Goal: Communication & Community: Answer question/provide support

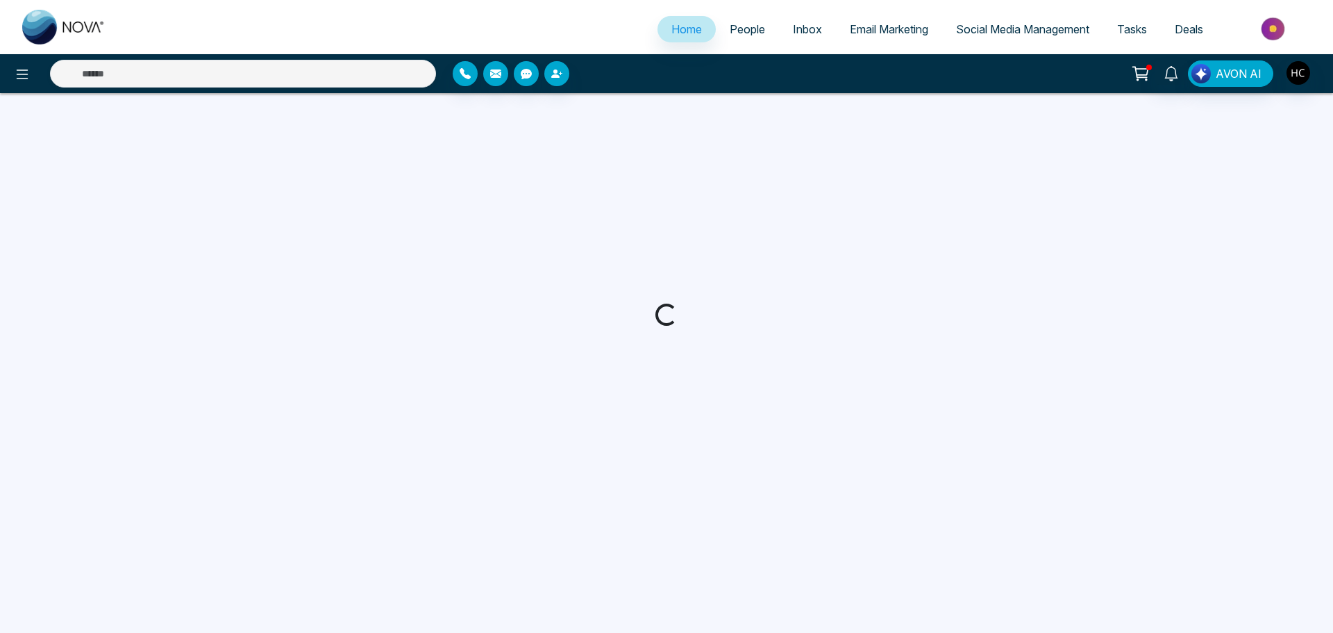
select select "*"
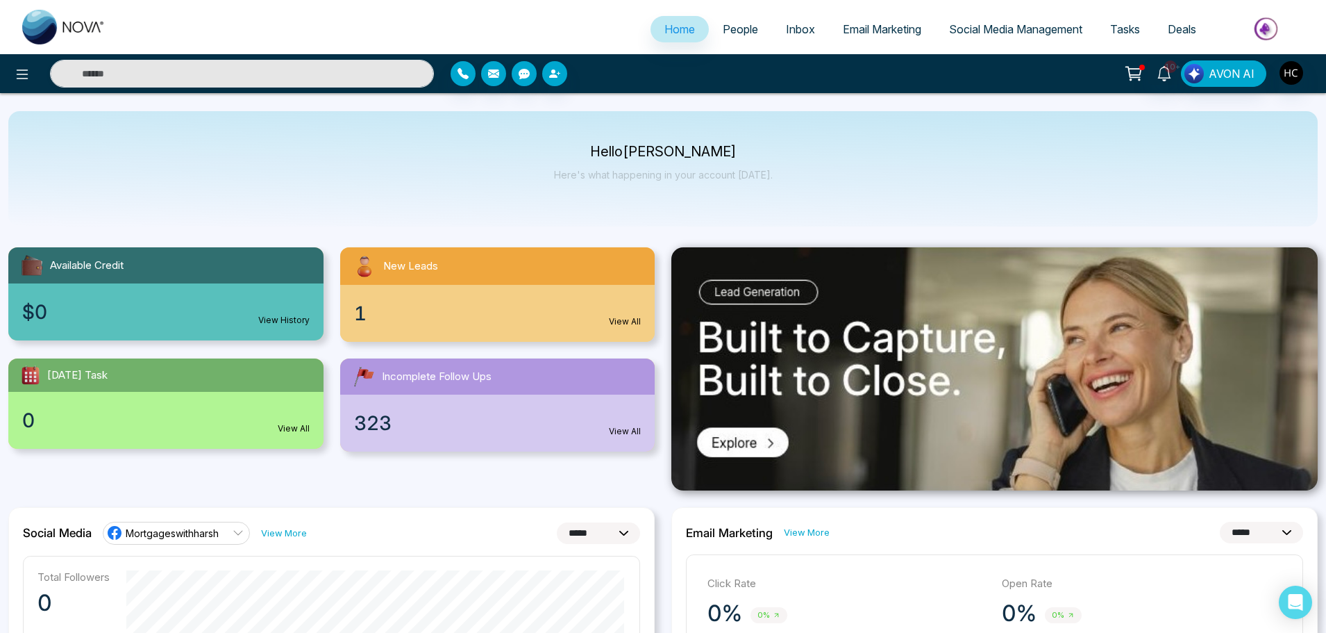
click at [723, 32] on span "People" at bounding box center [740, 29] width 35 height 14
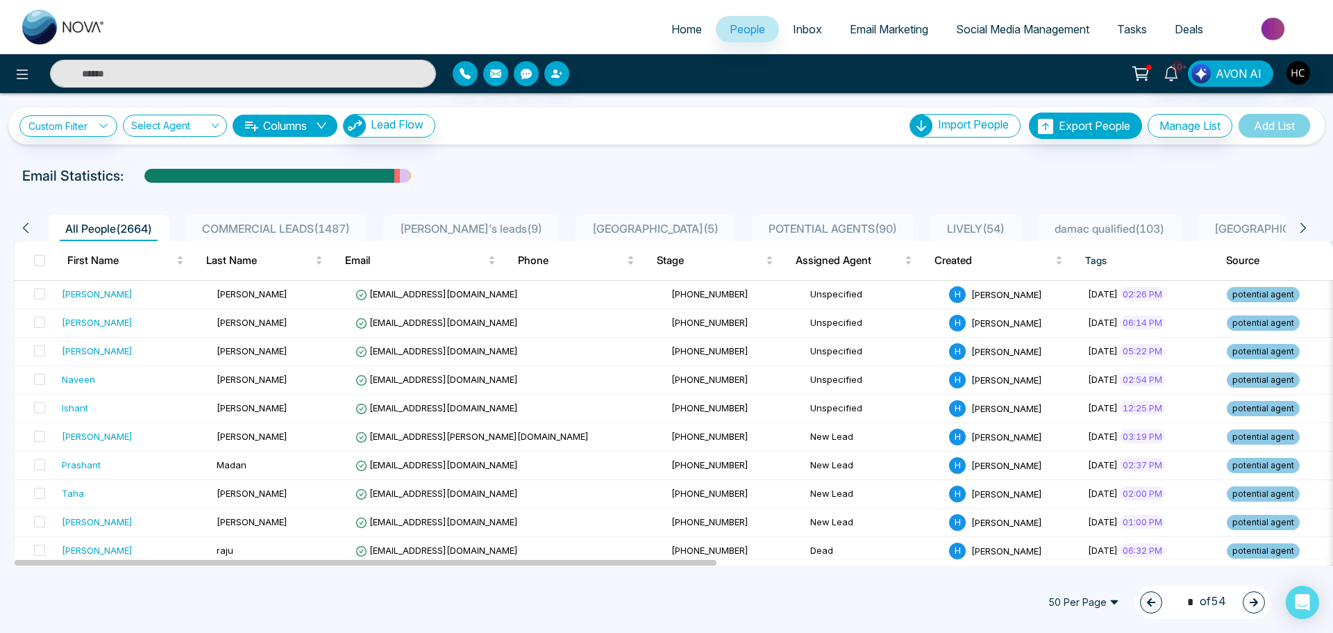
click at [1307, 228] on icon at bounding box center [1303, 228] width 12 height 12
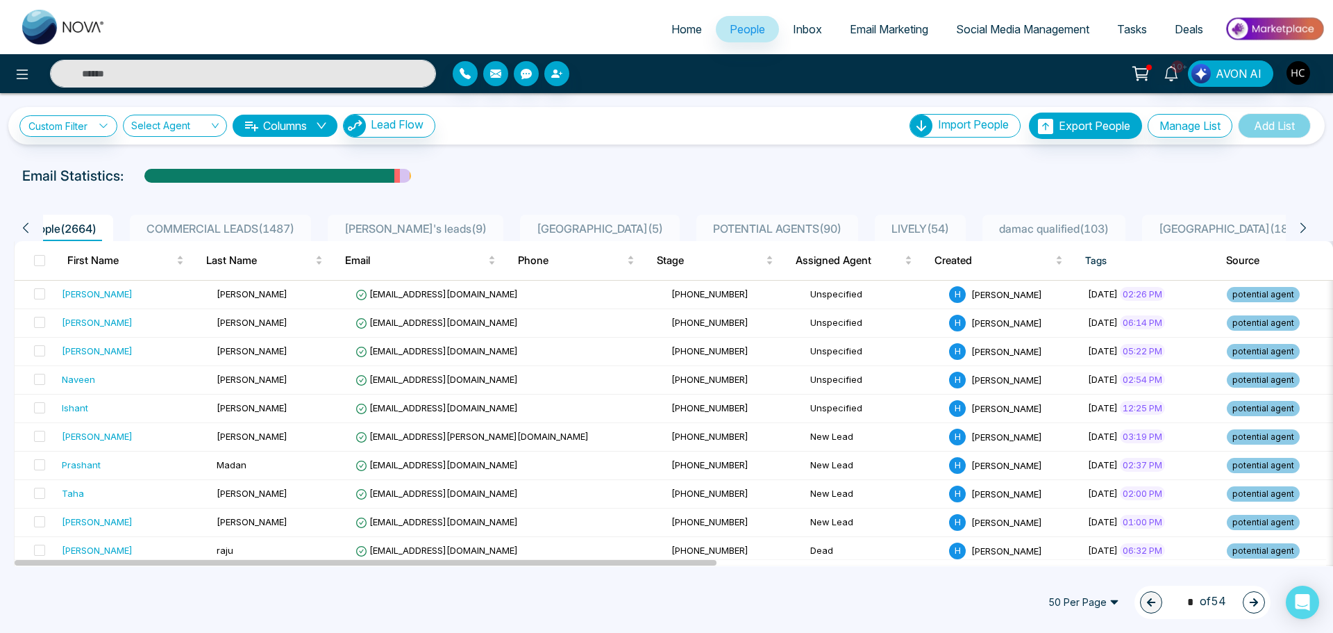
scroll to position [0, 69]
click at [1307, 228] on icon at bounding box center [1303, 228] width 12 height 12
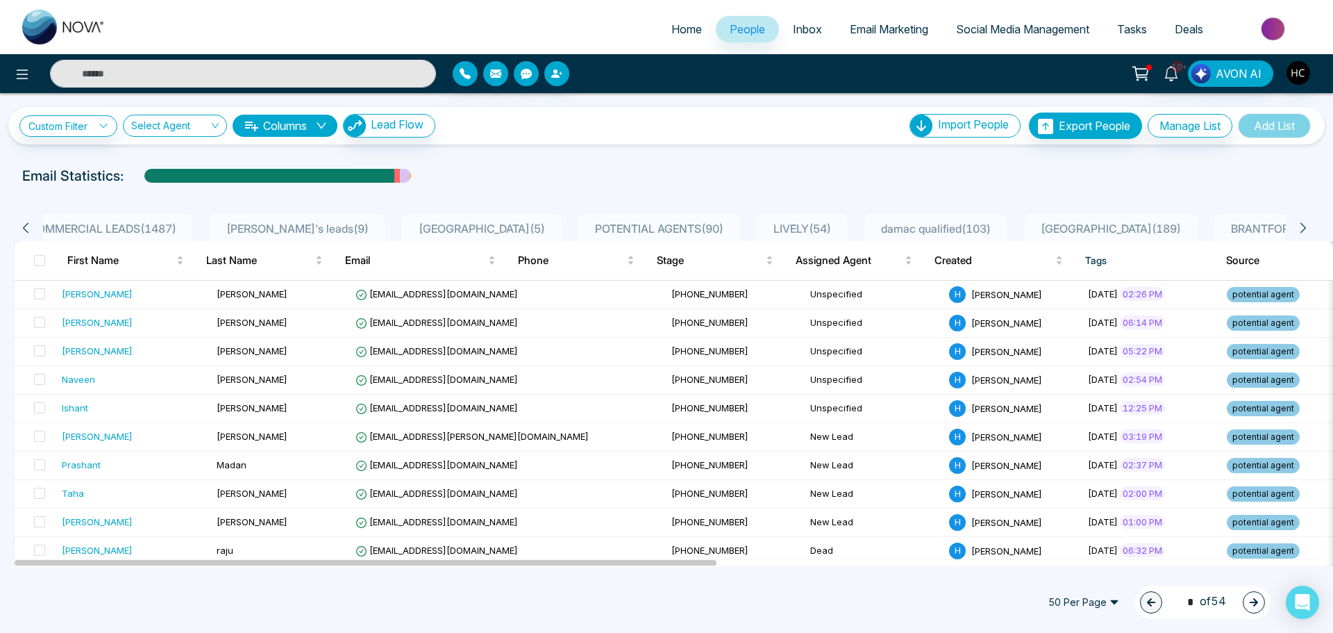
scroll to position [0, 208]
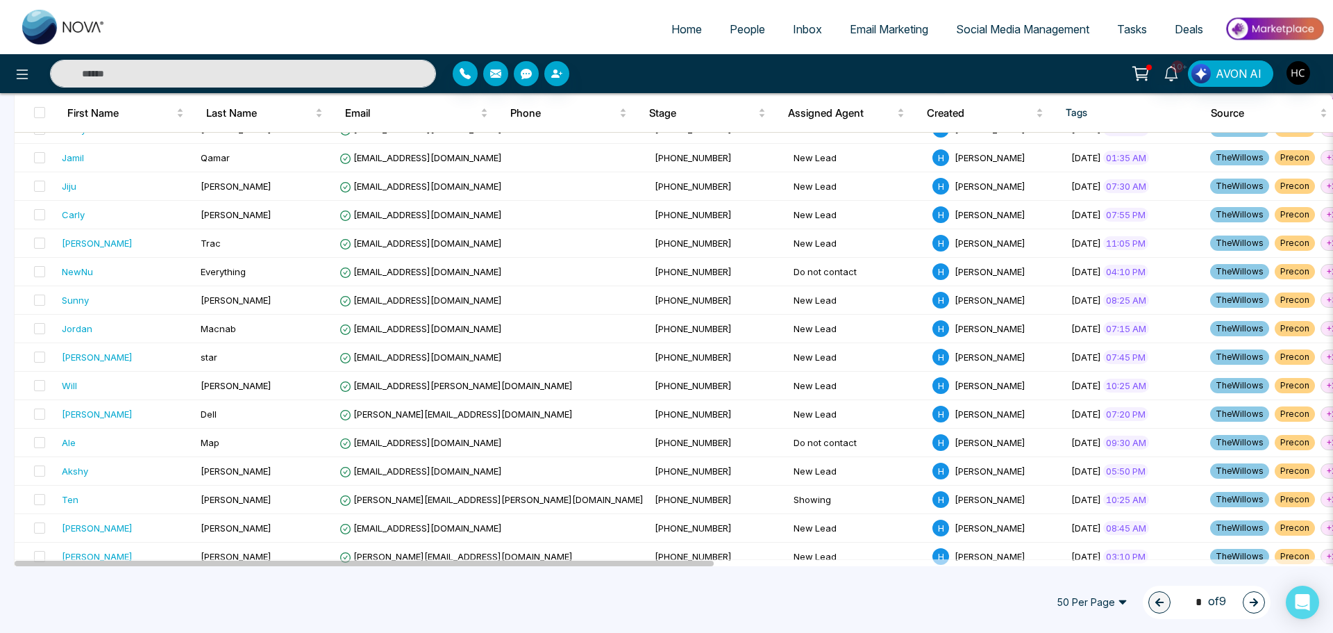
scroll to position [1170, 0]
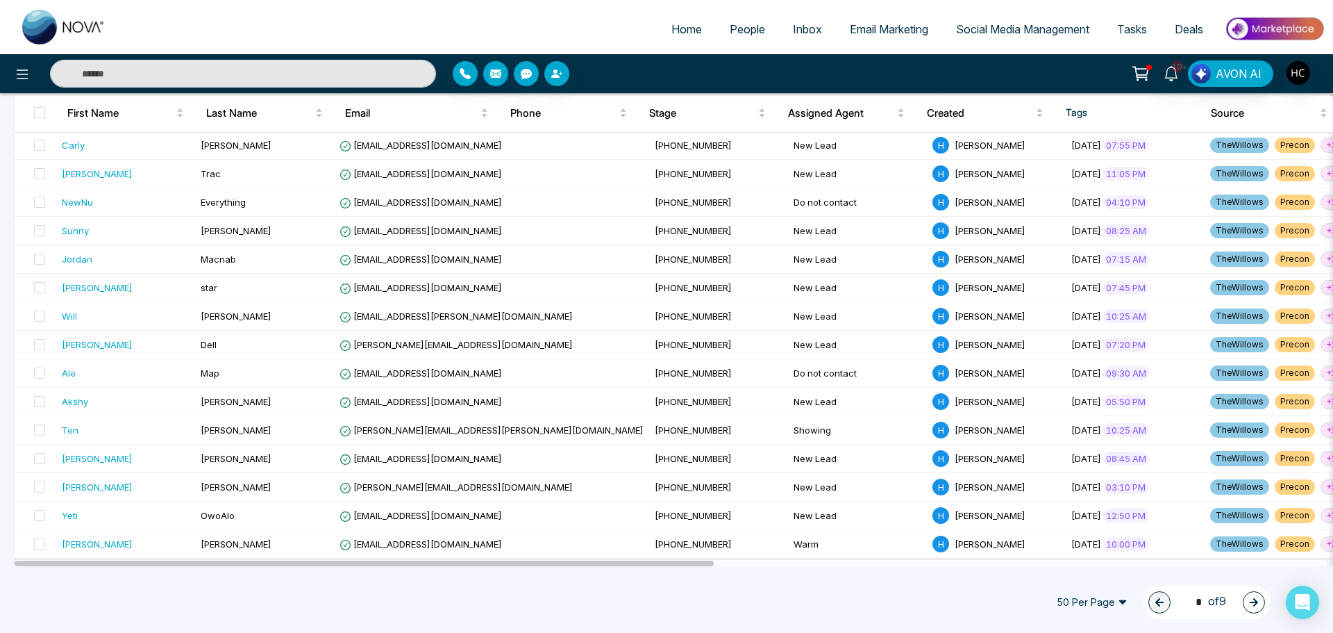
click at [1240, 604] on div "1 * of 9" at bounding box center [1207, 601] width 128 height 33
click at [1247, 601] on button "button" at bounding box center [1254, 602] width 22 height 22
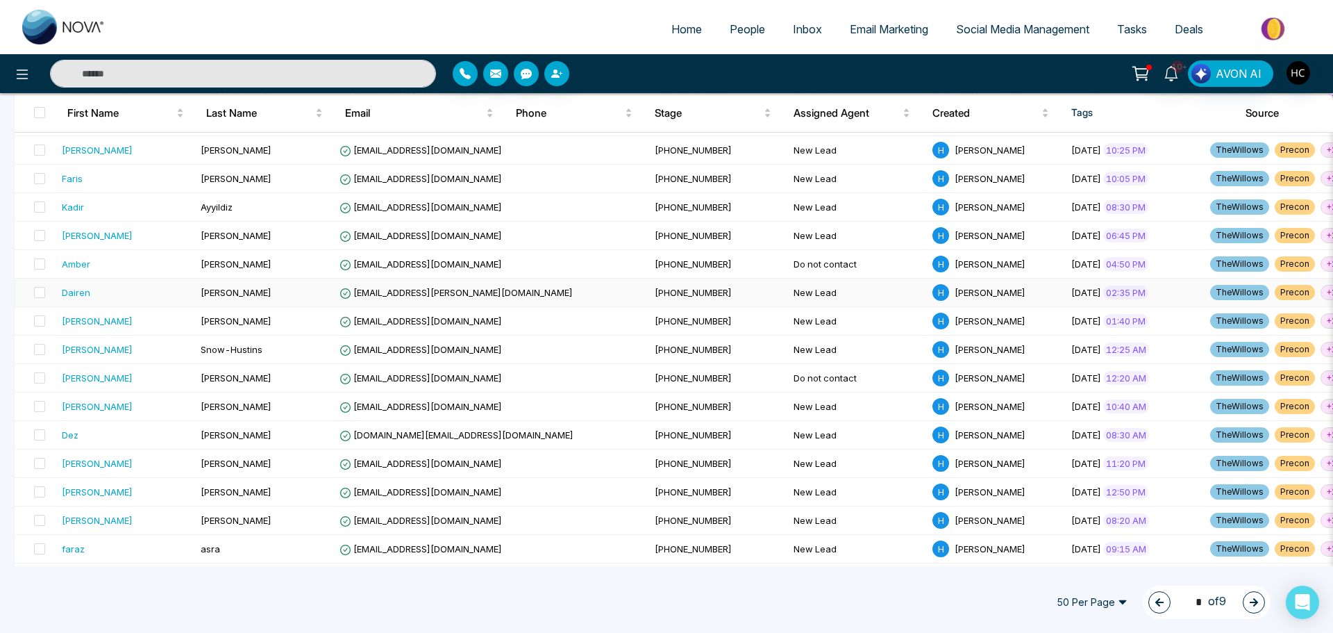
scroll to position [962, 0]
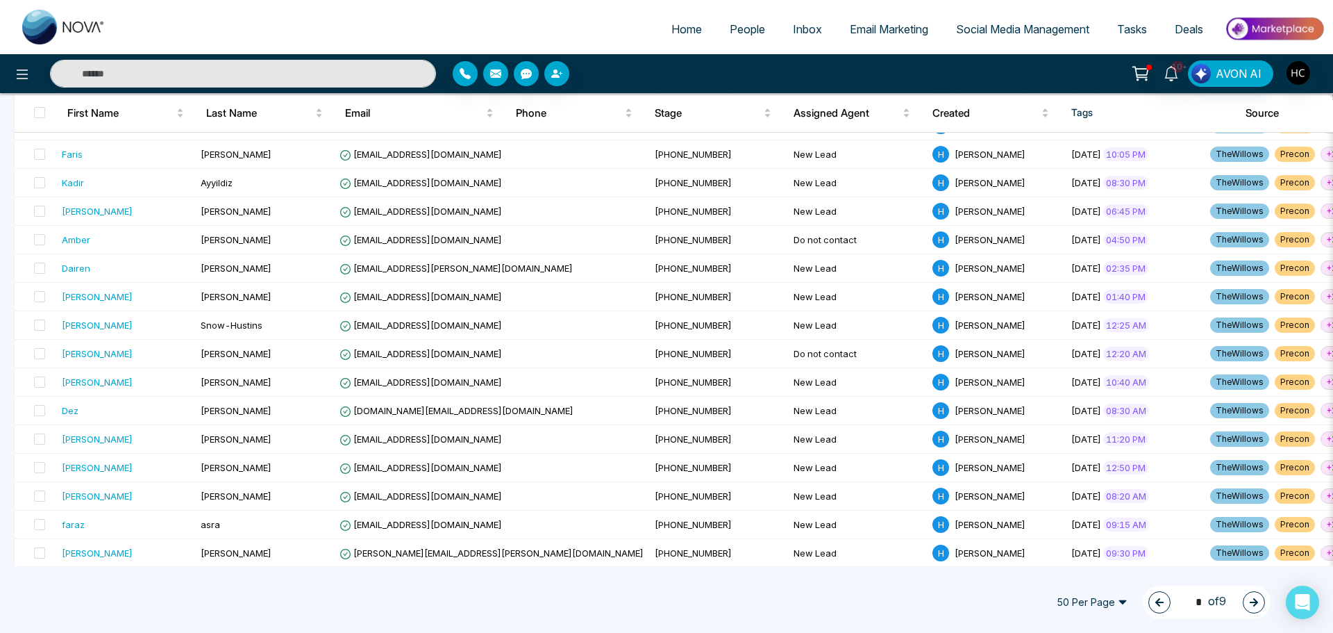
click at [1255, 606] on icon "button" at bounding box center [1254, 602] width 10 height 10
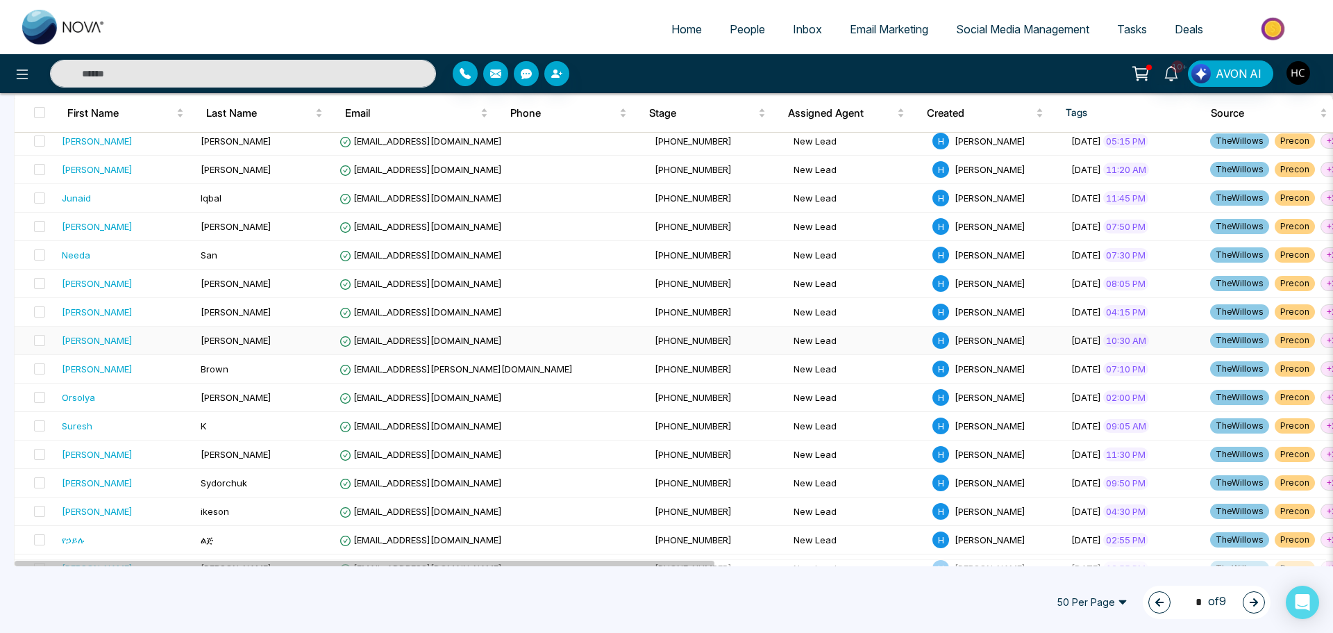
scroll to position [1170, 0]
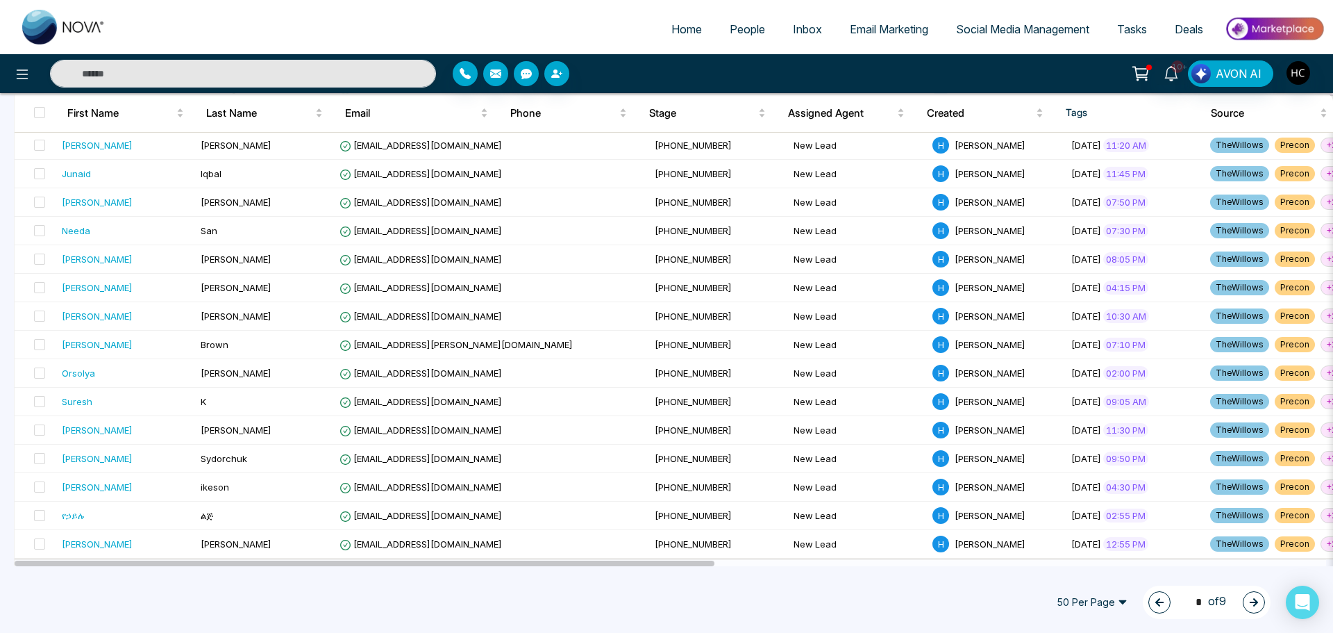
click at [1259, 603] on button "button" at bounding box center [1254, 602] width 22 height 22
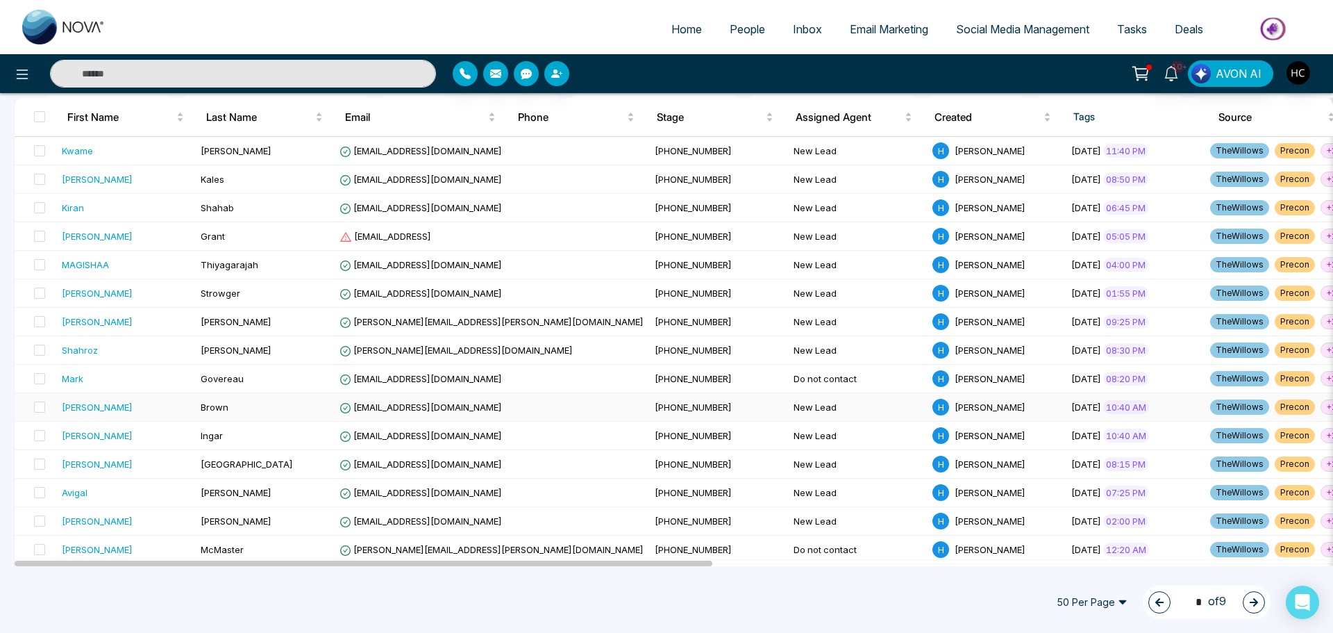
scroll to position [208, 0]
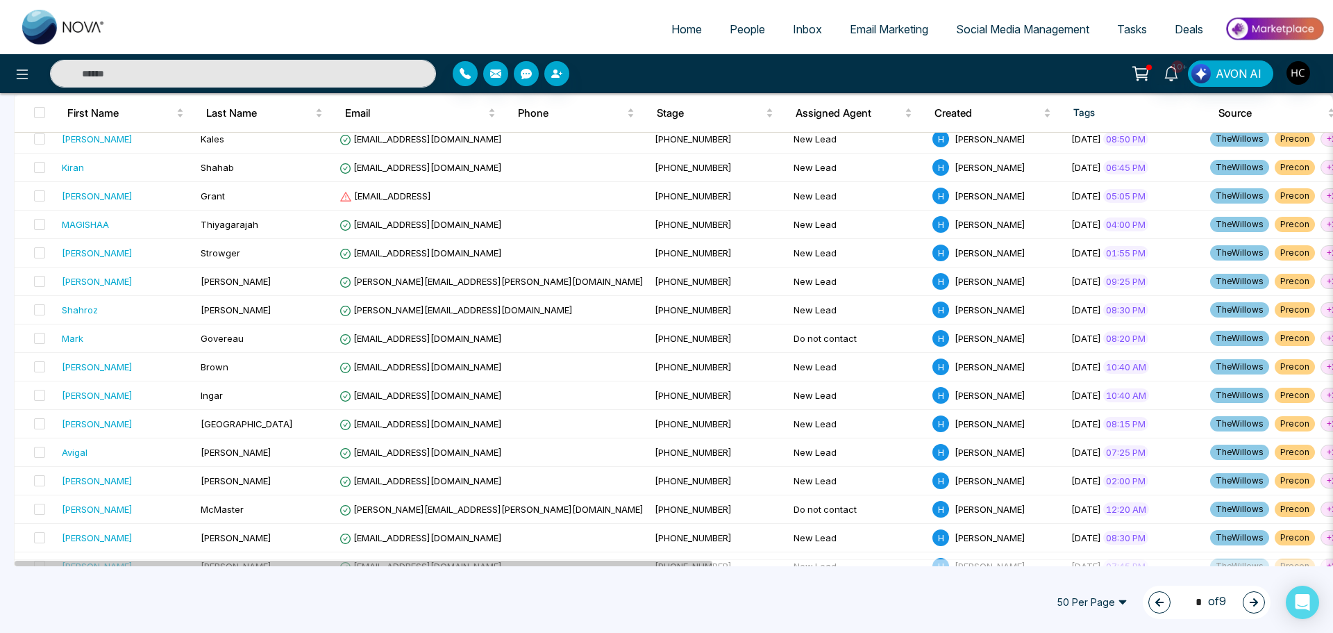
click at [1152, 608] on button "button" at bounding box center [1160, 602] width 22 height 22
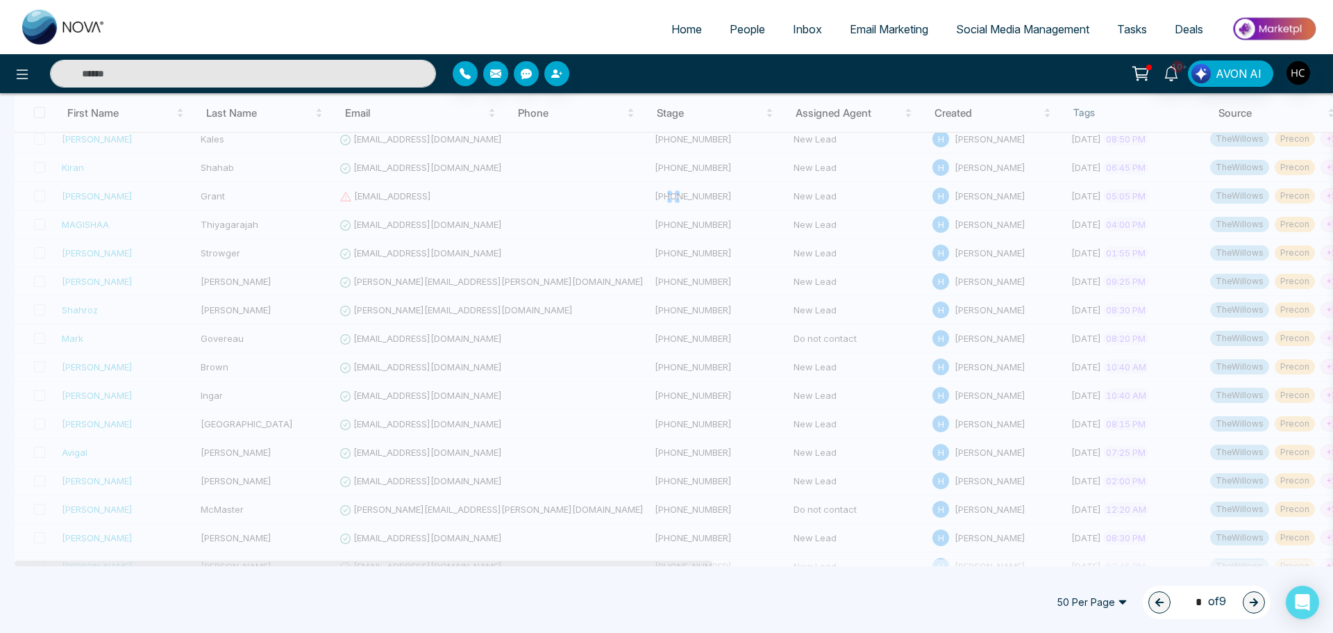
type input "*"
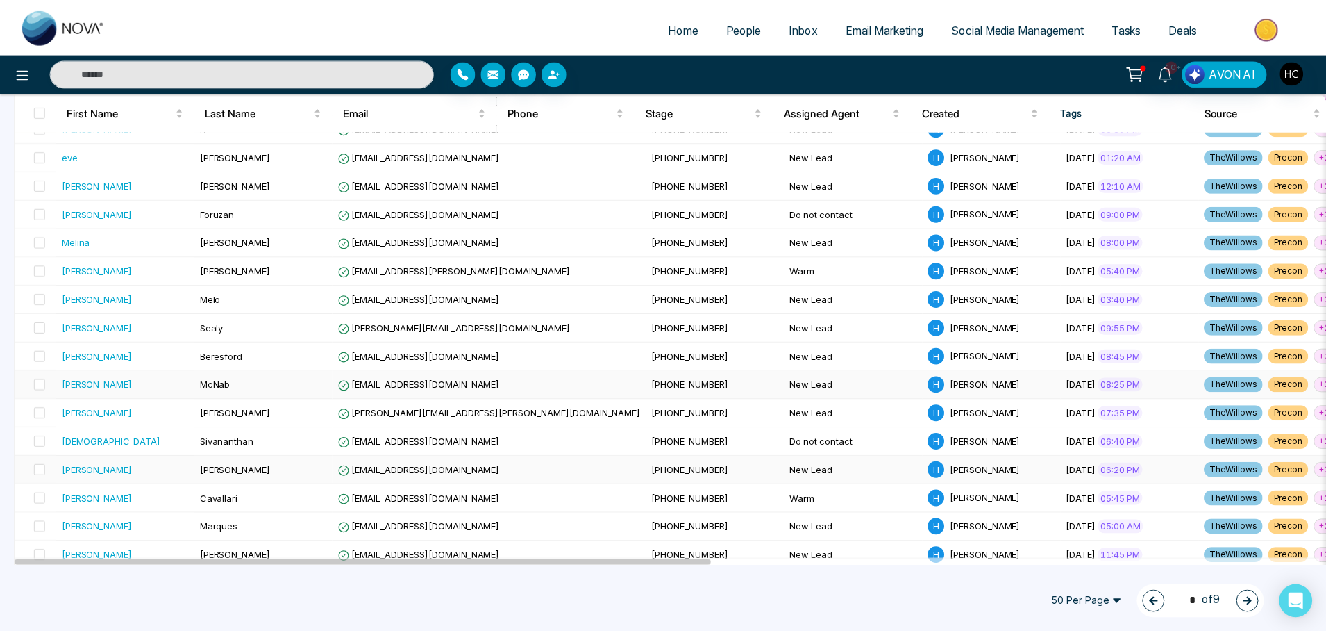
scroll to position [556, 0]
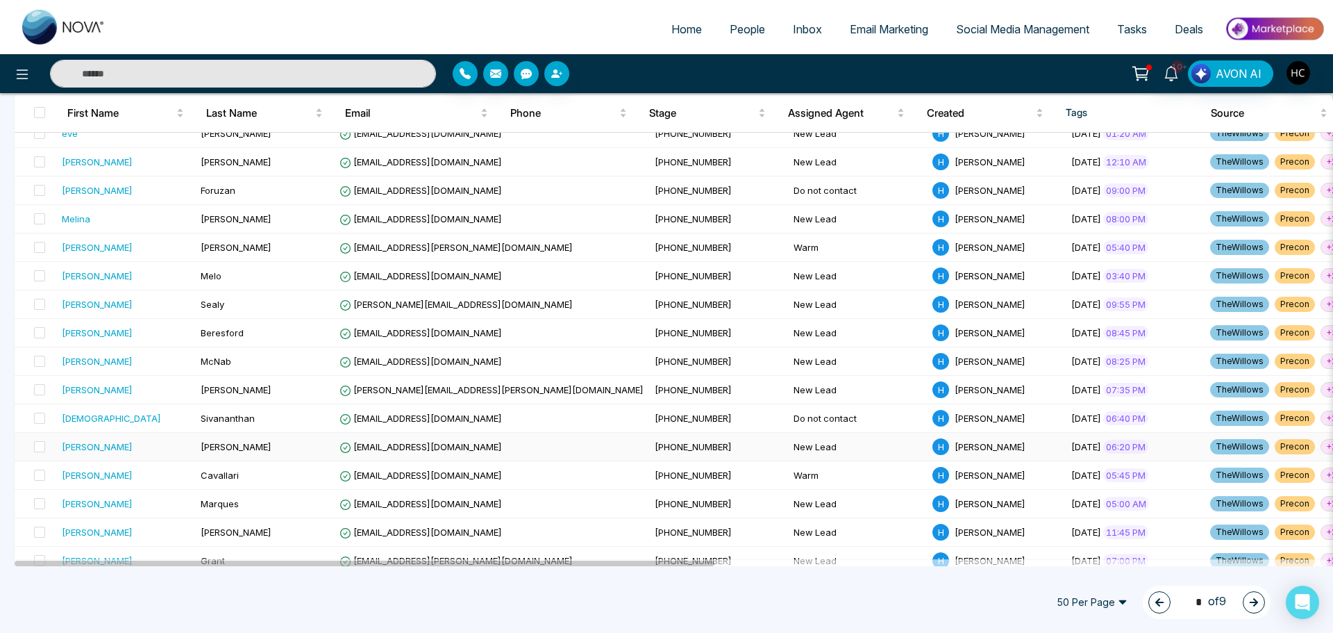
click at [186, 447] on div "[PERSON_NAME]" at bounding box center [126, 447] width 128 height 14
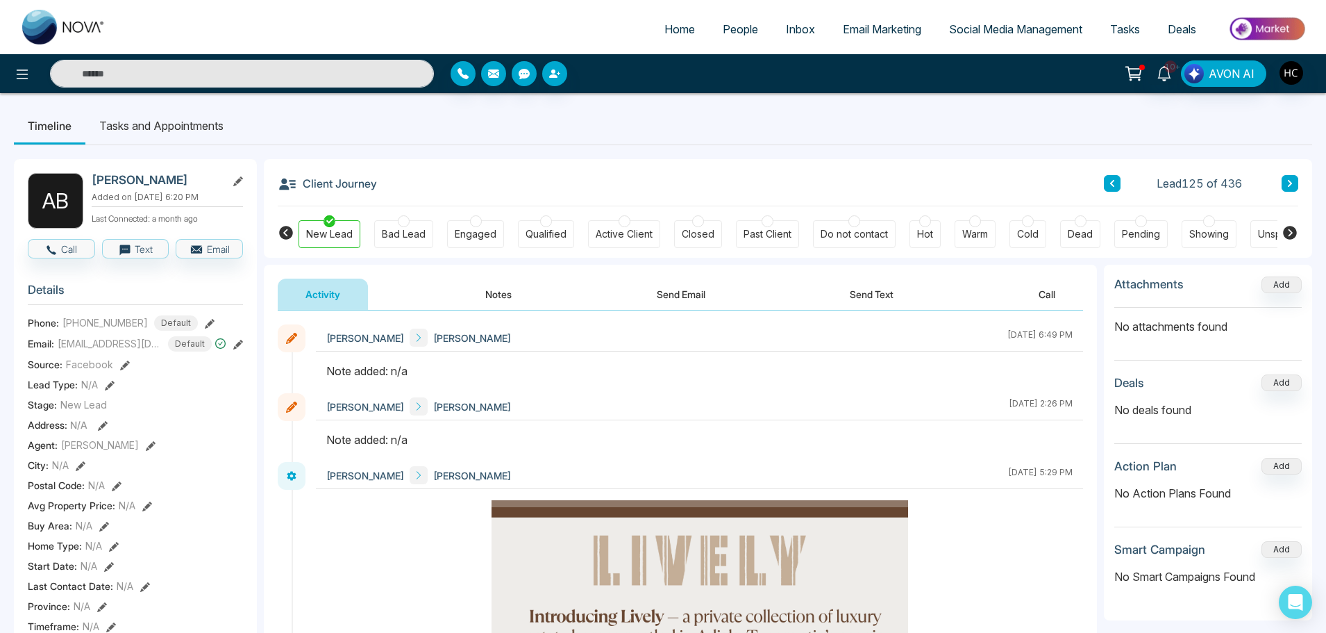
click at [1293, 187] on icon at bounding box center [1290, 183] width 7 height 8
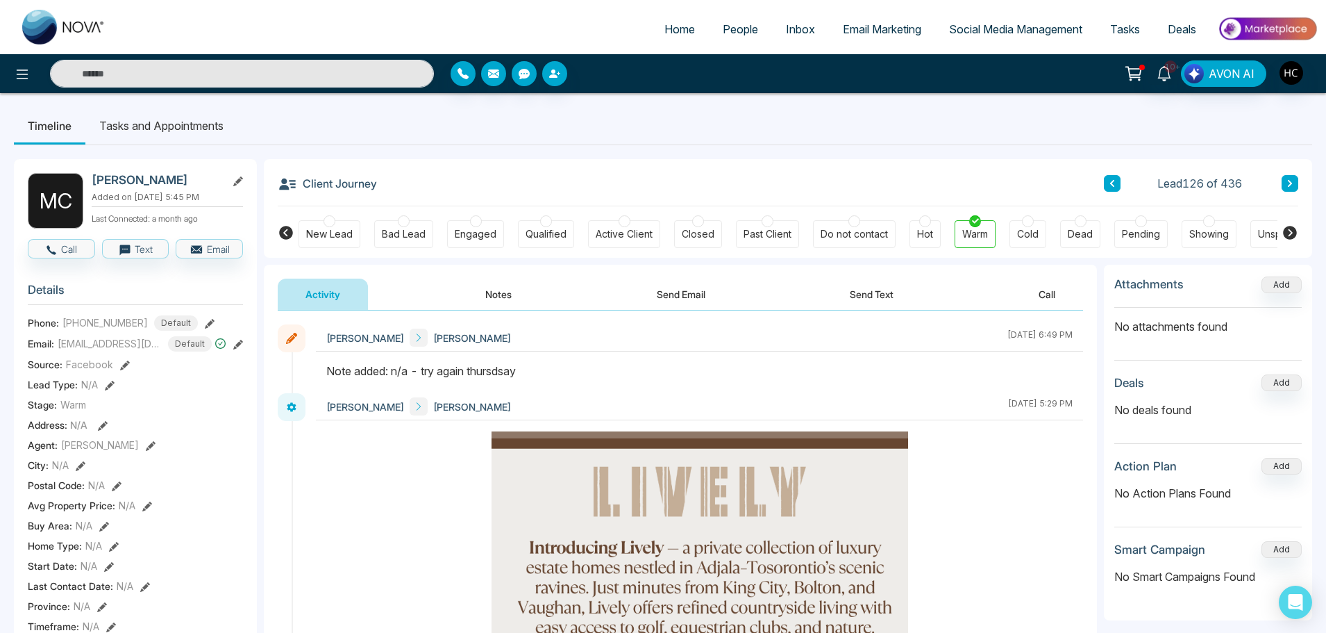
click at [1298, 183] on button at bounding box center [1290, 183] width 17 height 17
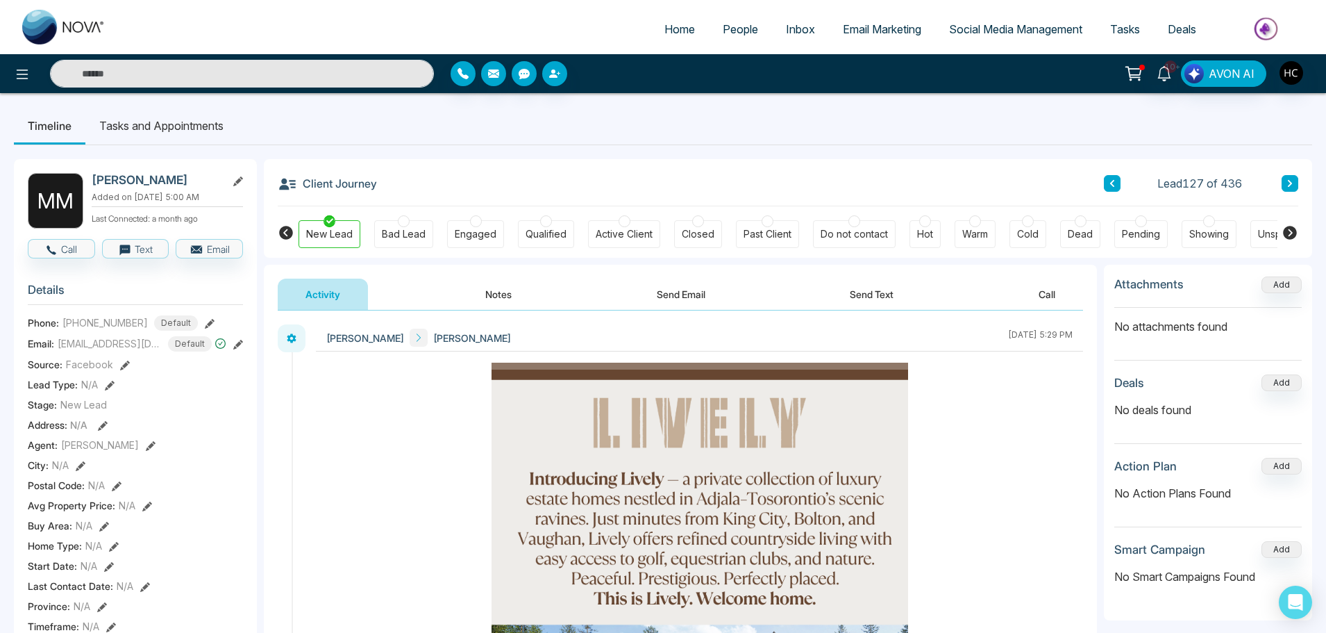
click at [497, 291] on button "Notes" at bounding box center [499, 293] width 82 height 31
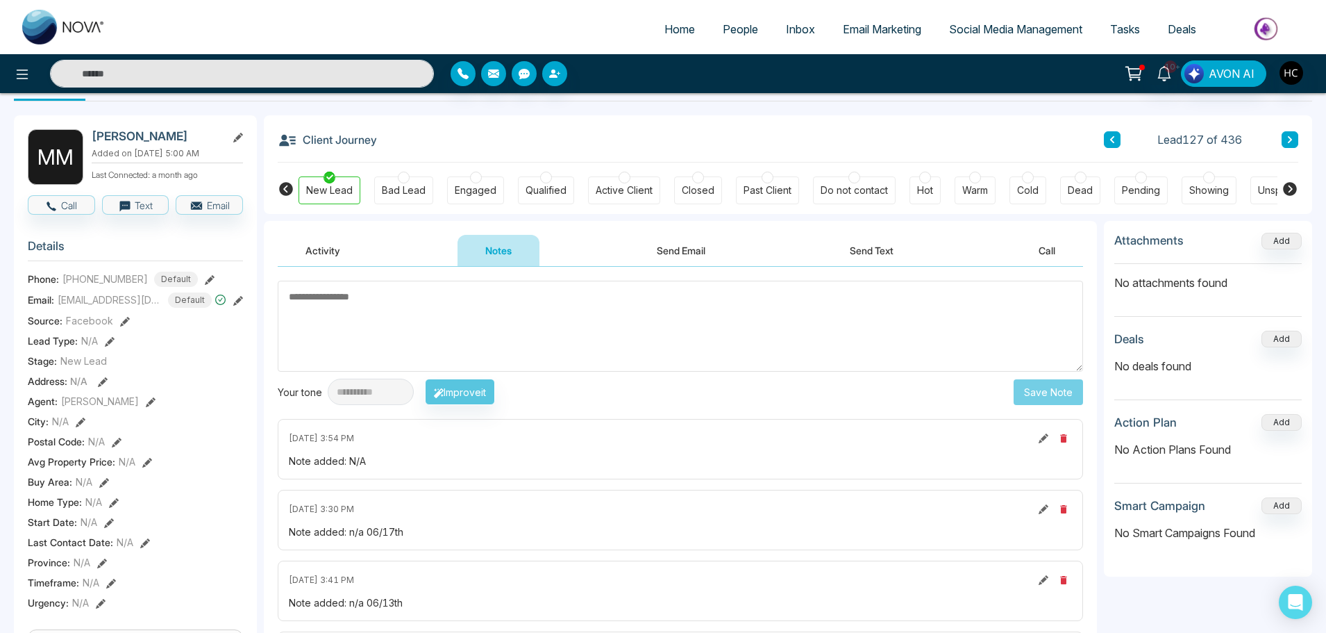
scroll to position [19, 0]
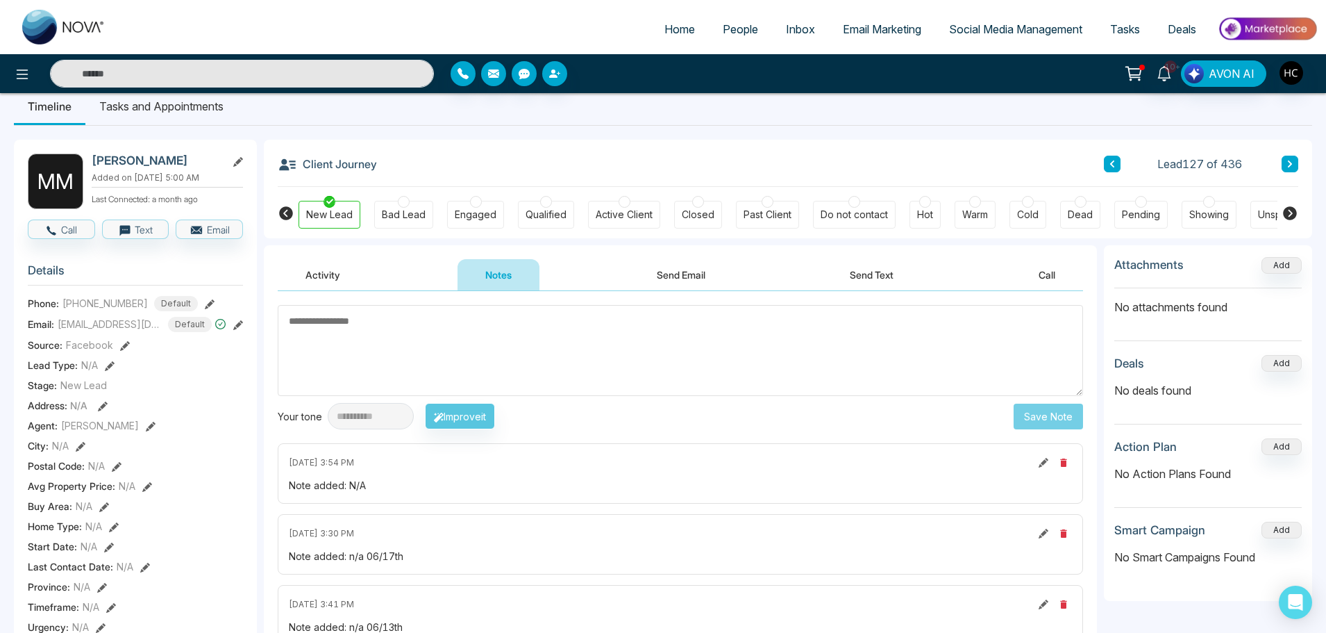
click at [1289, 162] on icon at bounding box center [1290, 164] width 7 height 8
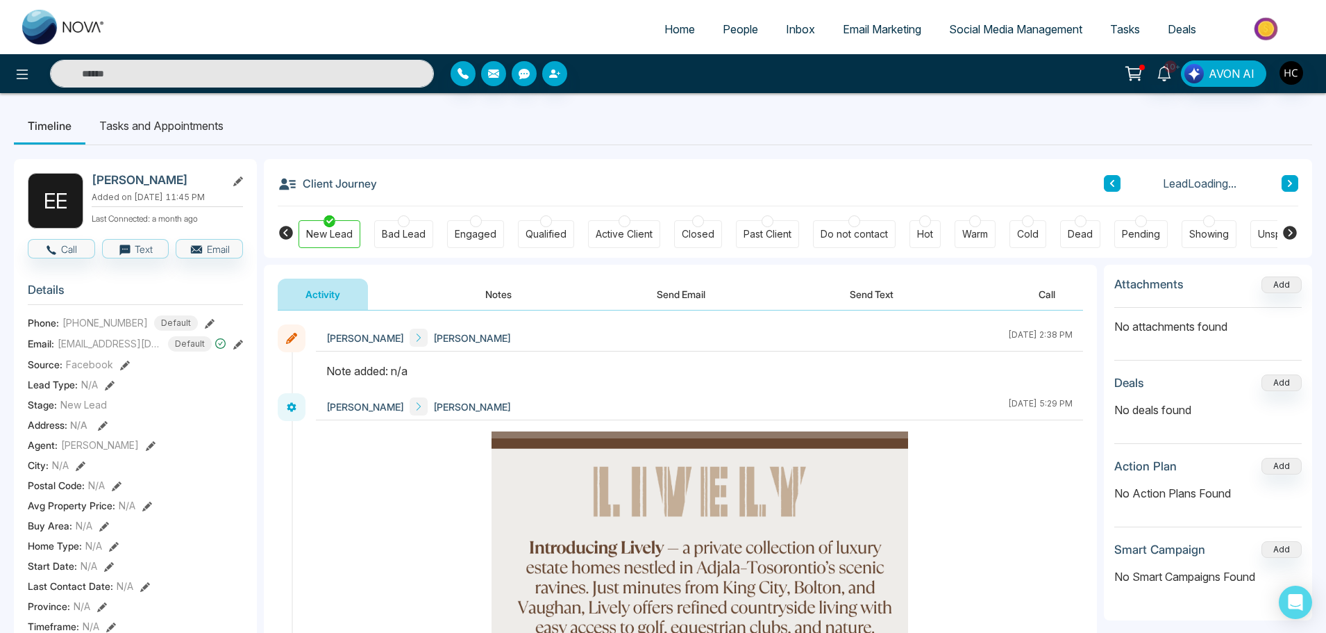
click at [490, 292] on button "Notes" at bounding box center [499, 293] width 82 height 31
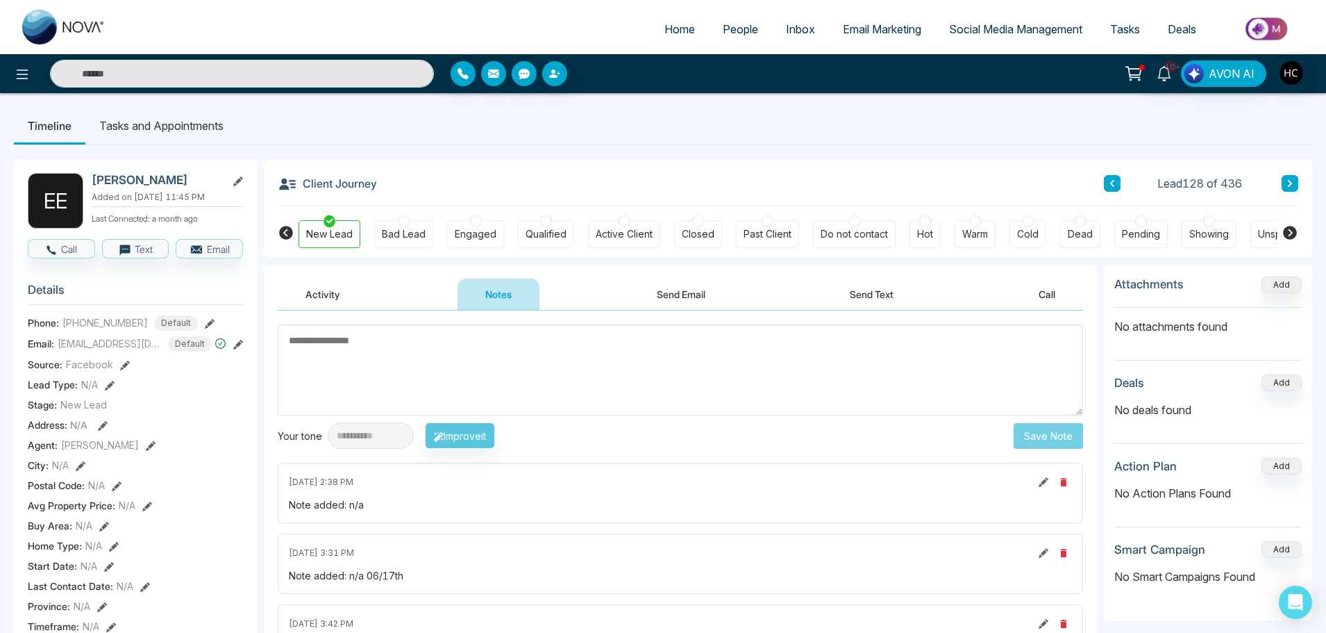
click at [546, 340] on textarea at bounding box center [681, 369] width 806 height 91
drag, startPoint x: 349, startPoint y: 347, endPoint x: 276, endPoint y: 354, distance: 73.2
click at [432, 353] on textarea "***" at bounding box center [677, 369] width 799 height 91
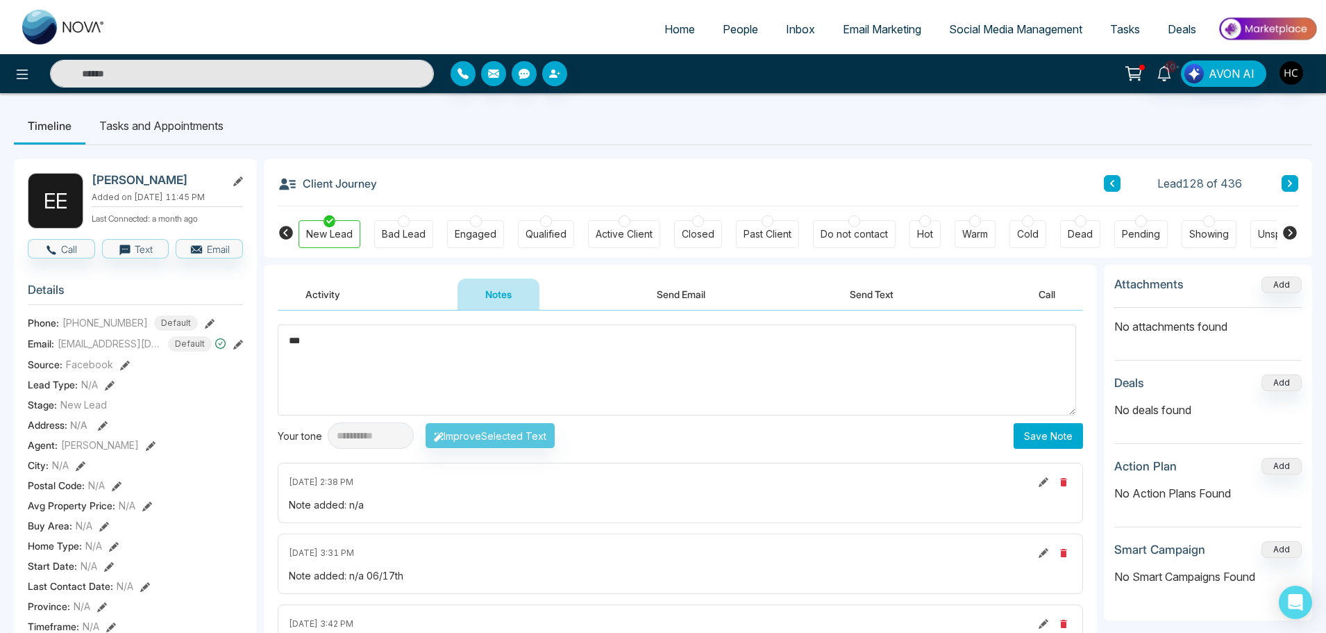
type textarea "***"
click at [1042, 429] on button "Save Note" at bounding box center [1048, 436] width 69 height 26
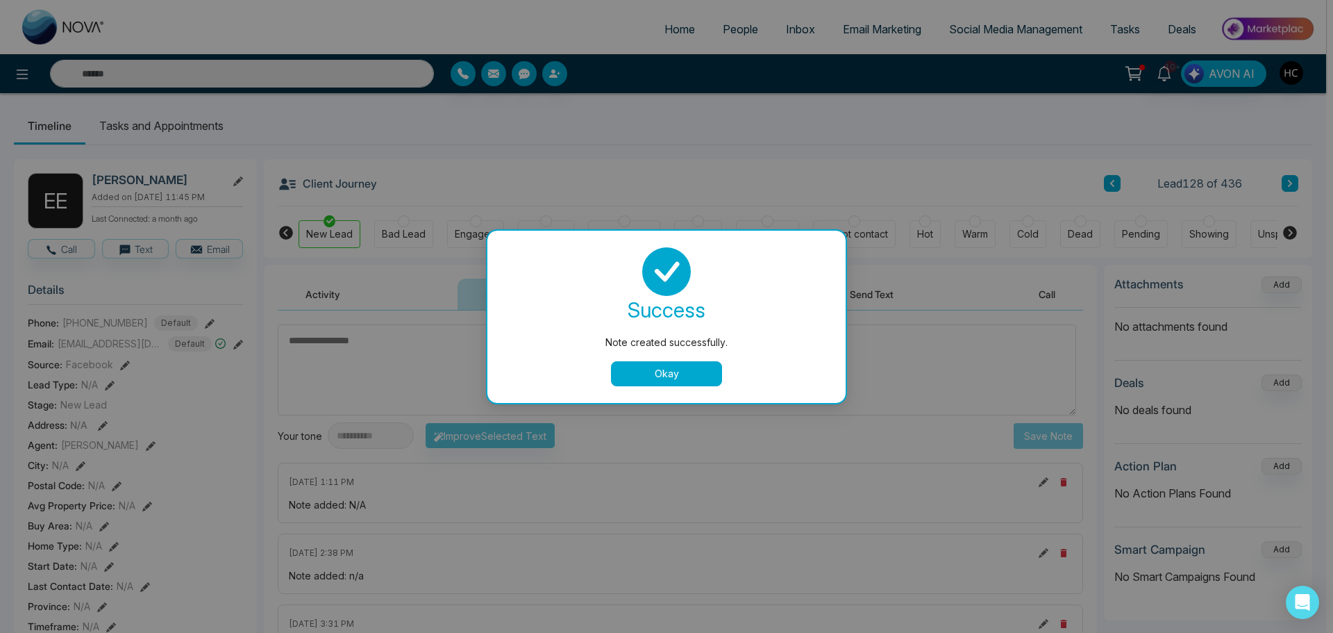
click at [671, 377] on textarea at bounding box center [677, 369] width 799 height 91
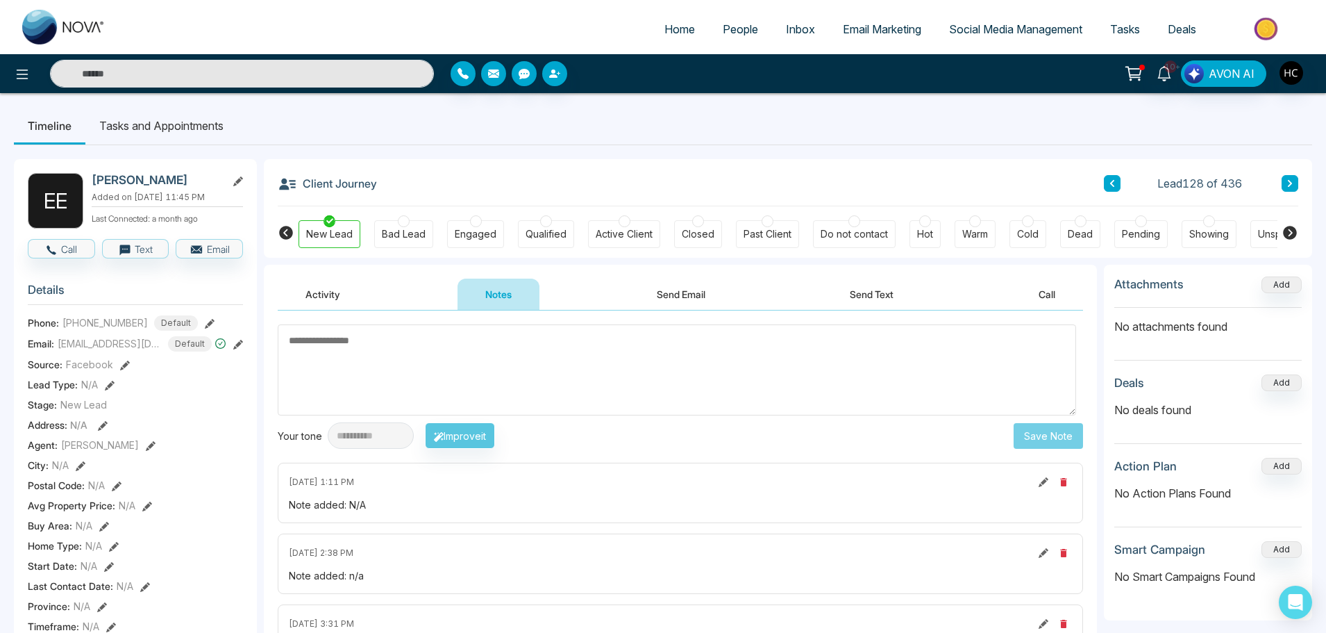
click at [1295, 180] on button at bounding box center [1290, 183] width 17 height 17
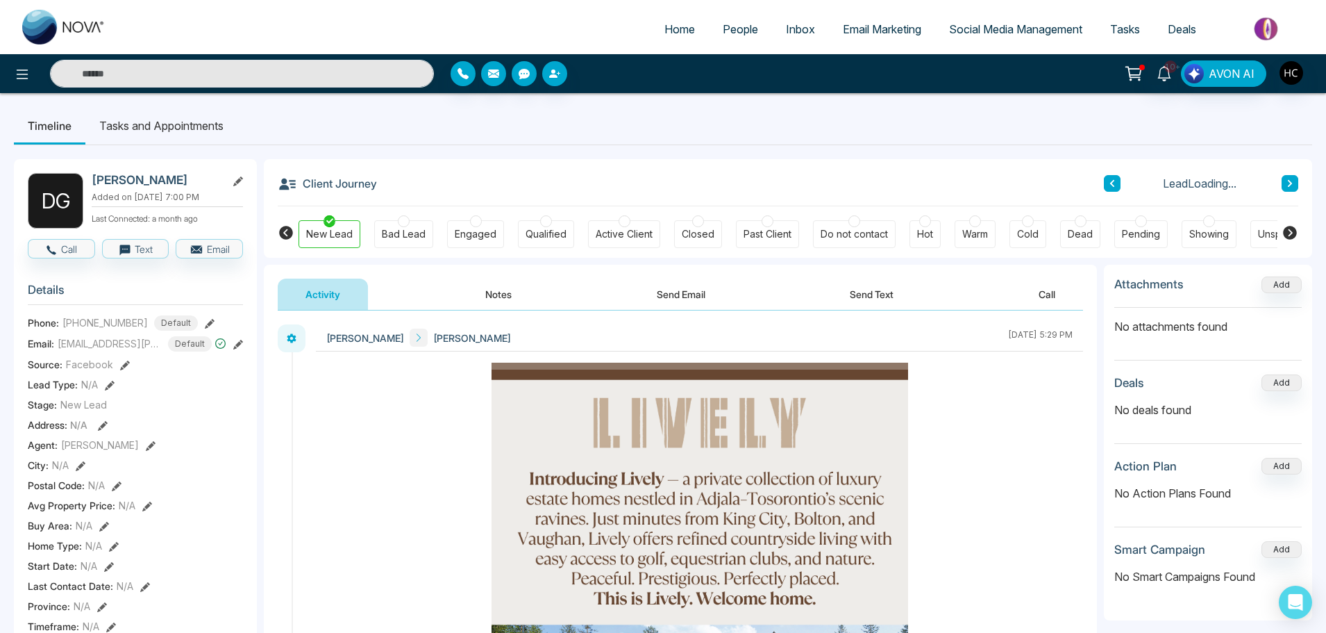
click at [495, 294] on button "Notes" at bounding box center [499, 293] width 82 height 31
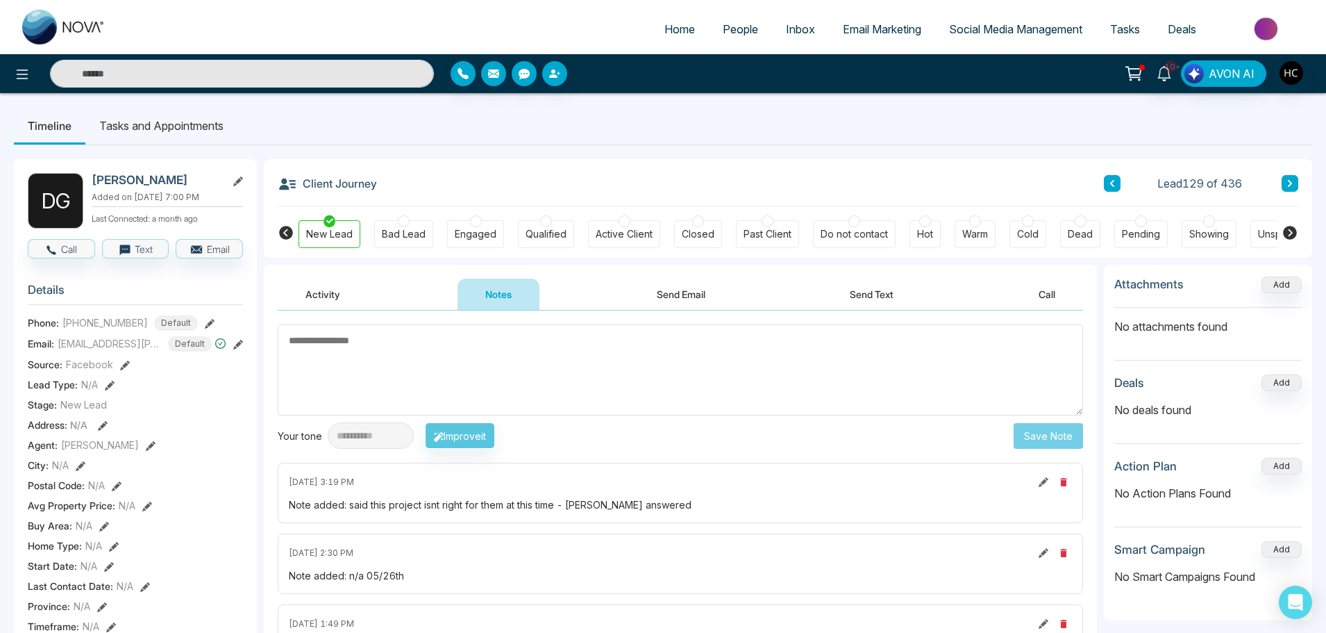
click at [1292, 182] on icon at bounding box center [1290, 183] width 7 height 8
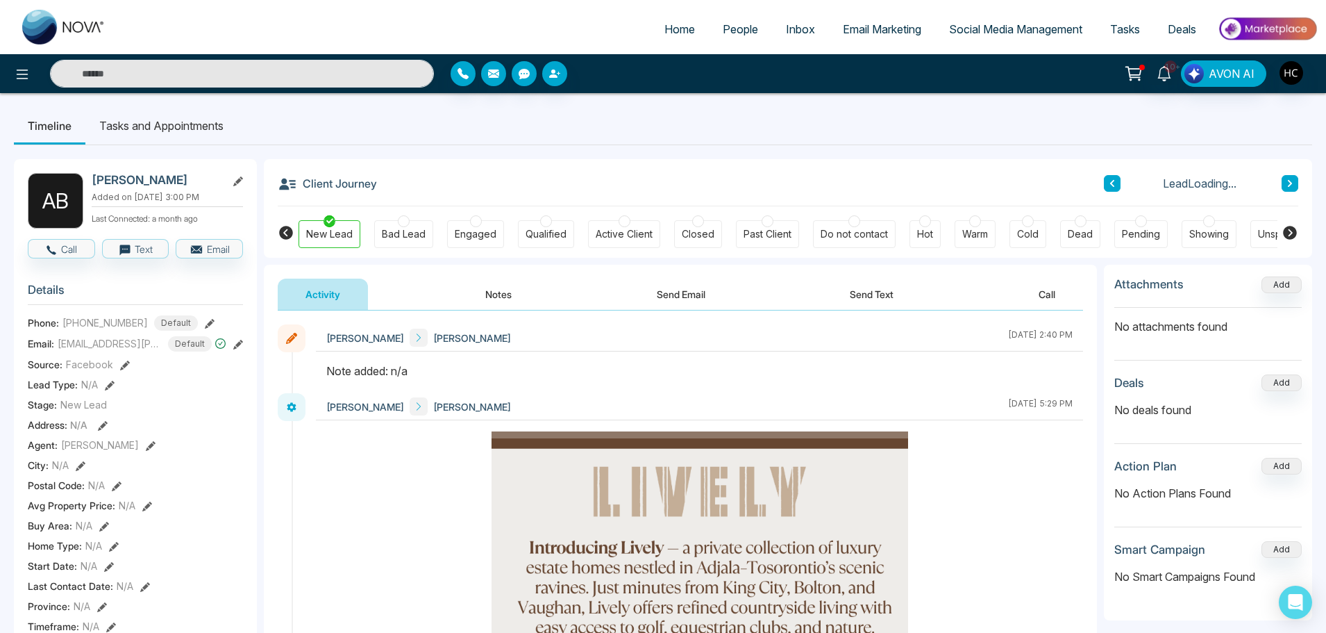
click at [503, 297] on button "Notes" at bounding box center [499, 293] width 82 height 31
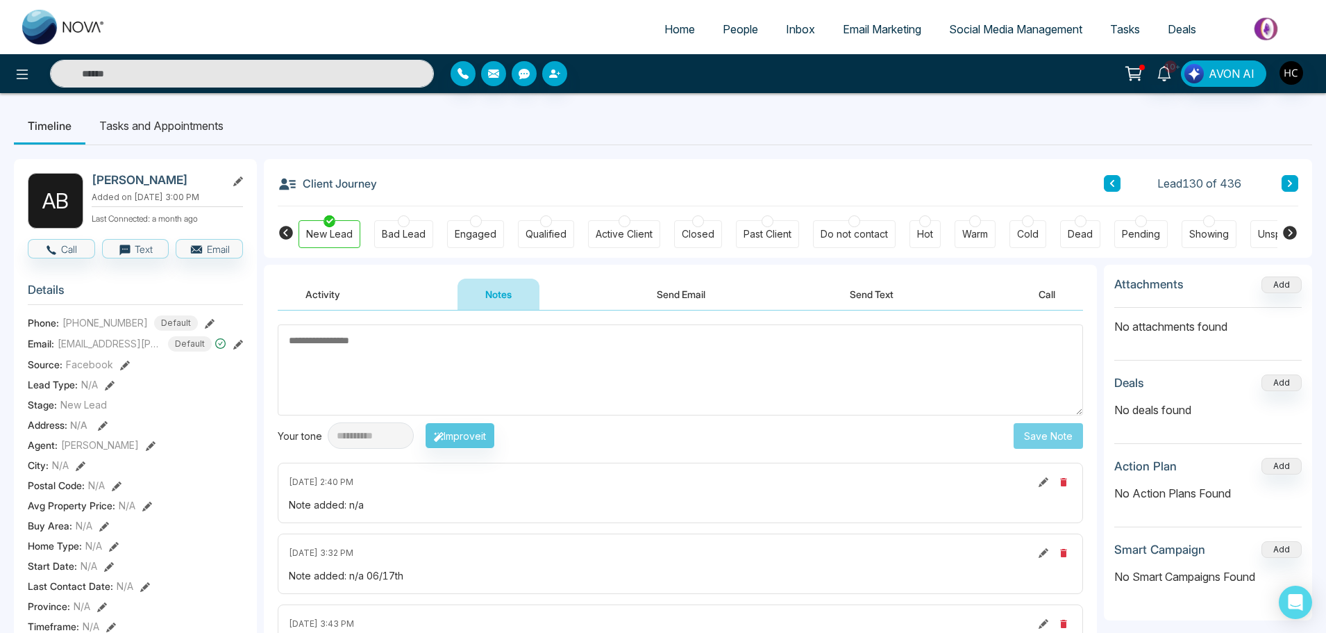
click at [370, 368] on textarea at bounding box center [681, 369] width 806 height 91
type textarea "***"
click at [1038, 426] on button "Save Note" at bounding box center [1048, 436] width 69 height 26
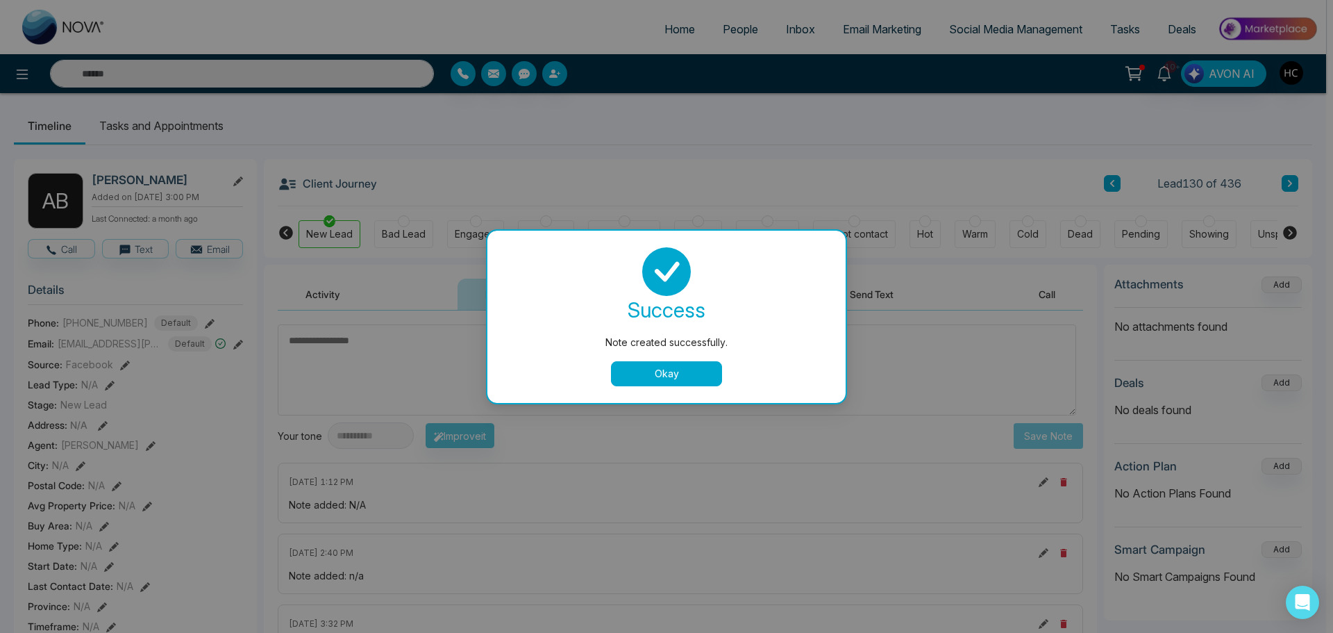
click at [699, 376] on button "Okay" at bounding box center [666, 373] width 111 height 25
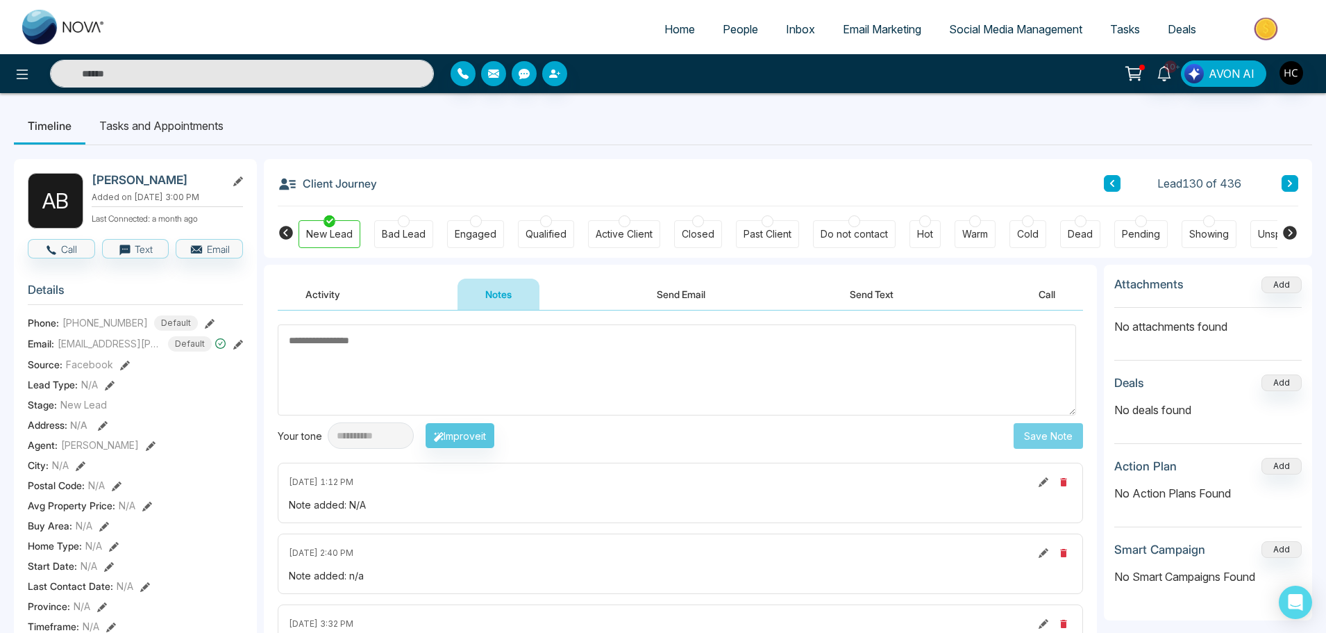
click at [1286, 176] on button at bounding box center [1290, 183] width 17 height 17
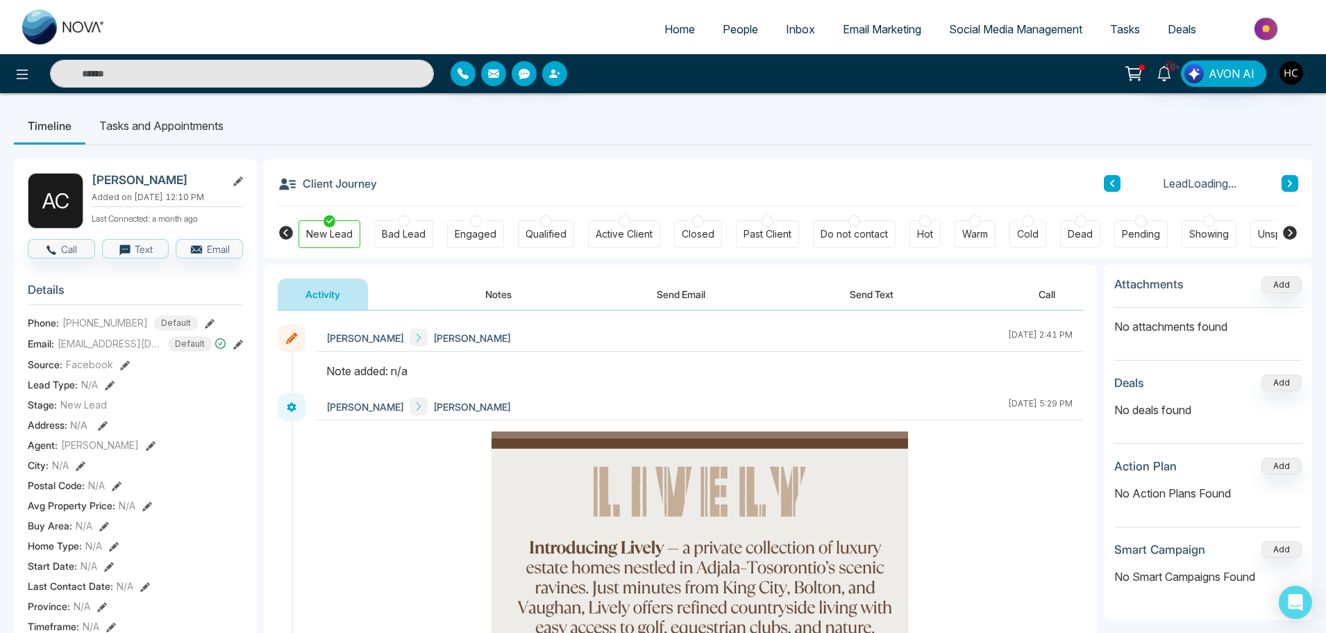
click at [510, 290] on button "Notes" at bounding box center [499, 293] width 82 height 31
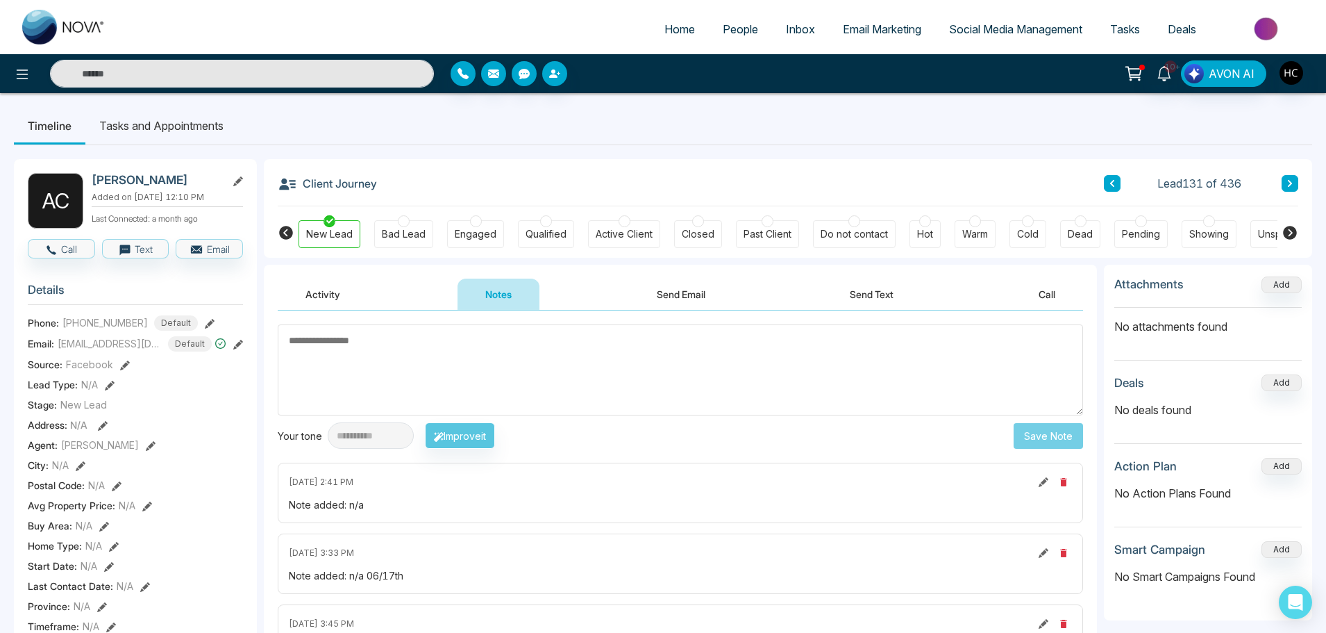
click at [337, 345] on textarea at bounding box center [681, 369] width 806 height 91
click at [346, 369] on textarea at bounding box center [681, 369] width 806 height 91
click at [360, 337] on textarea at bounding box center [681, 369] width 806 height 91
click at [575, 348] on textarea at bounding box center [681, 369] width 806 height 91
click at [594, 368] on textarea at bounding box center [681, 369] width 806 height 91
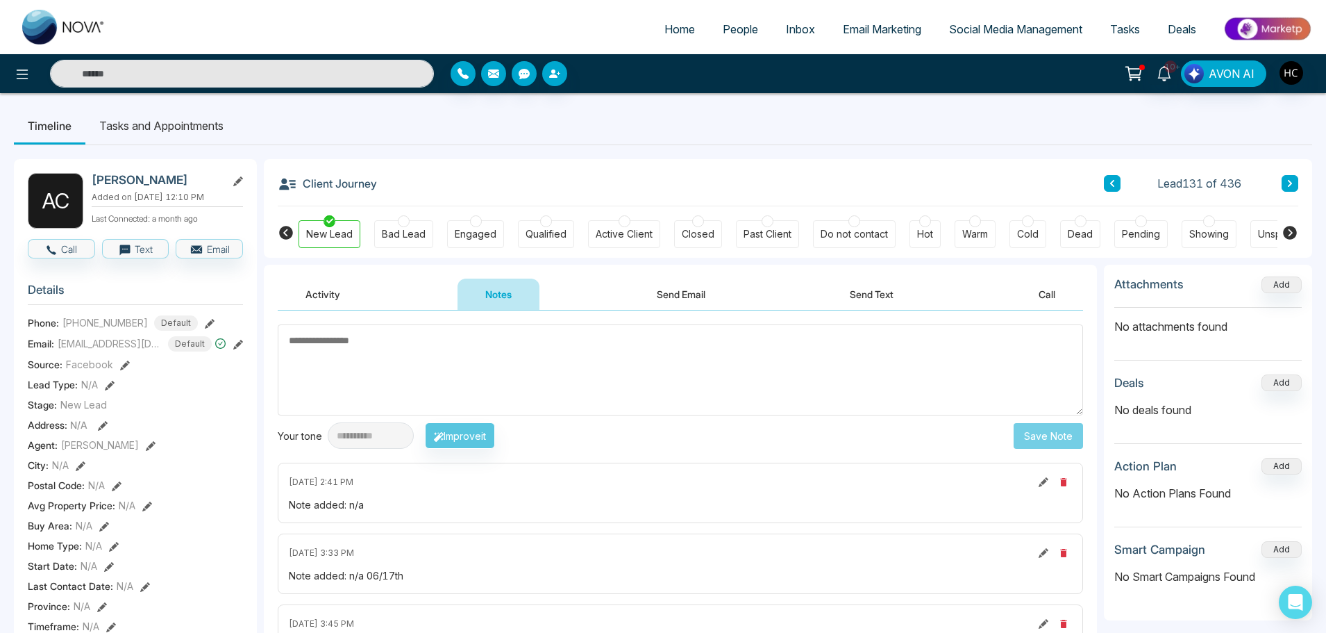
click at [488, 344] on textarea at bounding box center [681, 369] width 806 height 91
click at [418, 351] on textarea at bounding box center [681, 369] width 806 height 91
paste textarea "***"
type textarea "***"
click at [1056, 437] on button "Save Note" at bounding box center [1048, 436] width 69 height 26
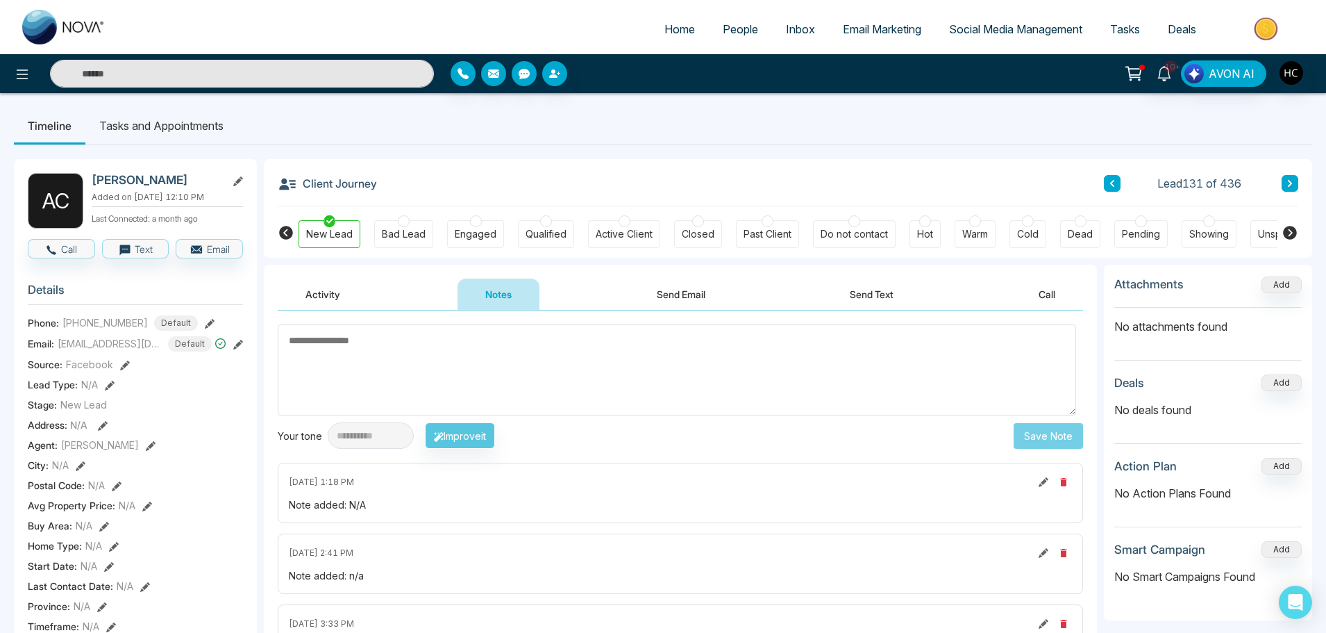
drag, startPoint x: 1290, startPoint y: 181, endPoint x: 1276, endPoint y: 182, distance: 13.2
click at [1290, 181] on icon at bounding box center [1290, 183] width 4 height 7
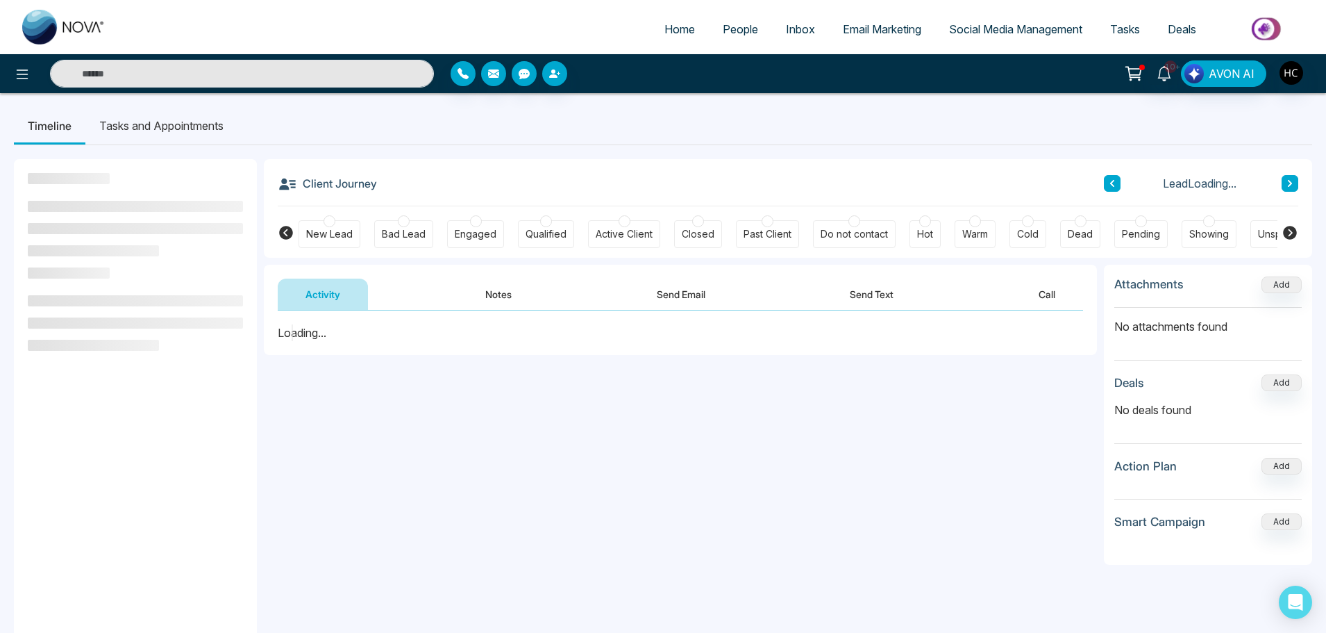
click at [501, 303] on button "Notes" at bounding box center [499, 293] width 82 height 31
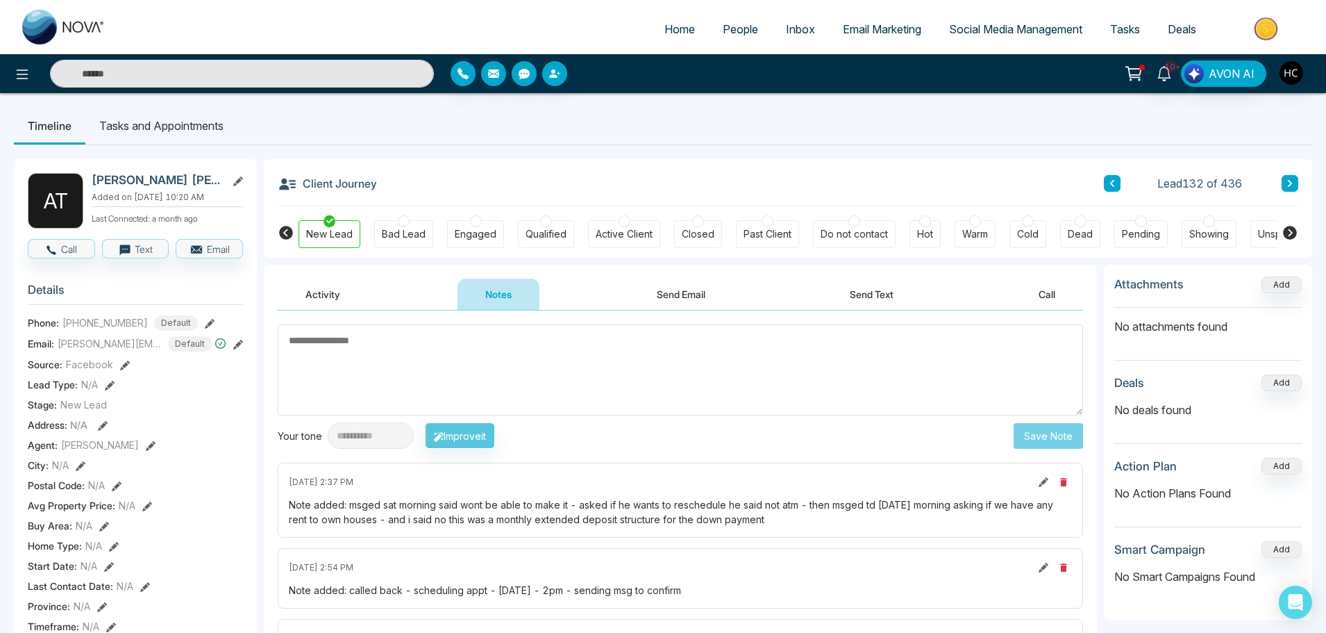
click at [1297, 181] on button at bounding box center [1290, 183] width 17 height 17
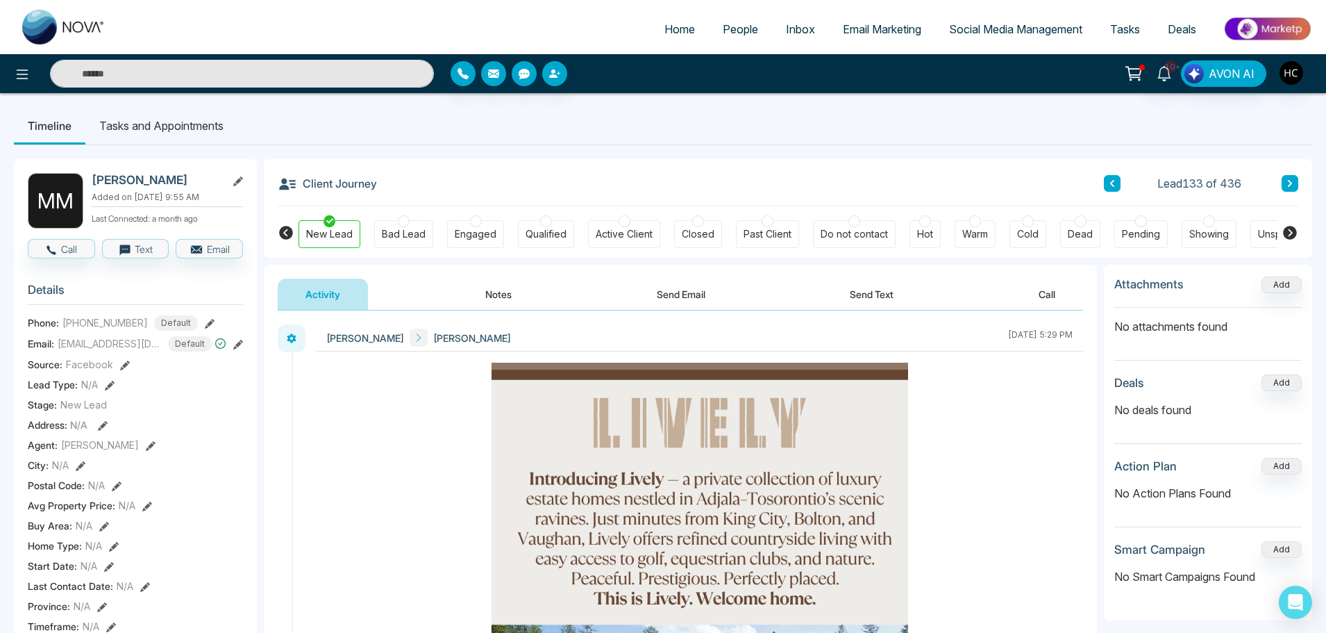
click at [499, 290] on button "Notes" at bounding box center [499, 293] width 82 height 31
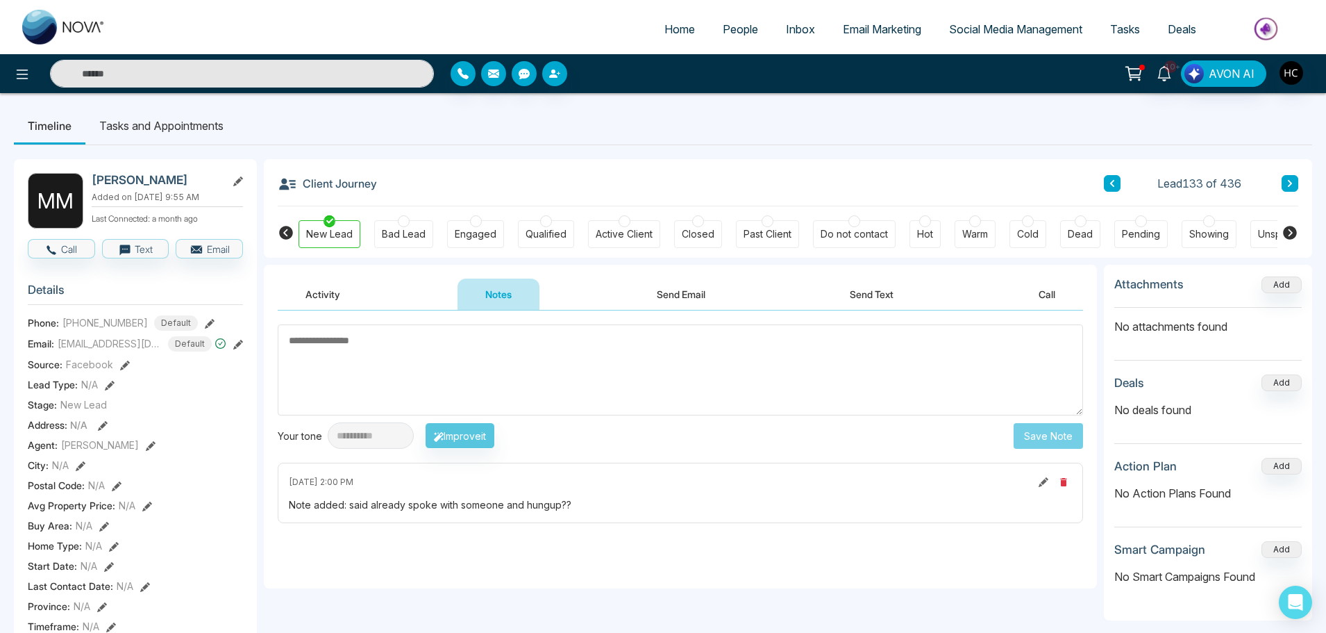
click at [1296, 185] on button at bounding box center [1290, 183] width 17 height 17
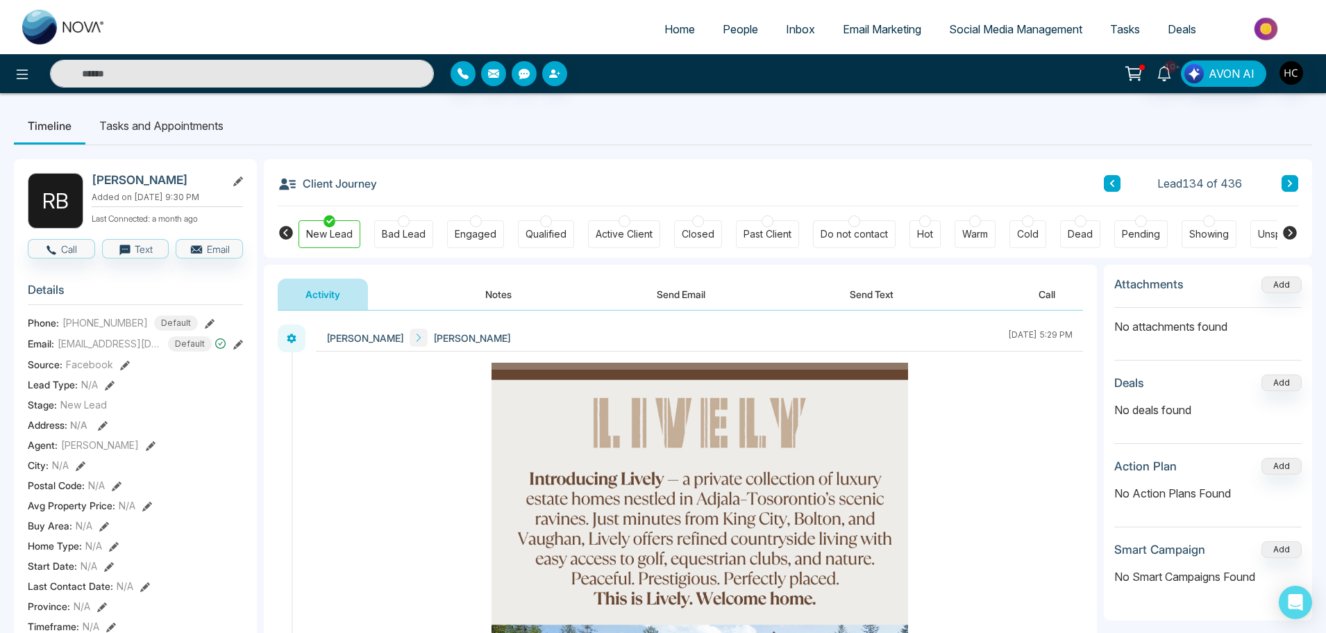
click at [510, 302] on button "Notes" at bounding box center [499, 293] width 82 height 31
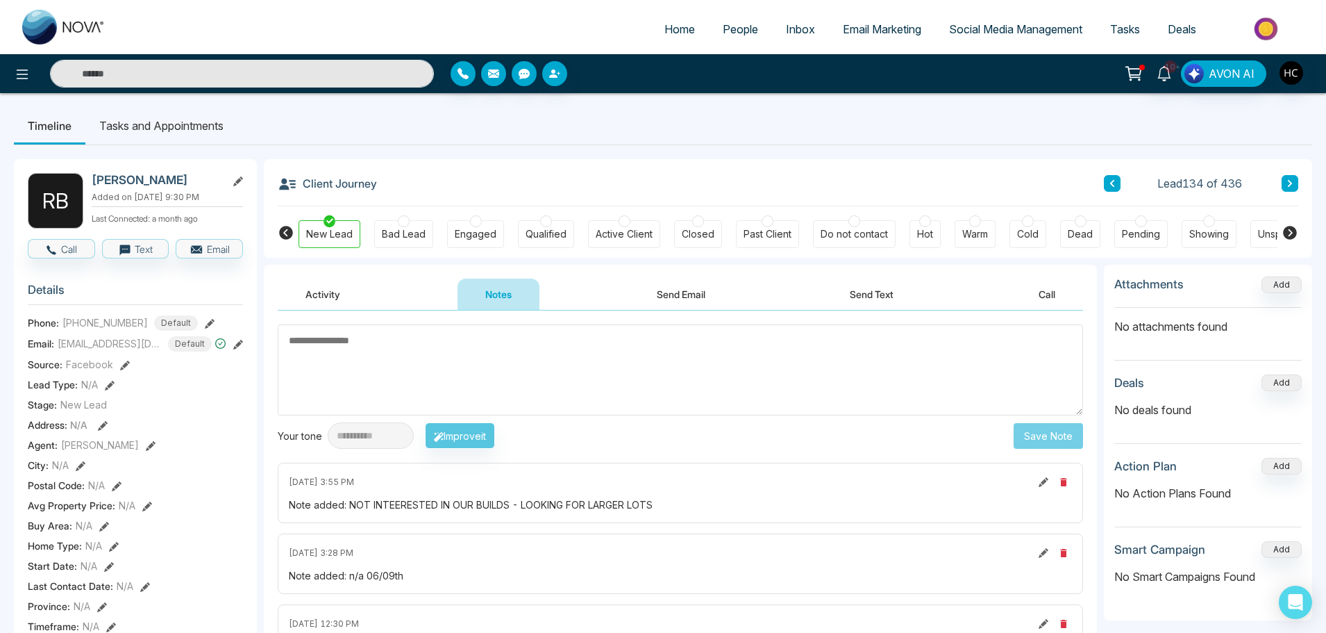
click at [1296, 178] on button at bounding box center [1290, 183] width 17 height 17
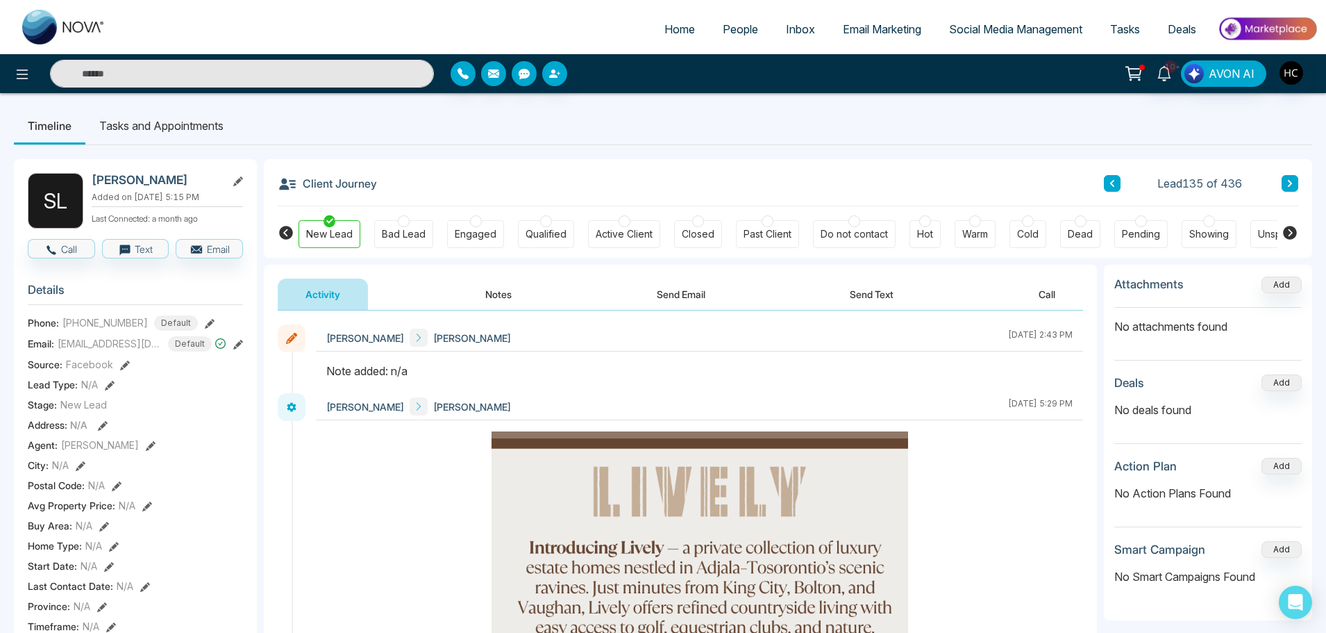
click at [477, 291] on button "Notes" at bounding box center [499, 293] width 82 height 31
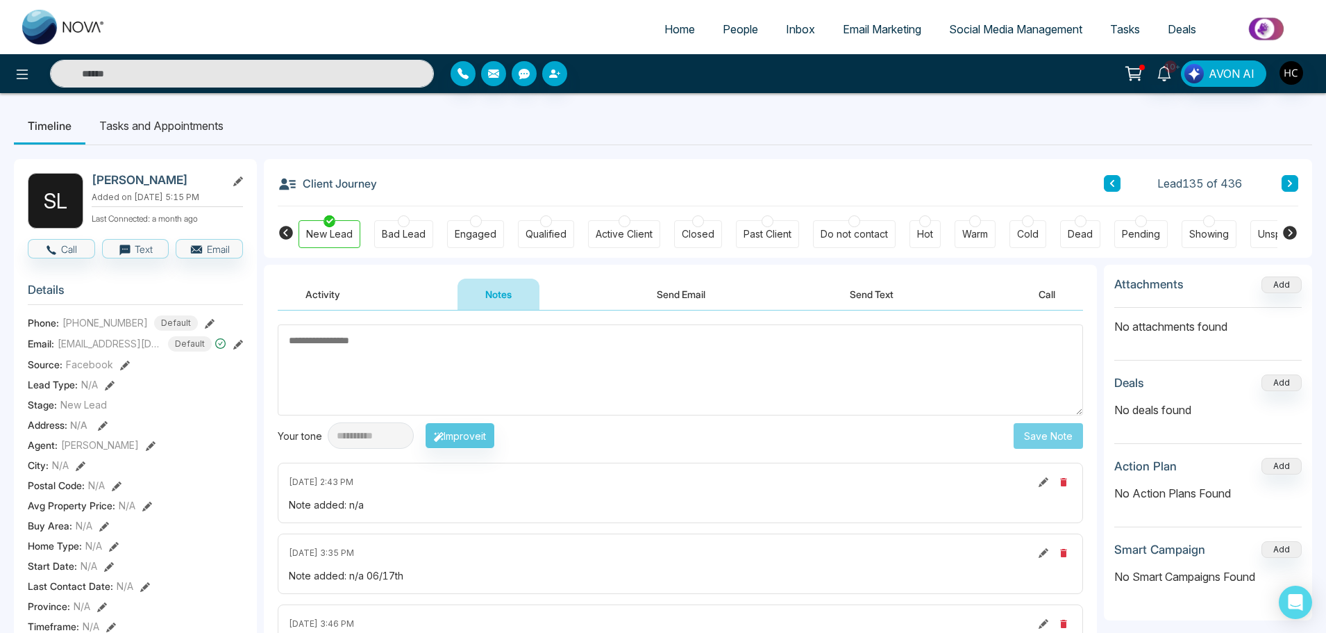
click at [406, 368] on textarea at bounding box center [681, 369] width 806 height 91
click at [449, 403] on textarea at bounding box center [681, 369] width 806 height 91
type textarea "***"
click at [1002, 434] on div "**********" at bounding box center [681, 435] width 806 height 26
click at [1032, 433] on button "Save Note" at bounding box center [1048, 436] width 69 height 26
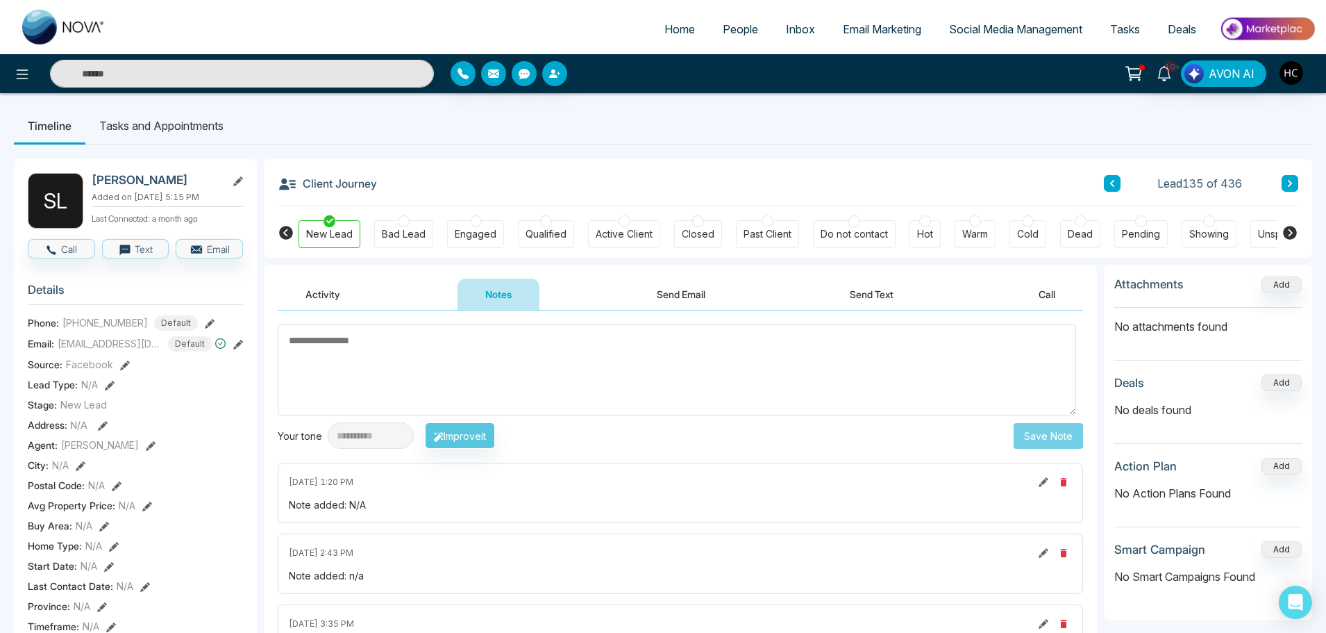
click at [1001, 372] on textarea at bounding box center [677, 369] width 799 height 91
click at [664, 381] on textarea at bounding box center [677, 369] width 799 height 91
click at [1292, 175] on button at bounding box center [1290, 183] width 17 height 17
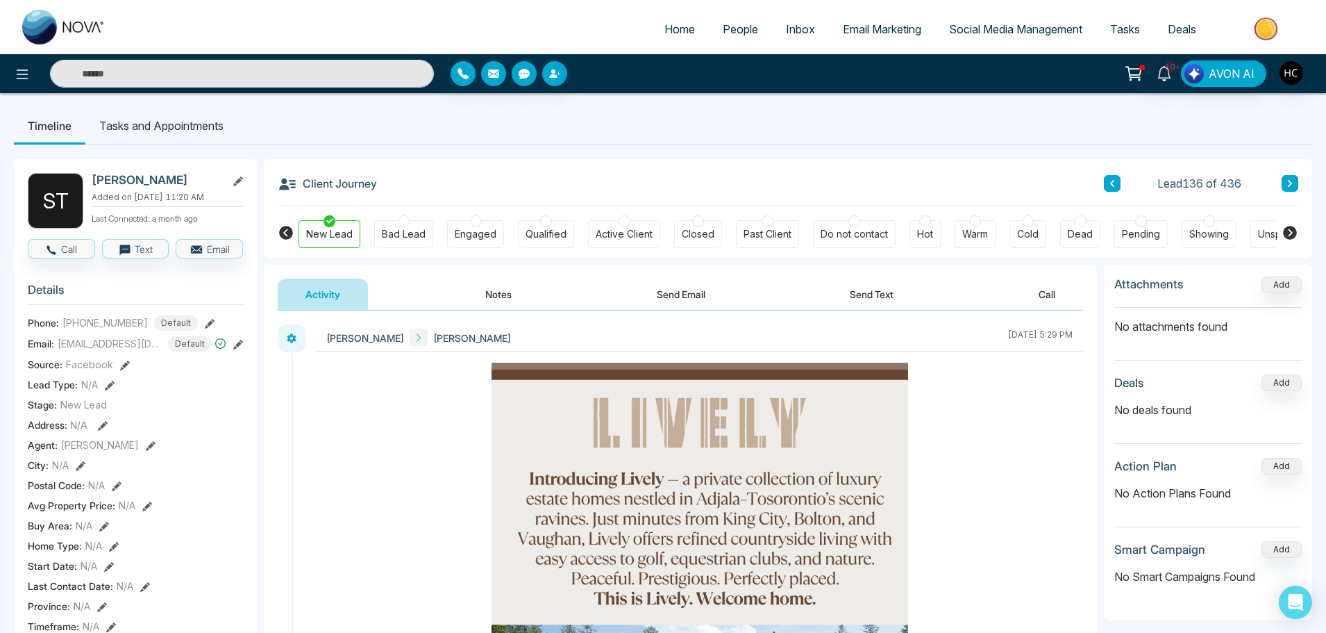
click at [501, 290] on button "Notes" at bounding box center [499, 293] width 82 height 31
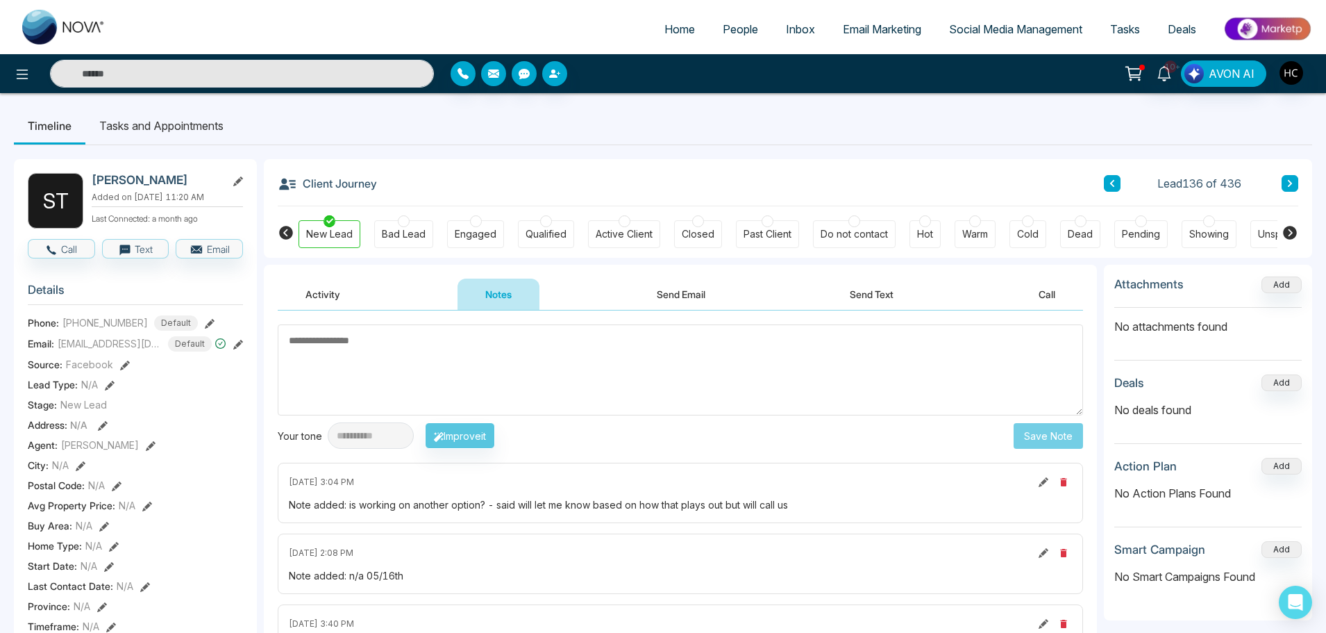
click at [447, 374] on textarea at bounding box center [681, 369] width 806 height 91
type textarea "**********"
click at [1045, 433] on button "Save Note" at bounding box center [1048, 436] width 69 height 26
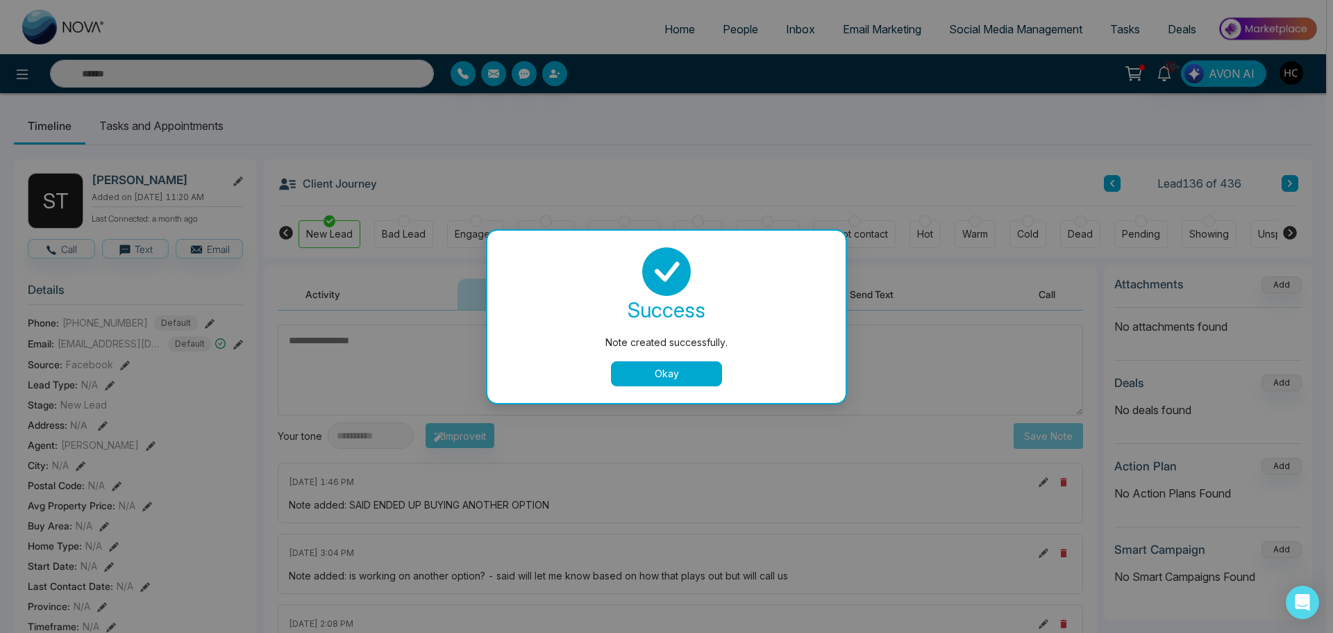
click at [706, 378] on button "Okay" at bounding box center [666, 373] width 111 height 25
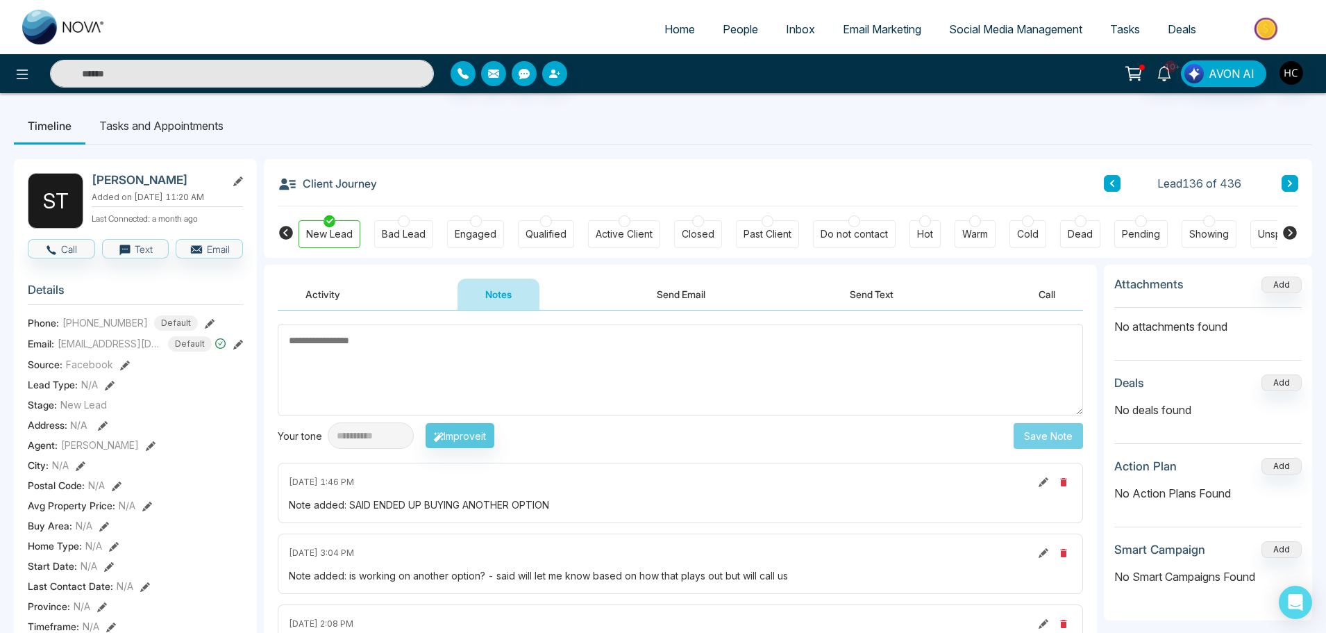
click at [1288, 176] on button at bounding box center [1290, 183] width 17 height 17
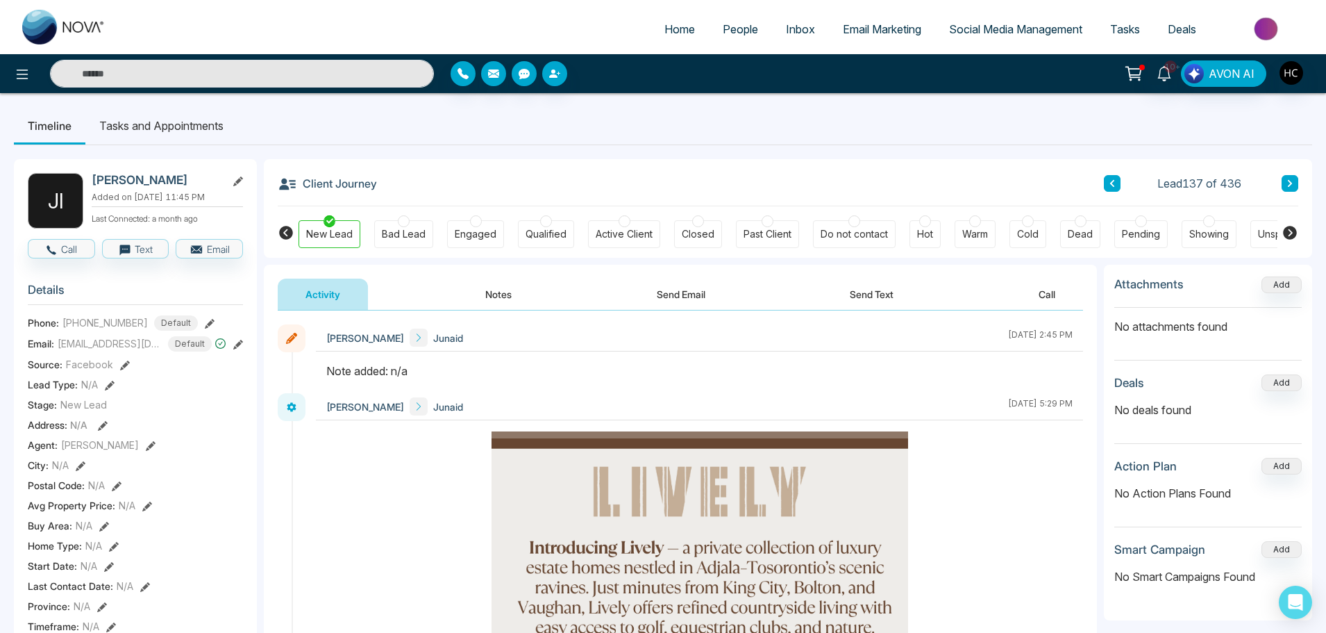
click at [490, 299] on button "Notes" at bounding box center [499, 293] width 82 height 31
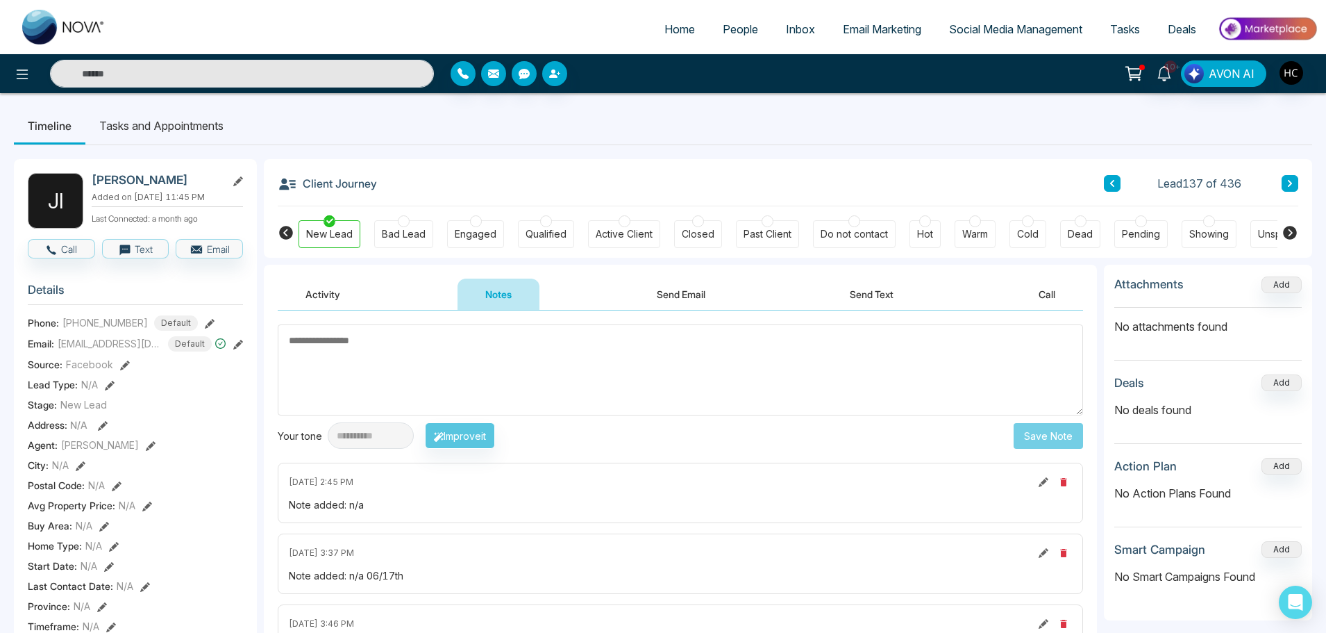
click at [428, 362] on textarea at bounding box center [681, 369] width 806 height 91
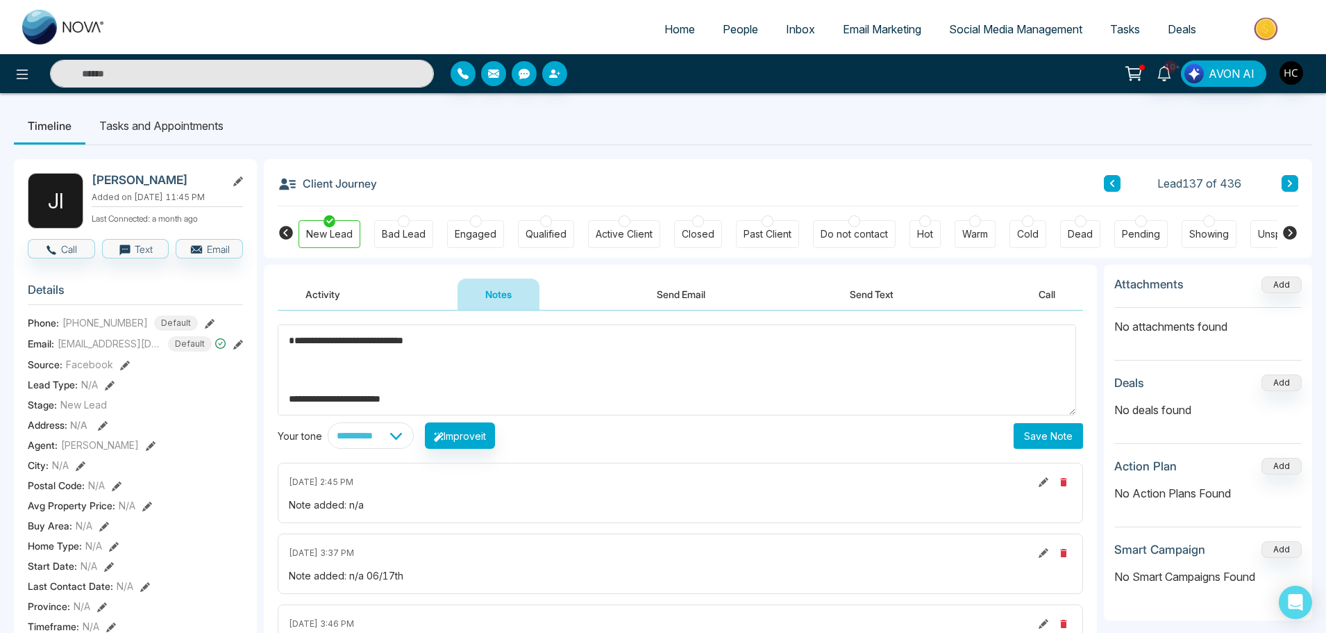
drag, startPoint x: 582, startPoint y: 399, endPoint x: 237, endPoint y: 302, distance: 358.4
type textarea "**********"
drag, startPoint x: 601, startPoint y: 357, endPoint x: 356, endPoint y: 344, distance: 244.8
click at [356, 344] on textarea "**********" at bounding box center [677, 369] width 799 height 91
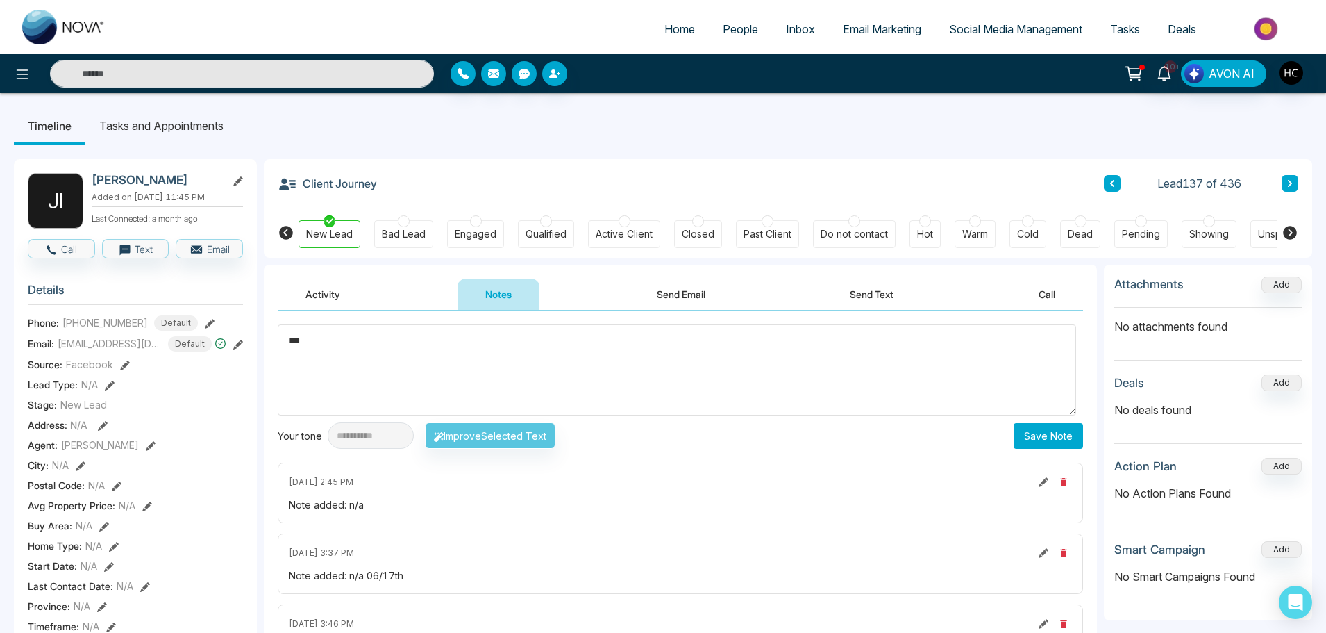
drag, startPoint x: 362, startPoint y: 340, endPoint x: 286, endPoint y: 347, distance: 76.7
click at [286, 347] on textarea "***" at bounding box center [677, 369] width 799 height 91
click at [745, 349] on textarea "***" at bounding box center [677, 369] width 799 height 91
type textarea "***"
click at [1033, 437] on button "Save Note" at bounding box center [1048, 436] width 69 height 26
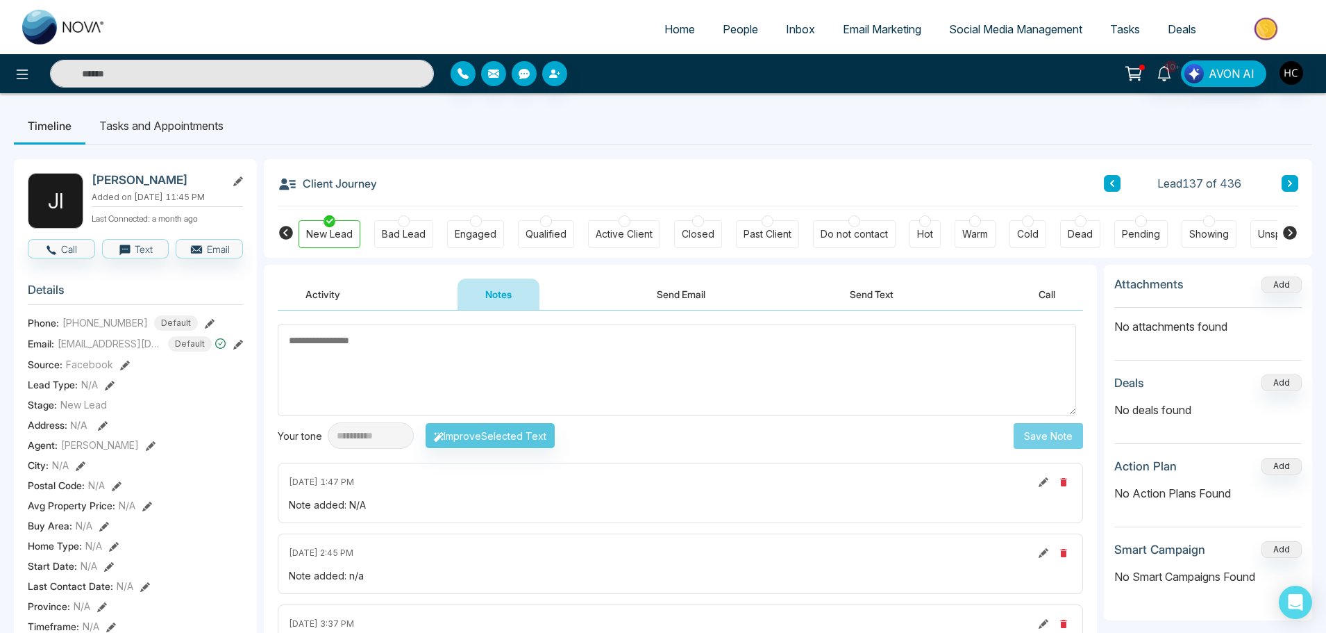
click at [1286, 181] on button at bounding box center [1290, 183] width 17 height 17
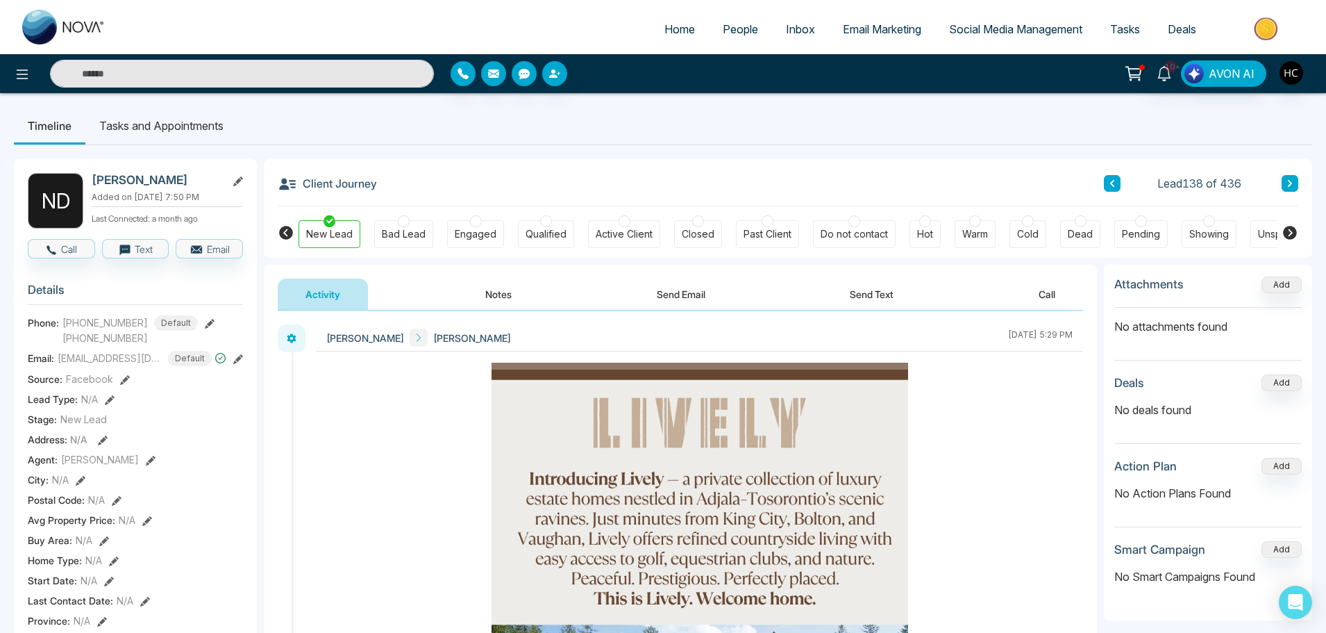
click at [490, 295] on button "Notes" at bounding box center [499, 293] width 82 height 31
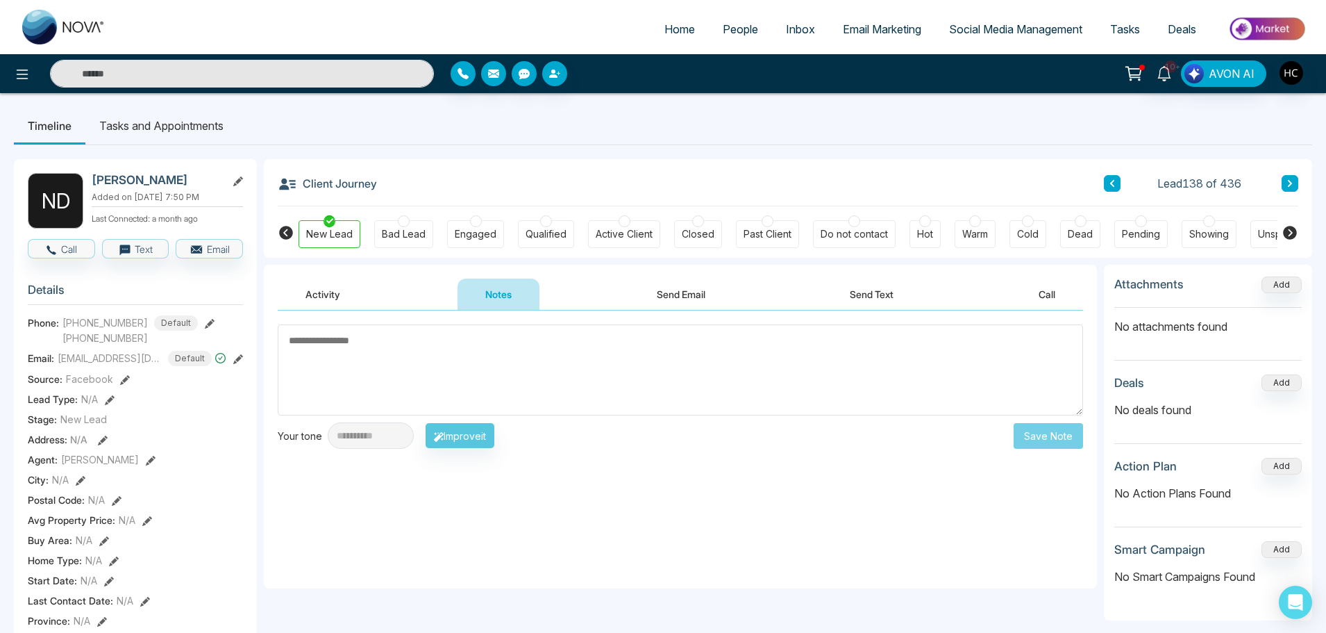
click at [554, 360] on textarea at bounding box center [681, 369] width 806 height 91
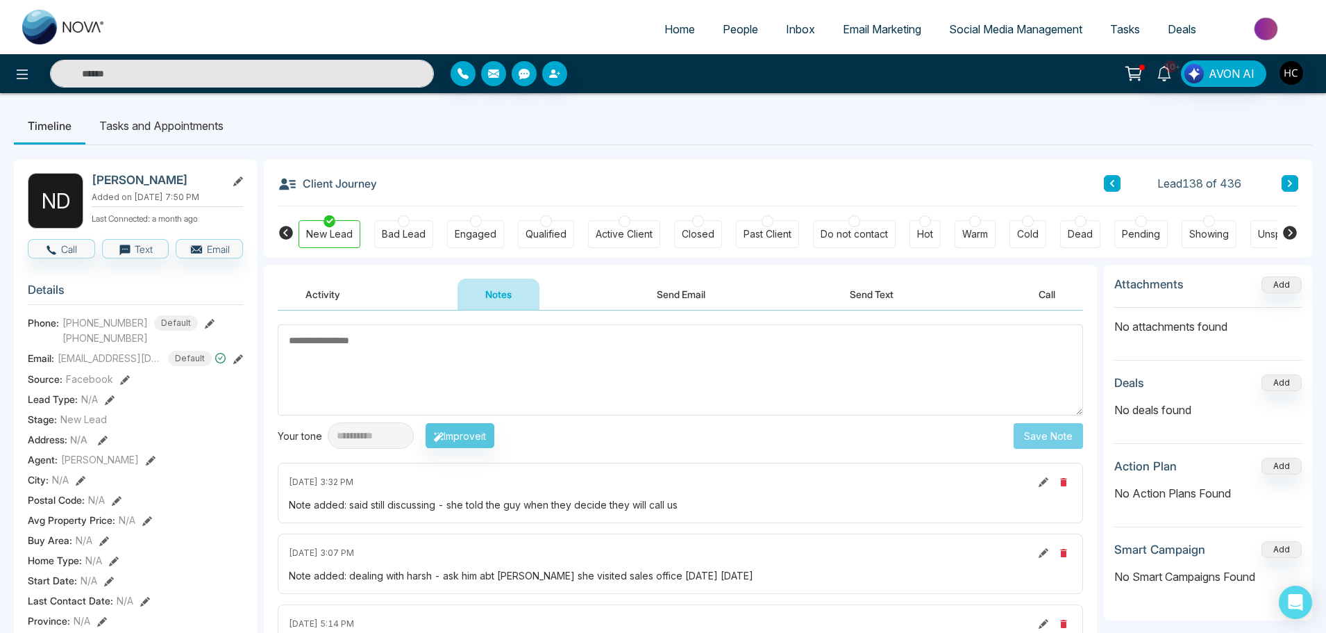
click at [1284, 186] on button at bounding box center [1290, 183] width 17 height 17
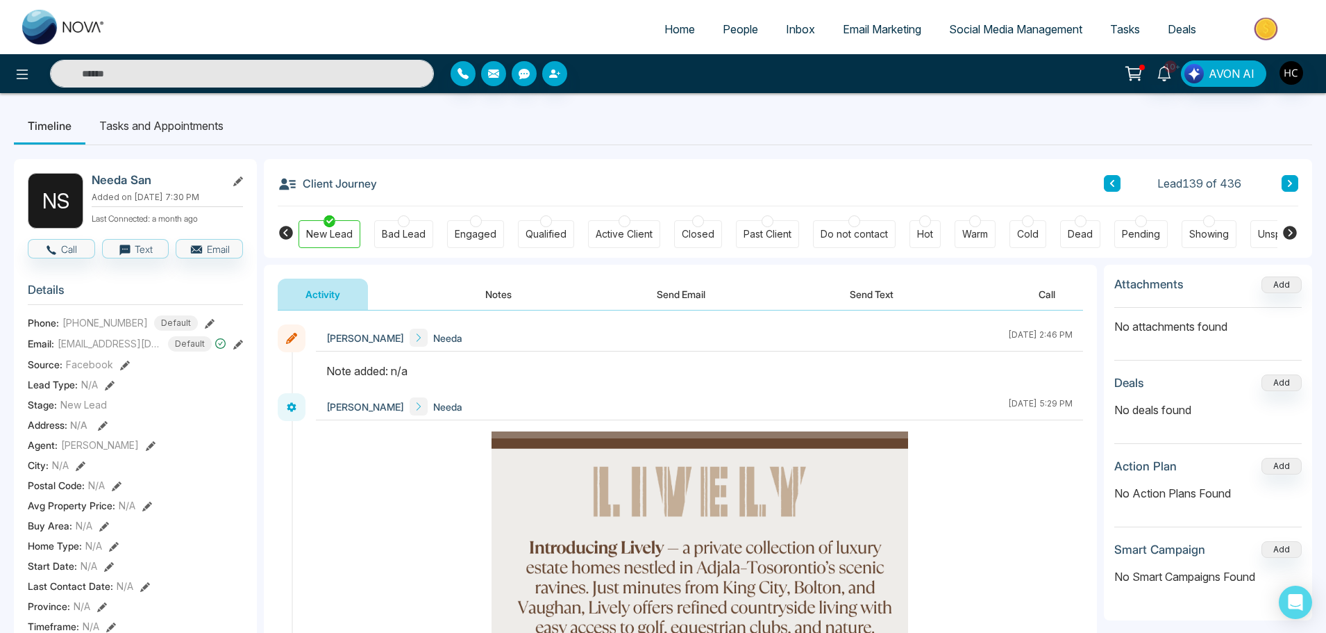
click at [487, 286] on button "Notes" at bounding box center [499, 293] width 82 height 31
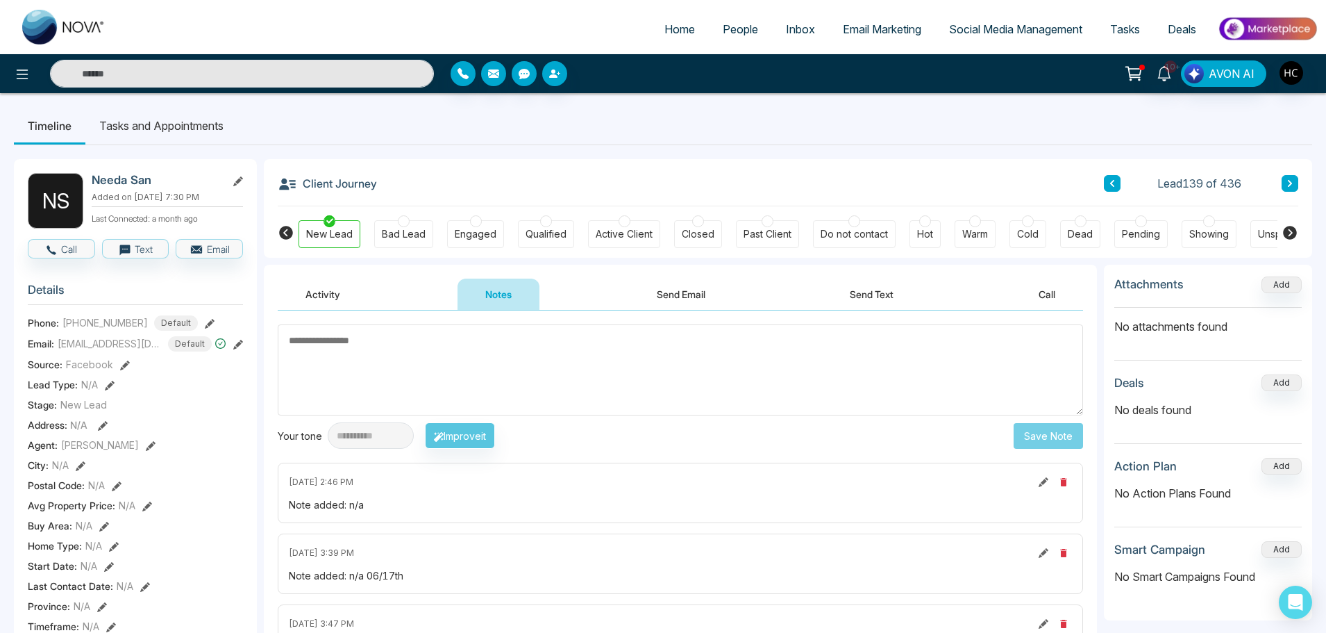
click at [360, 366] on textarea at bounding box center [681, 369] width 806 height 91
type textarea "***"
click at [1051, 431] on button "Save Note" at bounding box center [1048, 436] width 69 height 26
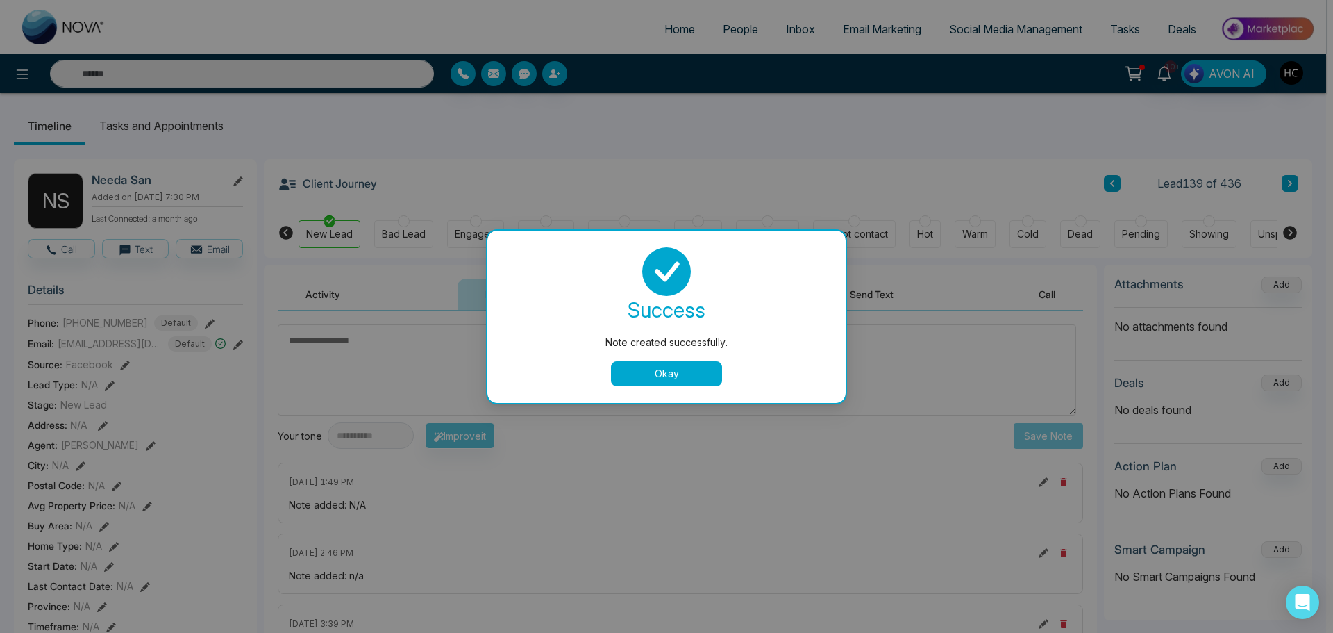
click at [695, 374] on button "Okay" at bounding box center [666, 373] width 111 height 25
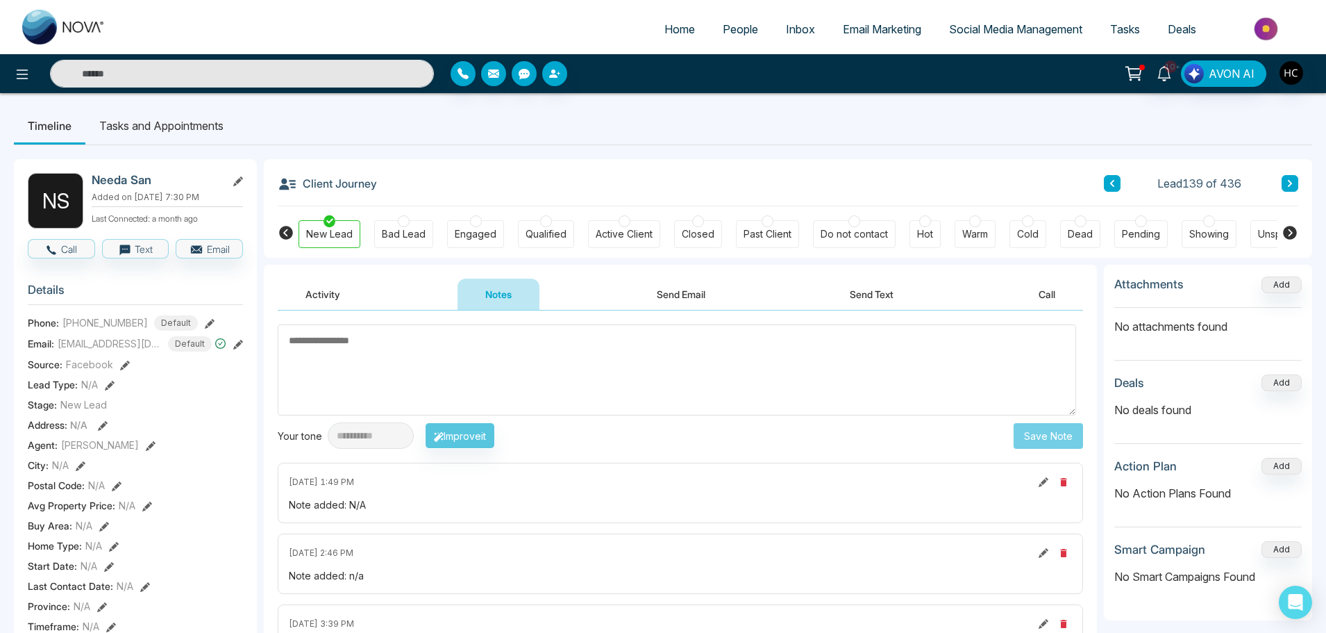
click at [1289, 179] on icon at bounding box center [1290, 183] width 7 height 8
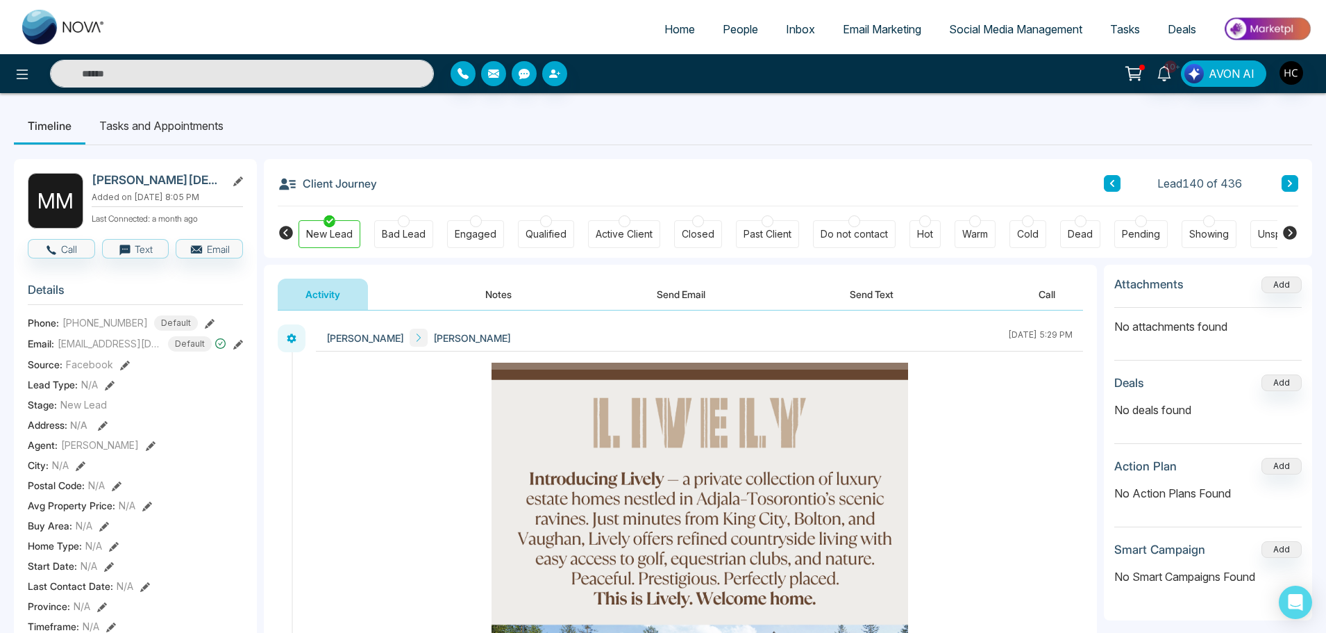
click at [503, 294] on button "Notes" at bounding box center [499, 293] width 82 height 31
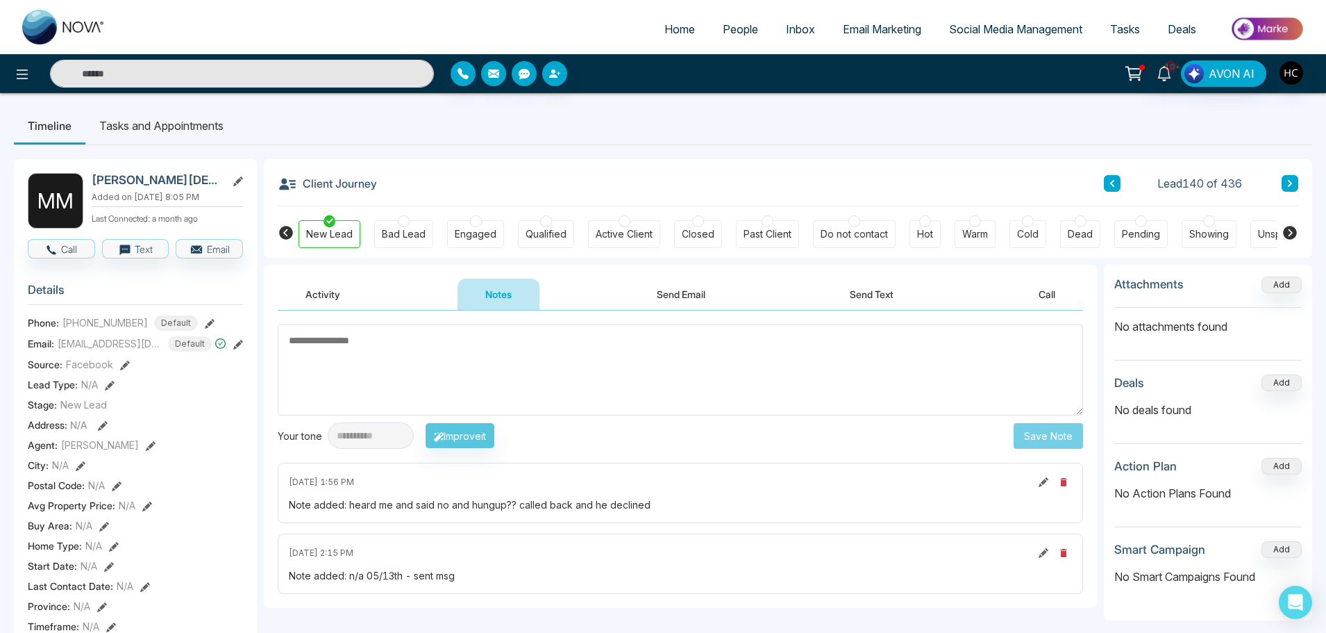
click at [1292, 181] on icon at bounding box center [1290, 183] width 7 height 8
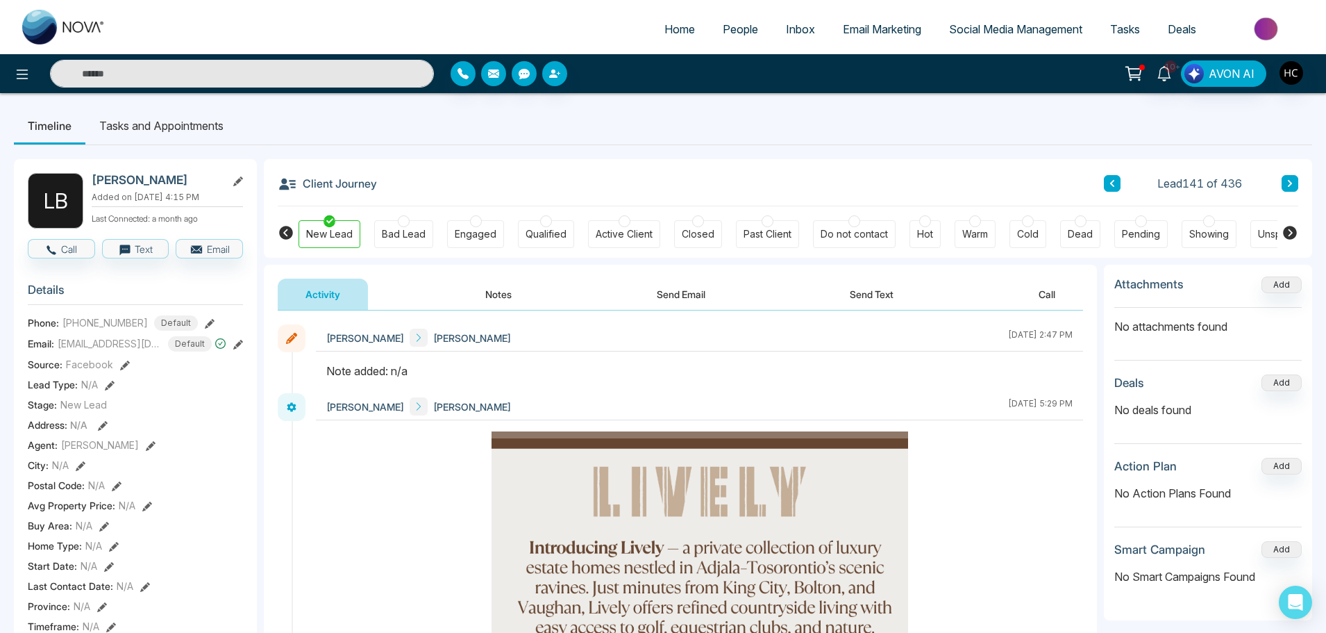
click at [510, 292] on button "Notes" at bounding box center [499, 293] width 82 height 31
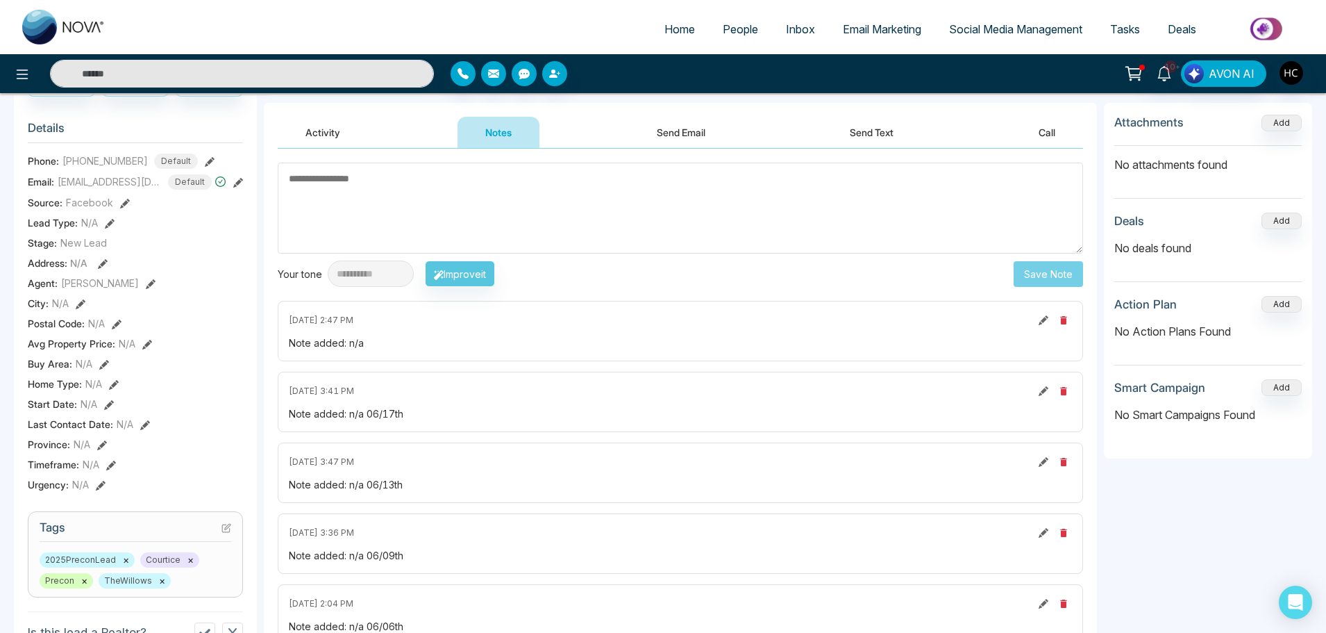
scroll to position [19, 0]
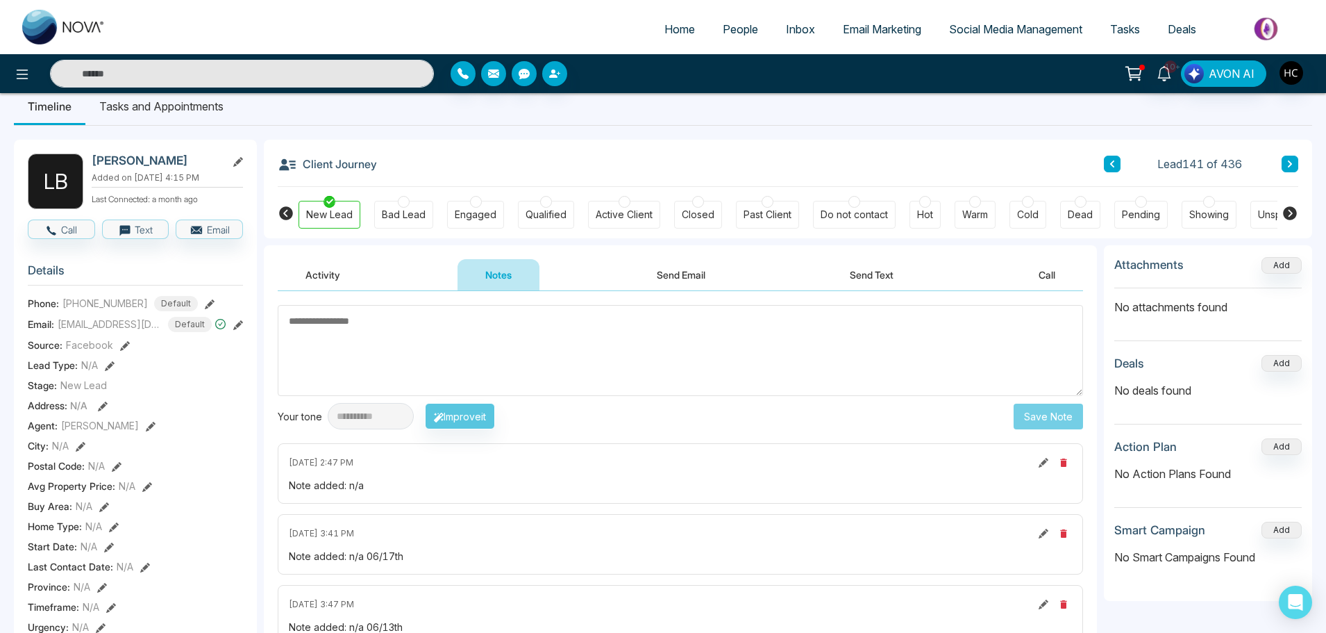
click at [372, 326] on textarea at bounding box center [681, 350] width 806 height 91
type textarea "***"
click at [1049, 422] on button "Save Note" at bounding box center [1048, 416] width 69 height 26
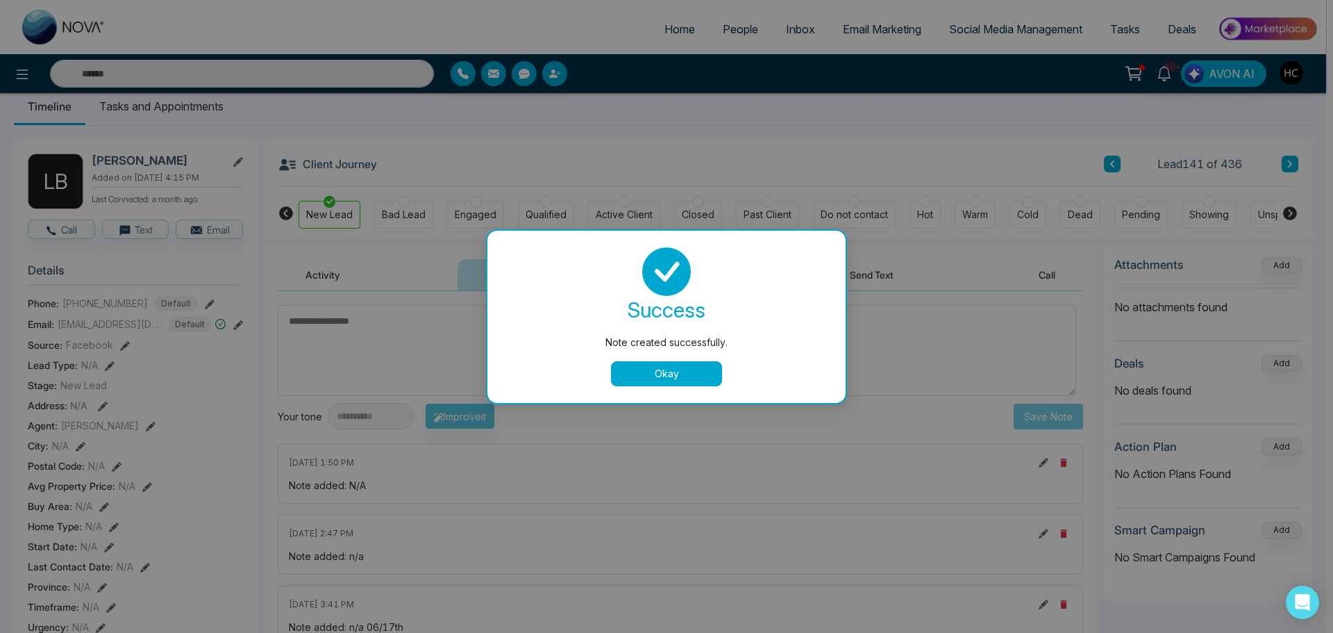
click at [697, 373] on button "Okay" at bounding box center [666, 373] width 111 height 25
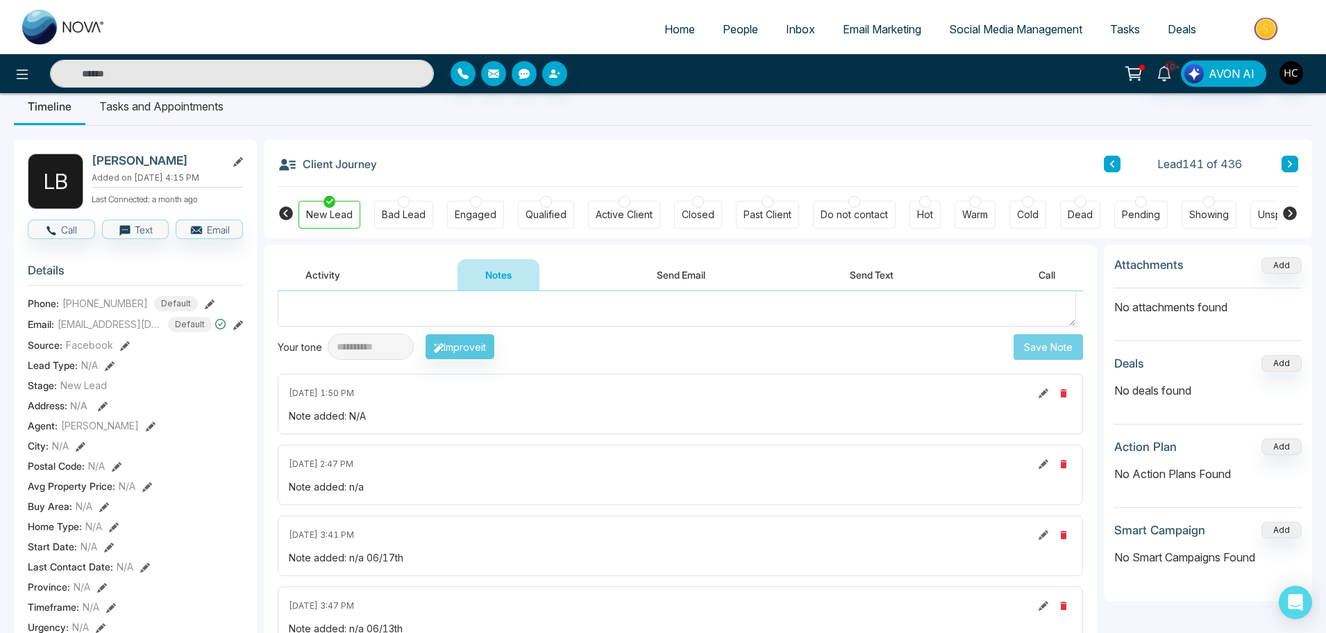
scroll to position [0, 0]
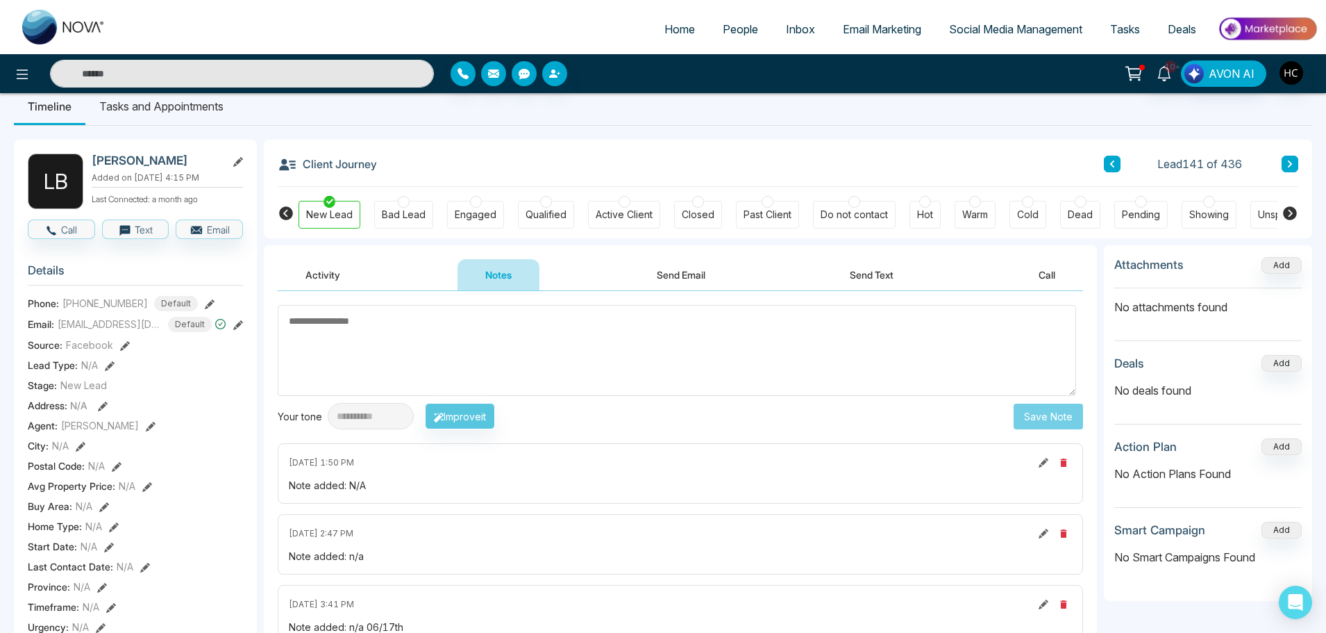
click at [1287, 162] on icon at bounding box center [1290, 164] width 7 height 8
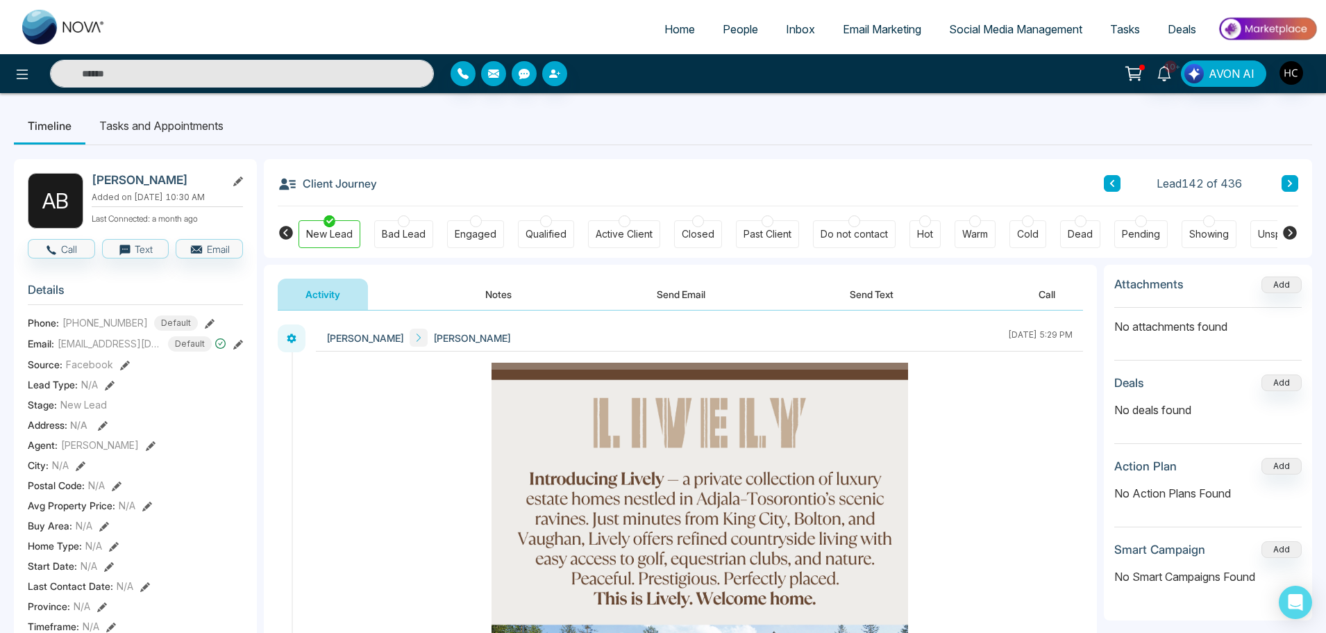
click at [495, 298] on button "Notes" at bounding box center [499, 293] width 82 height 31
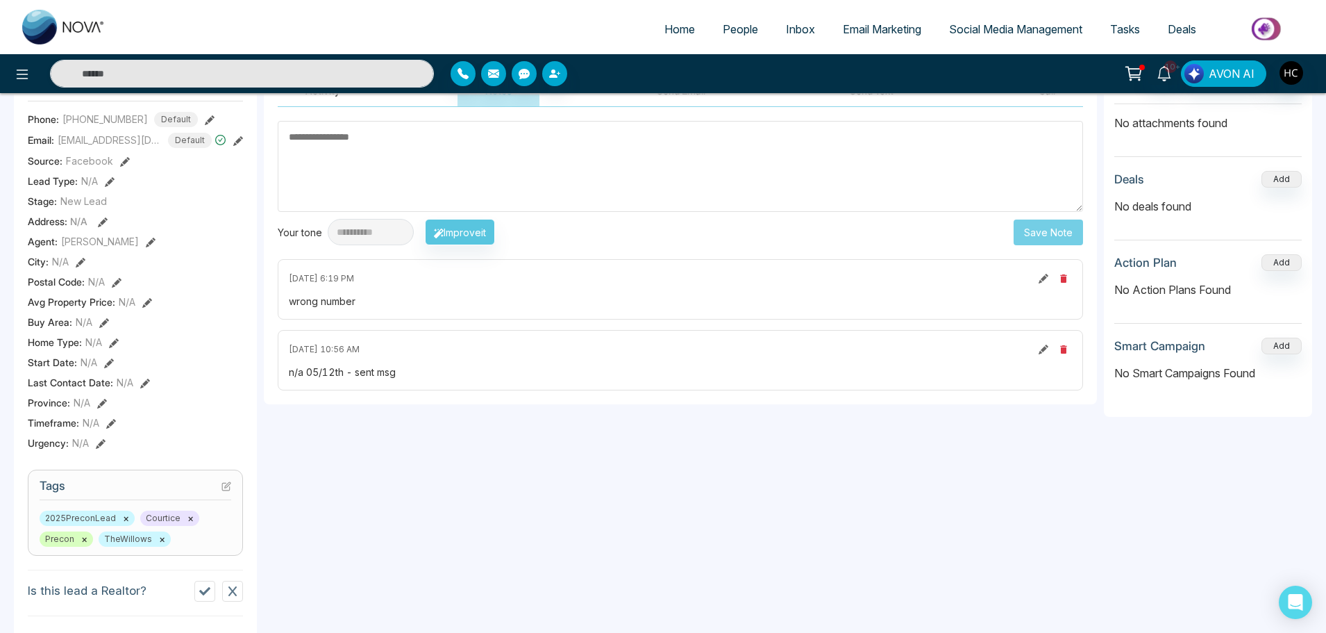
scroll to position [19, 0]
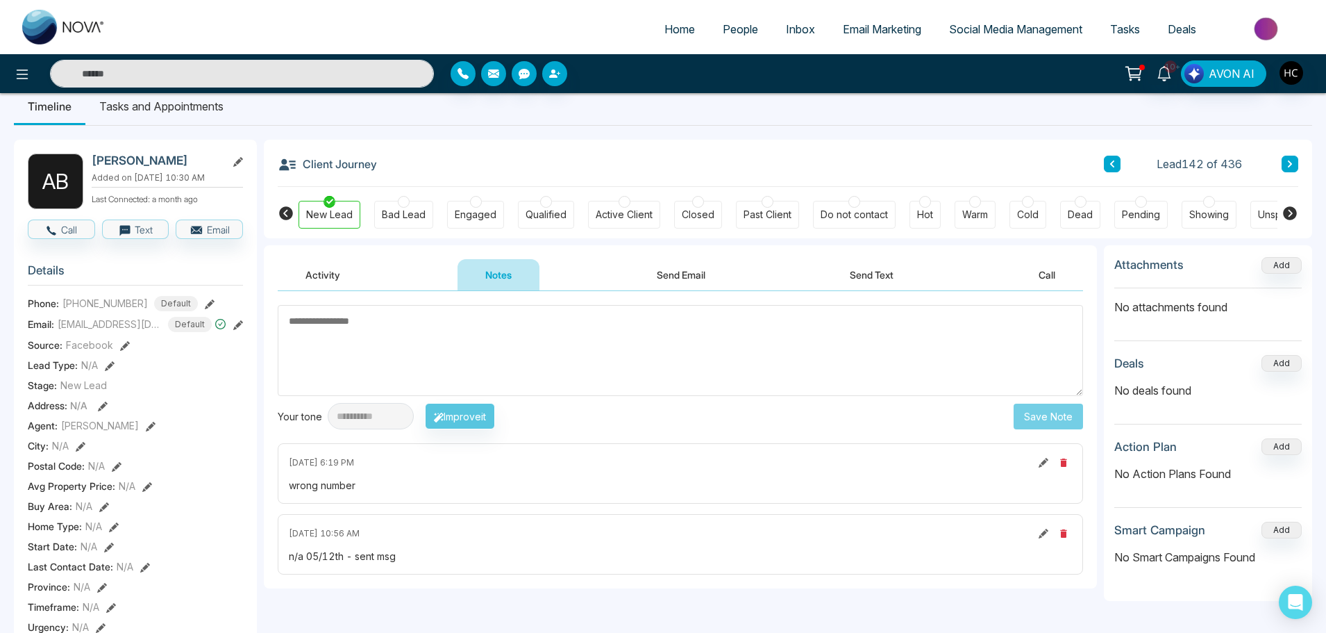
click at [1290, 165] on icon at bounding box center [1290, 164] width 7 height 8
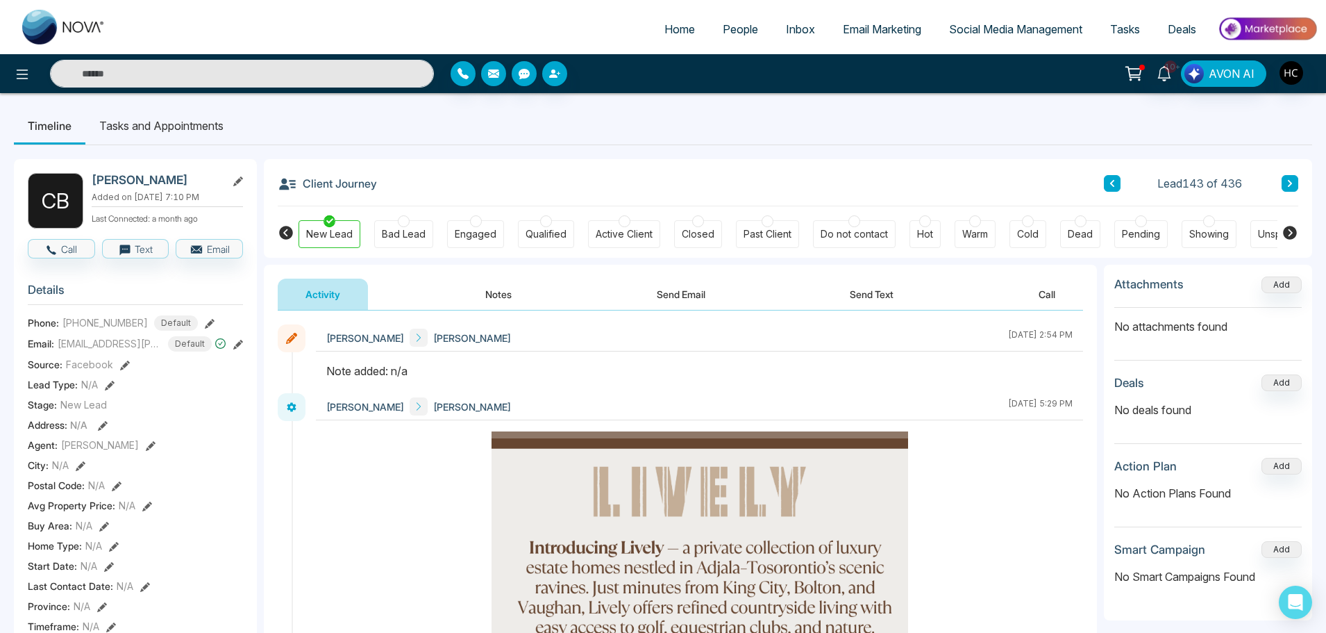
click at [509, 290] on button "Notes" at bounding box center [499, 293] width 82 height 31
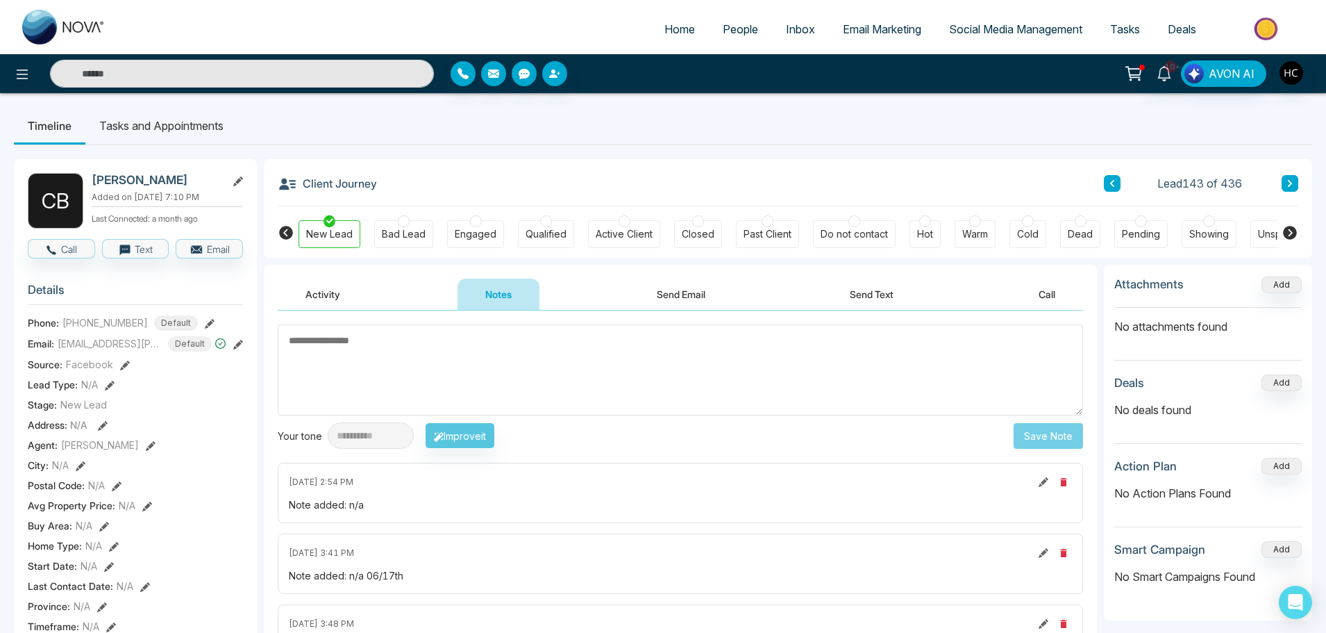
click at [403, 353] on textarea at bounding box center [681, 369] width 806 height 91
type textarea "***"
click at [1053, 437] on button "Save Note" at bounding box center [1048, 436] width 69 height 26
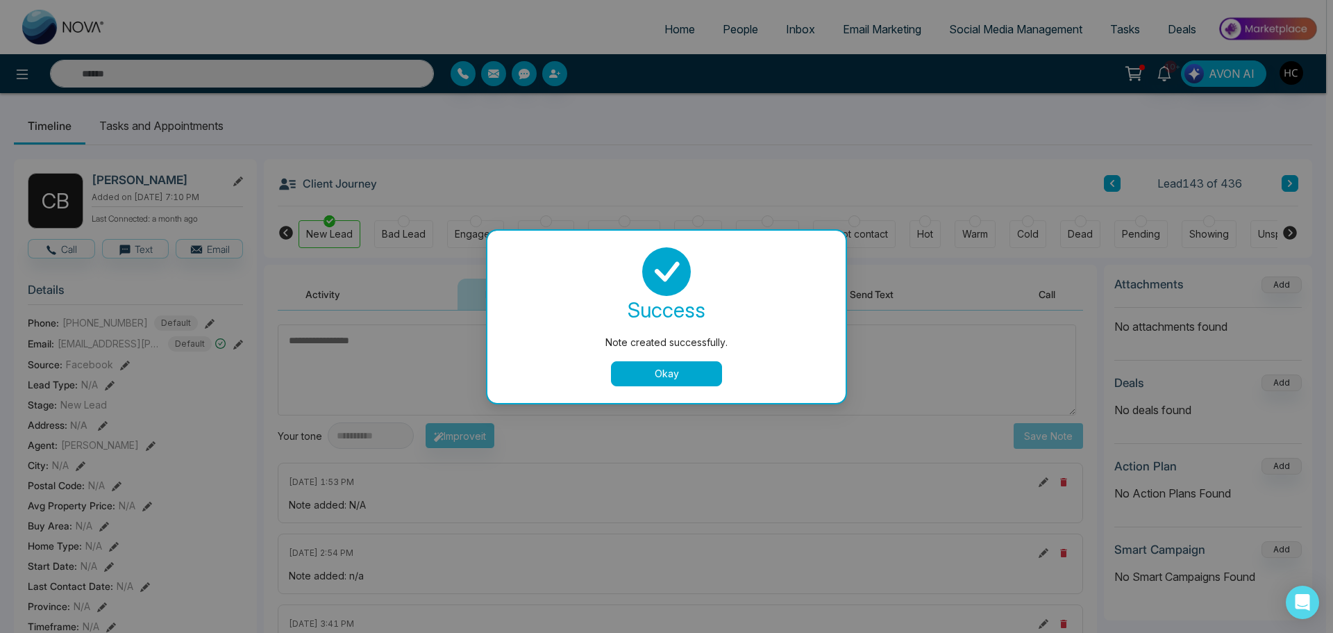
click at [690, 376] on button "Okay" at bounding box center [666, 373] width 111 height 25
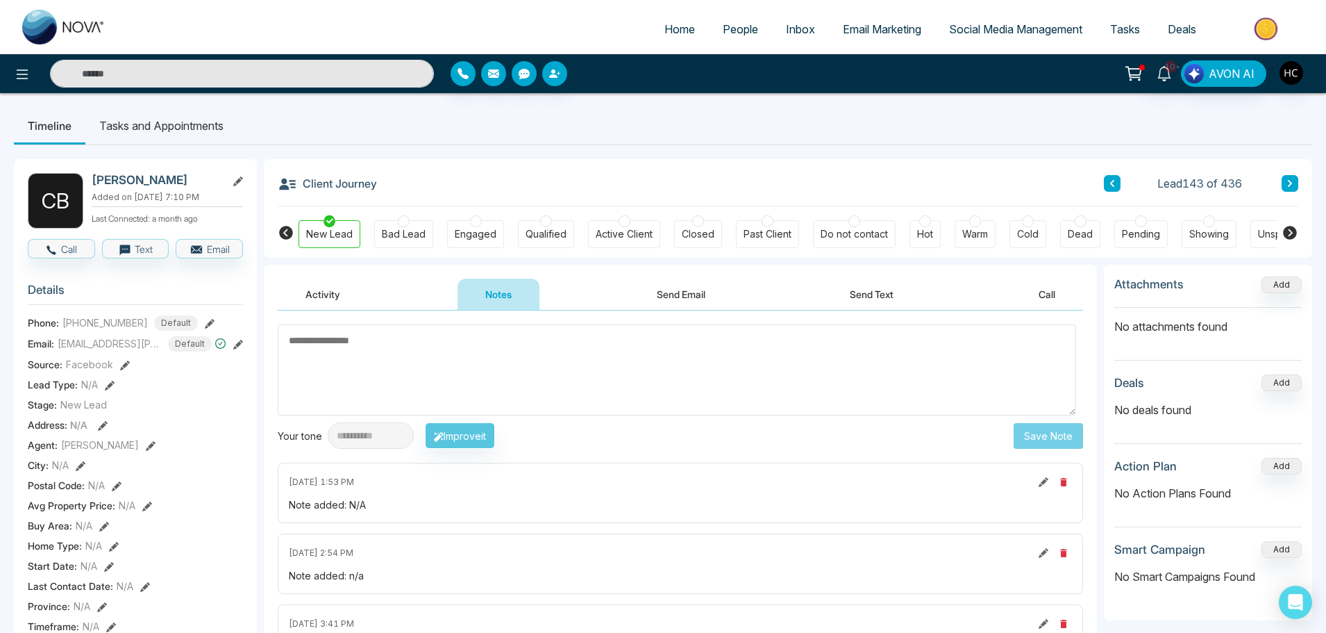
click at [1295, 176] on button at bounding box center [1290, 183] width 17 height 17
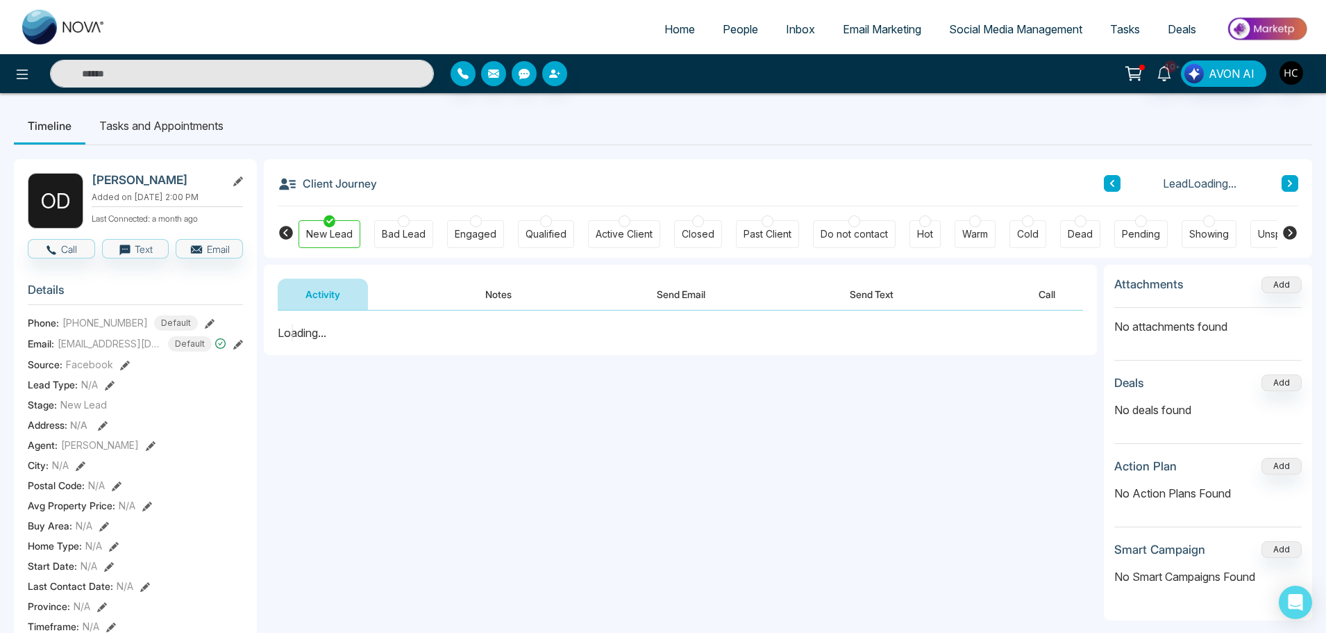
click at [522, 304] on button "Notes" at bounding box center [499, 293] width 82 height 31
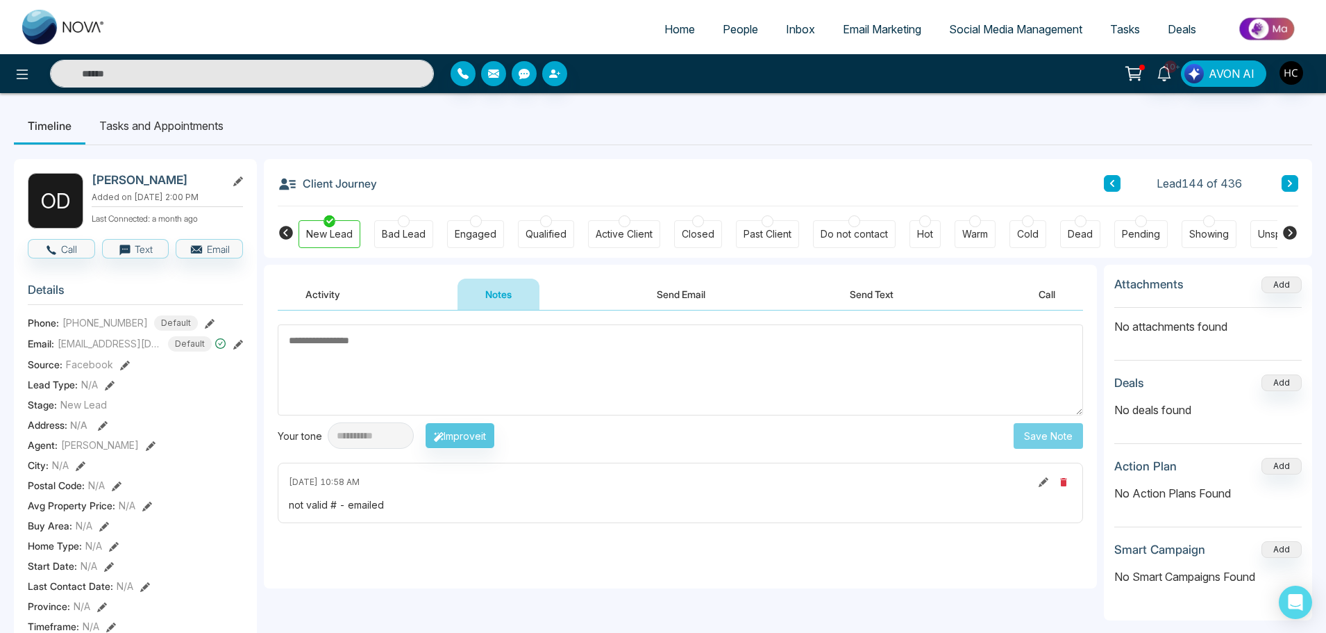
click at [1287, 182] on icon at bounding box center [1290, 183] width 7 height 8
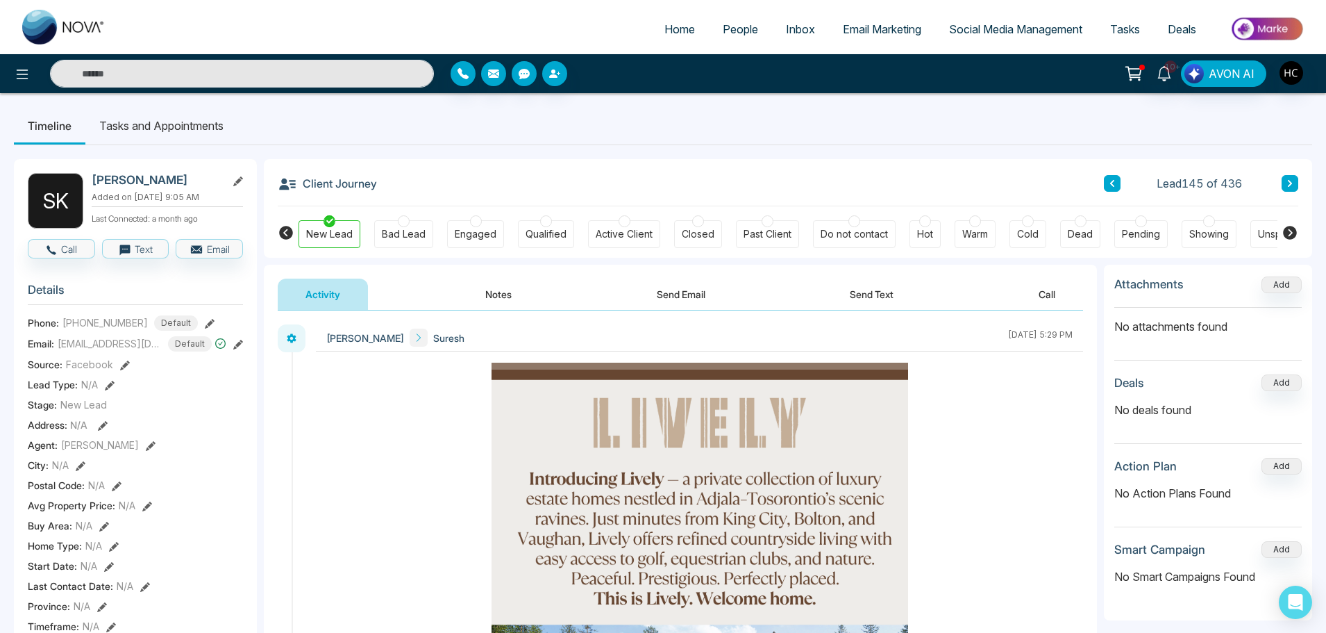
click at [526, 297] on button "Notes" at bounding box center [499, 293] width 82 height 31
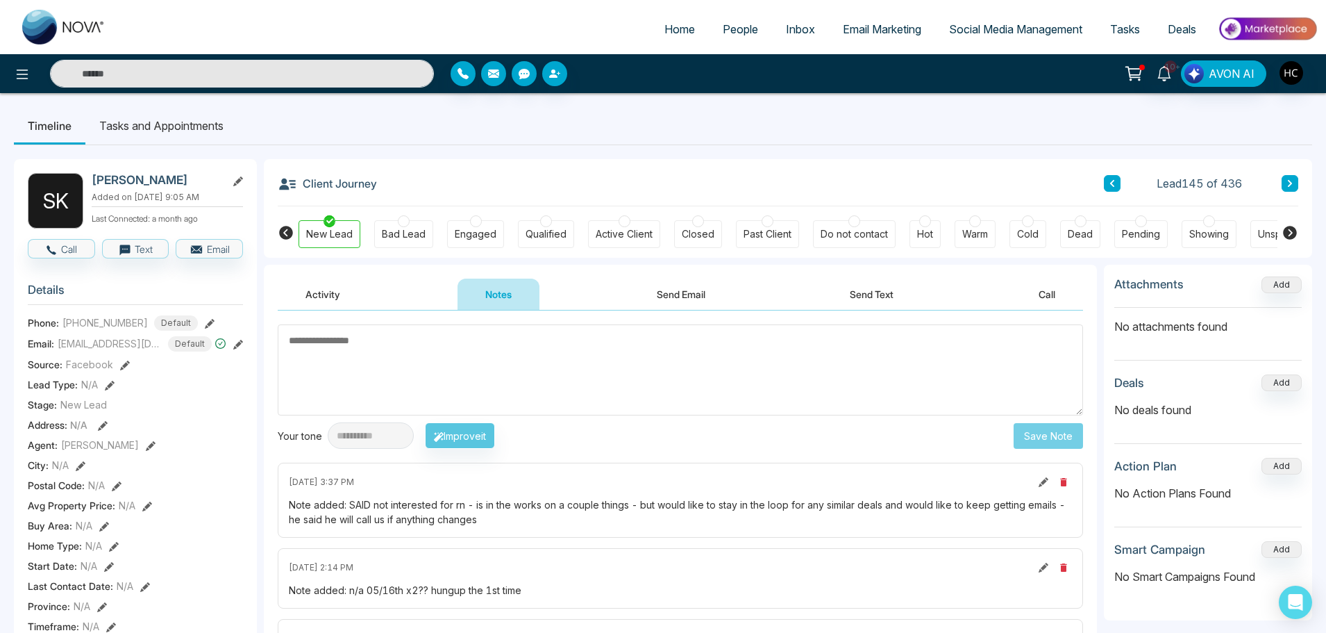
click at [1287, 181] on icon at bounding box center [1290, 183] width 7 height 8
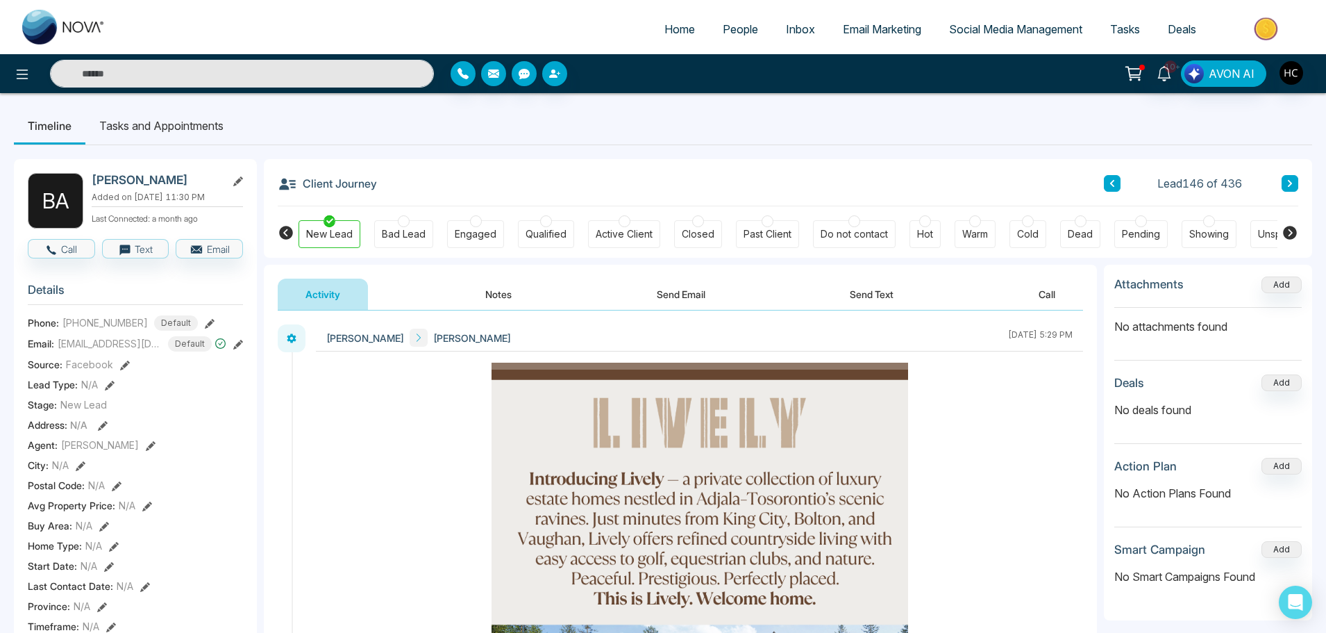
click at [485, 290] on button "Notes" at bounding box center [499, 293] width 82 height 31
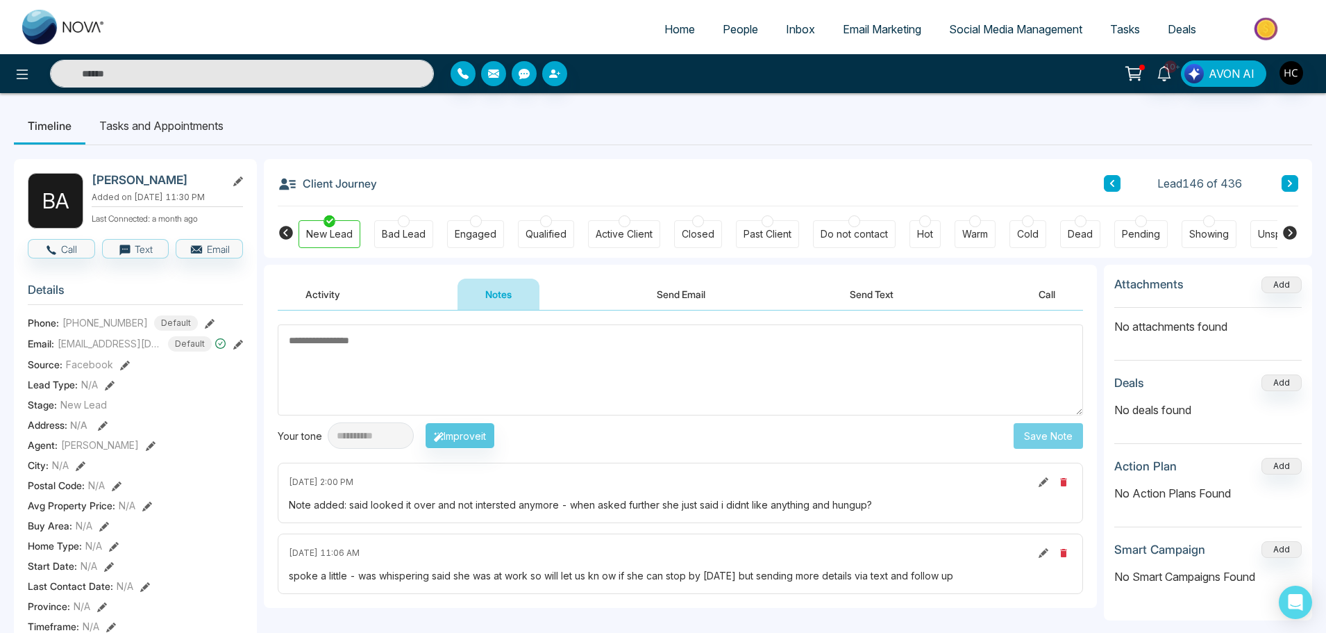
click at [1292, 178] on button at bounding box center [1290, 183] width 17 height 17
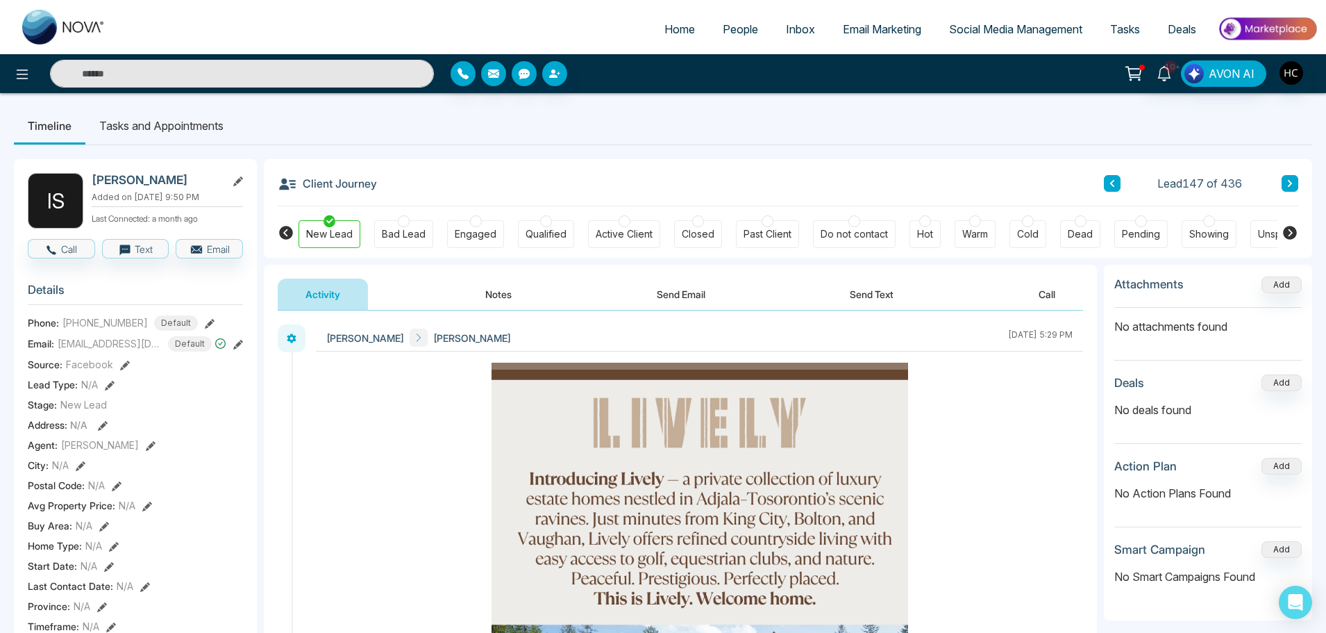
click at [502, 302] on button "Notes" at bounding box center [499, 293] width 82 height 31
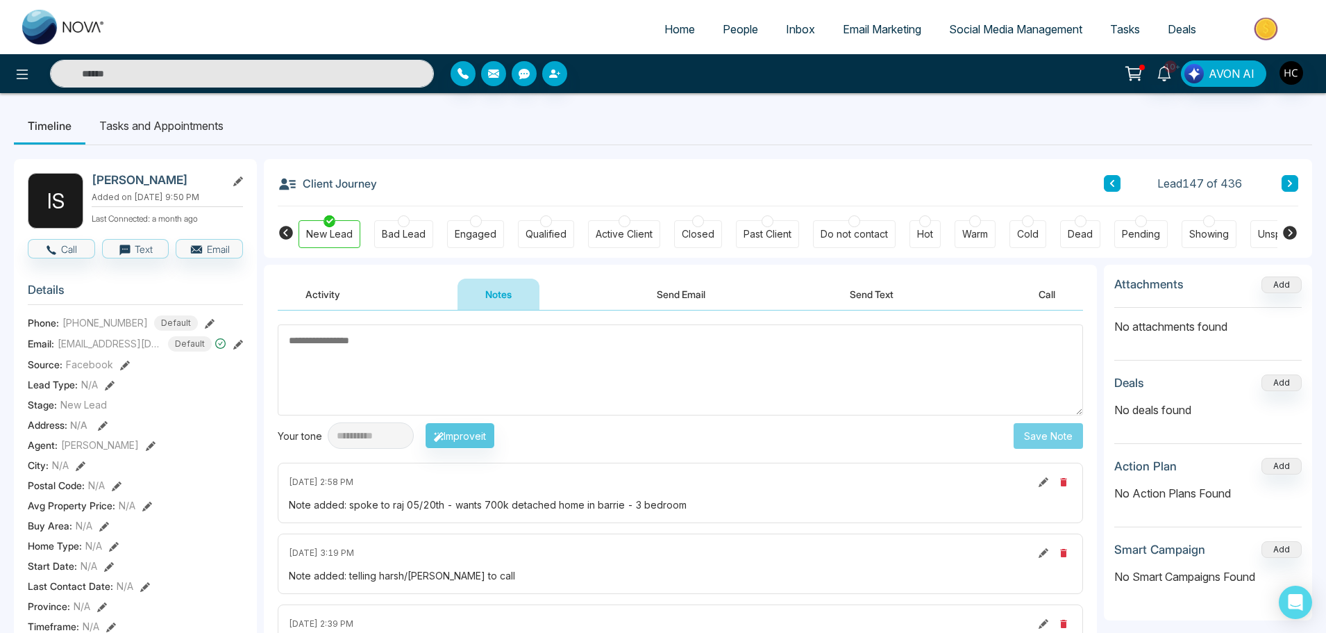
click at [1285, 182] on button at bounding box center [1290, 183] width 17 height 17
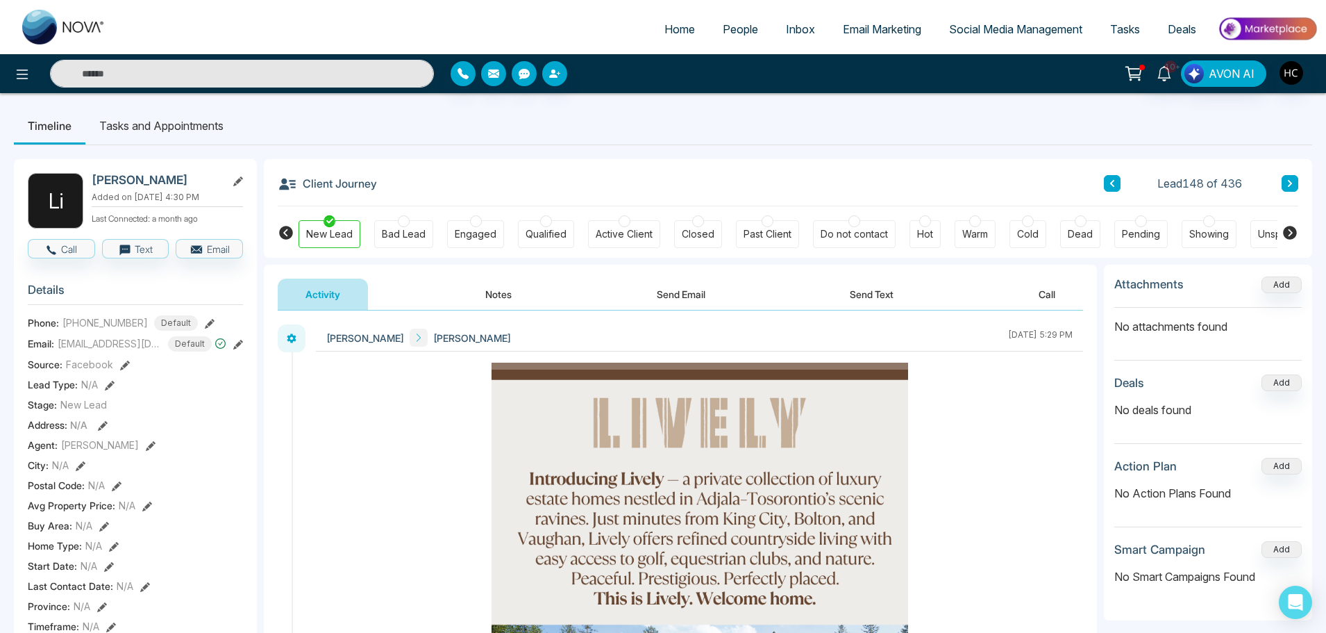
click at [503, 289] on button "Notes" at bounding box center [499, 293] width 82 height 31
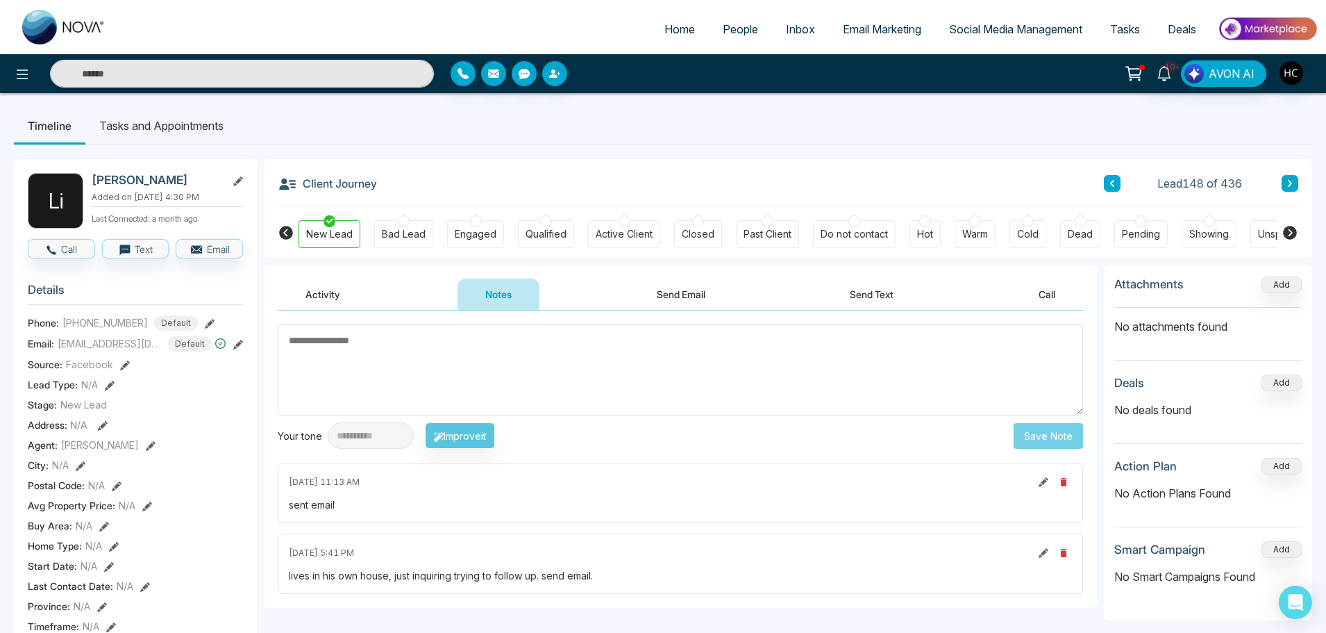
click at [1287, 187] on icon at bounding box center [1290, 183] width 7 height 8
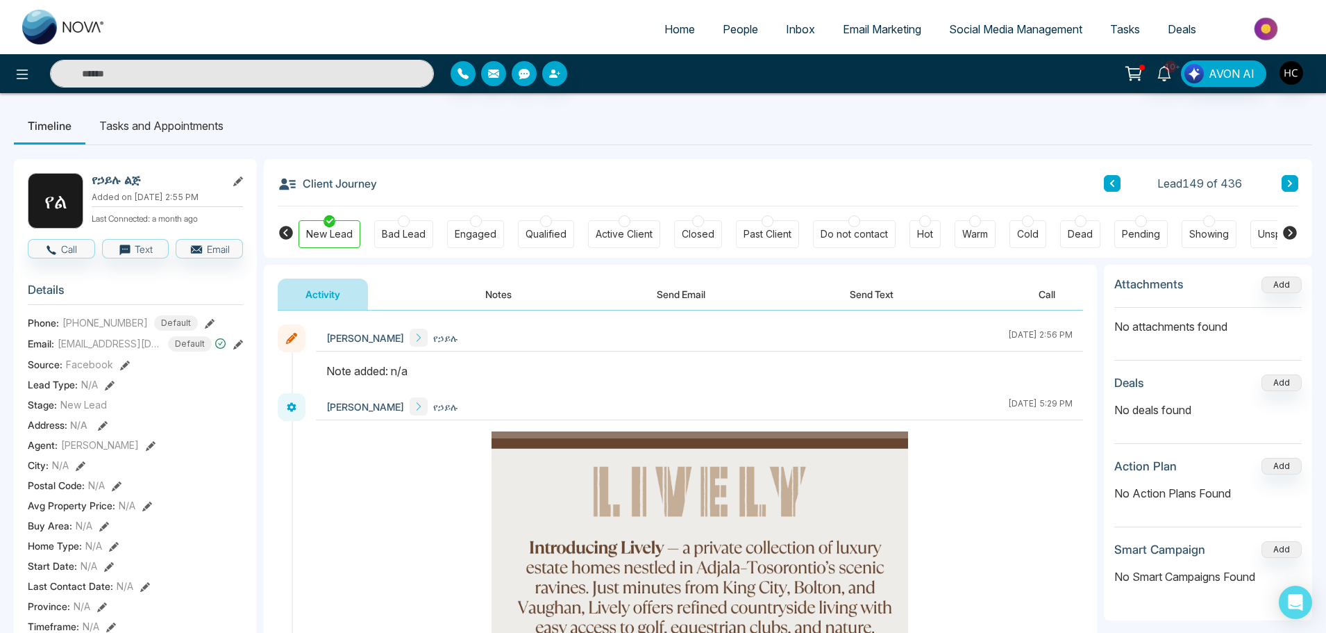
click at [512, 290] on button "Notes" at bounding box center [499, 293] width 82 height 31
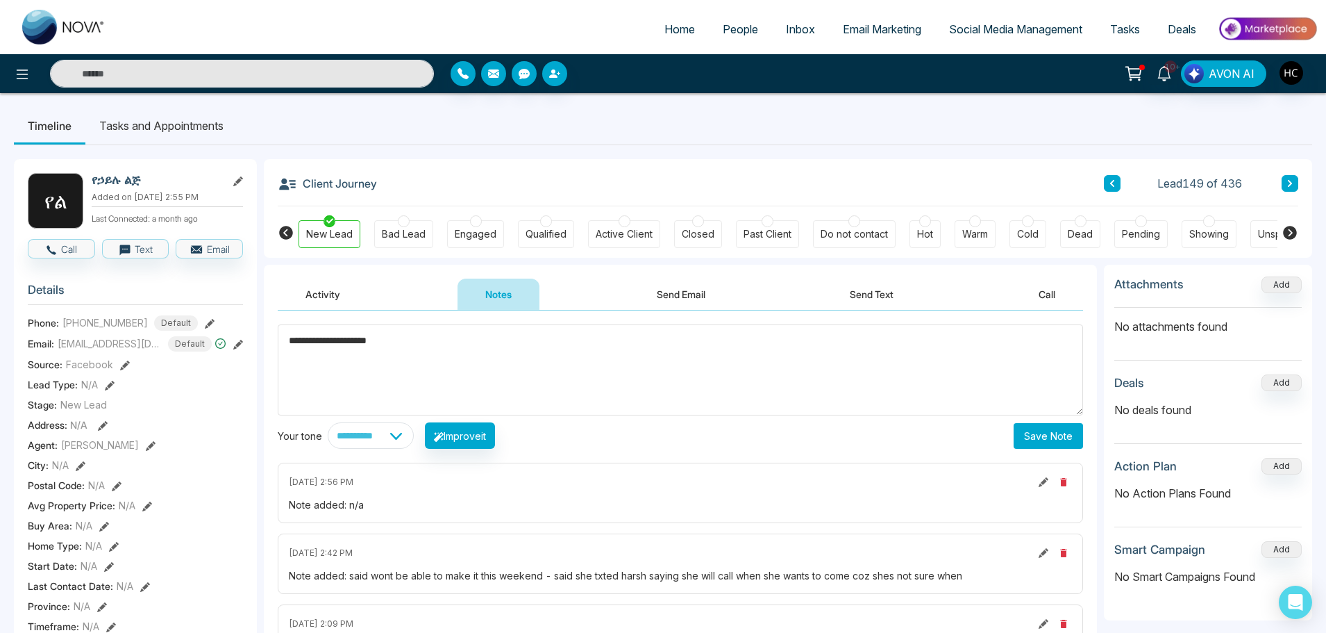
type textarea "**********"
click at [1058, 424] on button "Save Note" at bounding box center [1048, 436] width 69 height 26
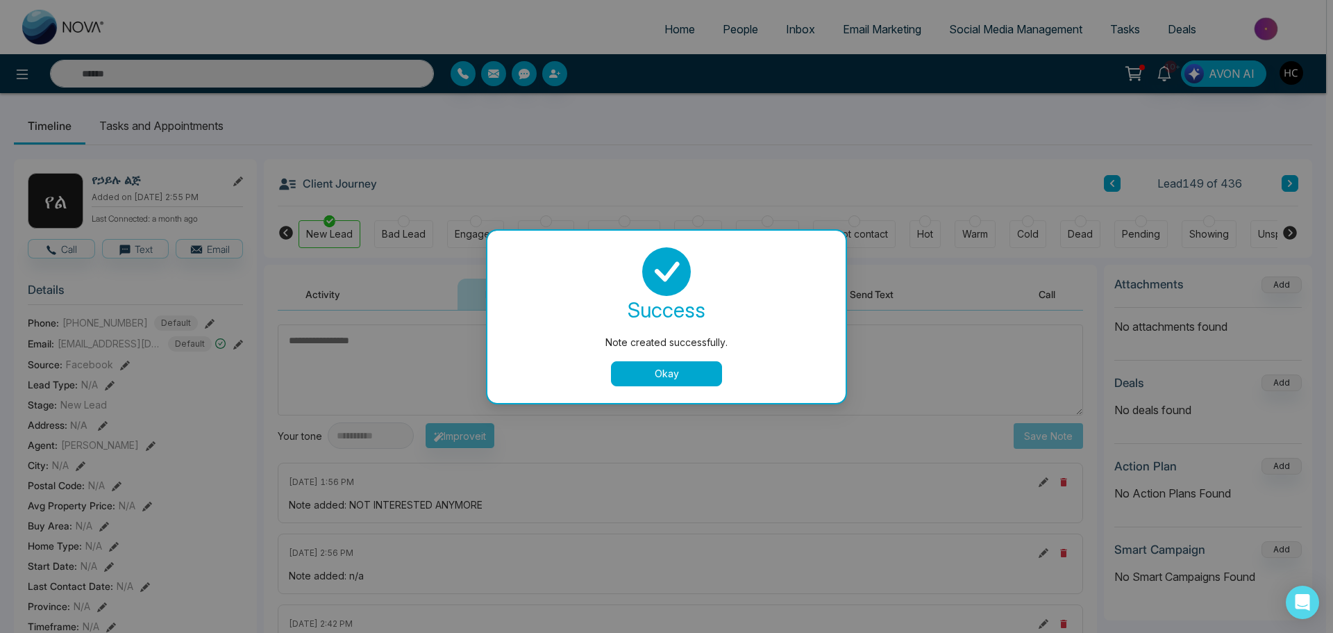
click at [670, 375] on button "Okay" at bounding box center [666, 373] width 111 height 25
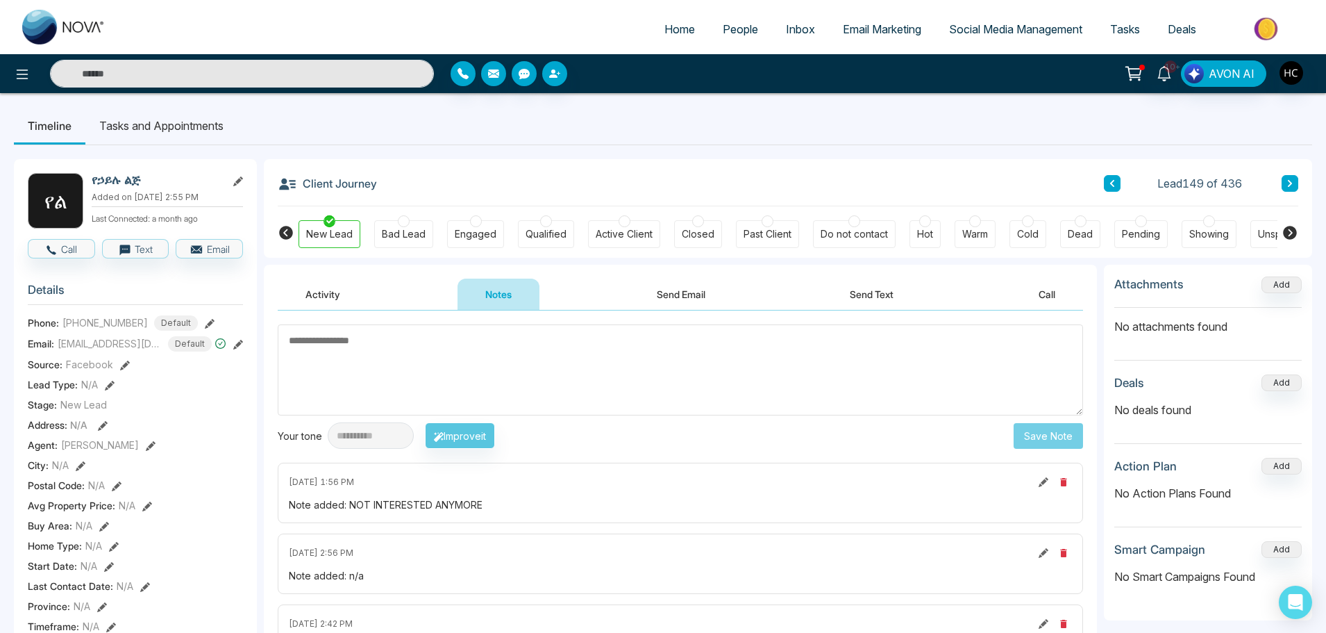
click at [1282, 183] on button at bounding box center [1290, 183] width 17 height 17
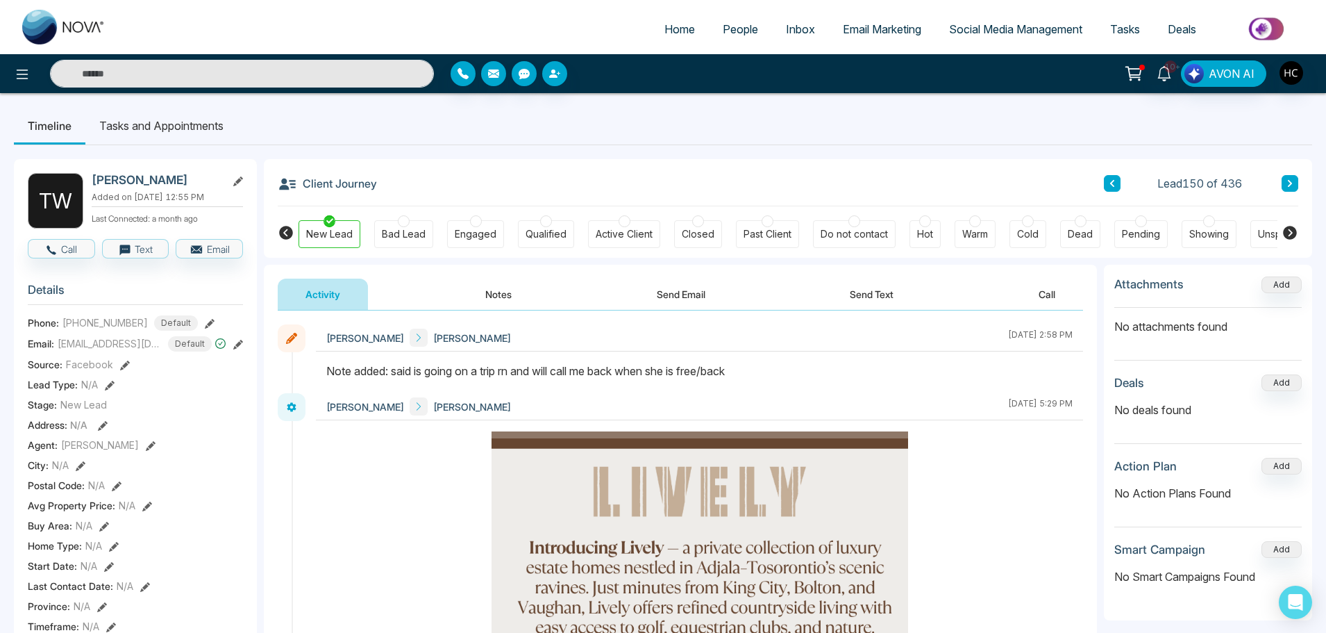
click at [511, 284] on button "Notes" at bounding box center [499, 293] width 82 height 31
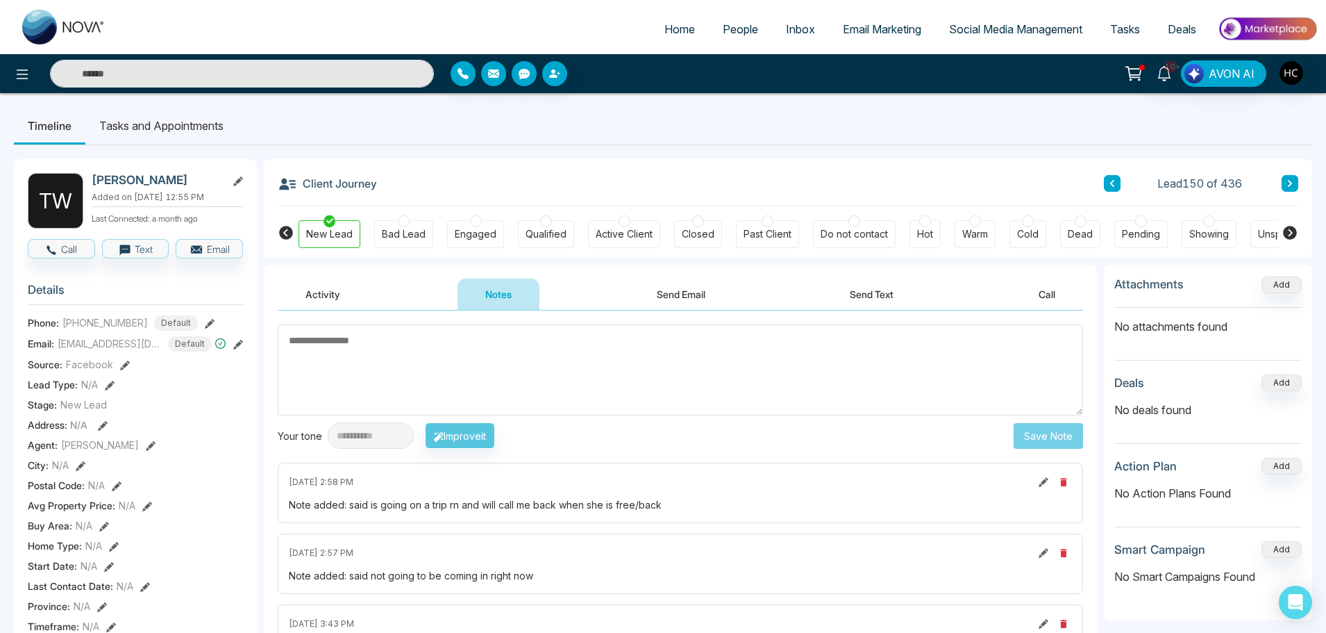
click at [406, 366] on textarea at bounding box center [681, 369] width 806 height 91
type textarea "**********"
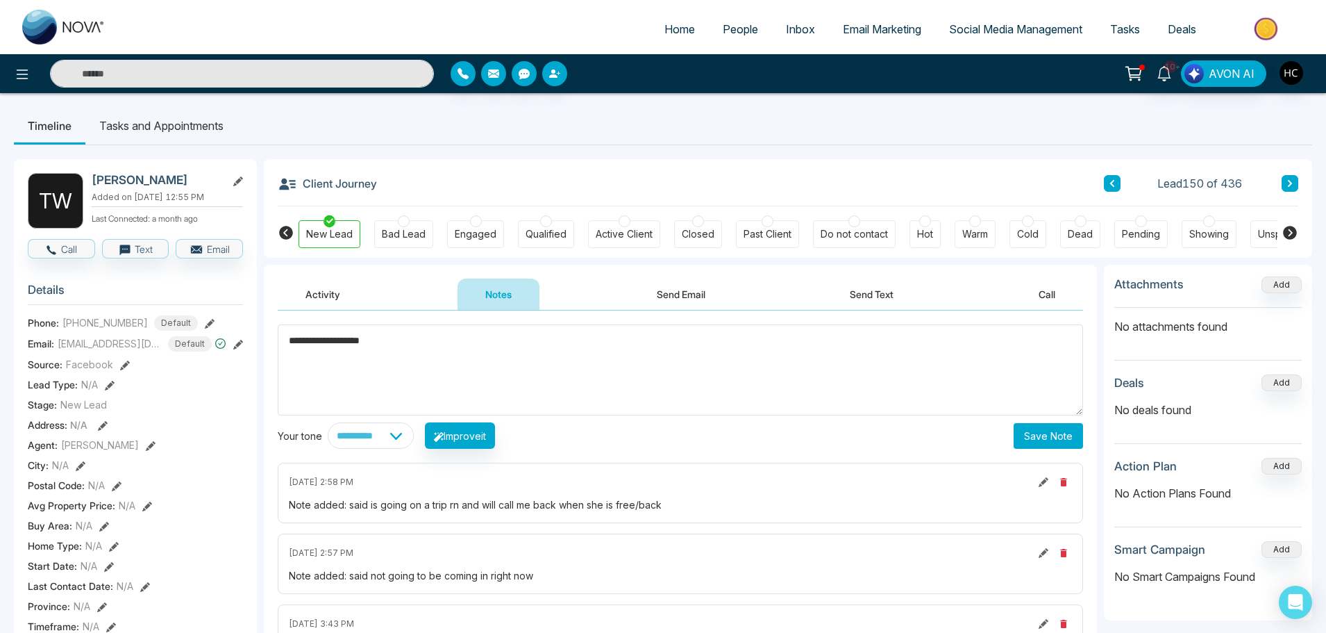
click at [1024, 425] on button "Save Note" at bounding box center [1048, 436] width 69 height 26
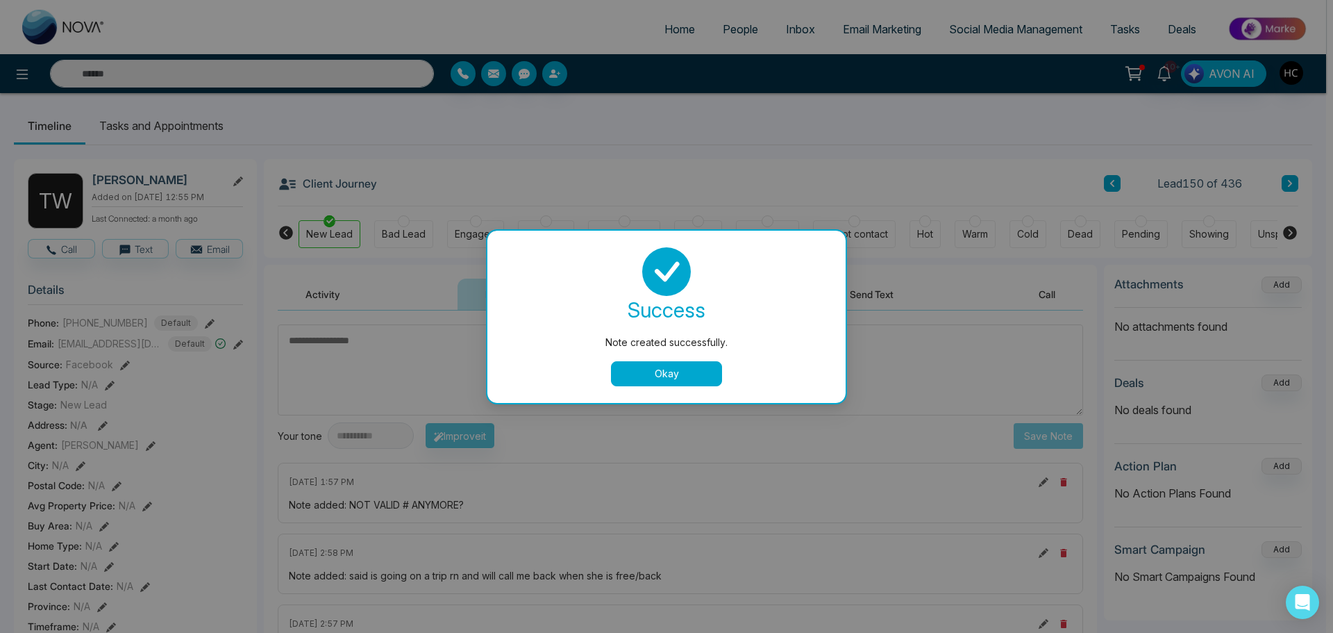
click at [708, 374] on button "Okay" at bounding box center [666, 373] width 111 height 25
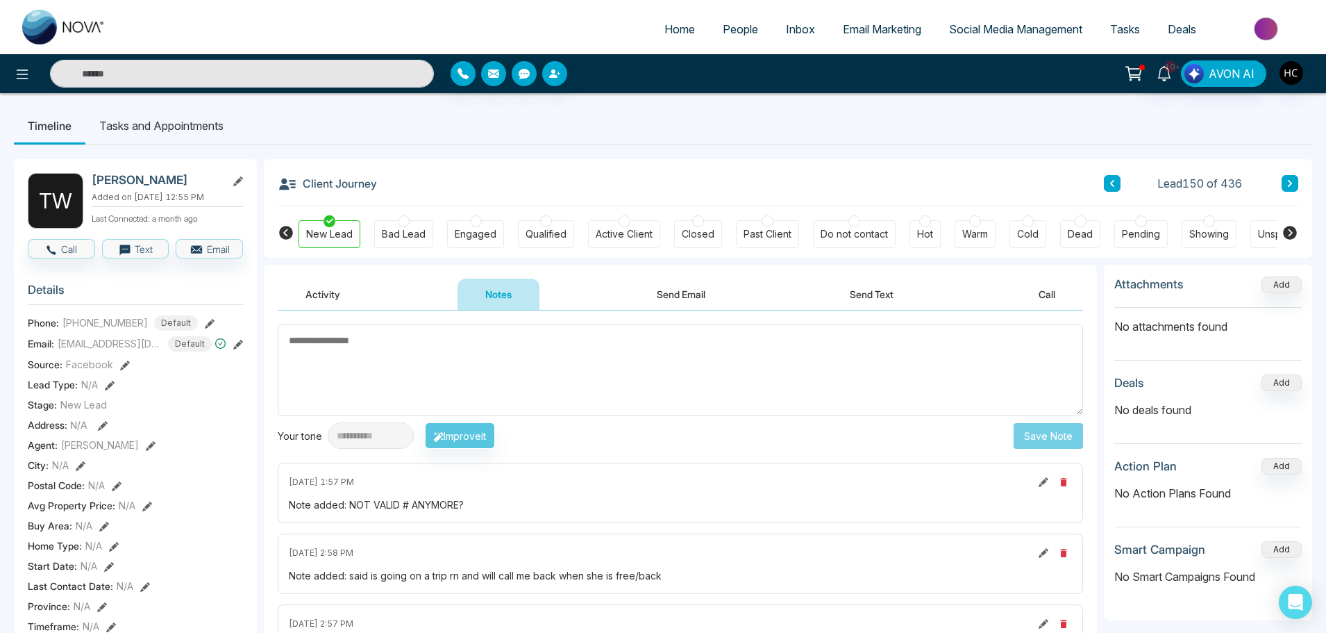
click at [1287, 179] on icon at bounding box center [1290, 183] width 7 height 8
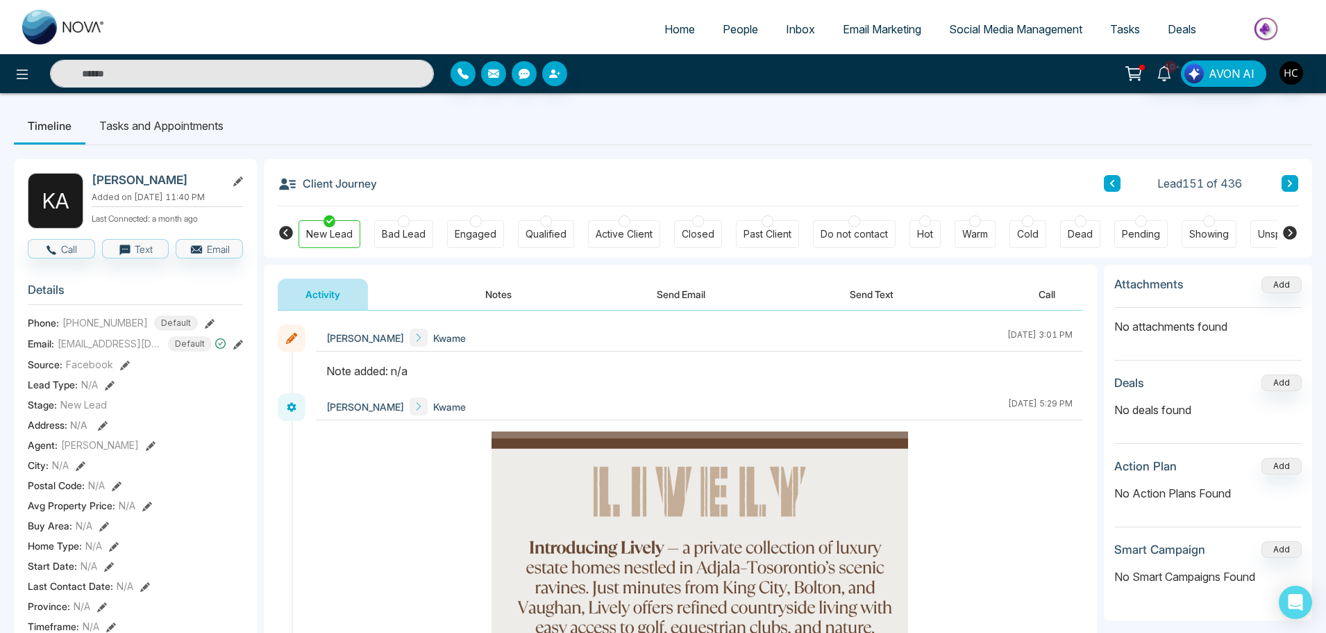
click at [492, 296] on button "Notes" at bounding box center [499, 293] width 82 height 31
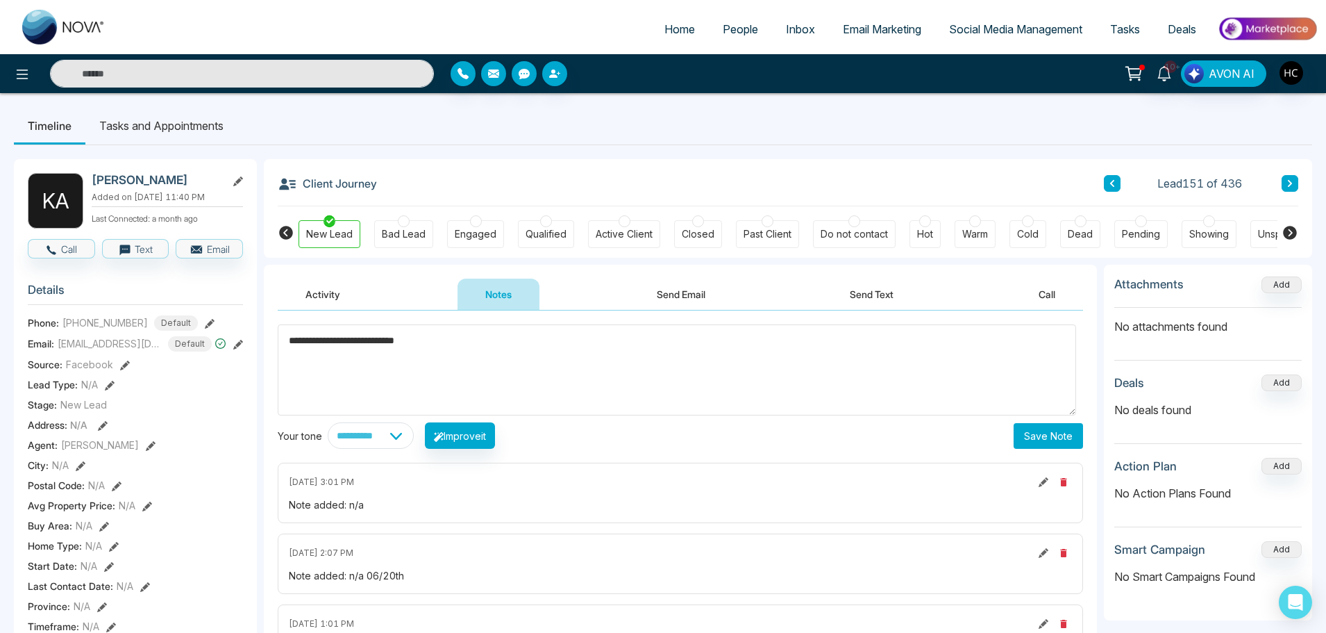
type textarea "**********"
click at [1033, 429] on button "Save Note" at bounding box center [1048, 436] width 69 height 26
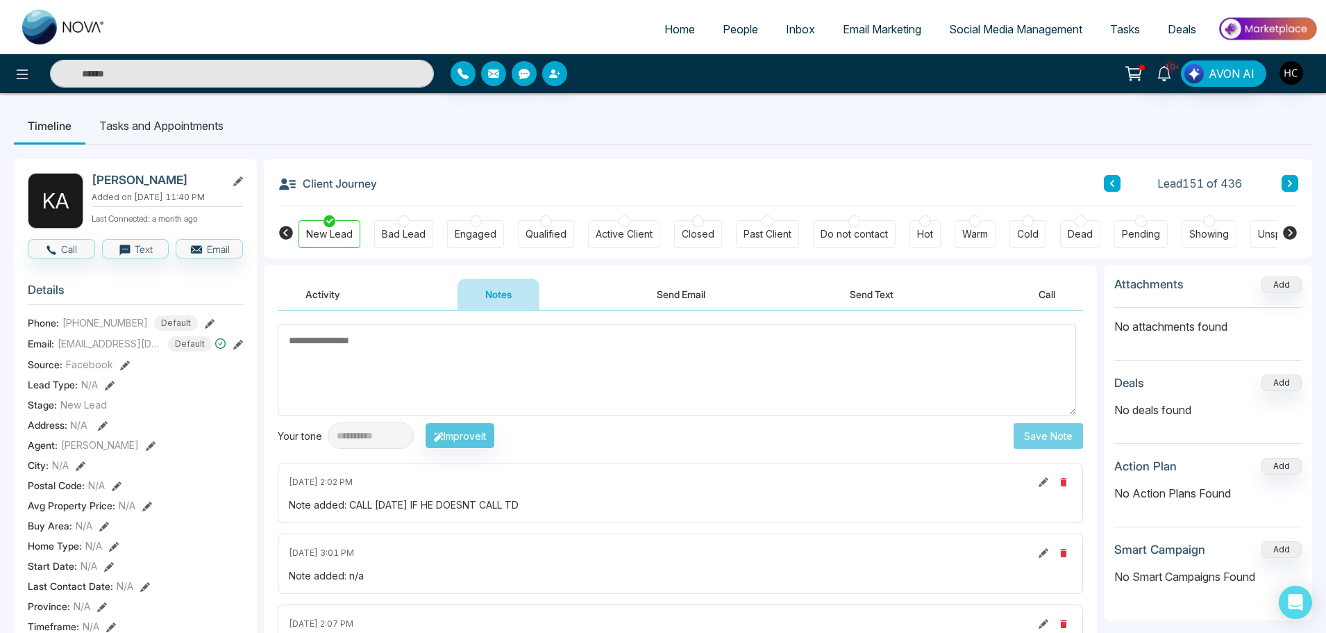
click at [1295, 181] on button at bounding box center [1290, 183] width 17 height 17
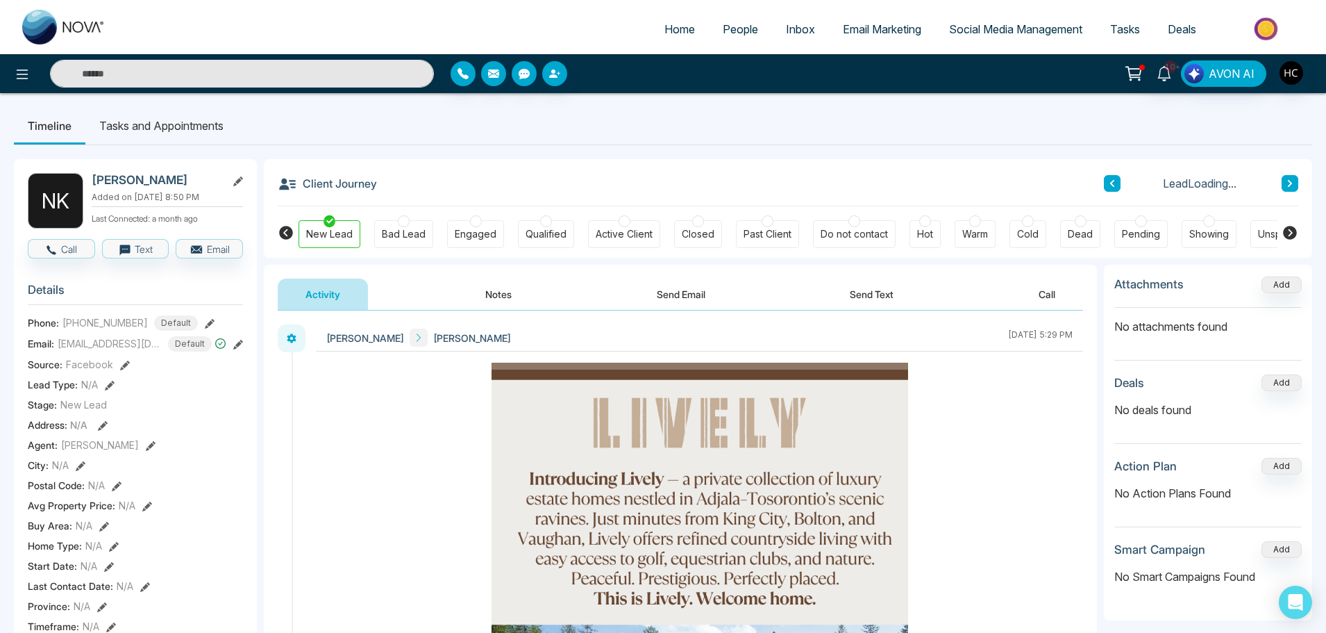
click at [505, 292] on button "Notes" at bounding box center [499, 293] width 82 height 31
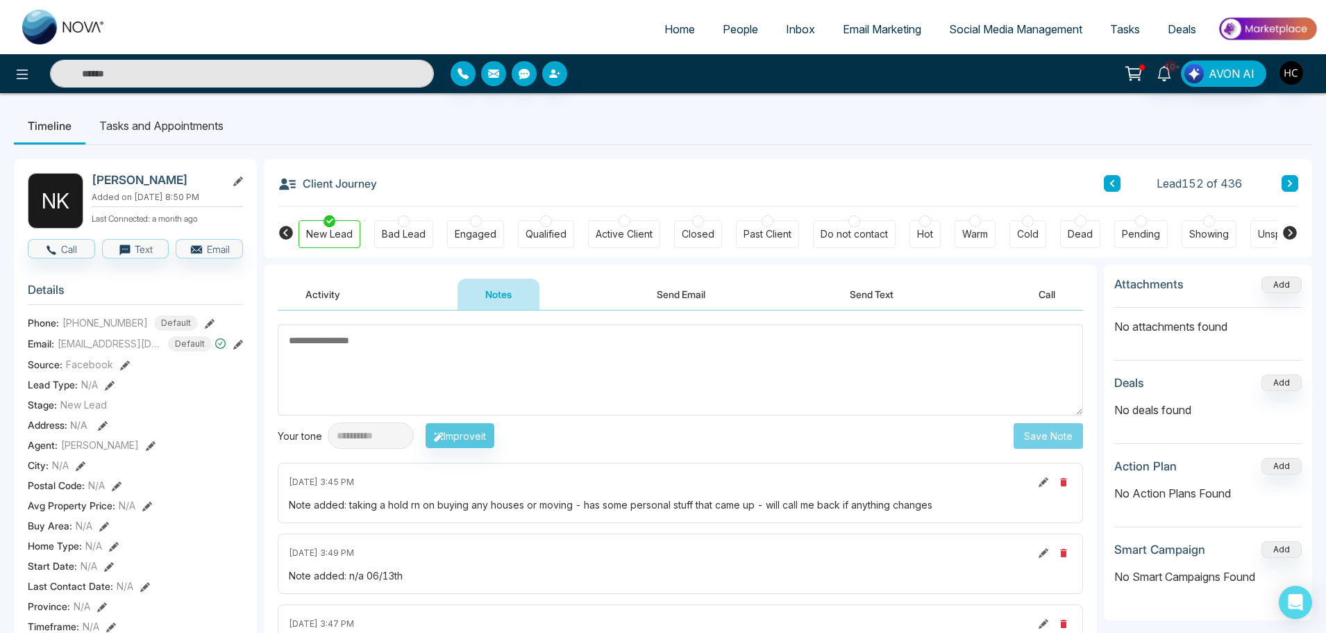
click at [1290, 181] on icon at bounding box center [1290, 183] width 4 height 7
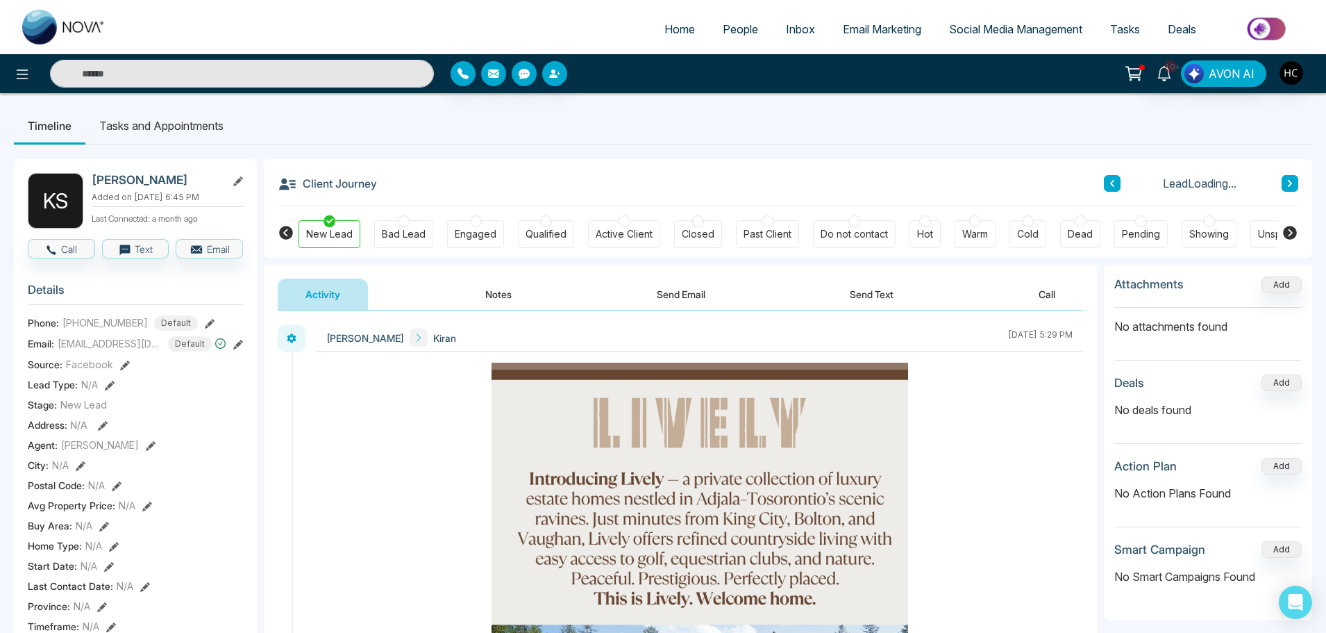
click at [510, 289] on button "Notes" at bounding box center [499, 293] width 82 height 31
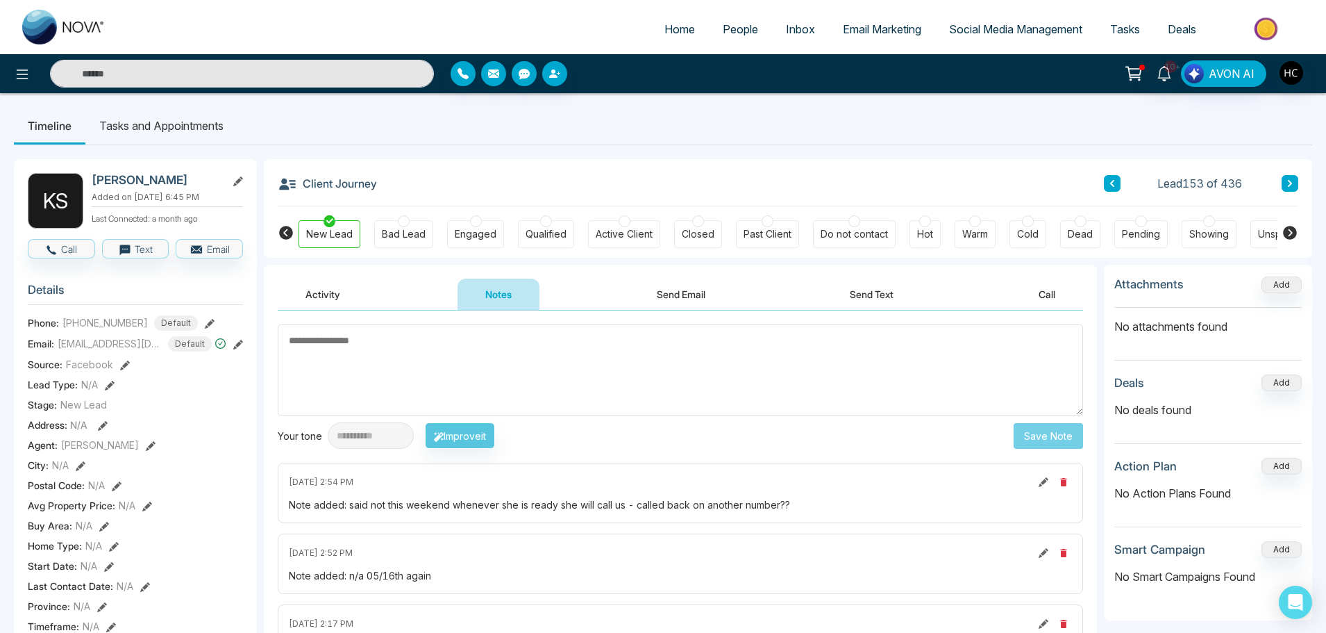
click at [1285, 183] on button at bounding box center [1290, 183] width 17 height 17
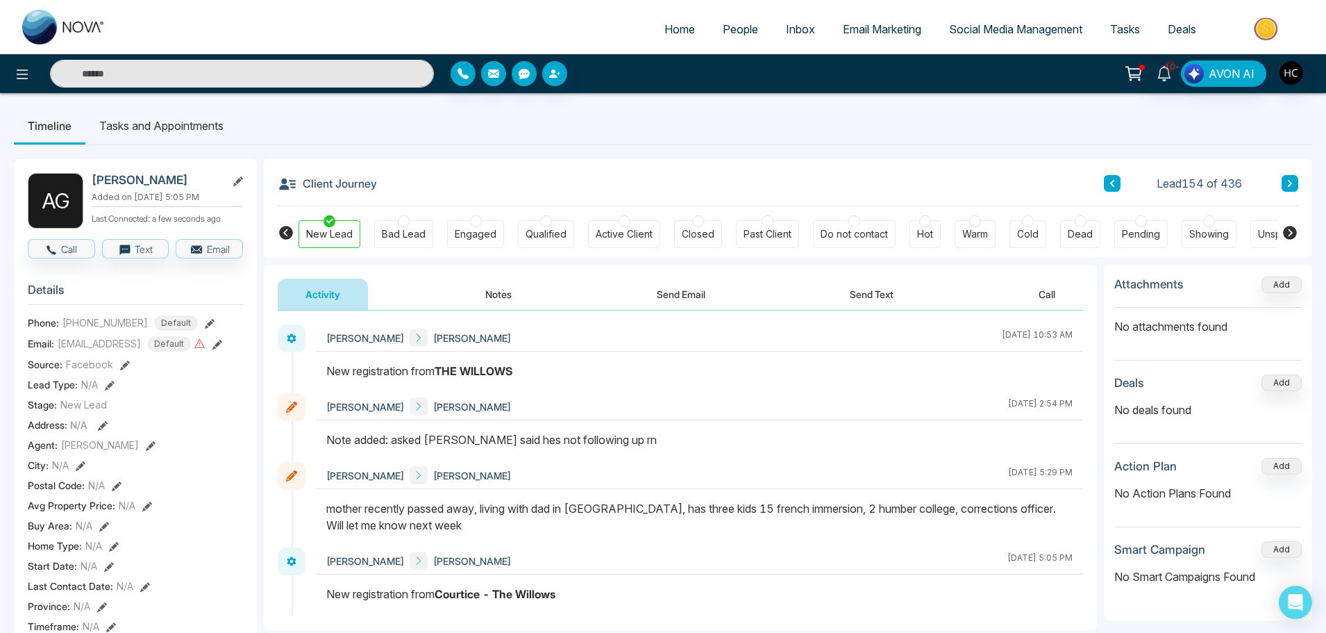
click at [505, 296] on button "Notes" at bounding box center [499, 293] width 82 height 31
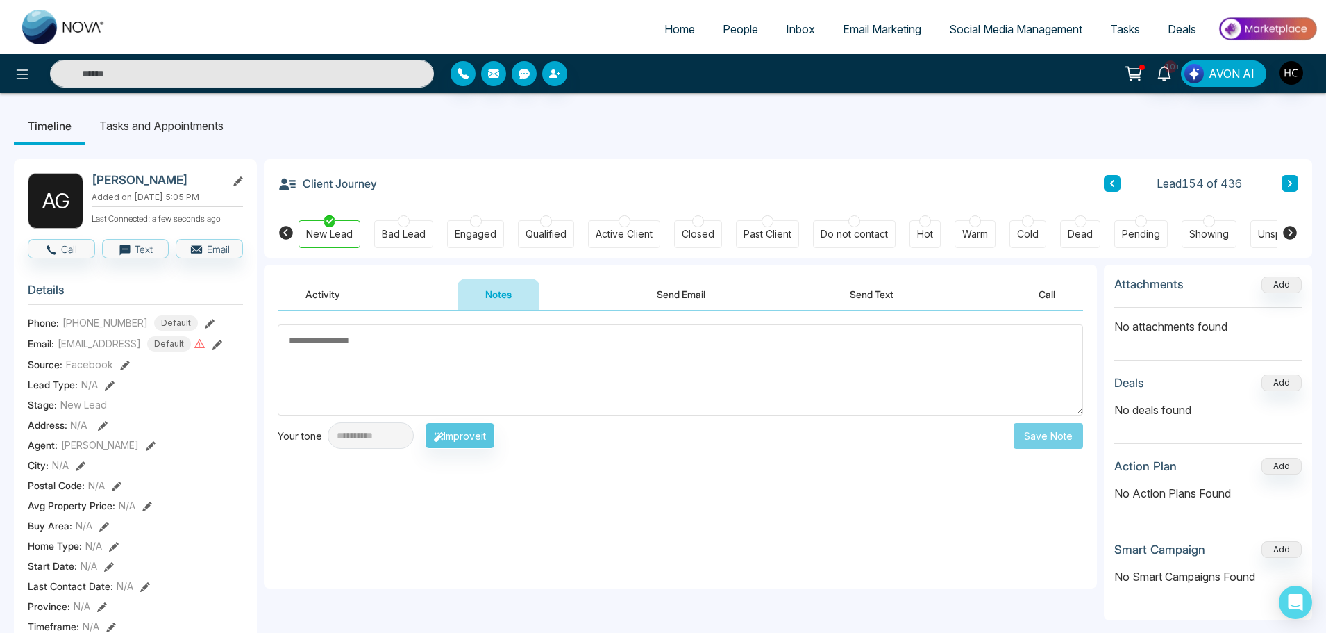
click at [485, 340] on textarea at bounding box center [681, 369] width 806 height 91
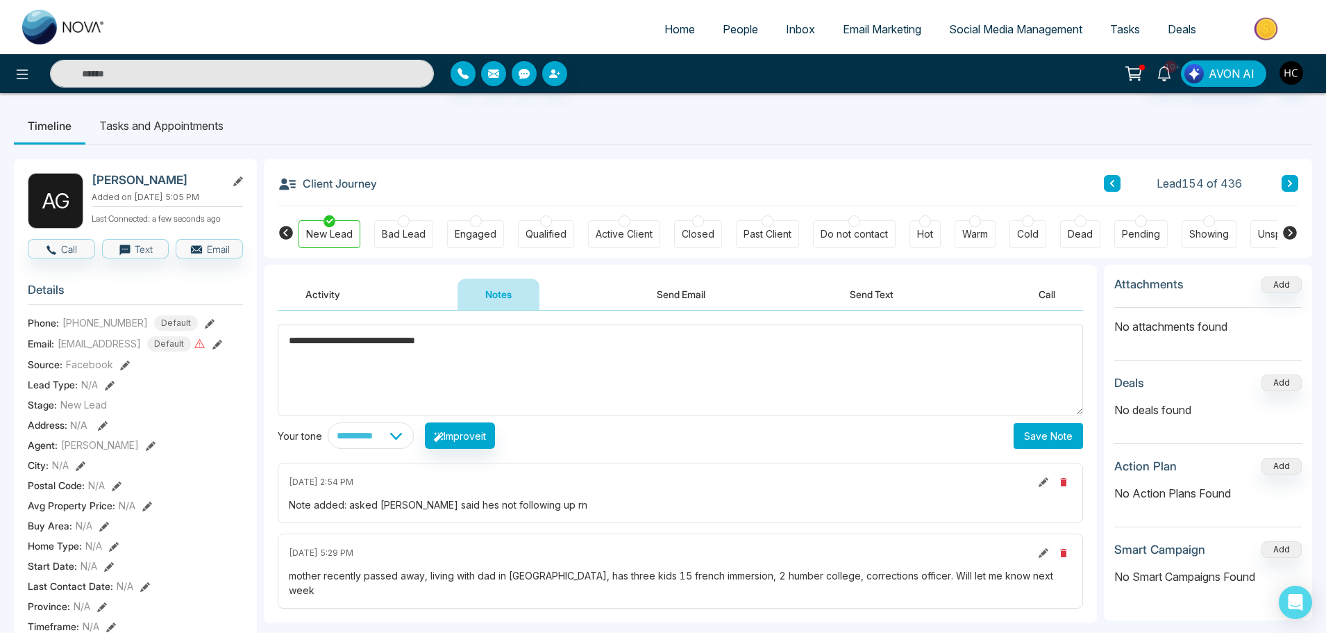
type textarea "**********"
click at [1019, 434] on button "Save Note" at bounding box center [1048, 436] width 69 height 26
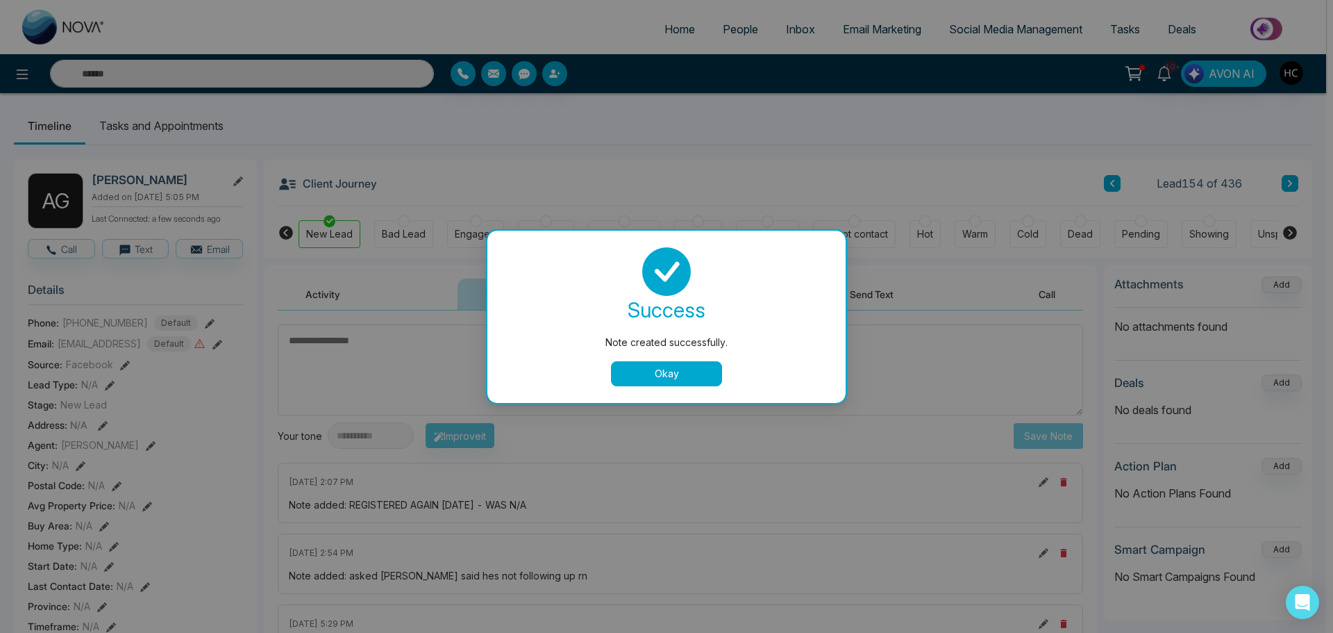
drag, startPoint x: 679, startPoint y: 387, endPoint x: 680, endPoint y: 377, distance: 9.7
click at [679, 378] on div "success Note created successfully. Okay" at bounding box center [666, 317] width 358 height 172
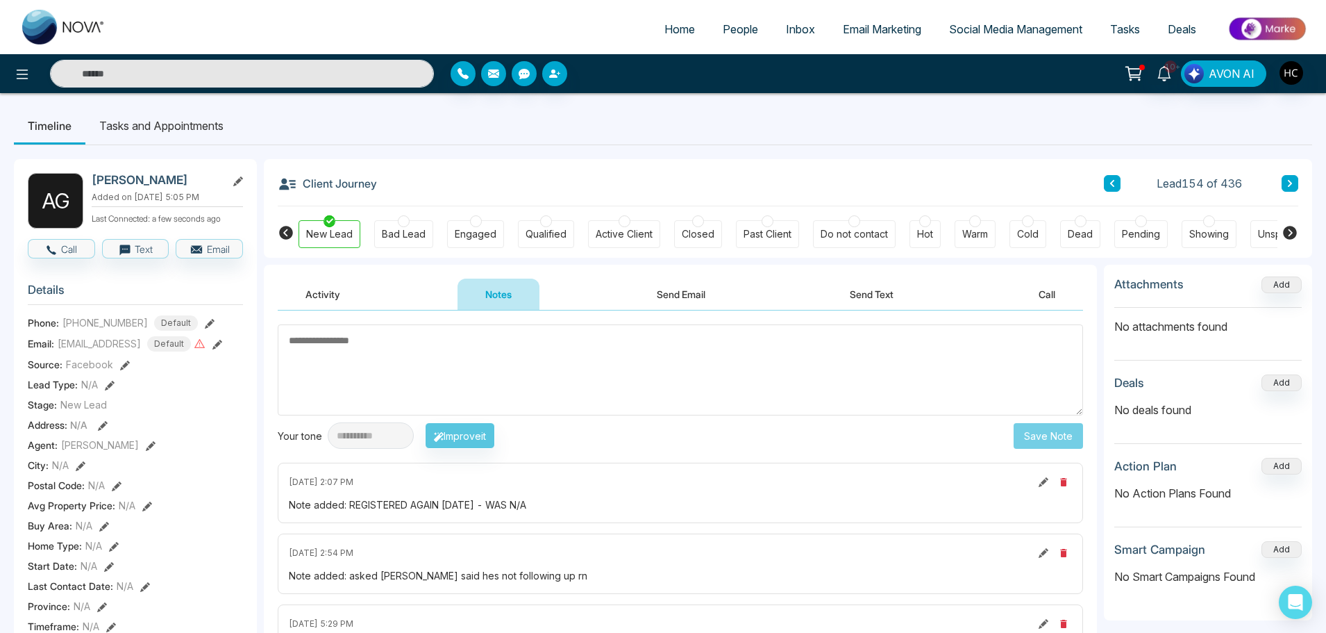
click at [1284, 178] on button at bounding box center [1290, 183] width 17 height 17
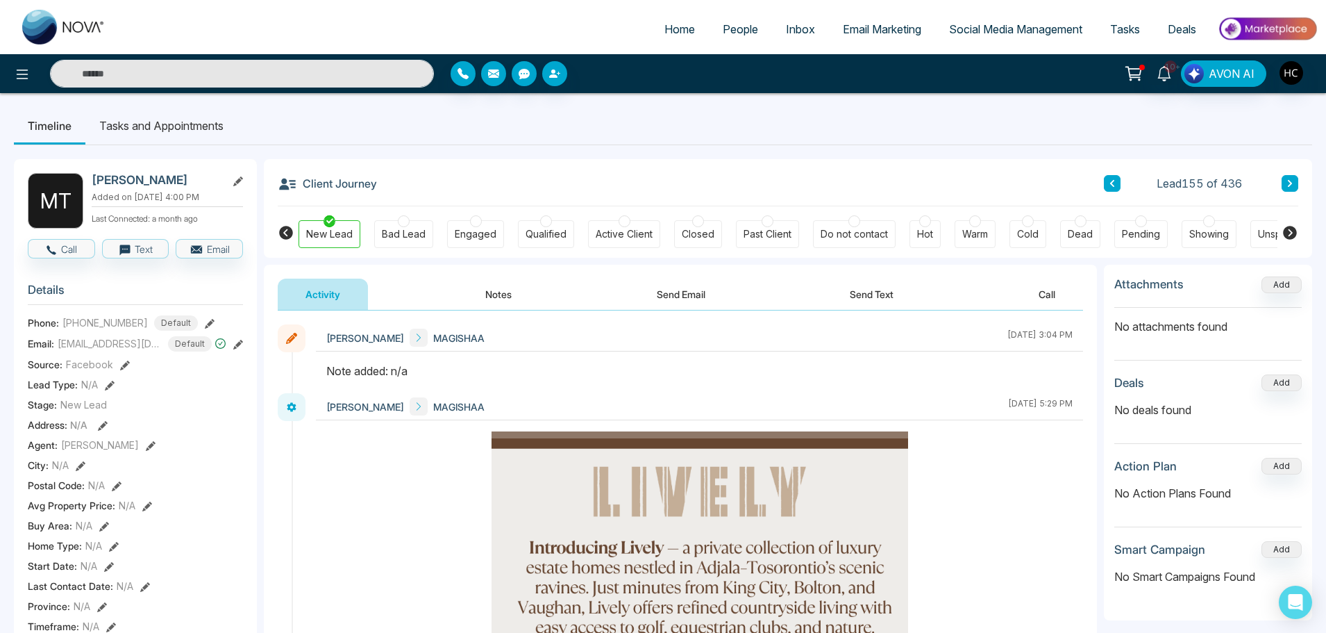
click at [512, 287] on button "Notes" at bounding box center [499, 293] width 82 height 31
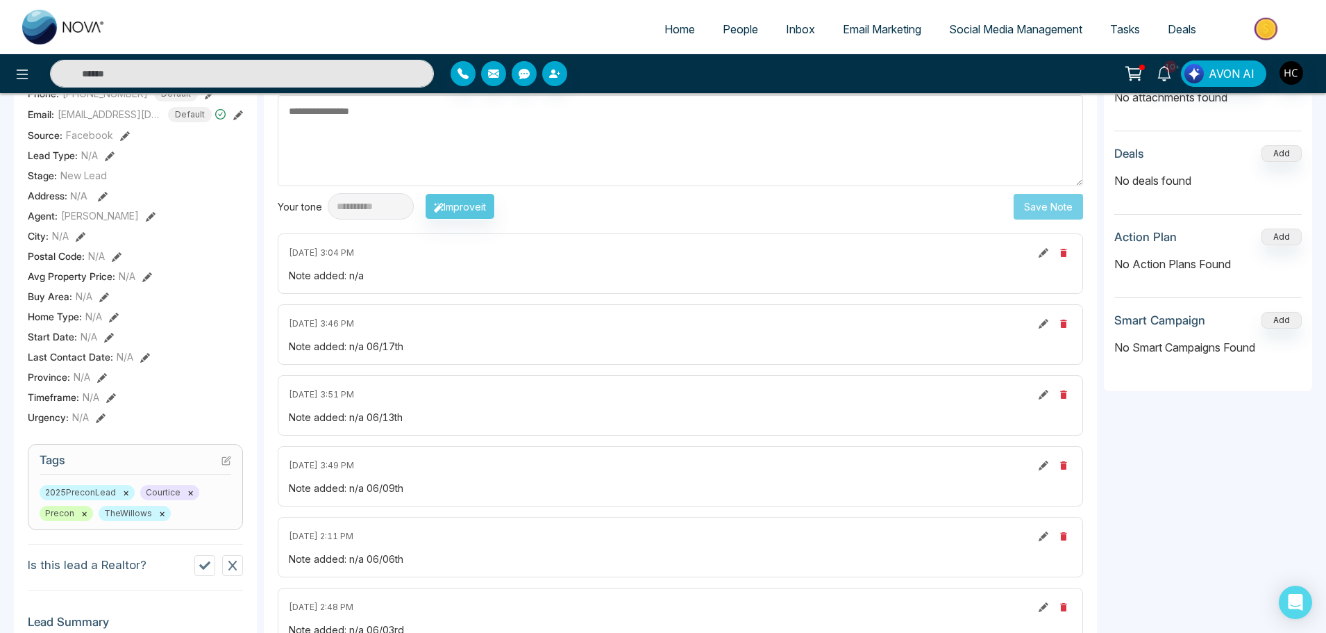
scroll to position [69, 0]
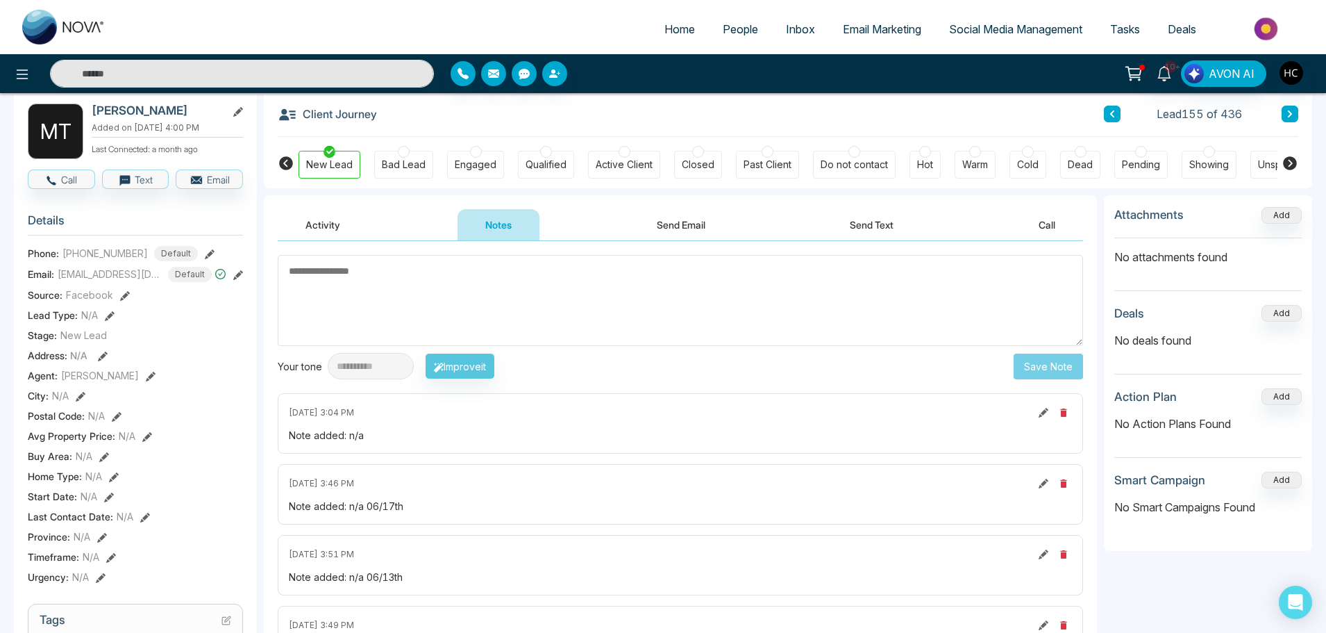
click at [394, 300] on textarea at bounding box center [681, 300] width 806 height 91
type textarea "***"
click at [1040, 362] on button "Save Note" at bounding box center [1048, 366] width 69 height 26
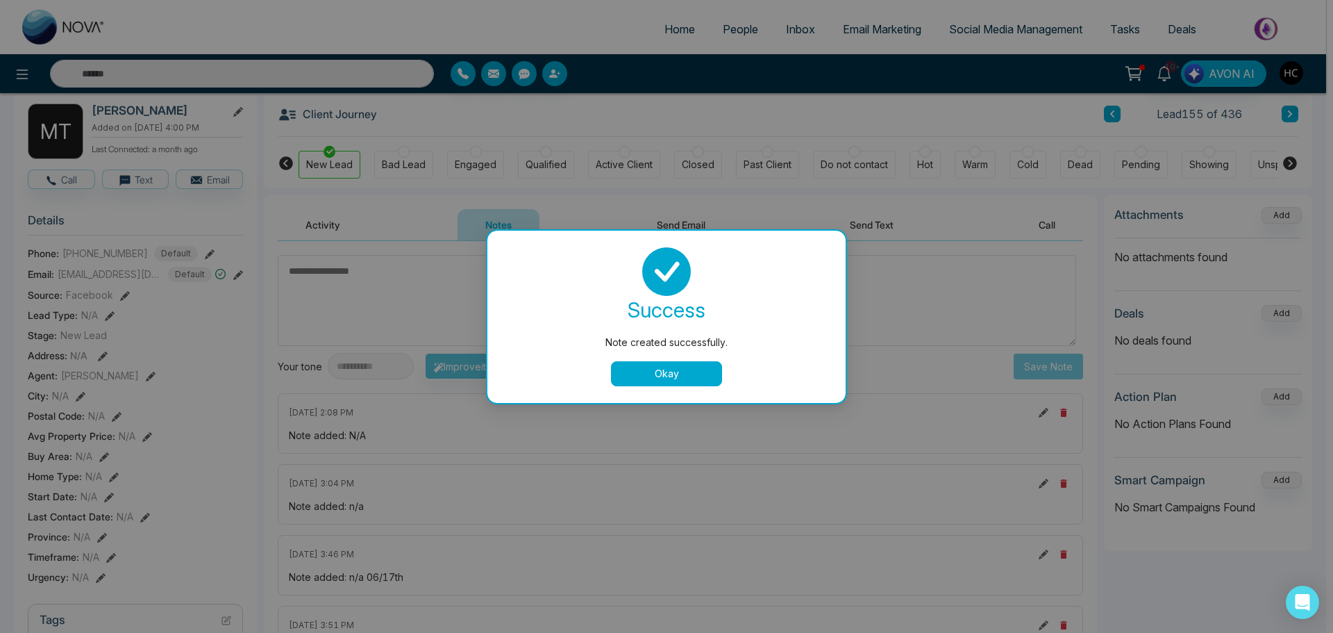
click at [658, 380] on button "Okay" at bounding box center [666, 373] width 111 height 25
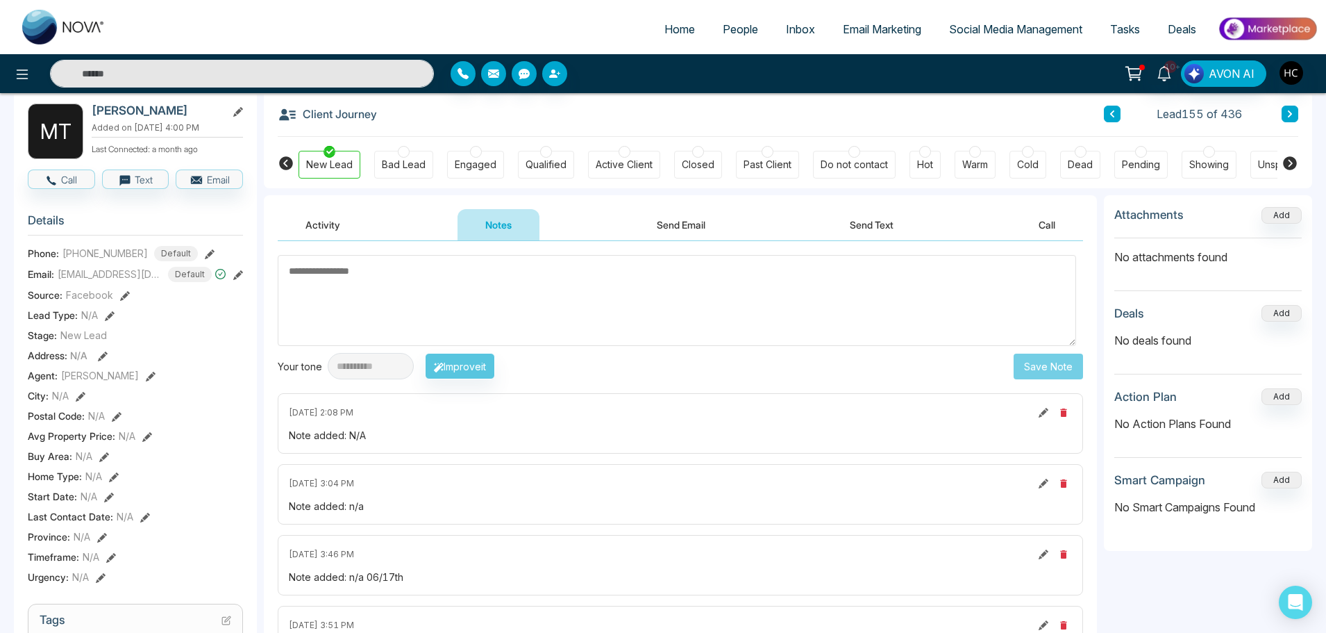
click at [1289, 110] on icon at bounding box center [1290, 114] width 7 height 8
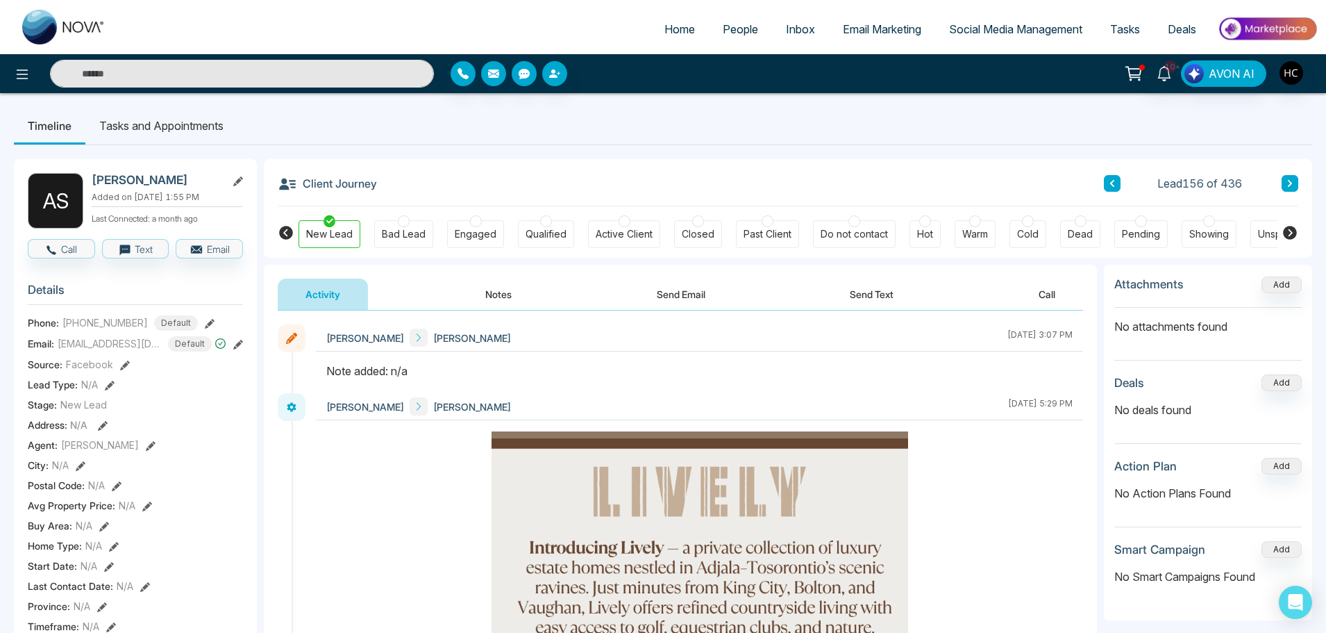
click at [499, 297] on button "Notes" at bounding box center [499, 293] width 82 height 31
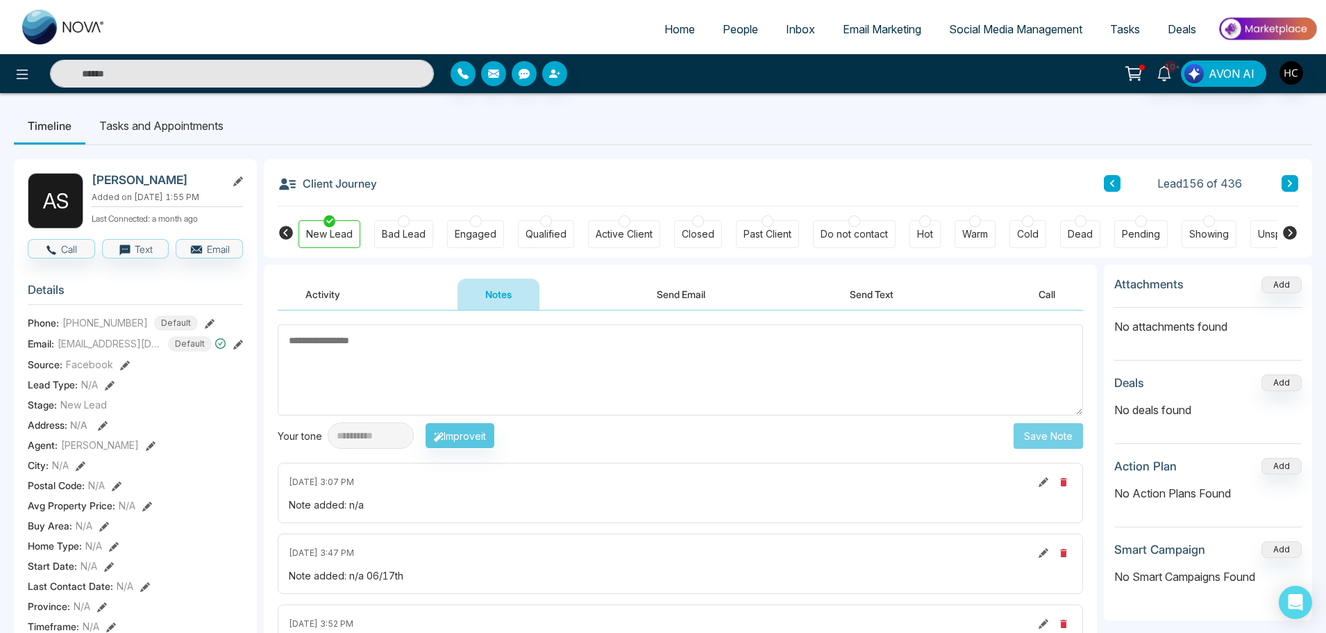
click at [515, 366] on textarea at bounding box center [681, 369] width 806 height 91
paste textarea "***"
type textarea "***"
click at [1065, 433] on button "Save Note" at bounding box center [1048, 436] width 69 height 26
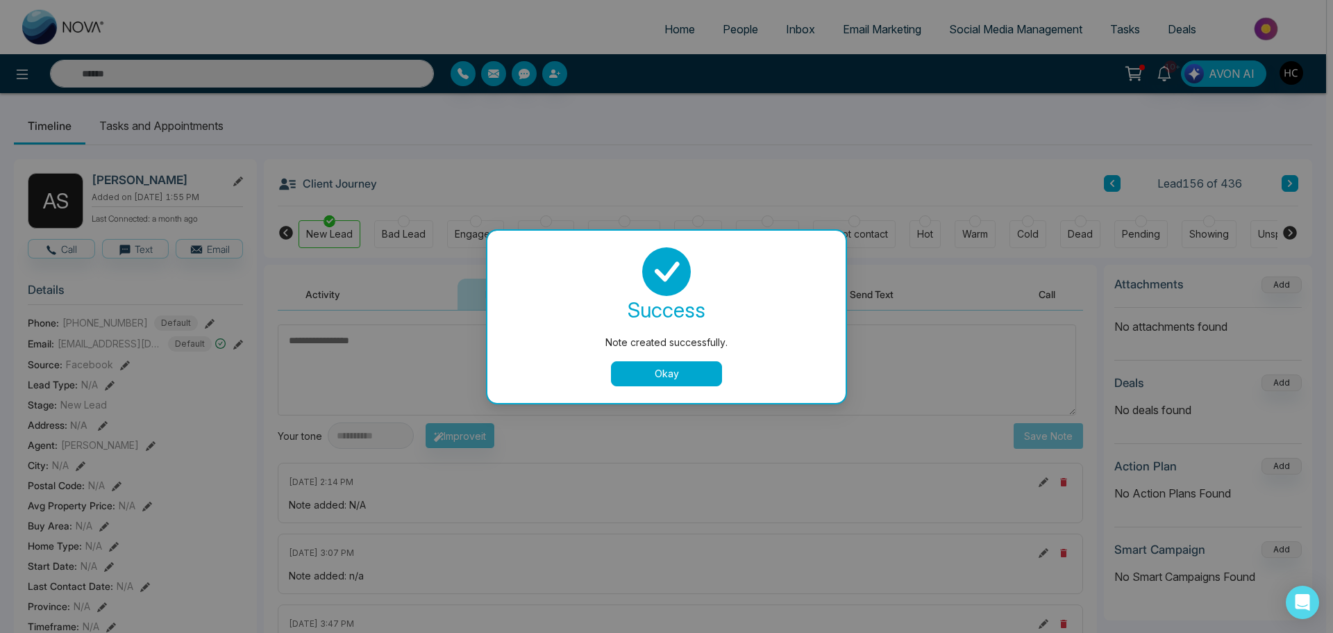
click at [1308, 172] on div "Note created successfully. success Note created successfully. Okay" at bounding box center [666, 316] width 1333 height 633
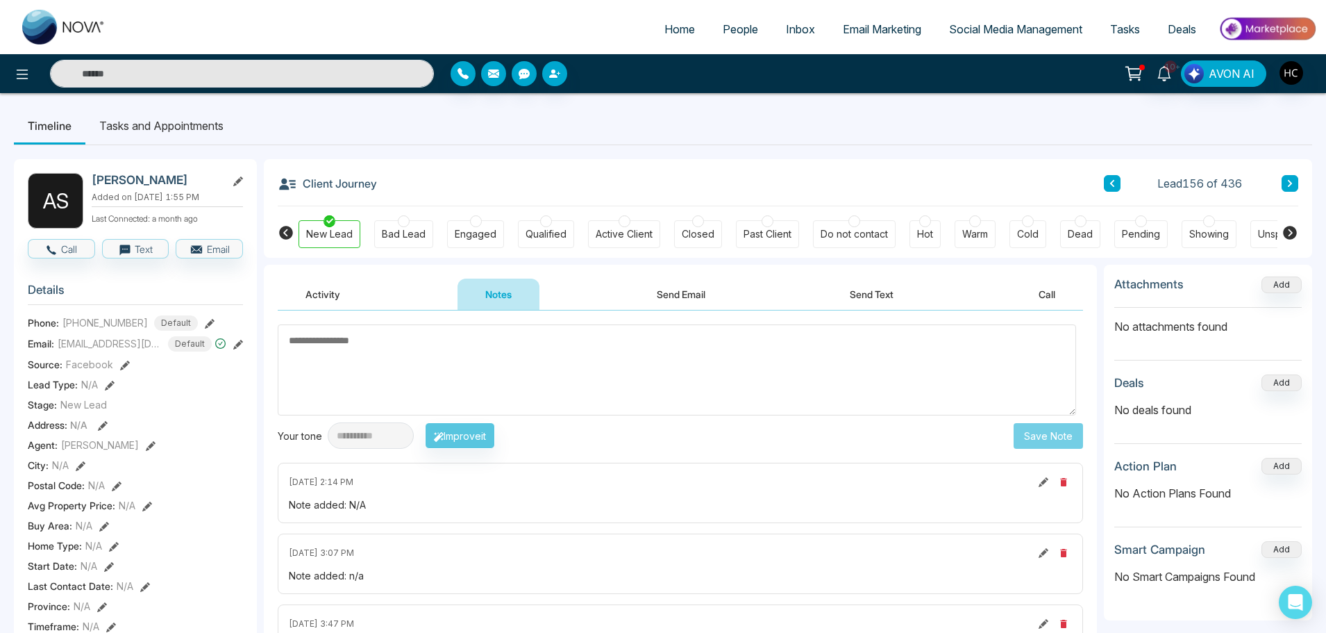
click at [1290, 181] on icon at bounding box center [1290, 183] width 4 height 7
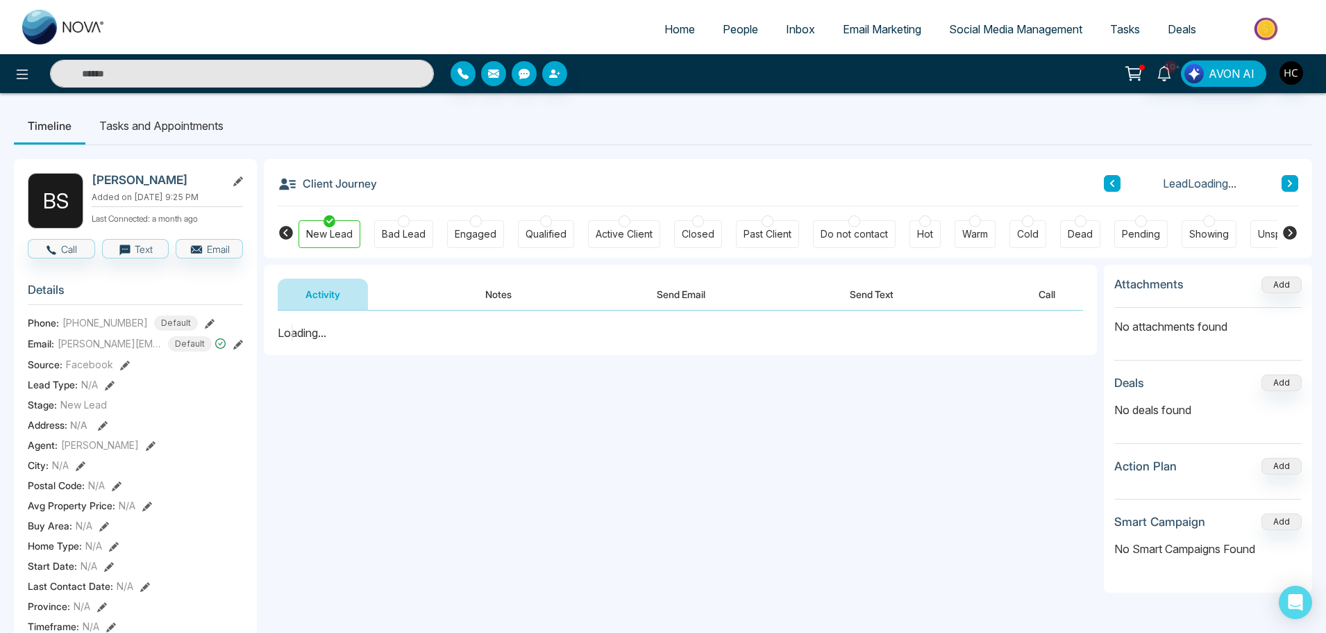
click at [481, 294] on button "Notes" at bounding box center [499, 293] width 82 height 31
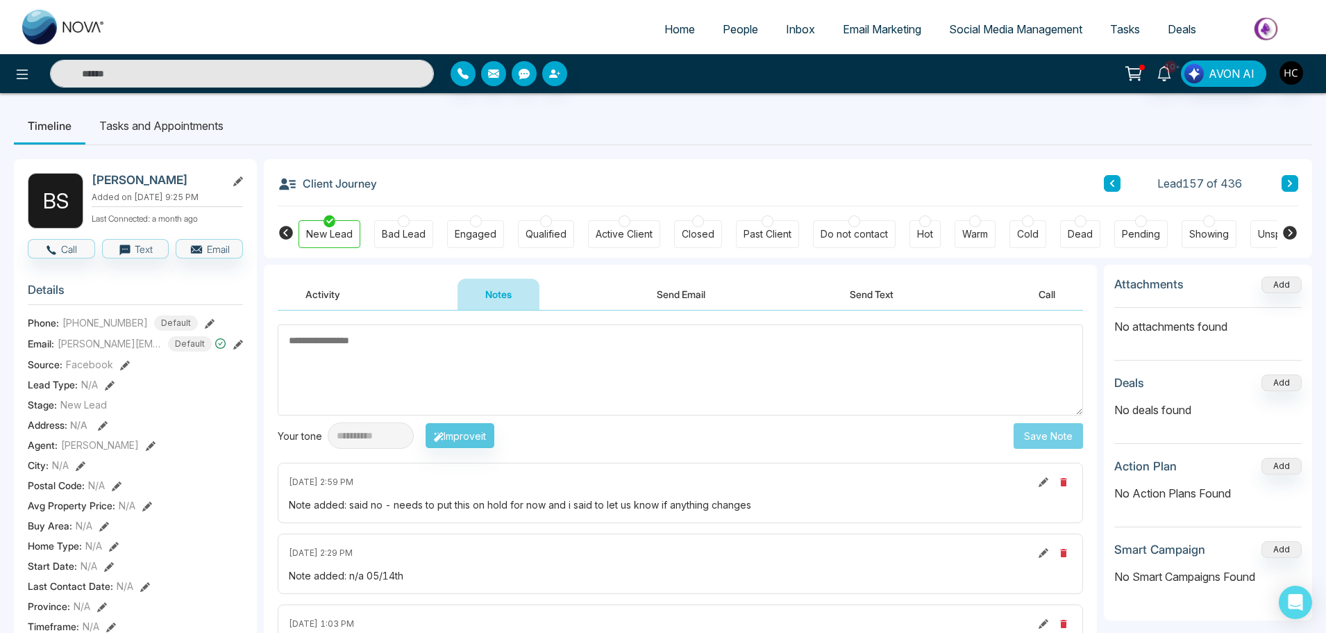
click at [1296, 183] on button at bounding box center [1290, 183] width 17 height 17
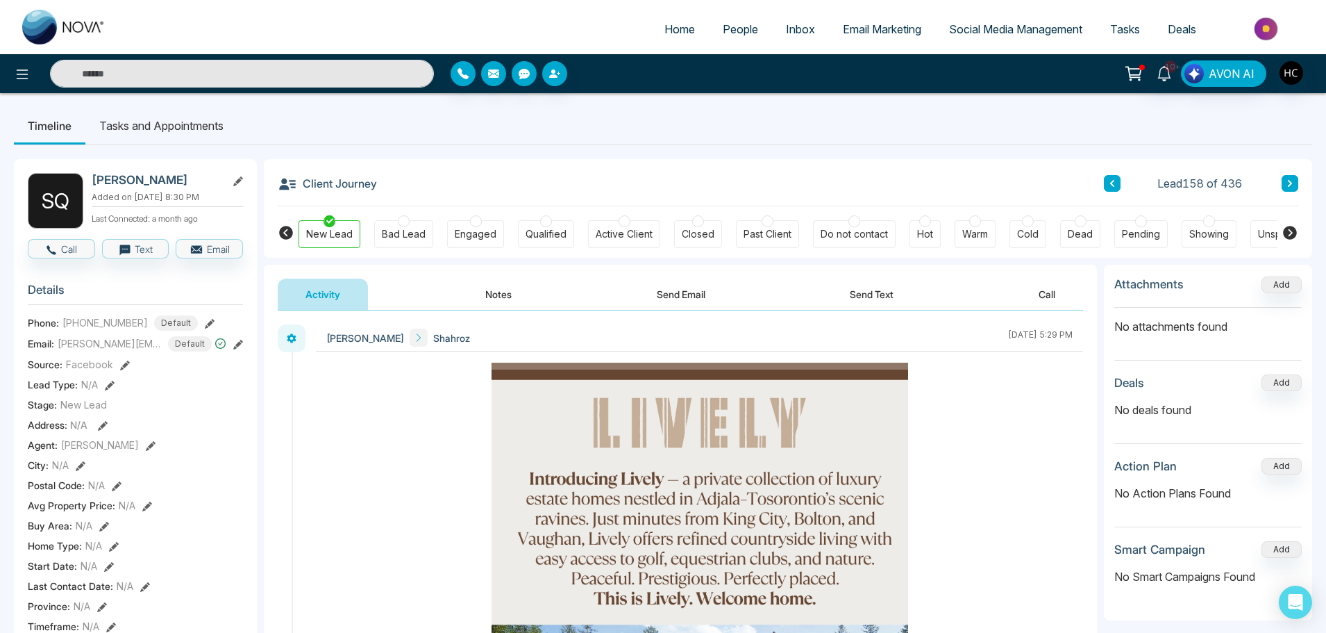
click at [508, 295] on button "Notes" at bounding box center [499, 293] width 82 height 31
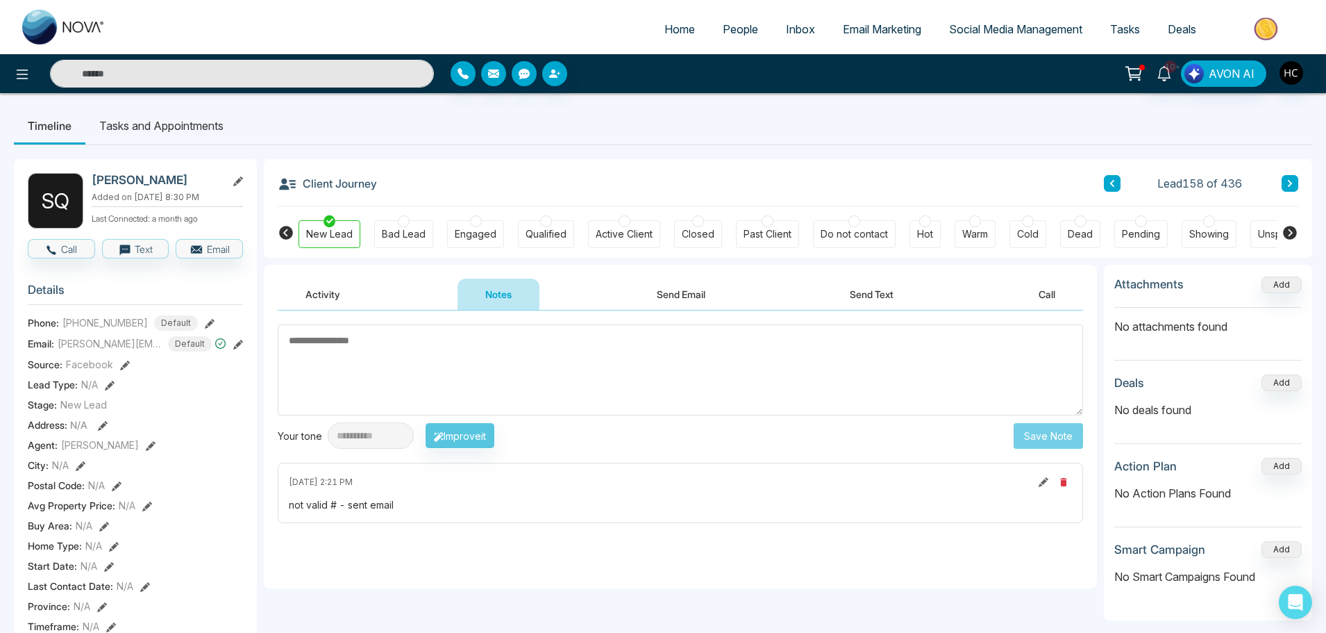
click at [1294, 184] on button at bounding box center [1290, 183] width 17 height 17
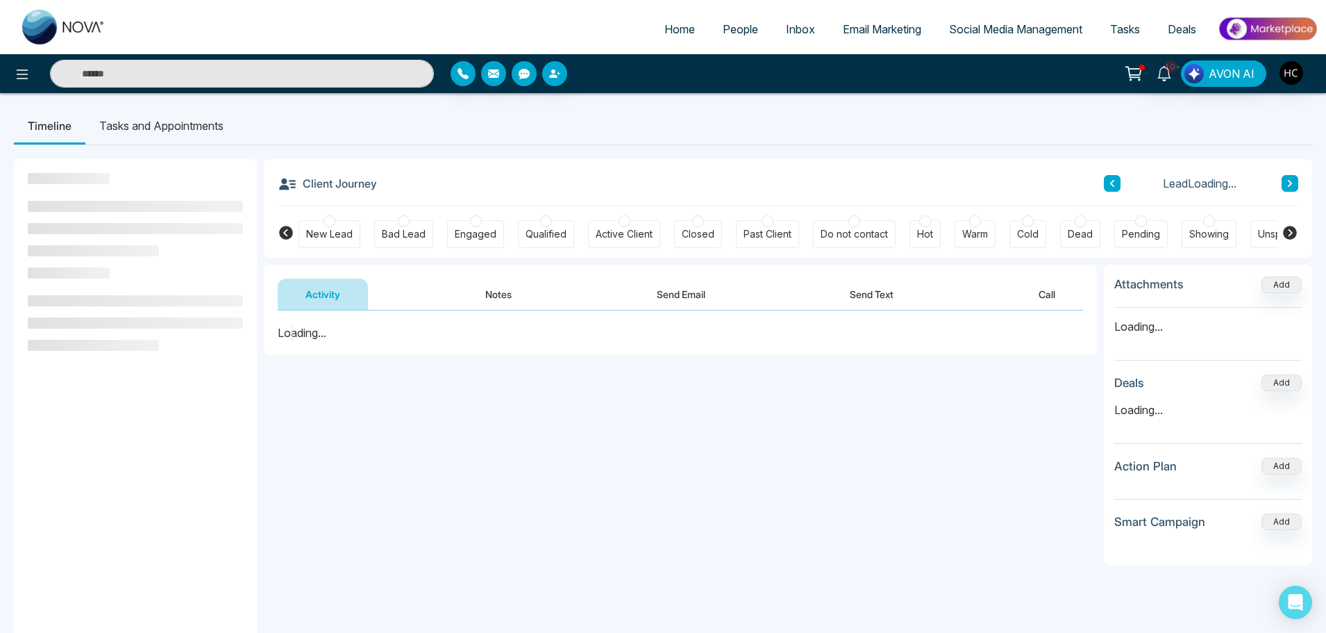
click at [501, 289] on button "Notes" at bounding box center [499, 293] width 82 height 31
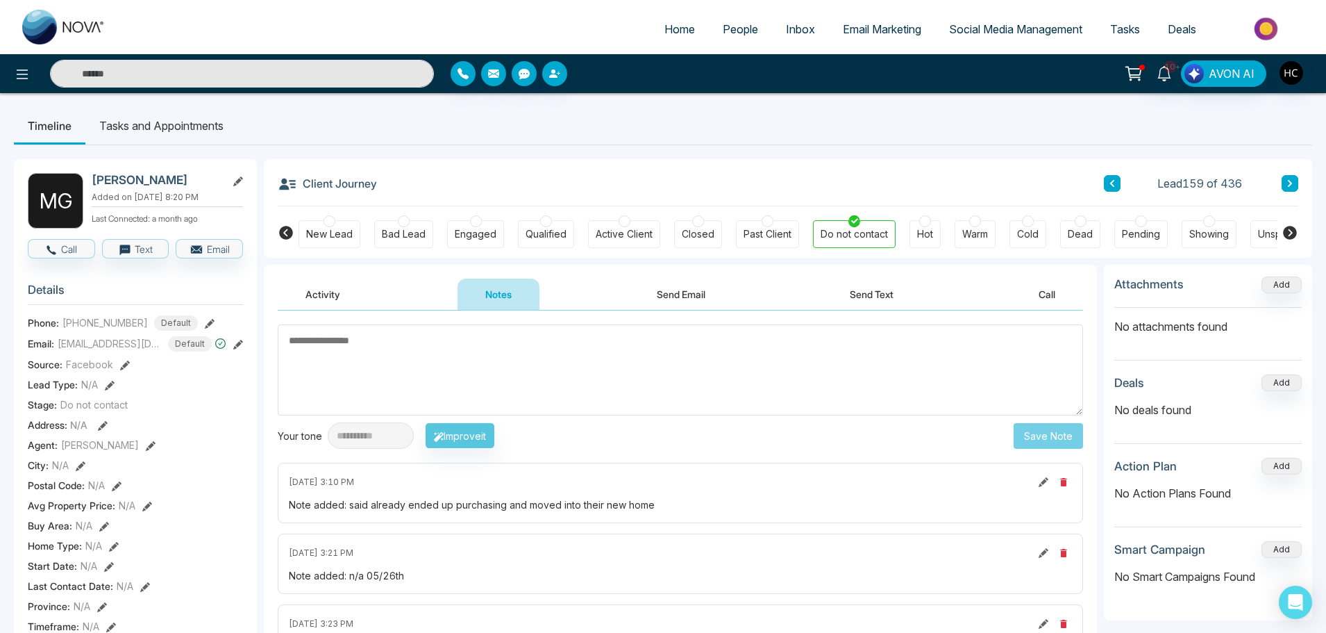
click at [1285, 181] on button at bounding box center [1290, 183] width 17 height 17
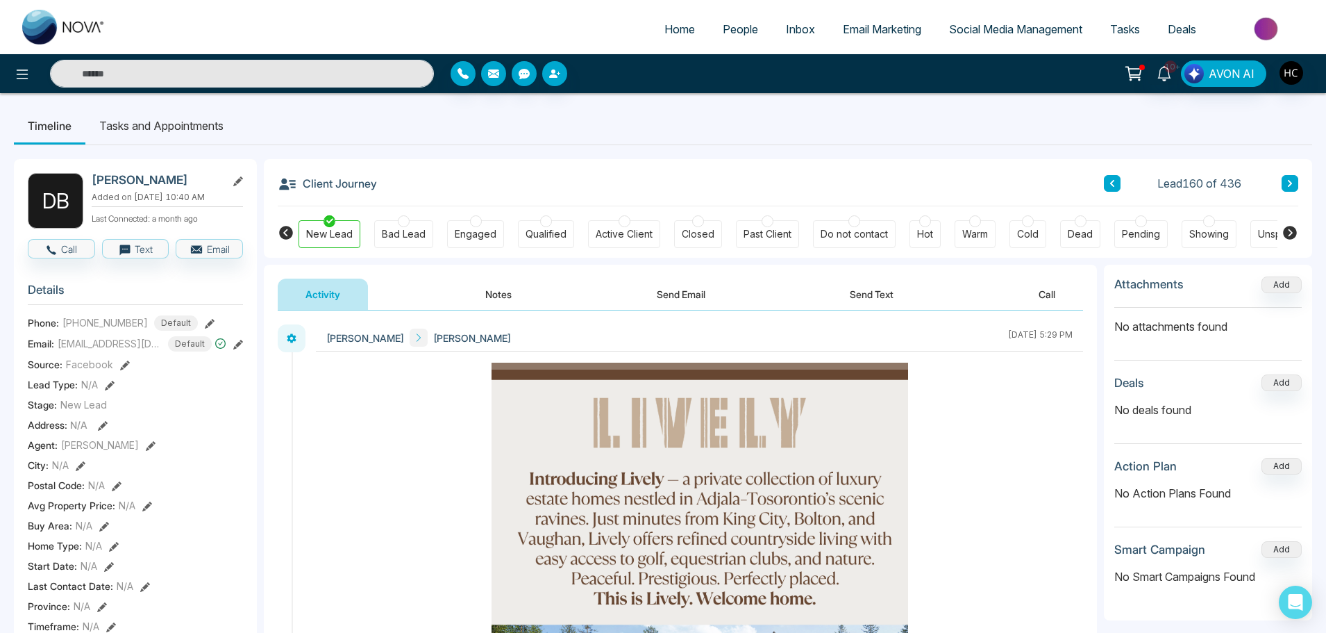
click at [504, 290] on button "Notes" at bounding box center [499, 293] width 82 height 31
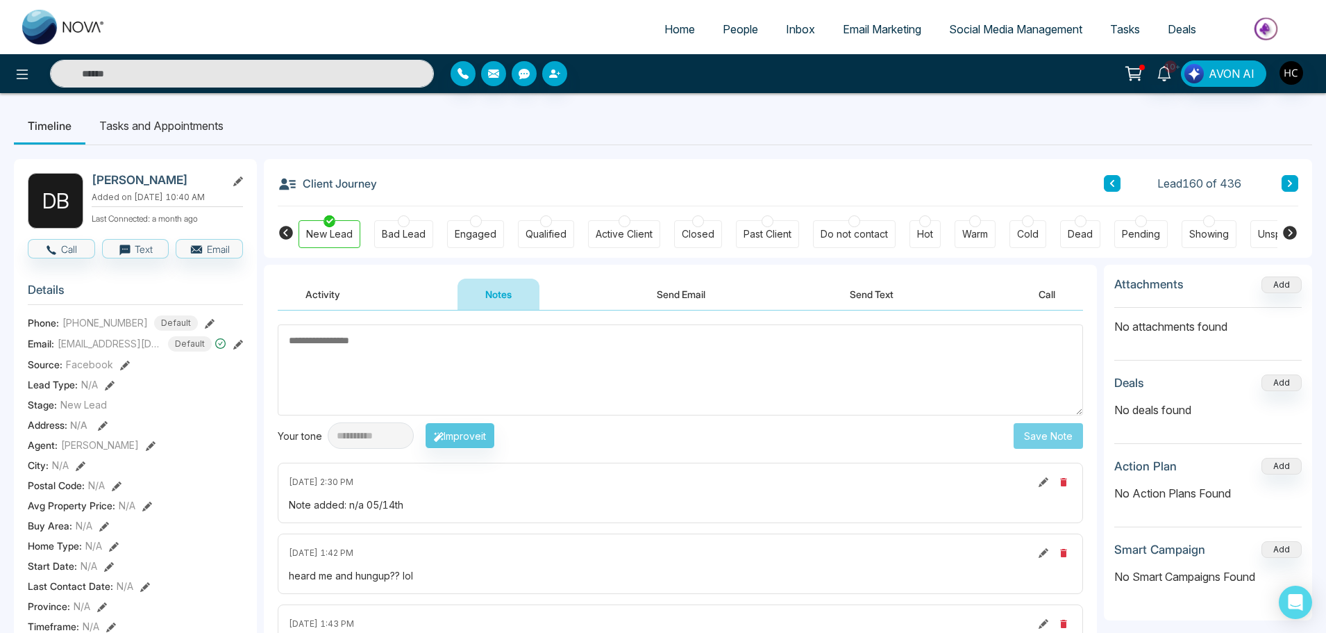
click at [1291, 176] on button at bounding box center [1290, 183] width 17 height 17
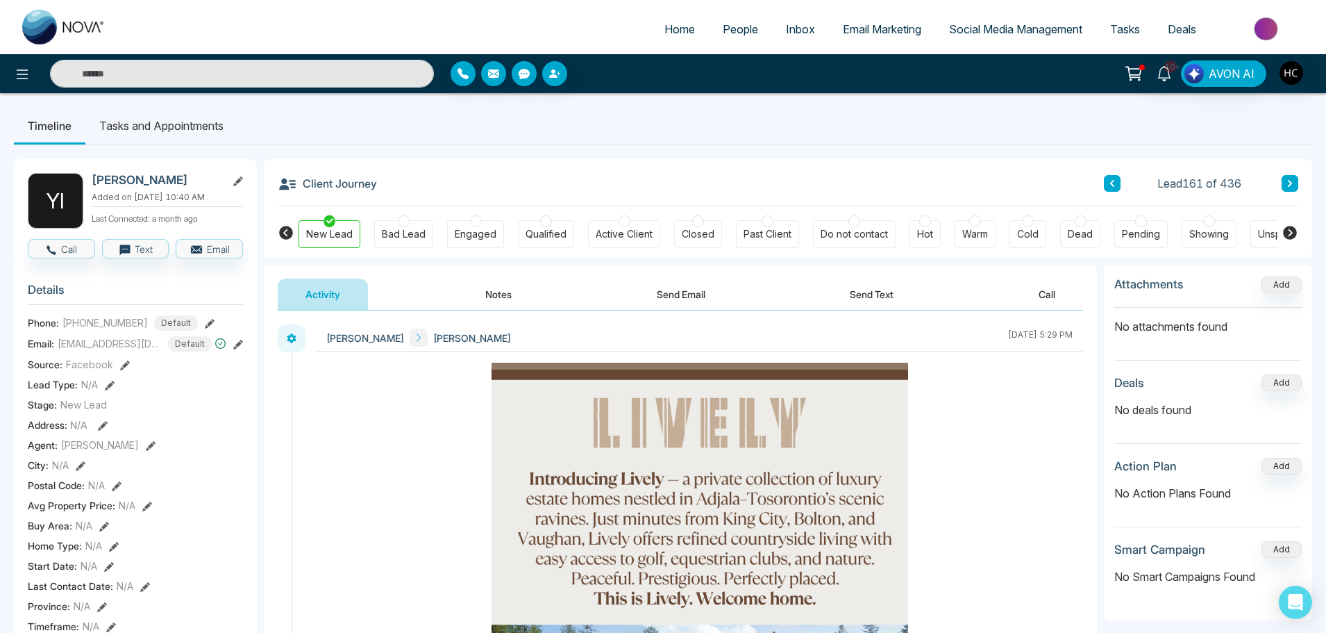
click at [492, 292] on button "Notes" at bounding box center [499, 293] width 82 height 31
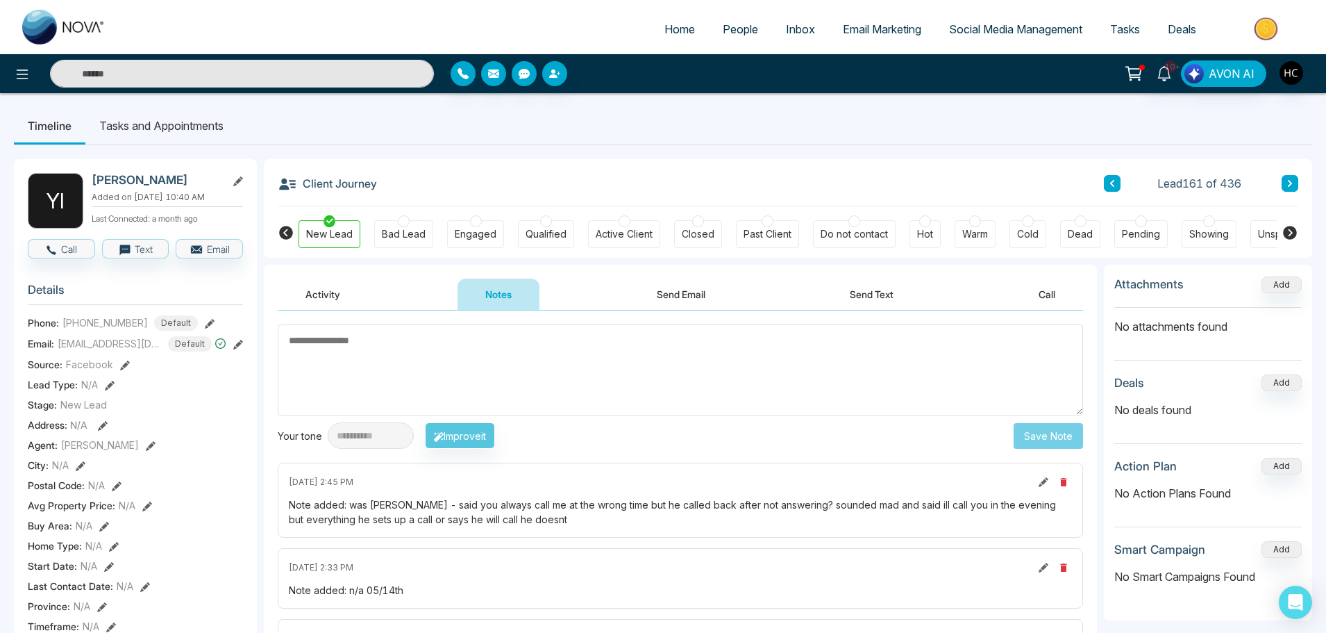
click at [1287, 180] on icon at bounding box center [1290, 183] width 7 height 8
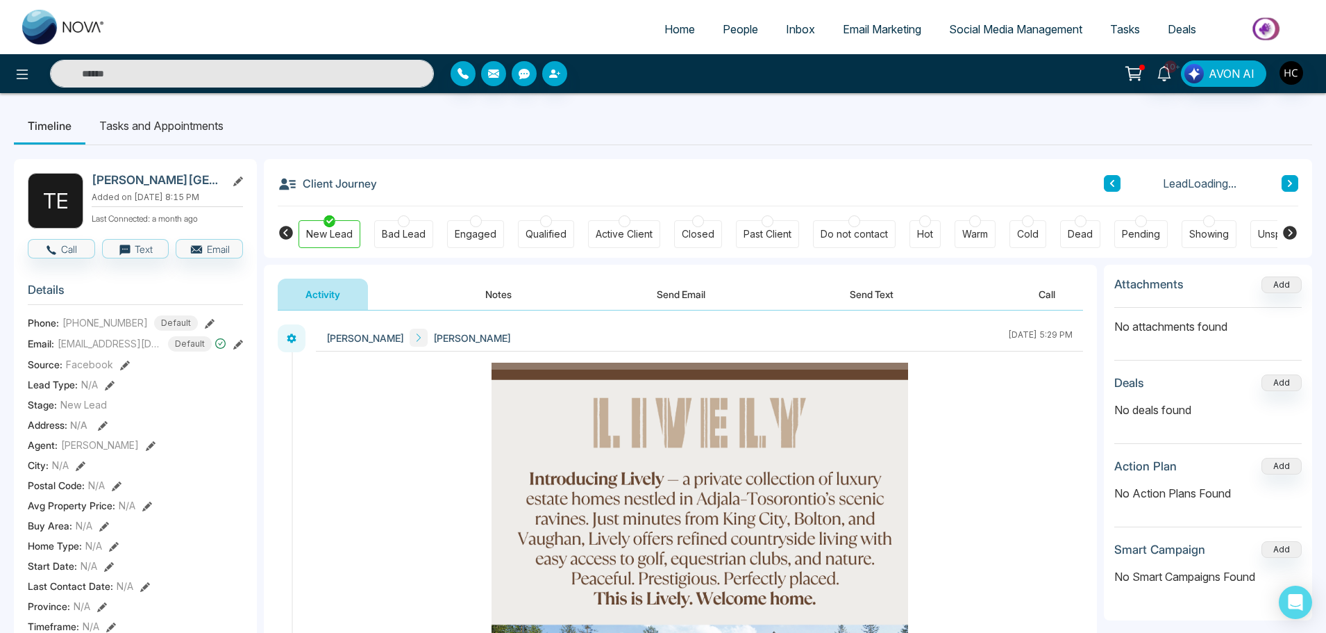
click at [503, 292] on button "Notes" at bounding box center [499, 293] width 82 height 31
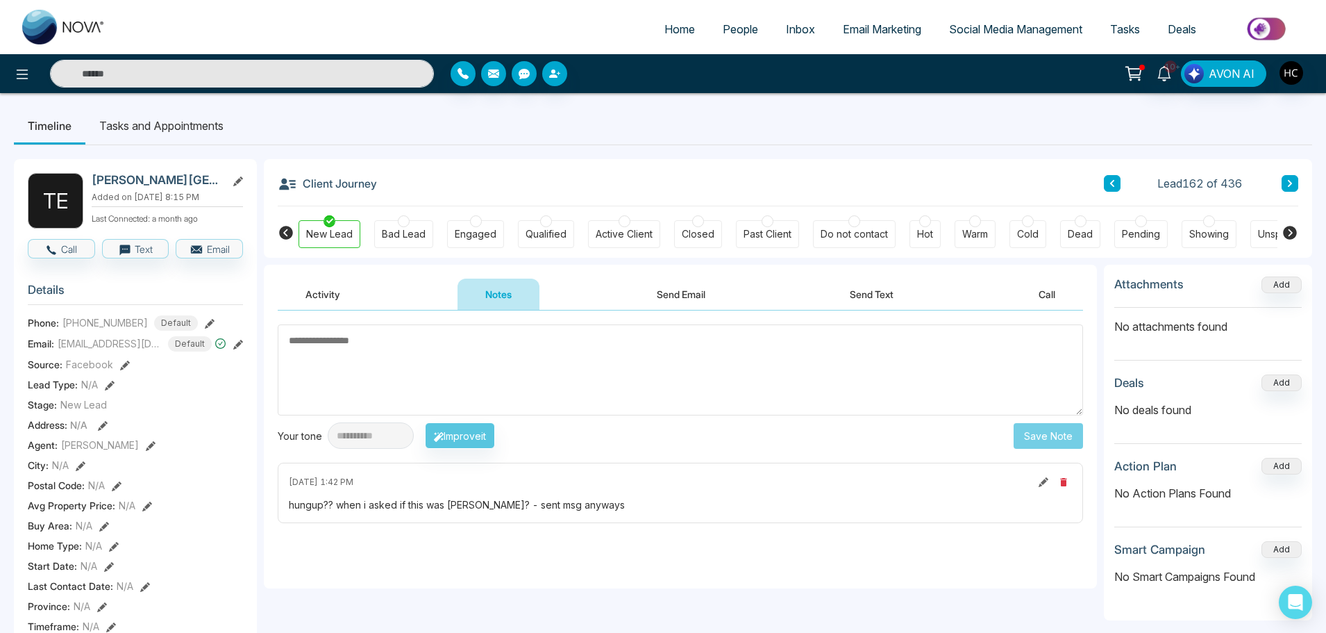
click at [1292, 176] on button at bounding box center [1290, 183] width 17 height 17
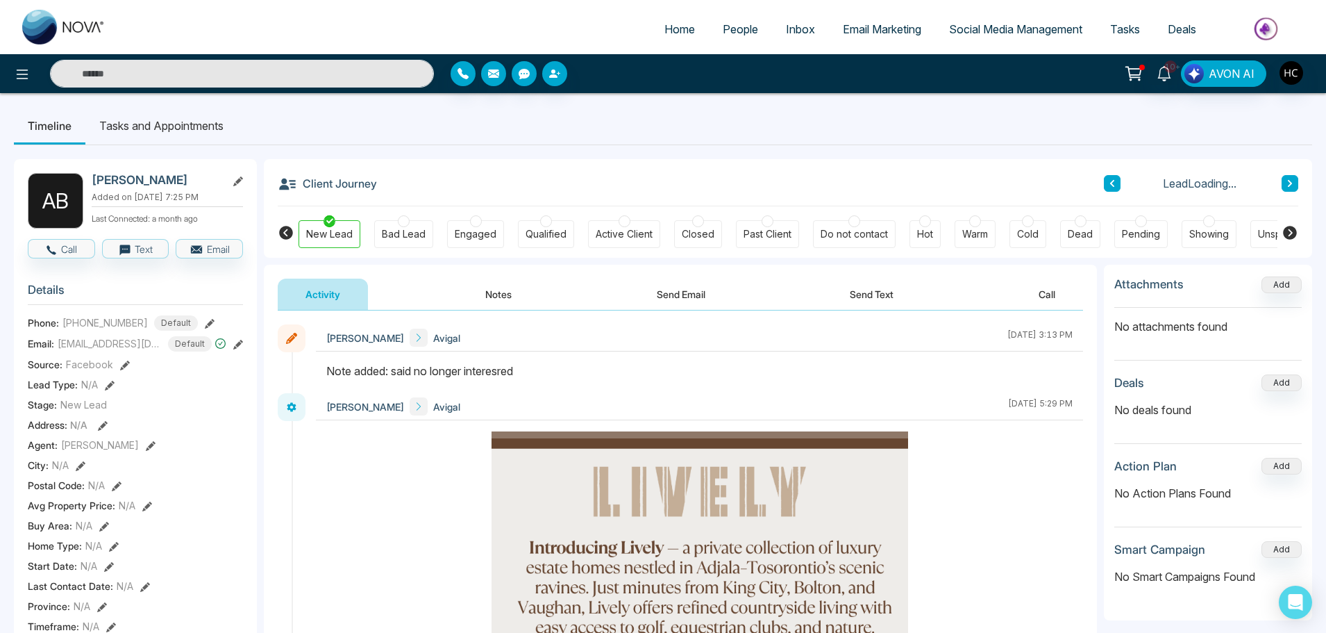
click at [503, 293] on button "Notes" at bounding box center [499, 293] width 82 height 31
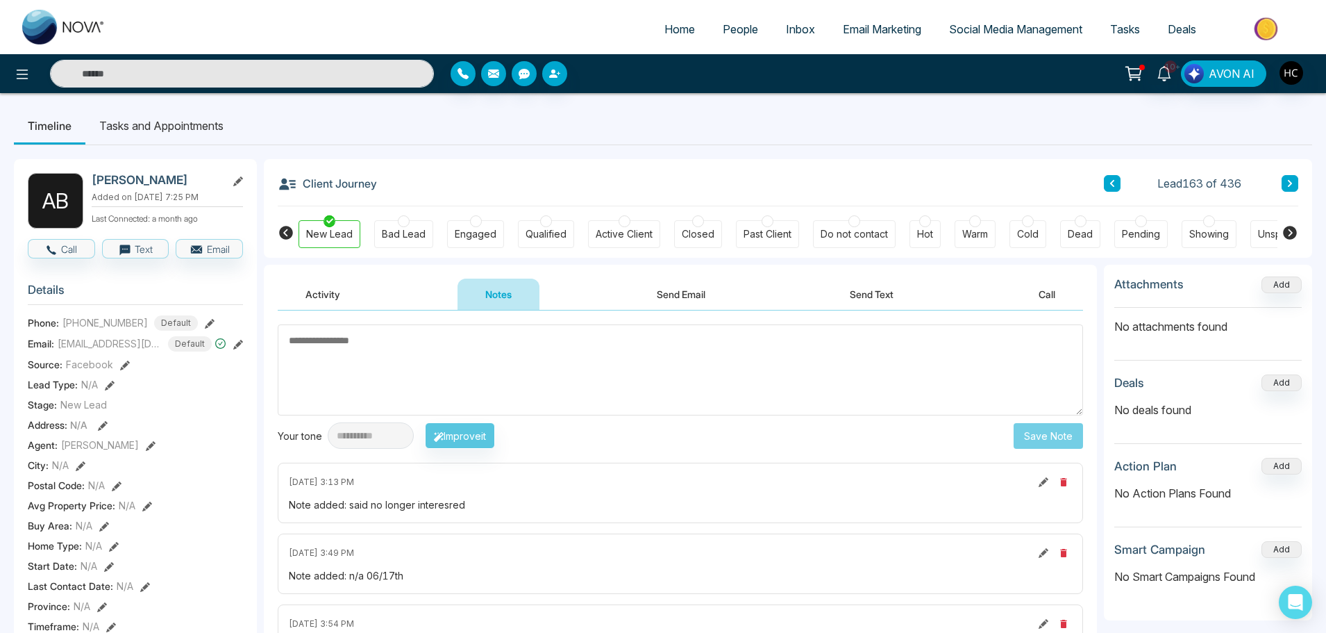
click at [1286, 178] on button at bounding box center [1290, 183] width 17 height 17
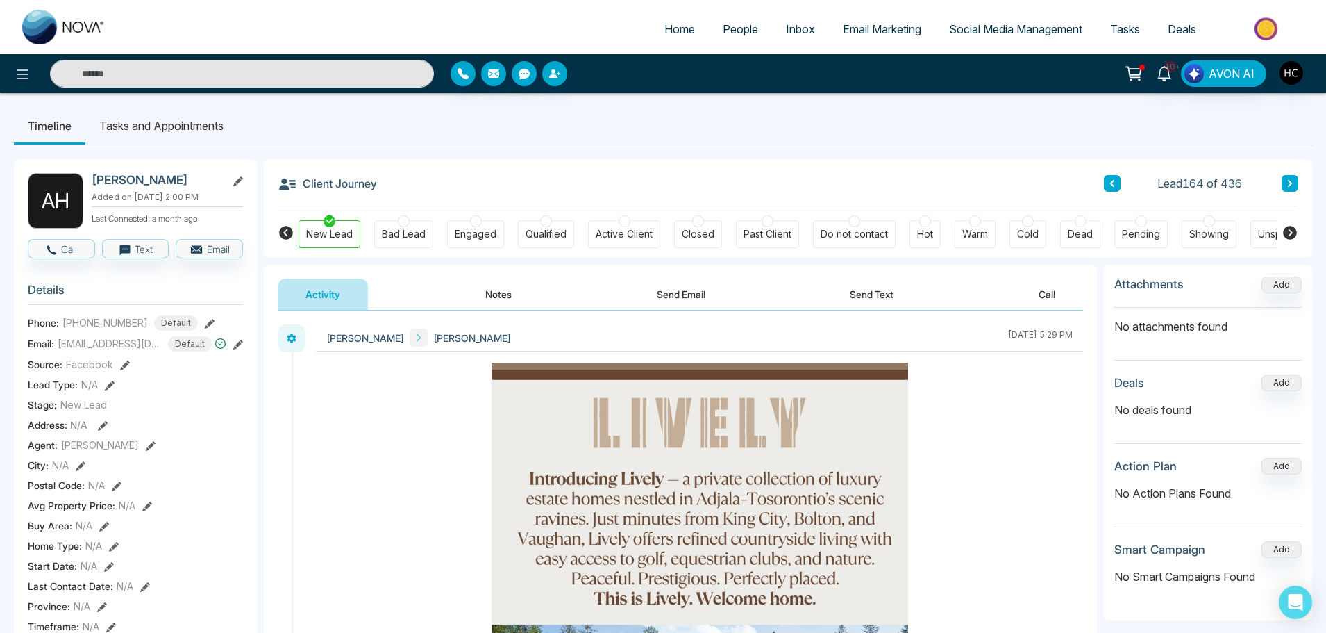
click at [511, 306] on button "Notes" at bounding box center [499, 293] width 82 height 31
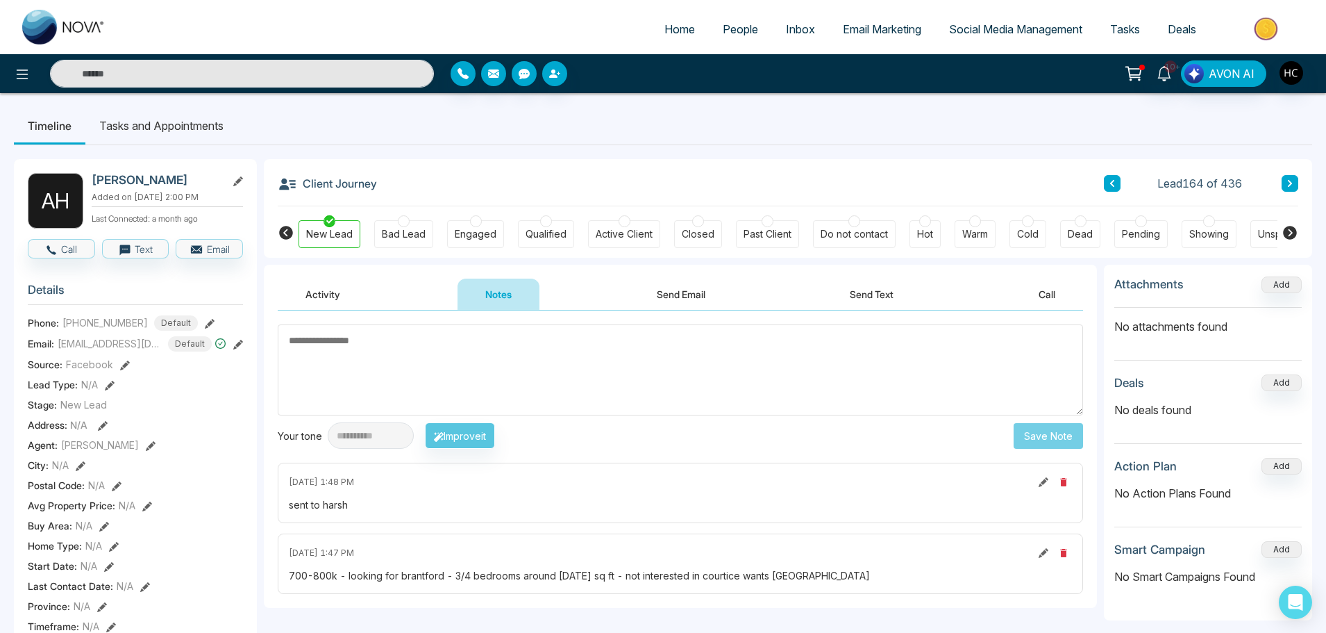
click at [1292, 190] on button at bounding box center [1290, 183] width 17 height 17
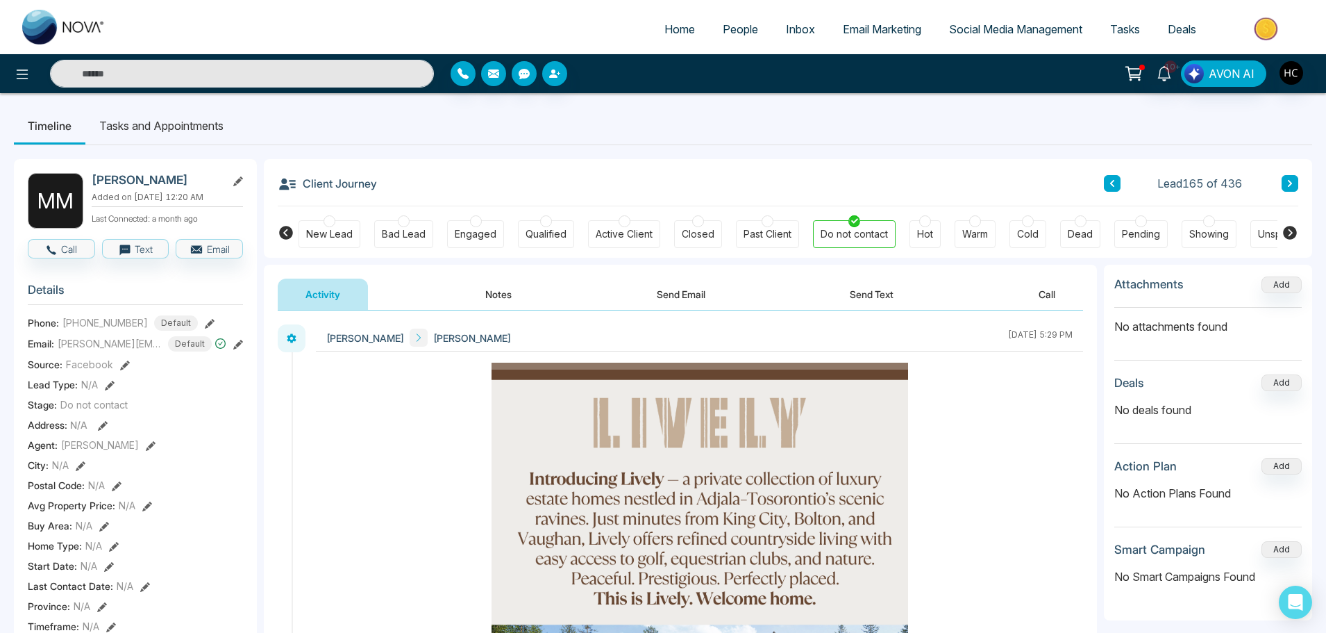
click at [494, 288] on button "Notes" at bounding box center [499, 293] width 82 height 31
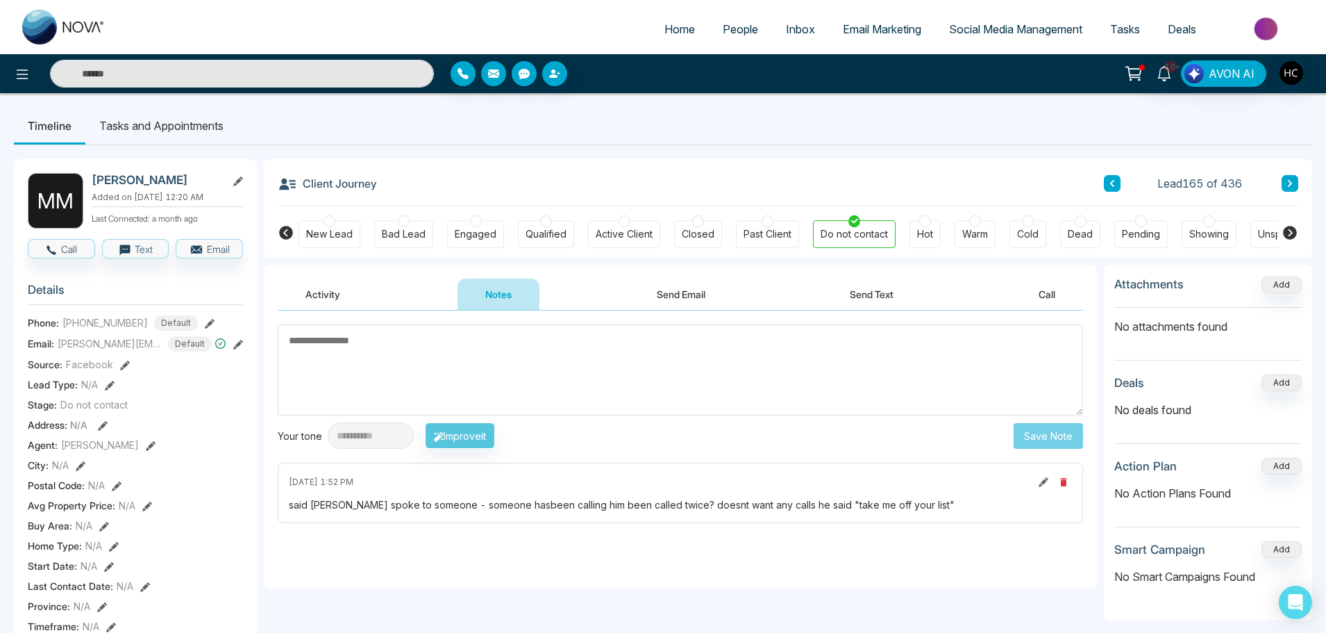
click at [1286, 183] on button at bounding box center [1290, 183] width 17 height 17
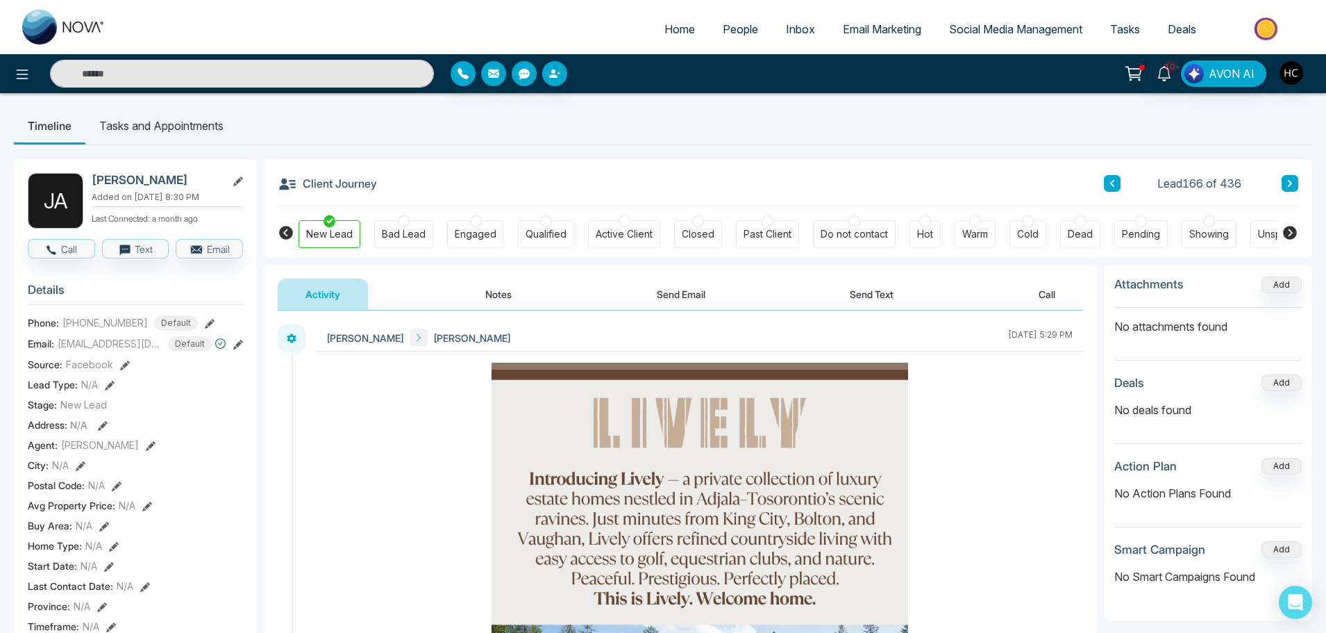
click at [513, 294] on button "Notes" at bounding box center [499, 293] width 82 height 31
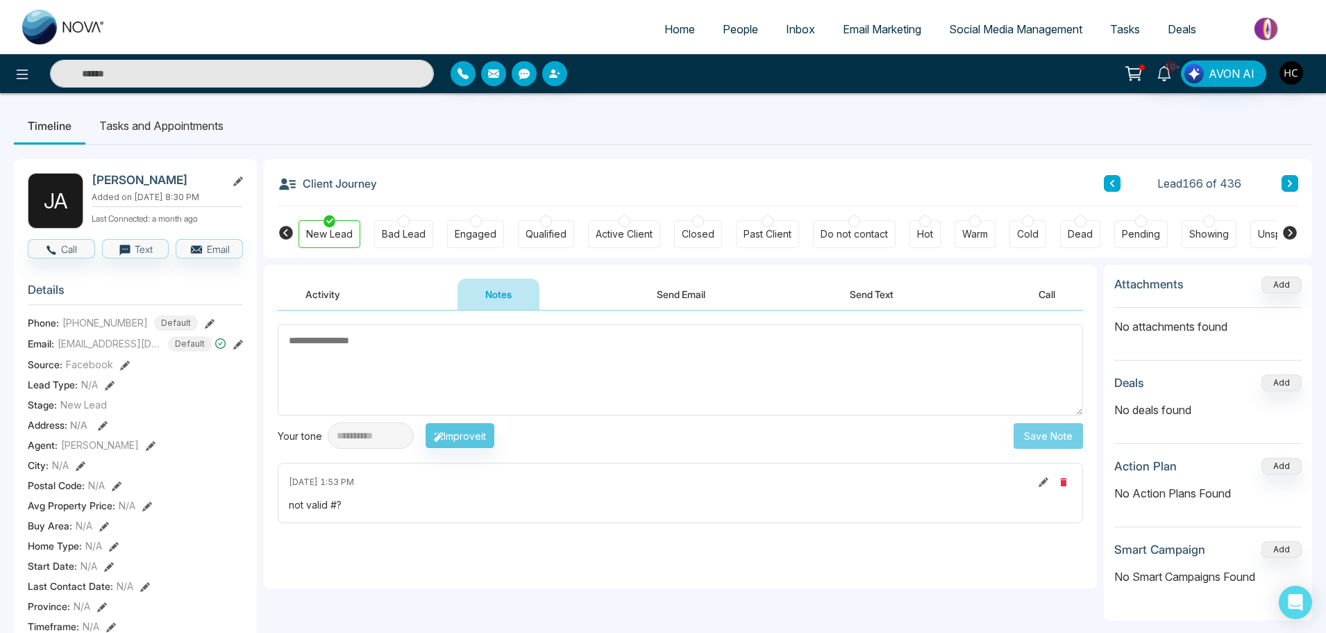
click at [1293, 181] on icon at bounding box center [1290, 183] width 7 height 8
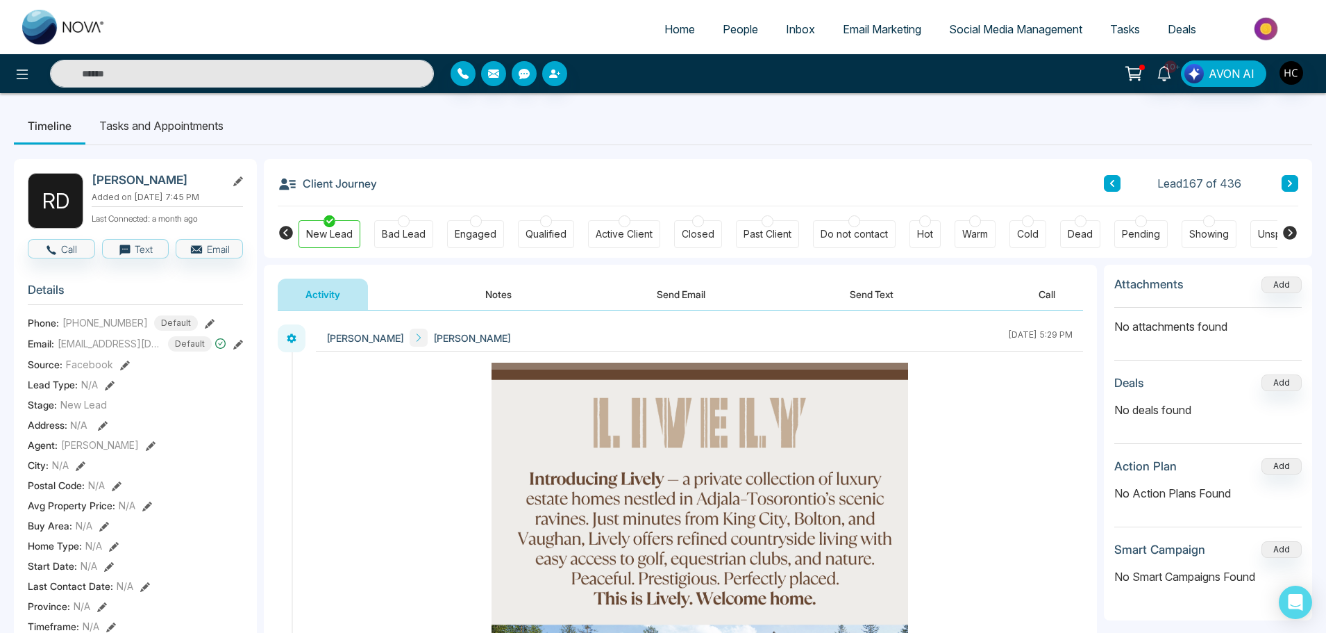
click at [508, 293] on button "Notes" at bounding box center [499, 293] width 82 height 31
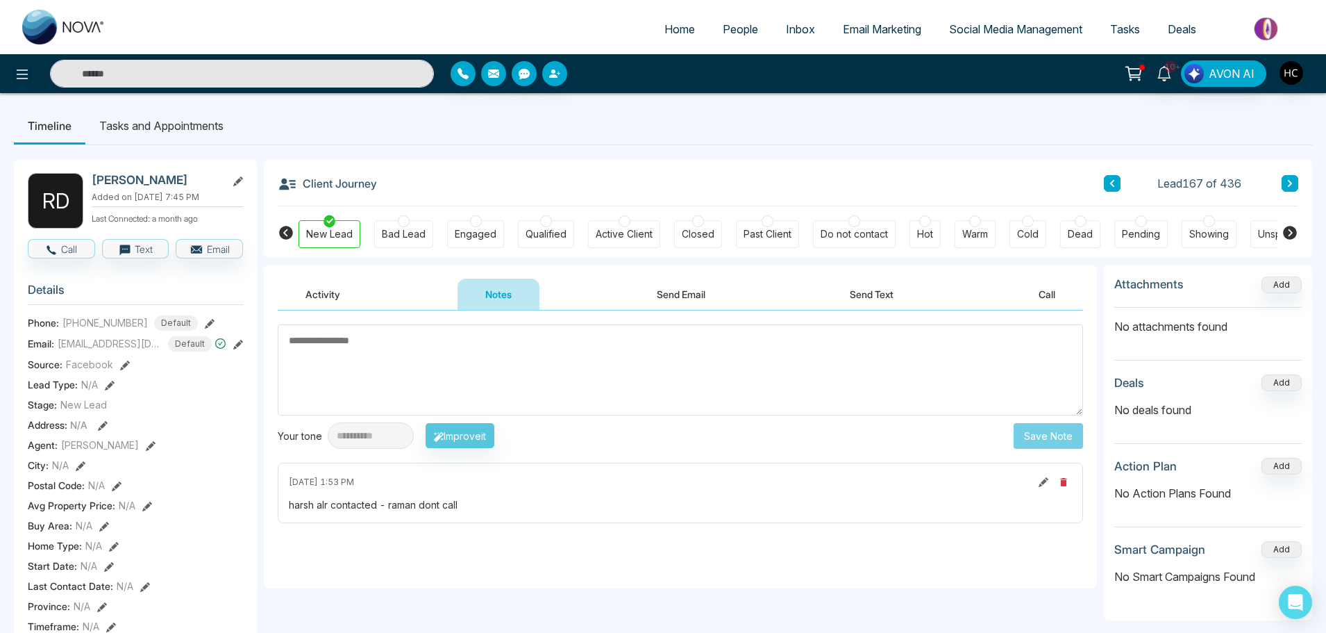
click at [1292, 178] on button at bounding box center [1290, 183] width 17 height 17
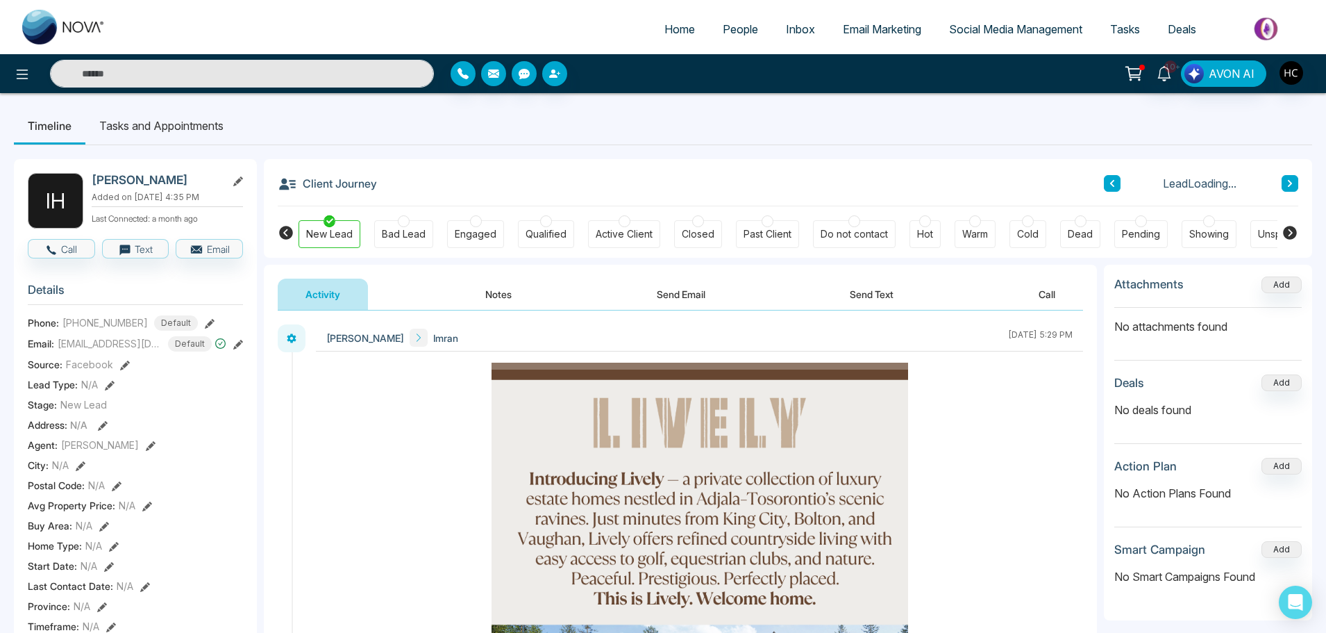
click at [520, 291] on button "Notes" at bounding box center [499, 293] width 82 height 31
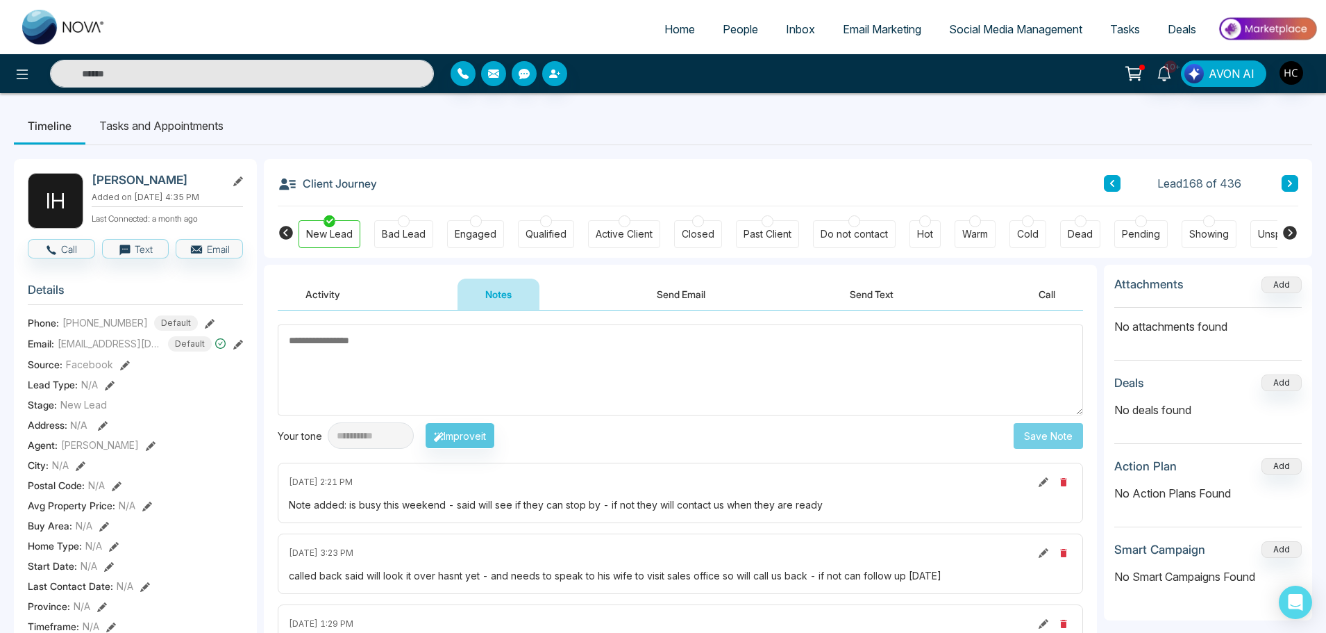
click at [401, 363] on textarea at bounding box center [681, 369] width 806 height 91
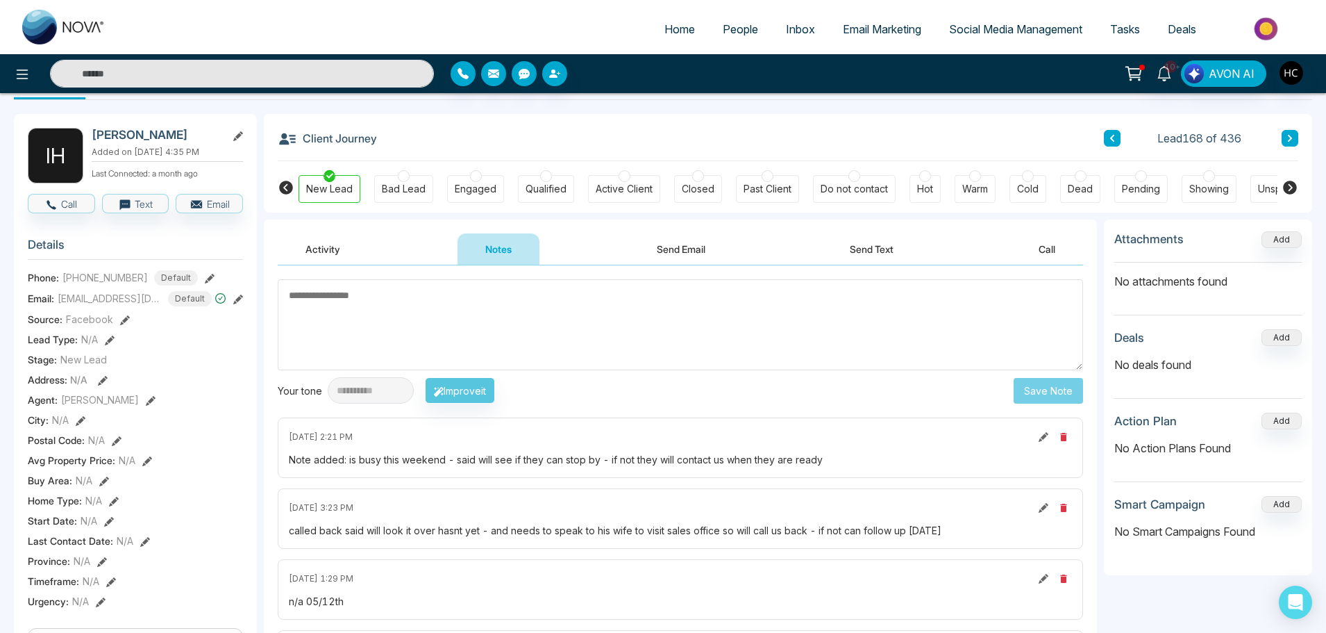
scroll to position [69, 0]
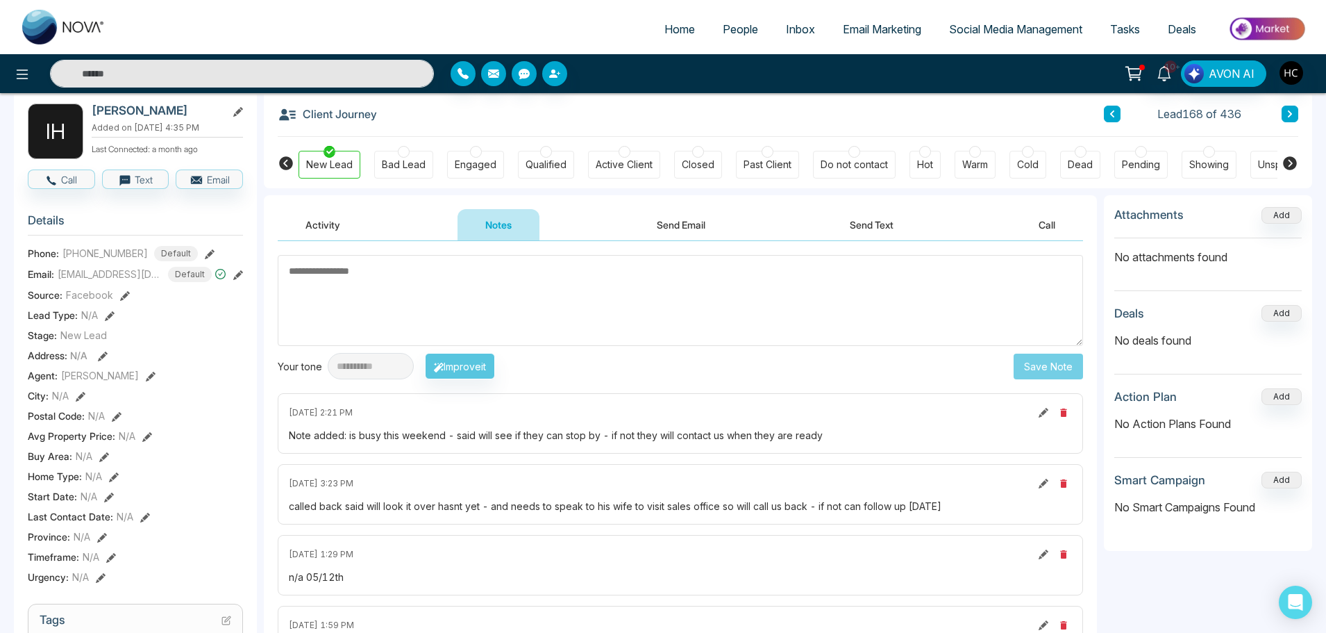
type textarea "*"
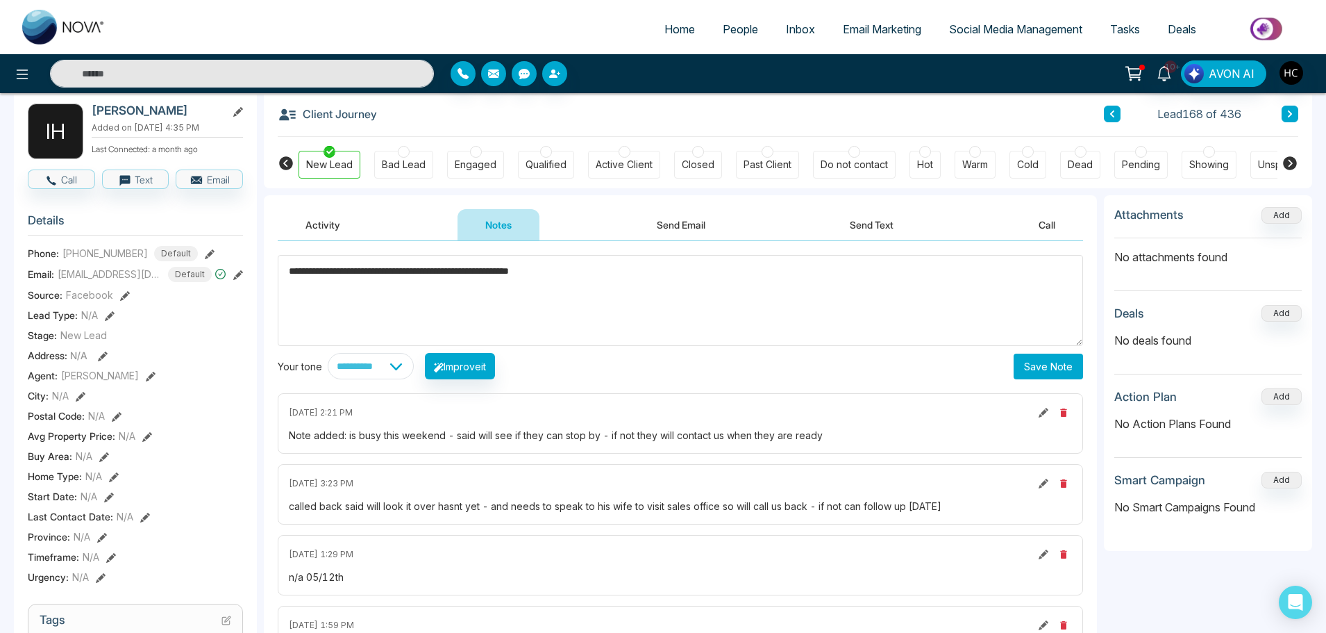
type textarea "**********"
click at [1064, 358] on button "Save Note" at bounding box center [1048, 366] width 69 height 26
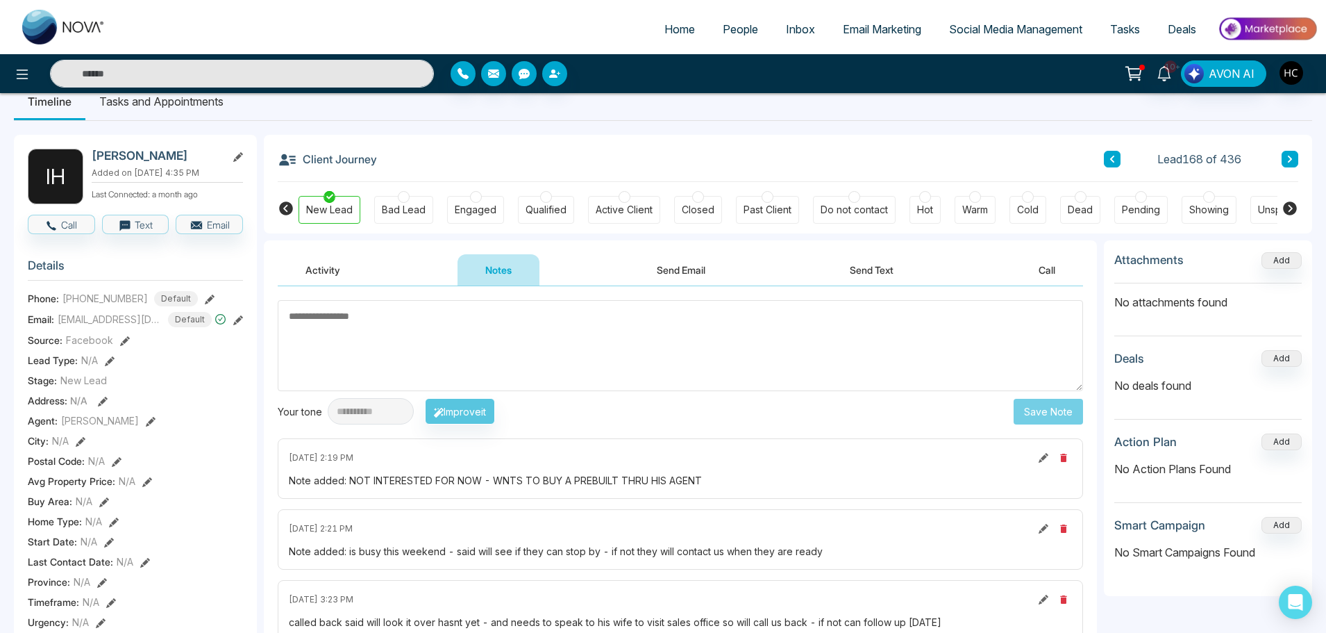
scroll to position [0, 0]
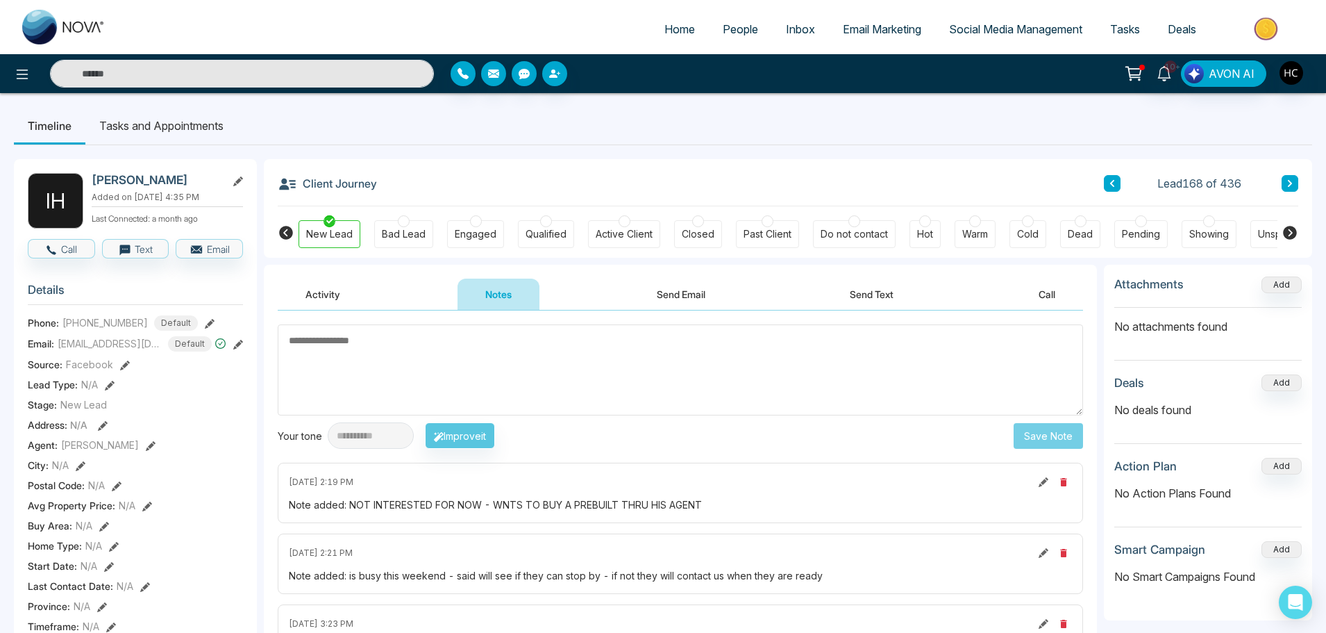
click at [1290, 186] on icon at bounding box center [1290, 183] width 7 height 8
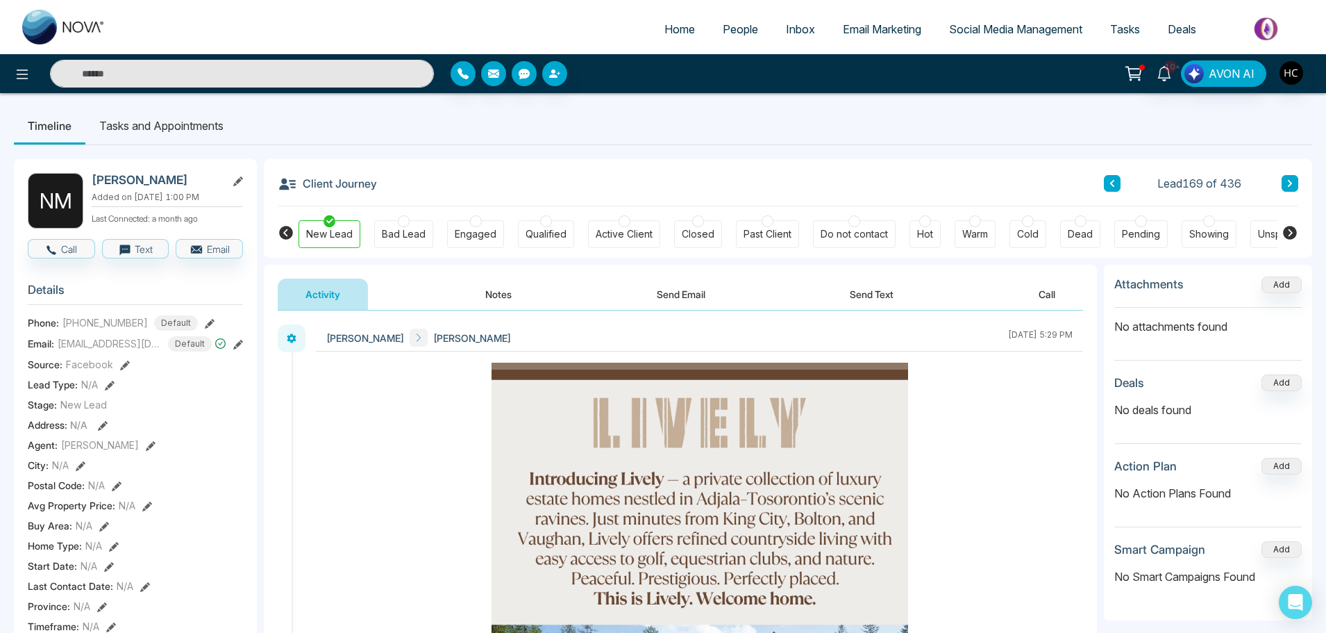
click at [505, 286] on button "Notes" at bounding box center [499, 293] width 82 height 31
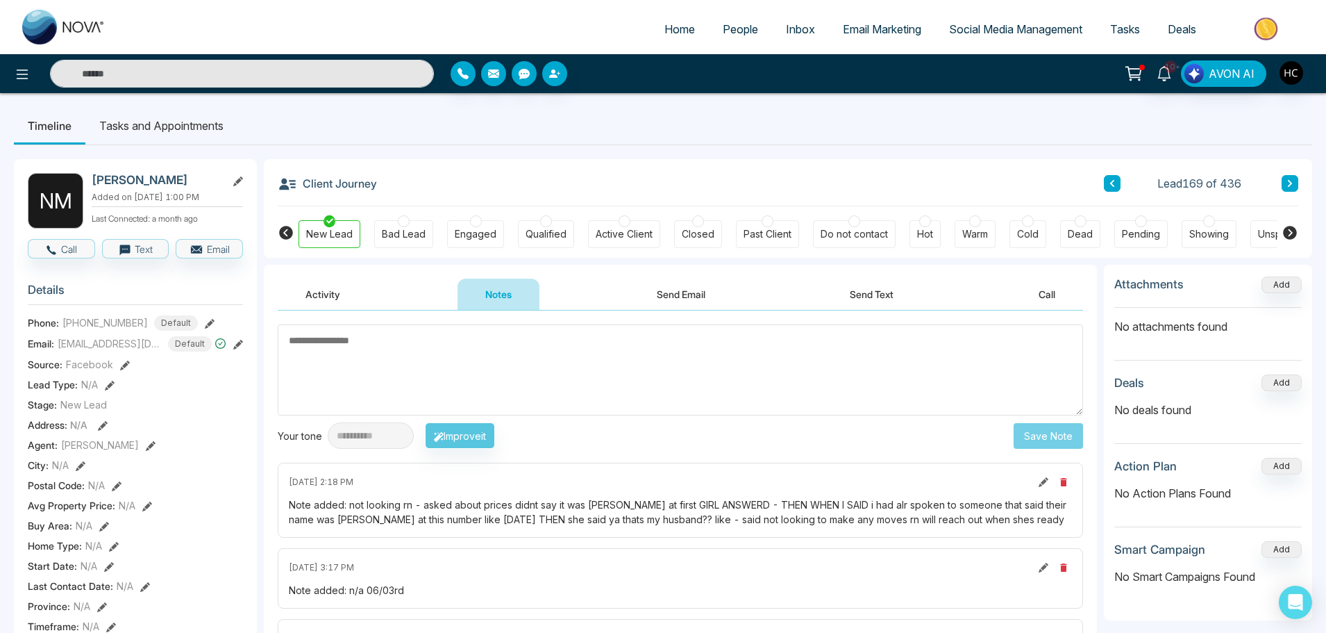
click at [1296, 182] on button at bounding box center [1290, 183] width 17 height 17
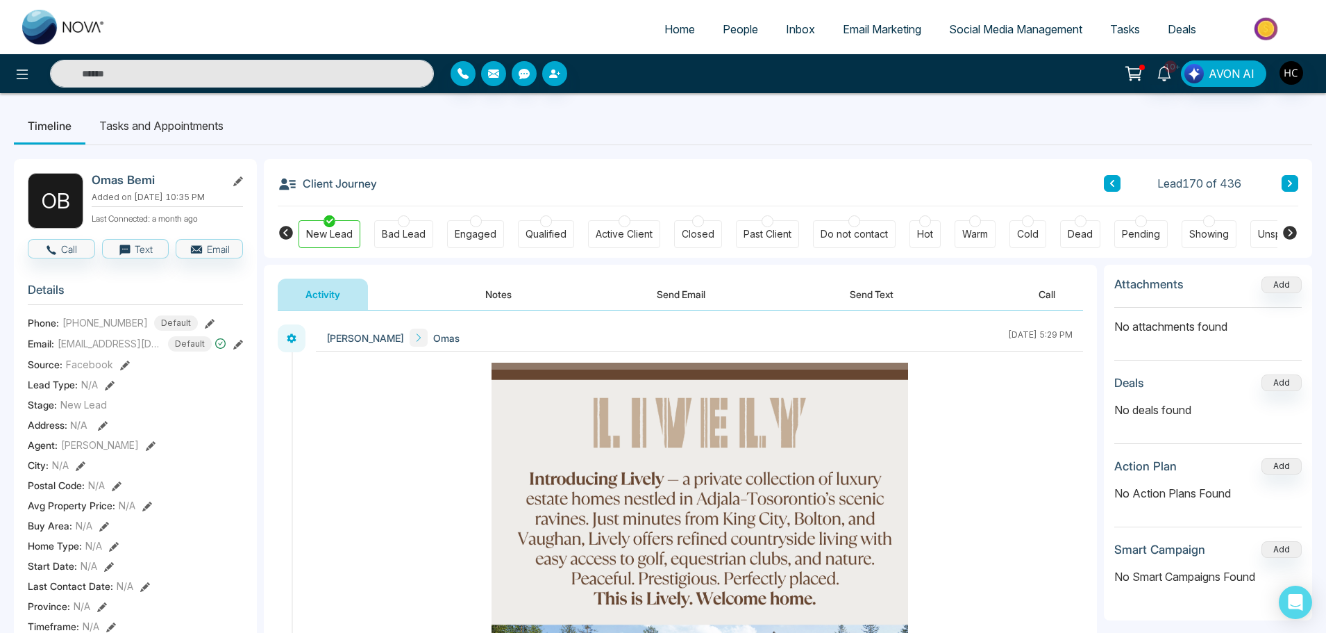
click at [507, 286] on button "Notes" at bounding box center [499, 293] width 82 height 31
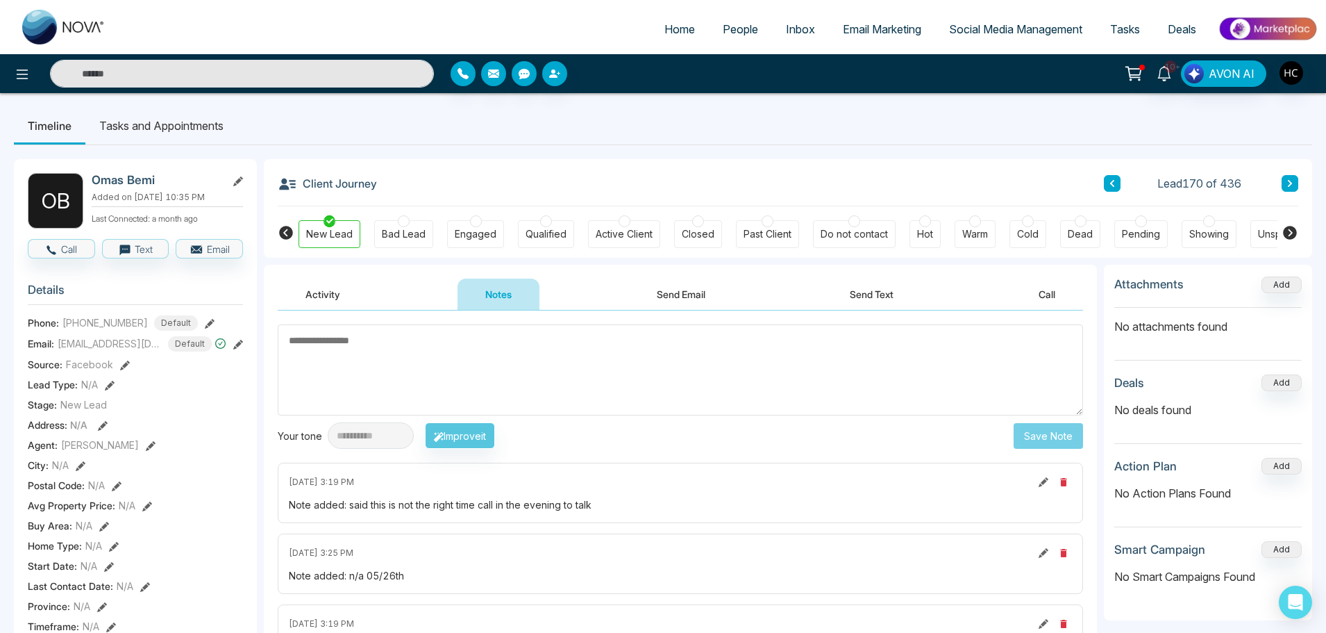
click at [1291, 183] on icon at bounding box center [1290, 183] width 4 height 7
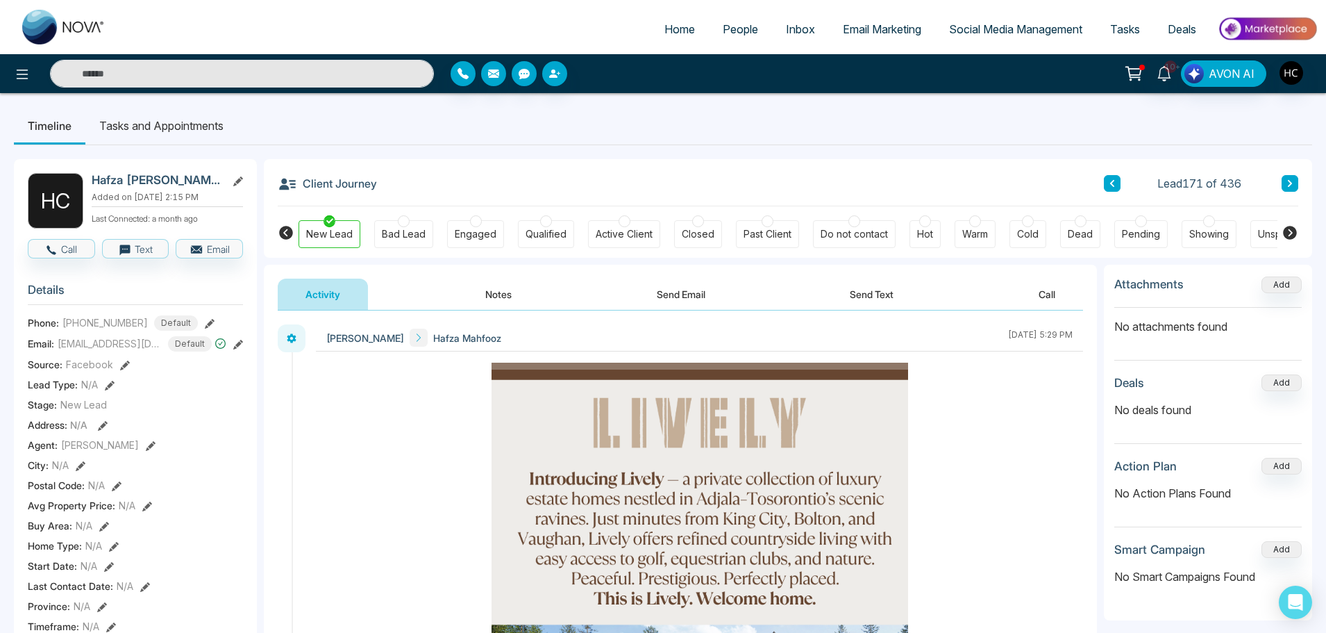
click at [493, 291] on button "Notes" at bounding box center [499, 293] width 82 height 31
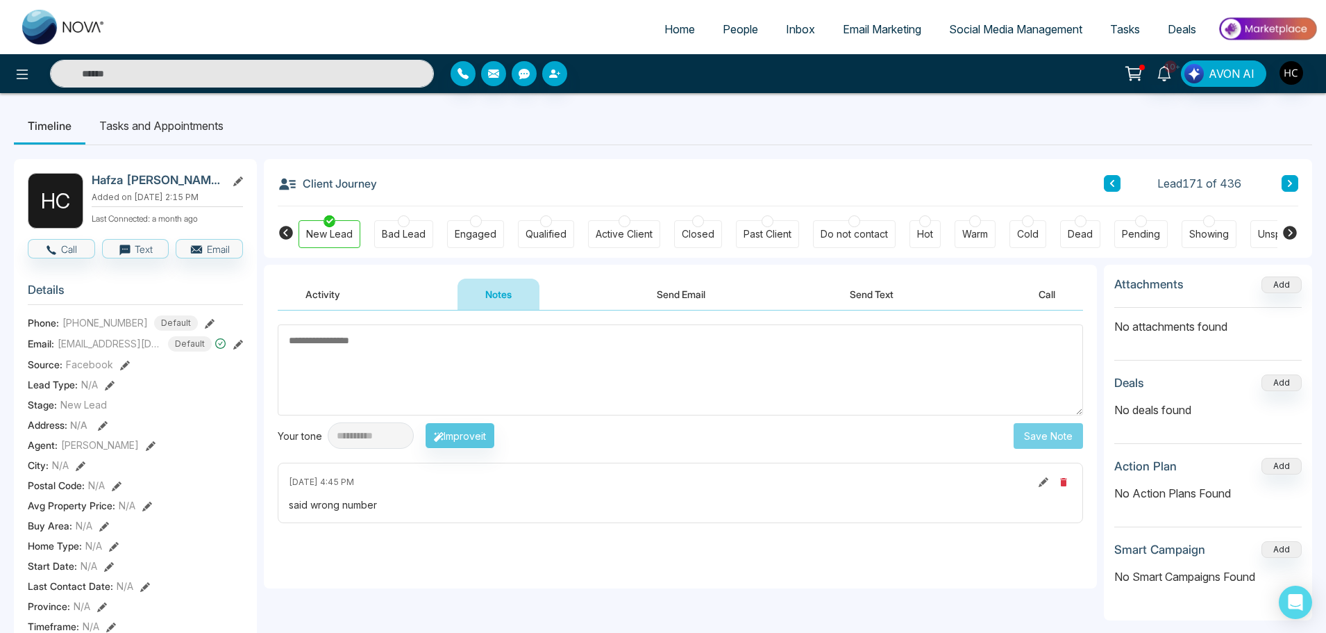
click at [1290, 187] on icon at bounding box center [1290, 183] width 7 height 8
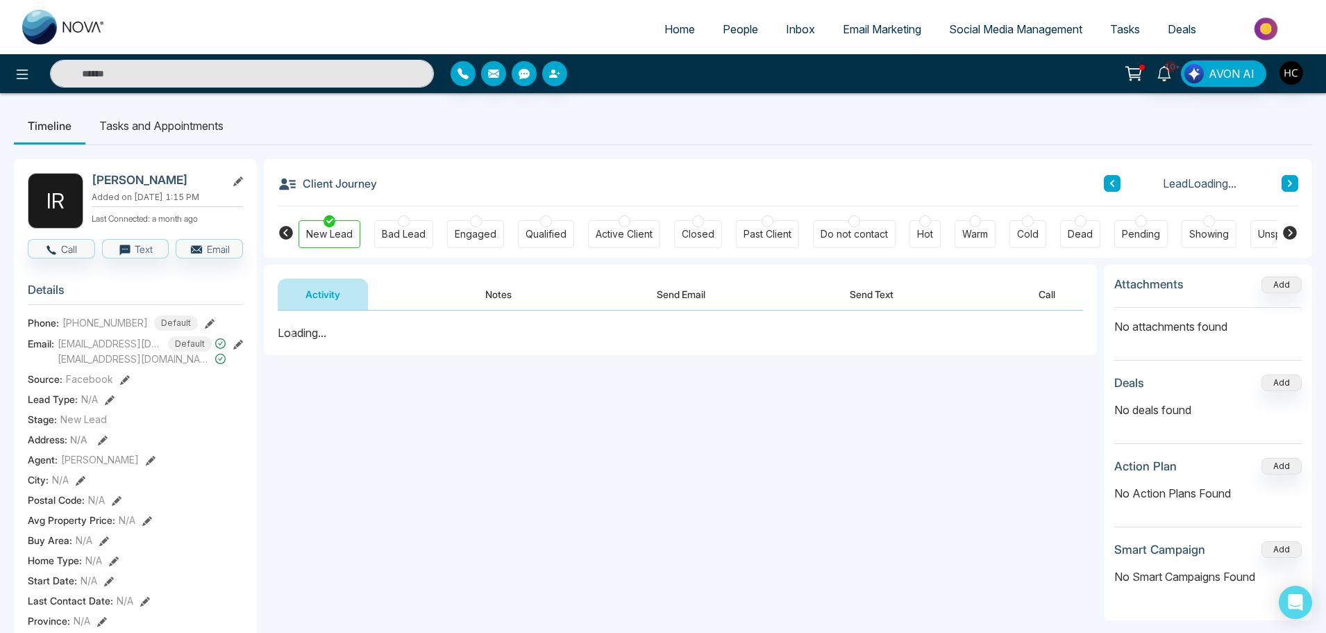
click at [520, 292] on button "Notes" at bounding box center [499, 293] width 82 height 31
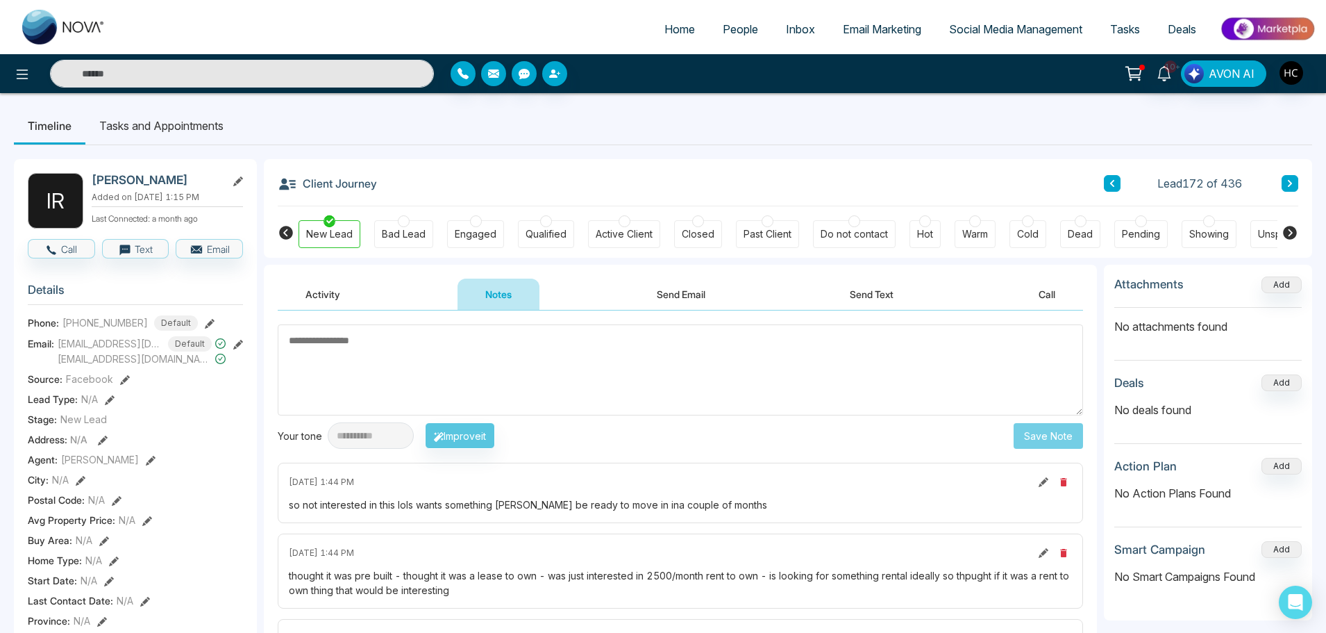
click at [1295, 184] on button at bounding box center [1290, 183] width 17 height 17
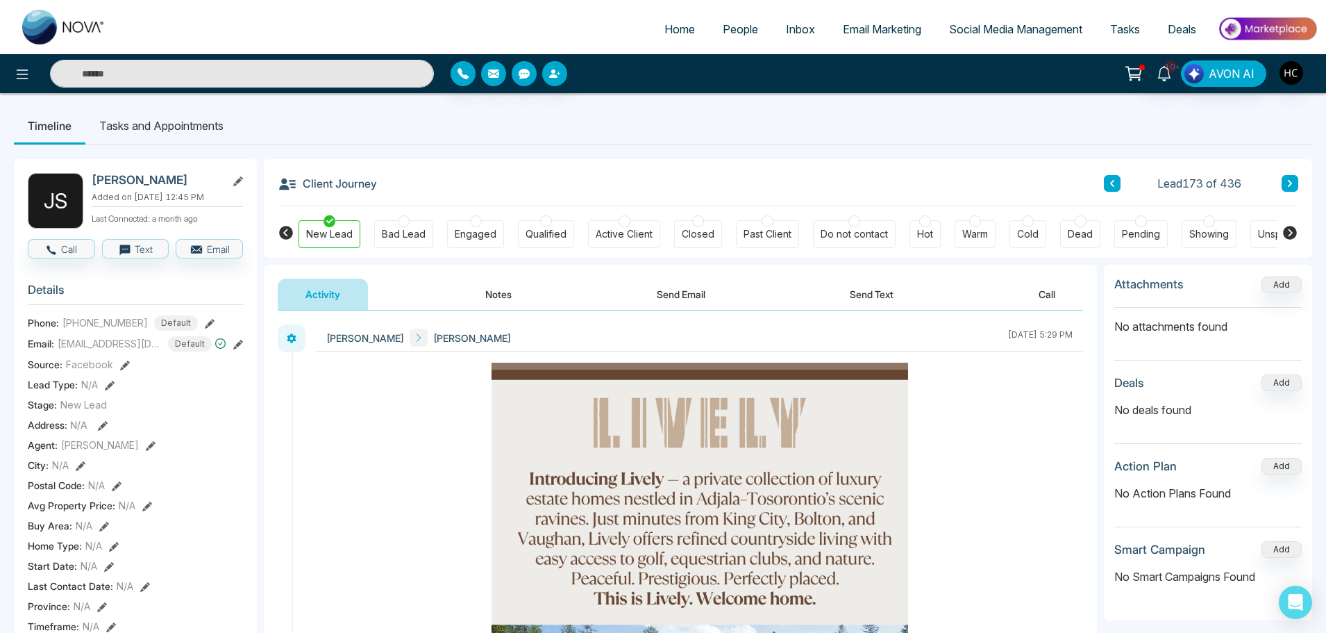
click at [490, 306] on button "Notes" at bounding box center [499, 293] width 82 height 31
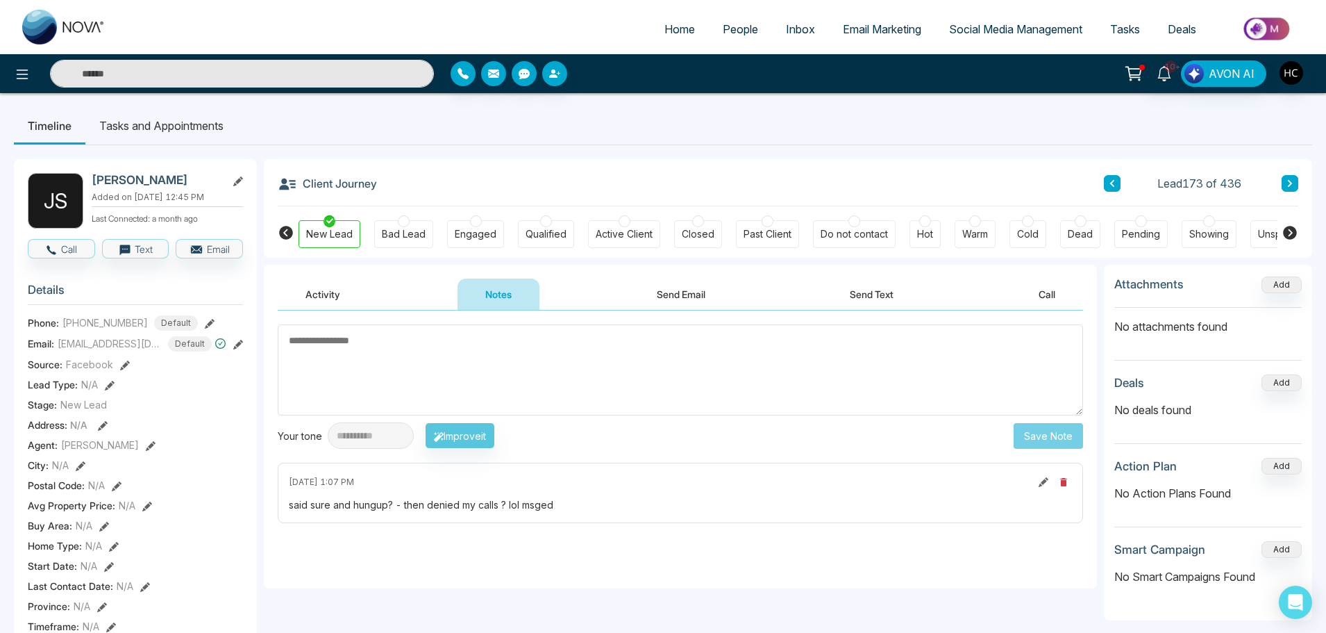
click at [1288, 178] on button at bounding box center [1290, 183] width 17 height 17
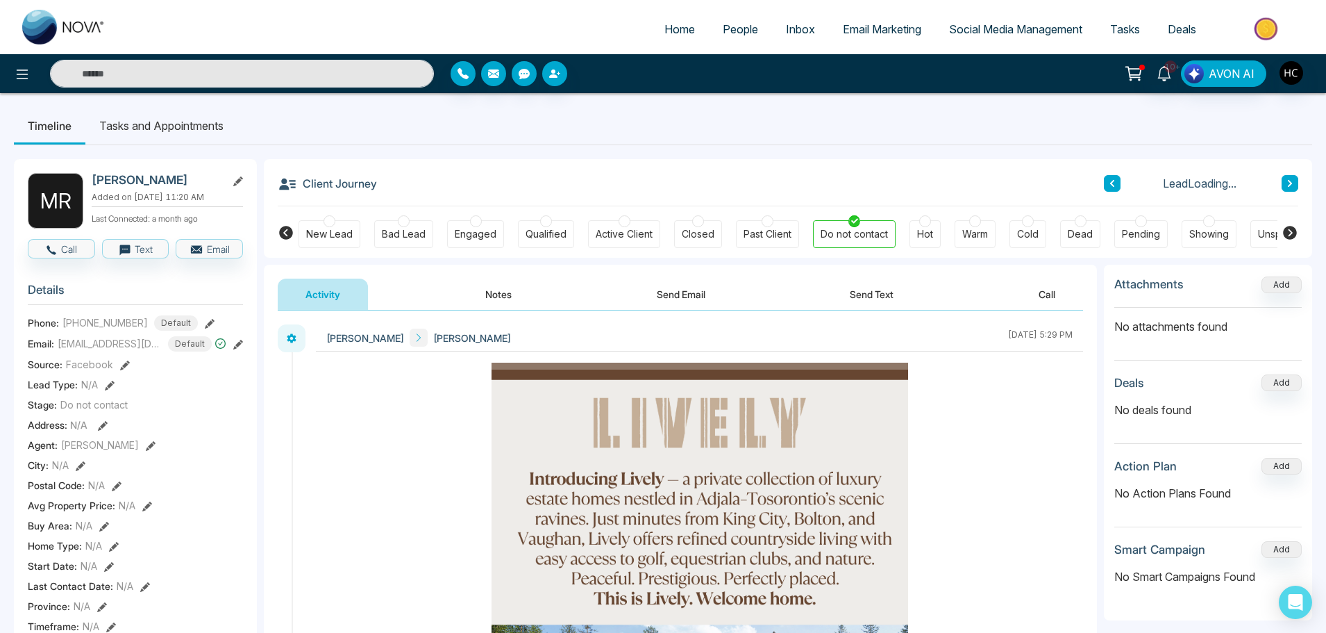
click at [489, 298] on button "Notes" at bounding box center [499, 293] width 82 height 31
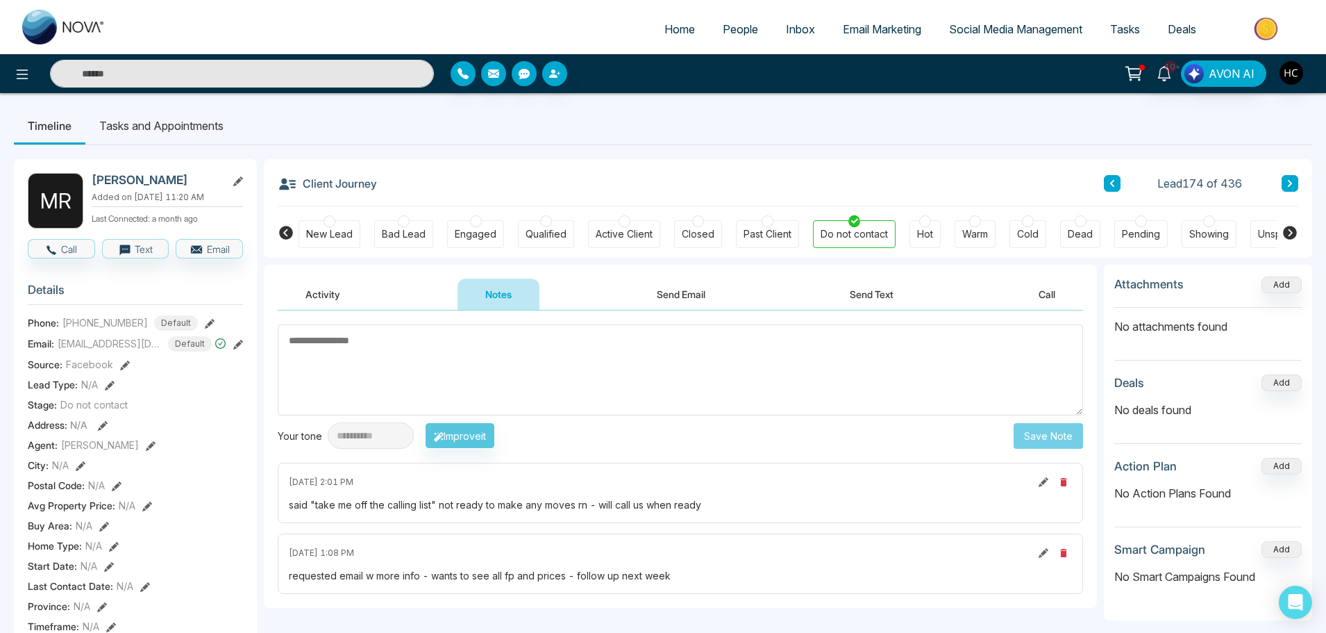
click at [1290, 185] on icon at bounding box center [1290, 183] width 4 height 7
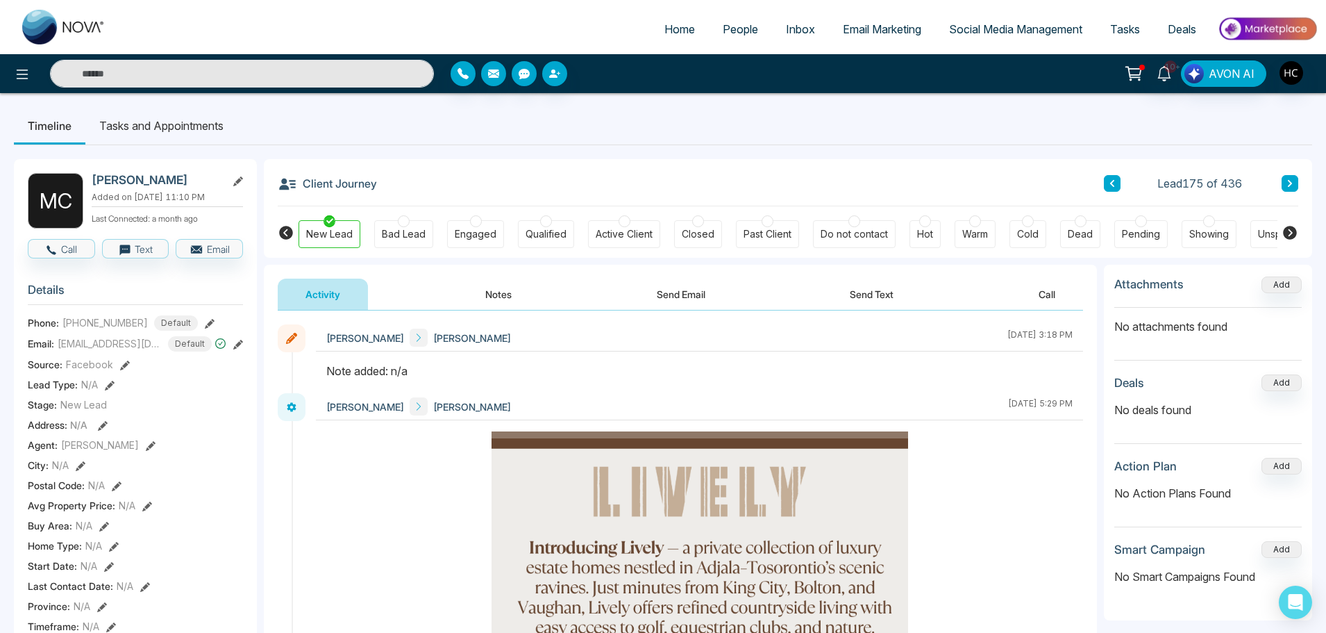
click at [508, 294] on button "Notes" at bounding box center [499, 293] width 82 height 31
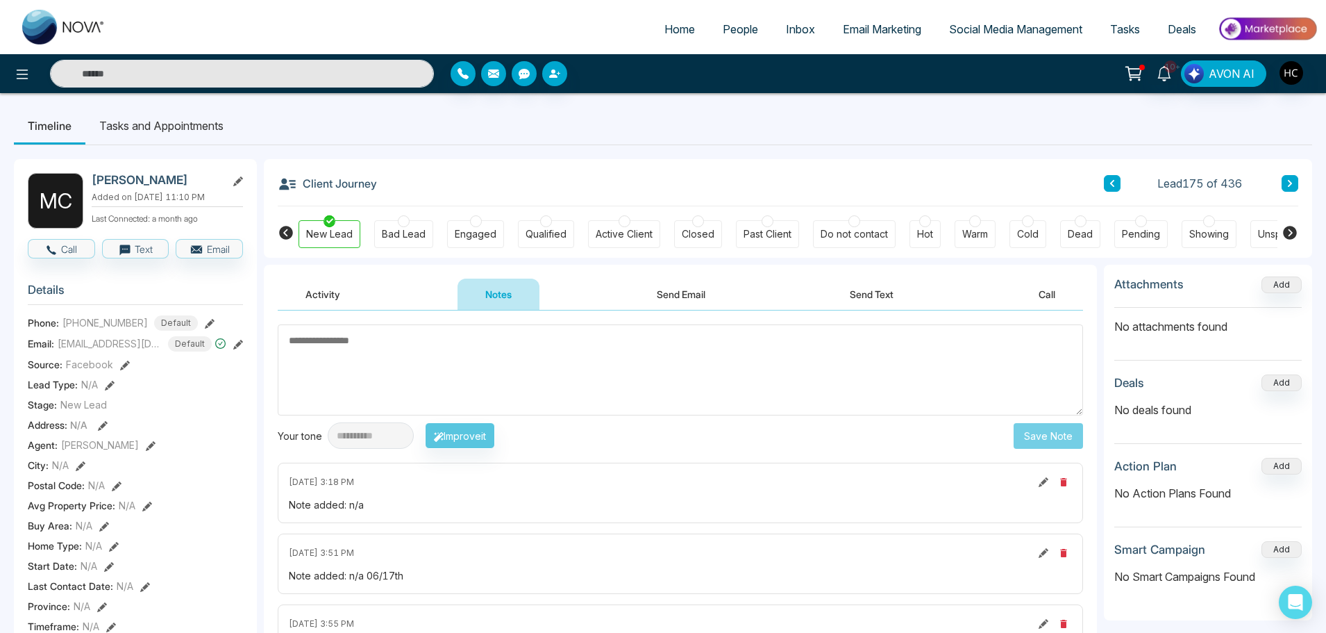
click at [319, 351] on textarea at bounding box center [681, 369] width 806 height 91
type textarea "***"
click at [1021, 429] on button "Save Note" at bounding box center [1048, 436] width 69 height 26
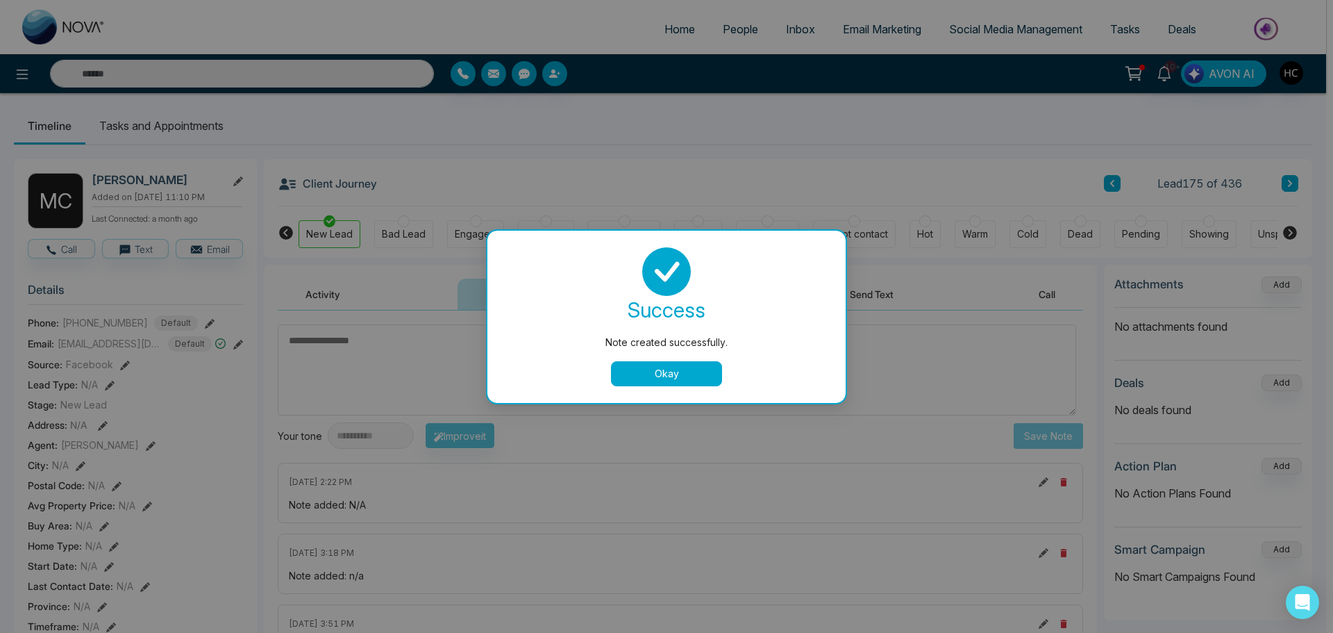
click at [660, 365] on button "Okay" at bounding box center [666, 373] width 111 height 25
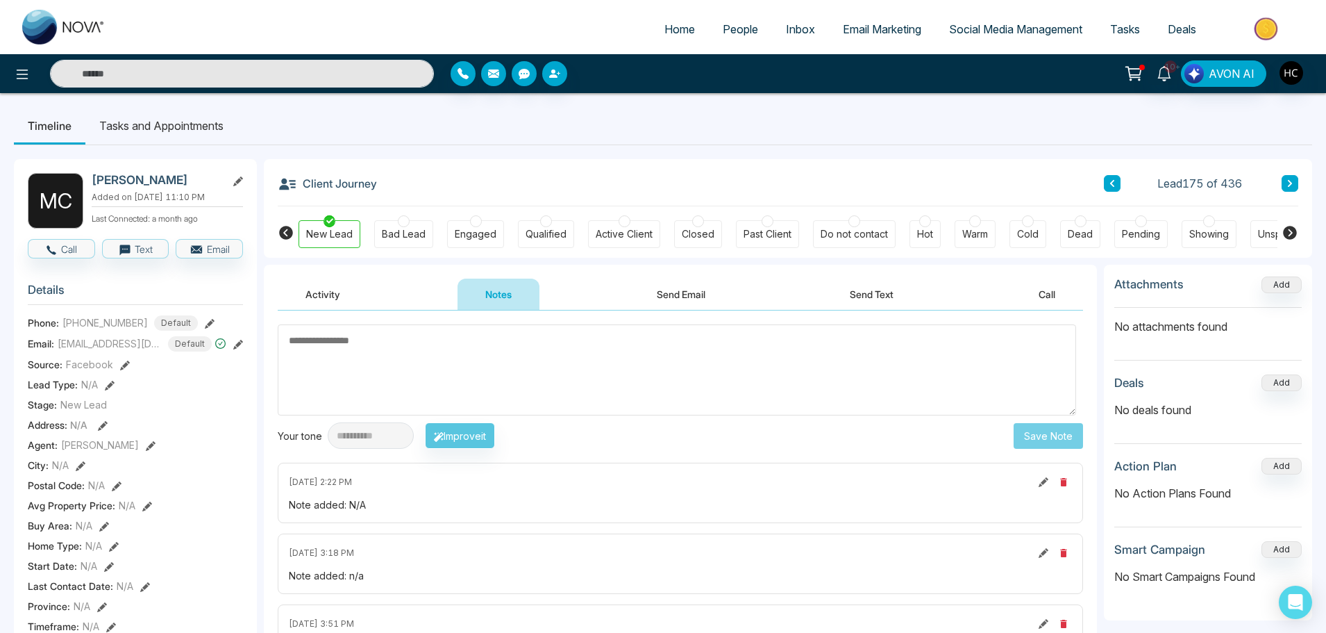
click at [1285, 181] on button at bounding box center [1290, 183] width 17 height 17
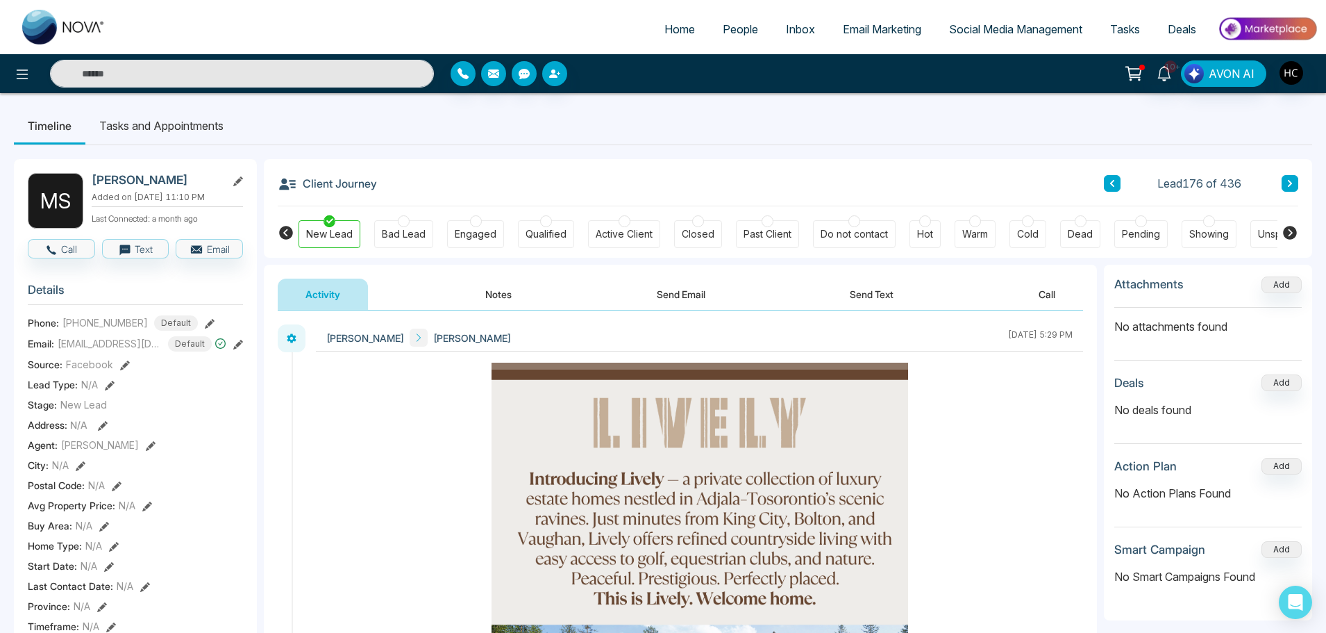
click at [512, 274] on div "Activity Notes Send Email Send Text Call" at bounding box center [680, 288] width 833 height 46
click at [508, 292] on button "Notes" at bounding box center [499, 293] width 82 height 31
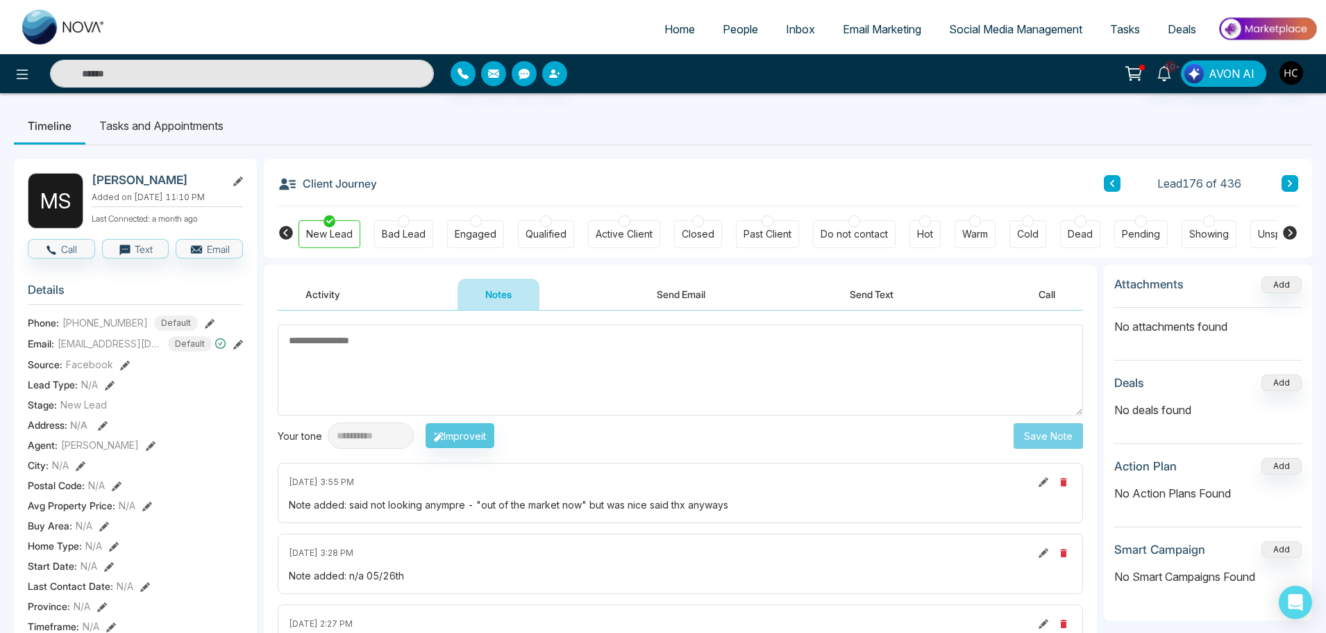
click at [1294, 177] on button at bounding box center [1290, 183] width 17 height 17
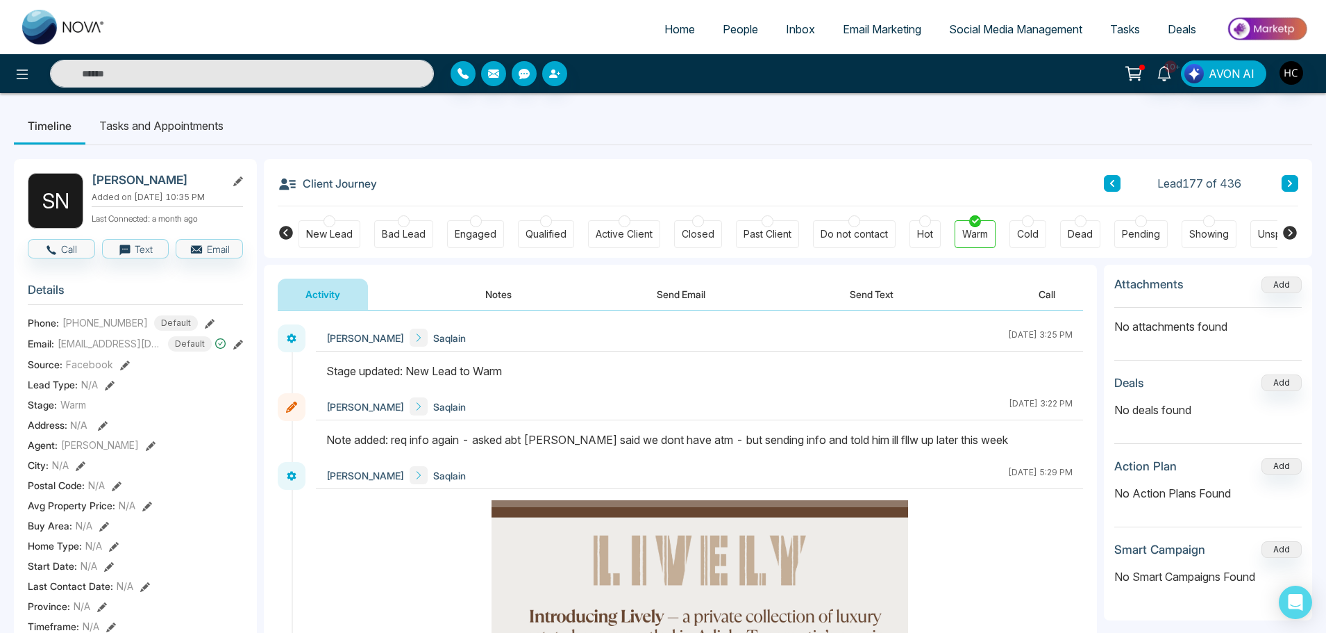
click at [497, 292] on button "Notes" at bounding box center [499, 293] width 82 height 31
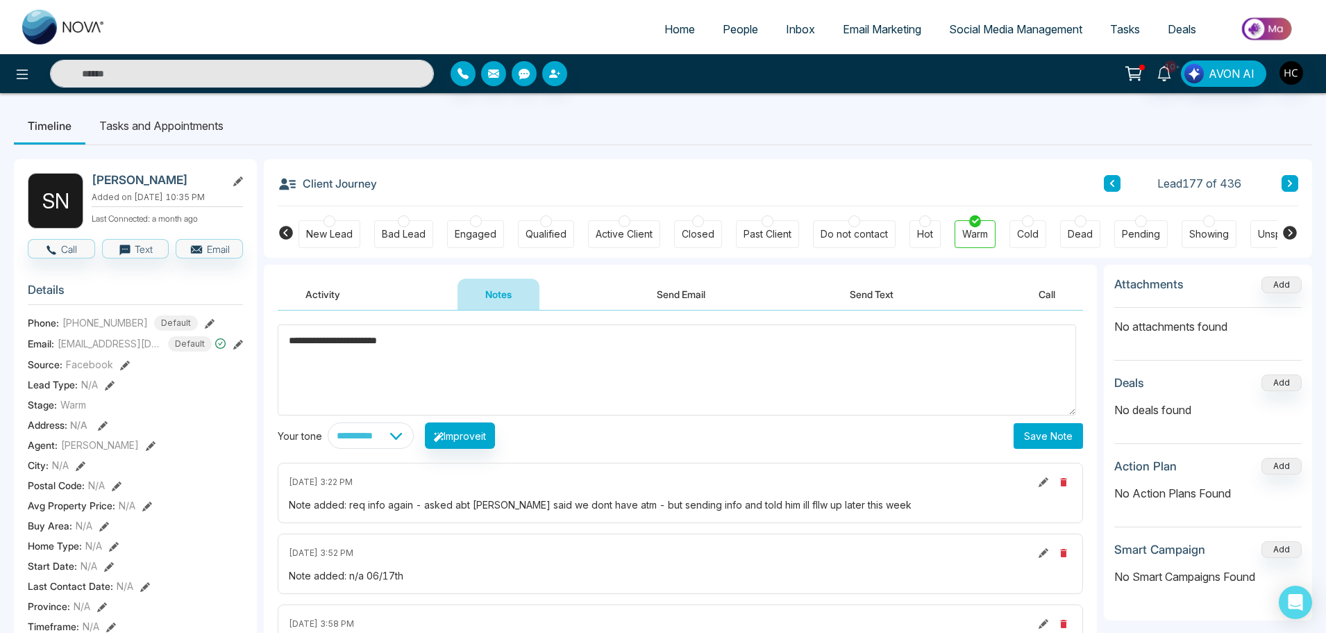
click at [558, 346] on textarea "**********" at bounding box center [677, 369] width 799 height 91
type textarea "**********"
click at [1057, 442] on button "Save Note" at bounding box center [1048, 436] width 69 height 26
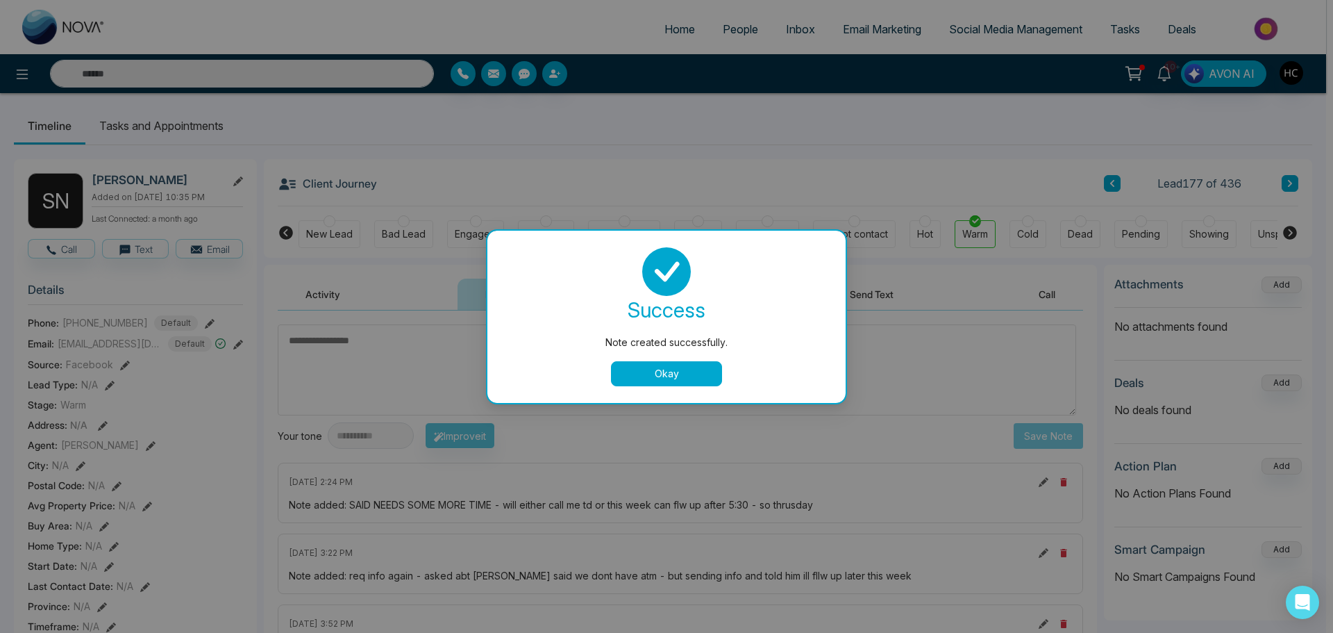
click at [679, 378] on button "Okay" at bounding box center [666, 373] width 111 height 25
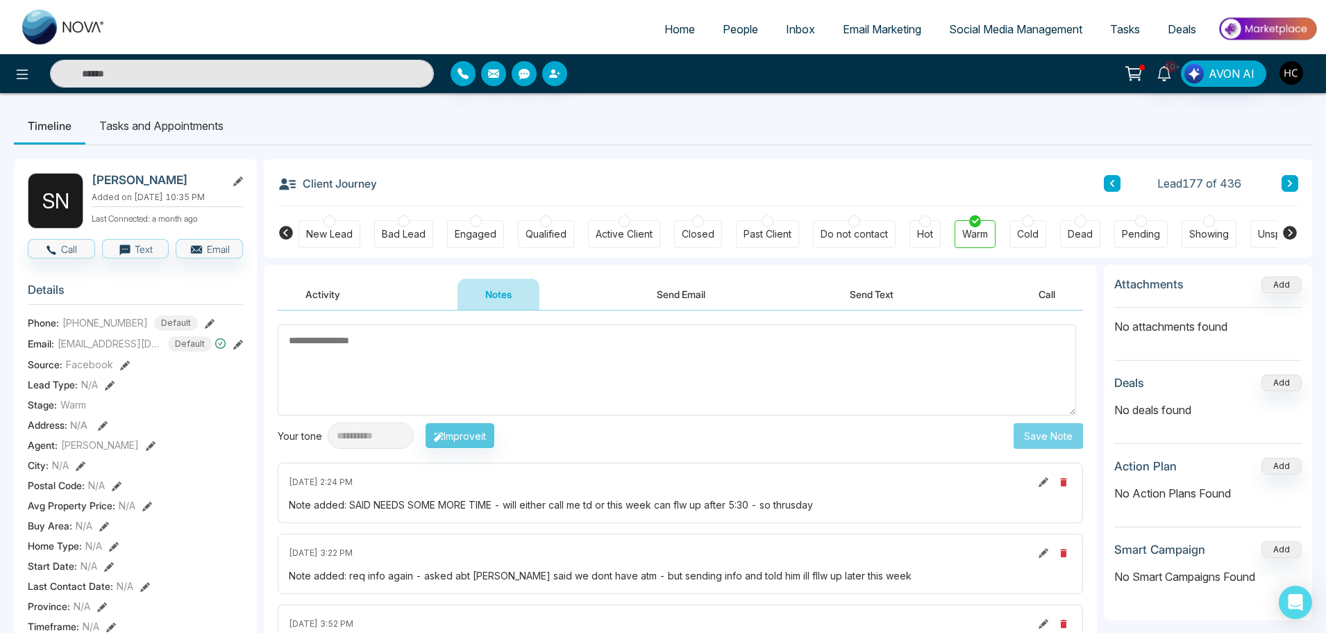
click at [1293, 177] on button at bounding box center [1290, 183] width 17 height 17
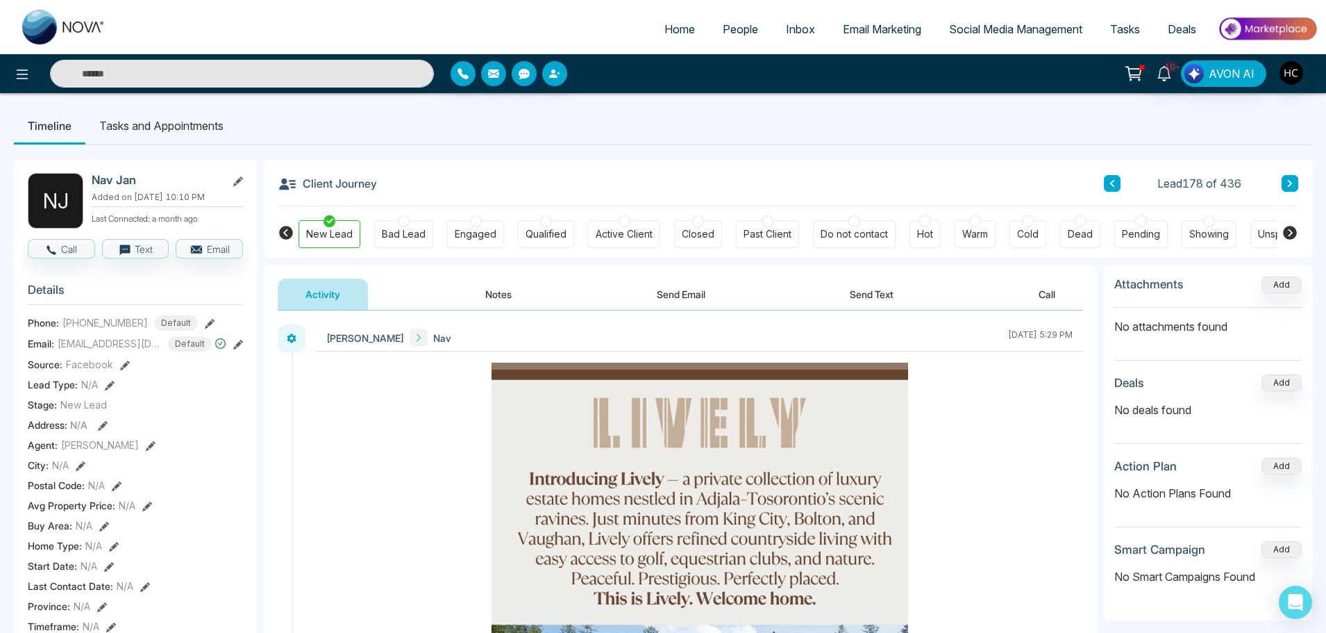
click at [498, 287] on button "Notes" at bounding box center [499, 293] width 82 height 31
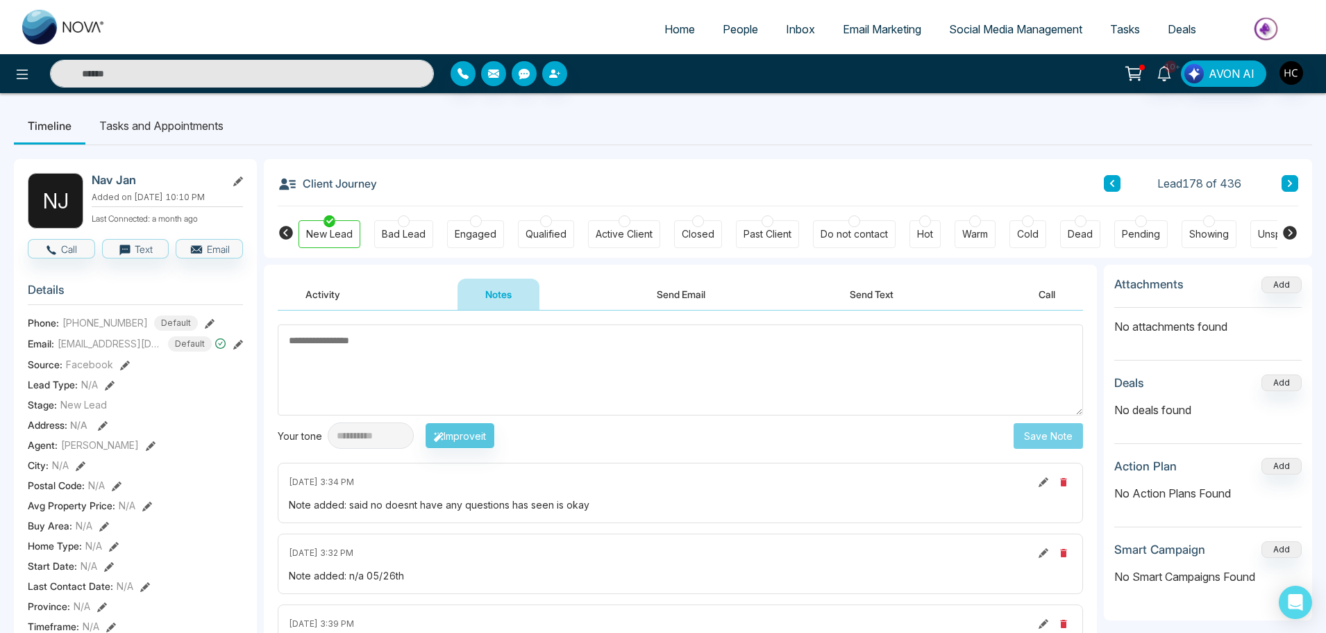
click at [1294, 183] on button at bounding box center [1290, 183] width 17 height 17
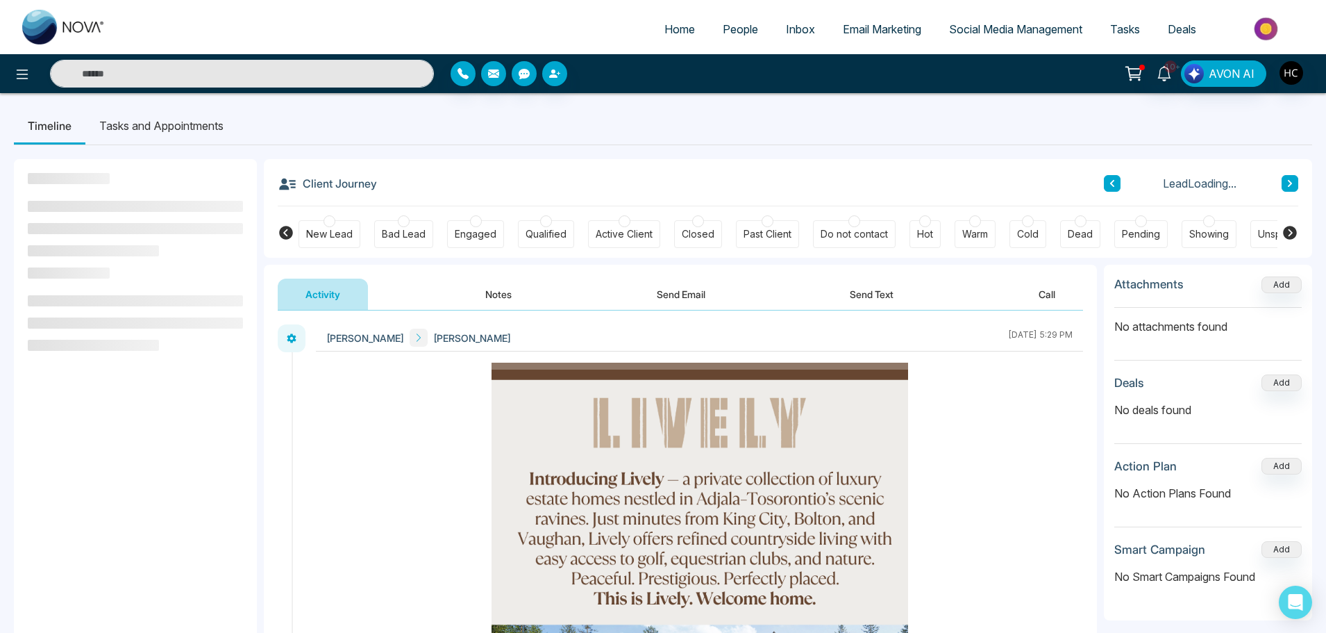
click at [492, 298] on button "Notes" at bounding box center [499, 293] width 82 height 31
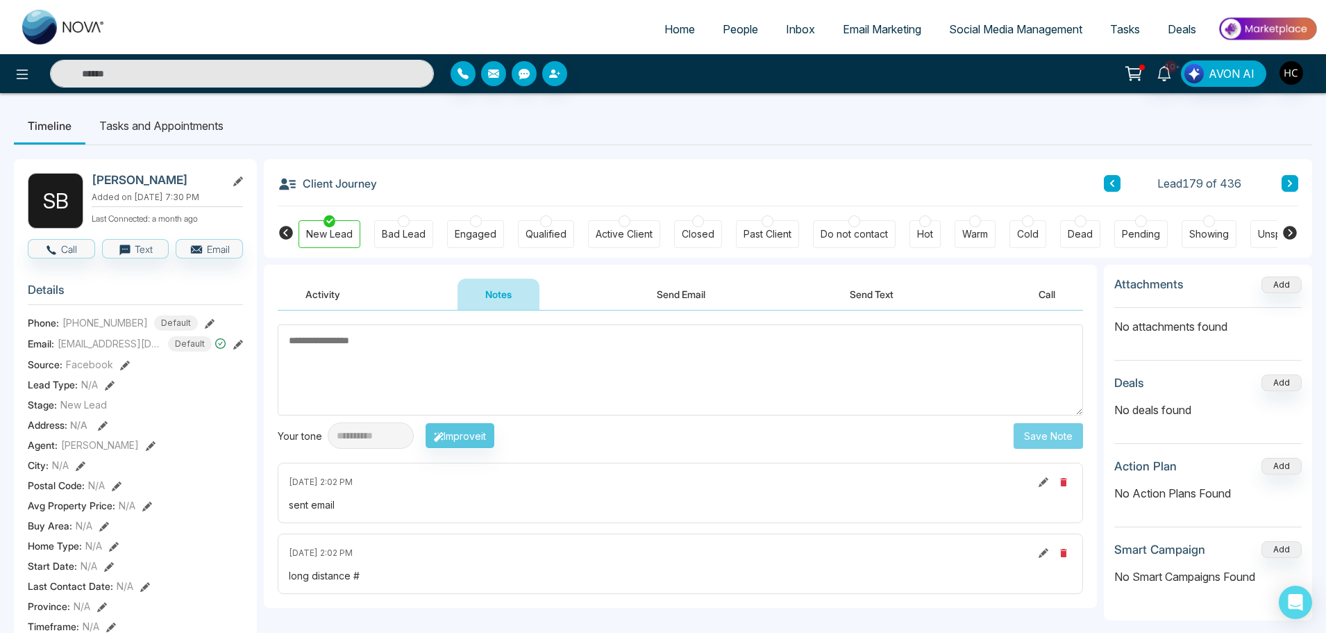
click at [667, 365] on textarea at bounding box center [681, 369] width 806 height 91
click at [1286, 182] on button at bounding box center [1290, 183] width 17 height 17
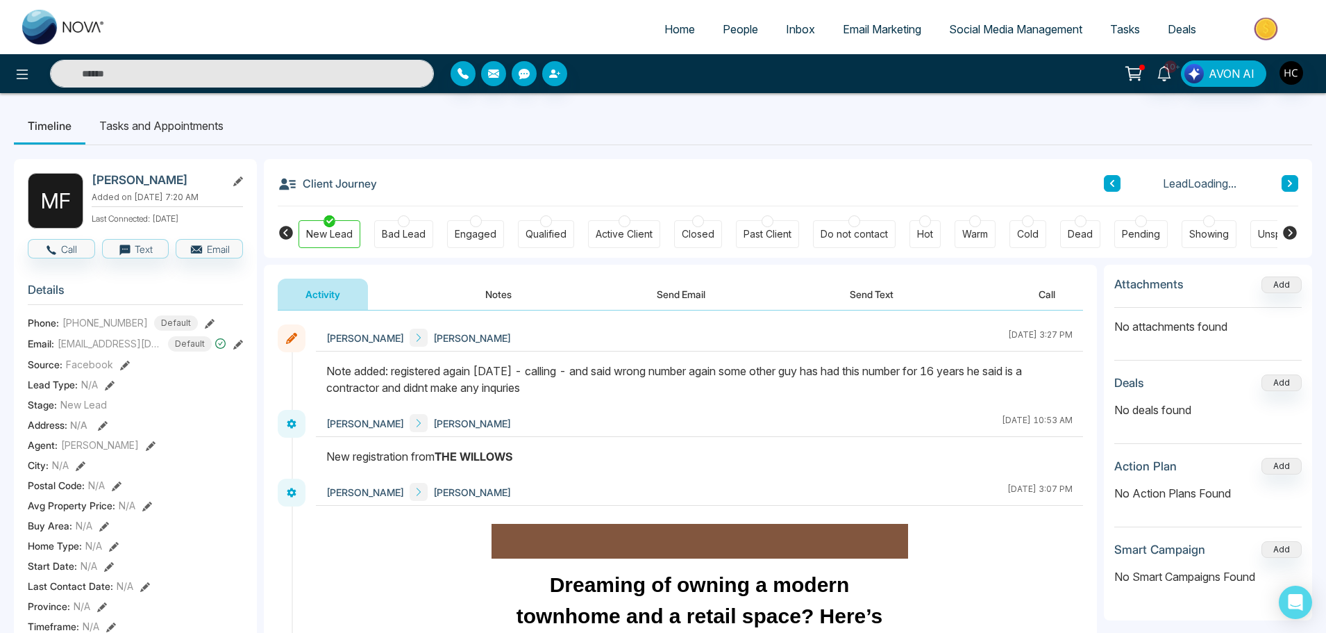
click at [515, 297] on button "Notes" at bounding box center [499, 293] width 82 height 31
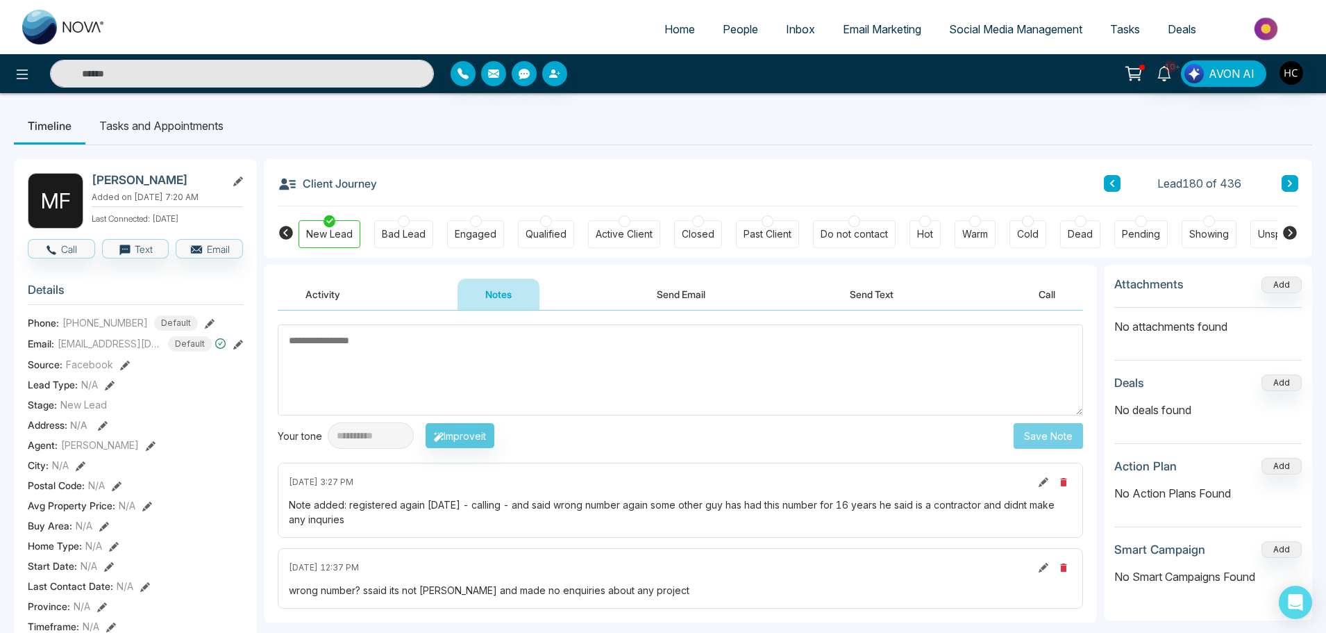
click at [1285, 180] on button at bounding box center [1290, 183] width 17 height 17
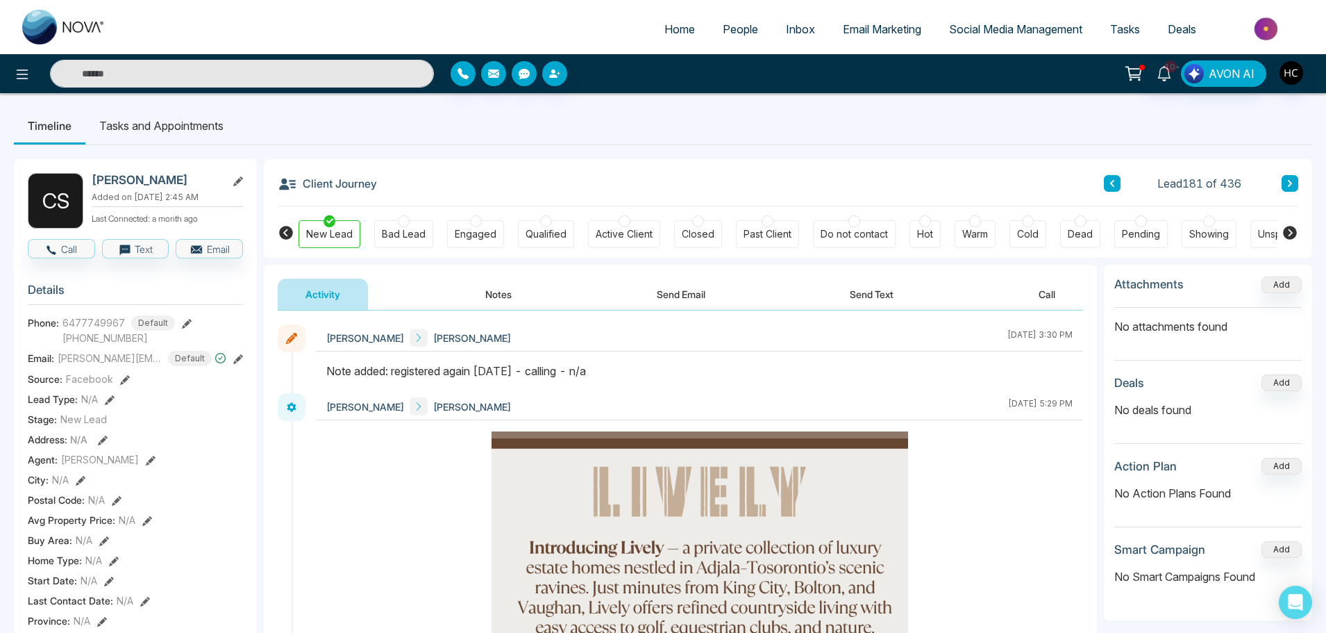
click at [491, 288] on button "Notes" at bounding box center [499, 293] width 82 height 31
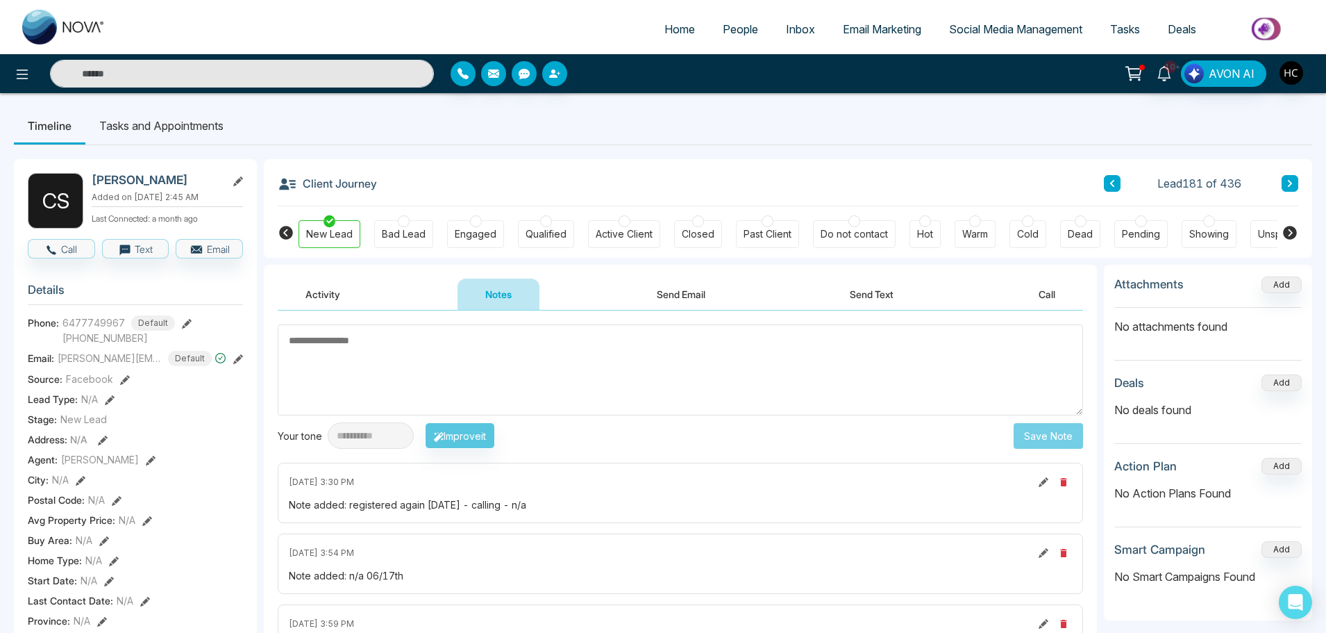
click at [353, 351] on textarea at bounding box center [681, 369] width 806 height 91
paste textarea "***"
type textarea "***"
click at [1053, 428] on button "Save Note" at bounding box center [1048, 436] width 69 height 26
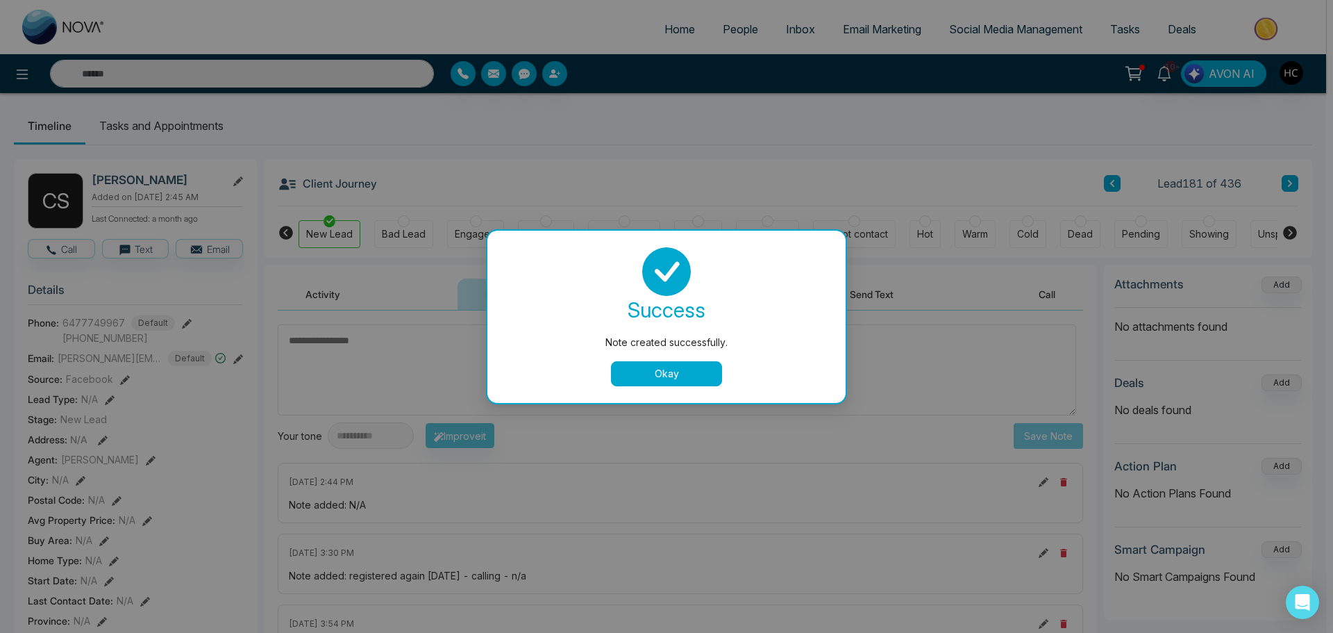
click at [693, 367] on button "Okay" at bounding box center [666, 373] width 111 height 25
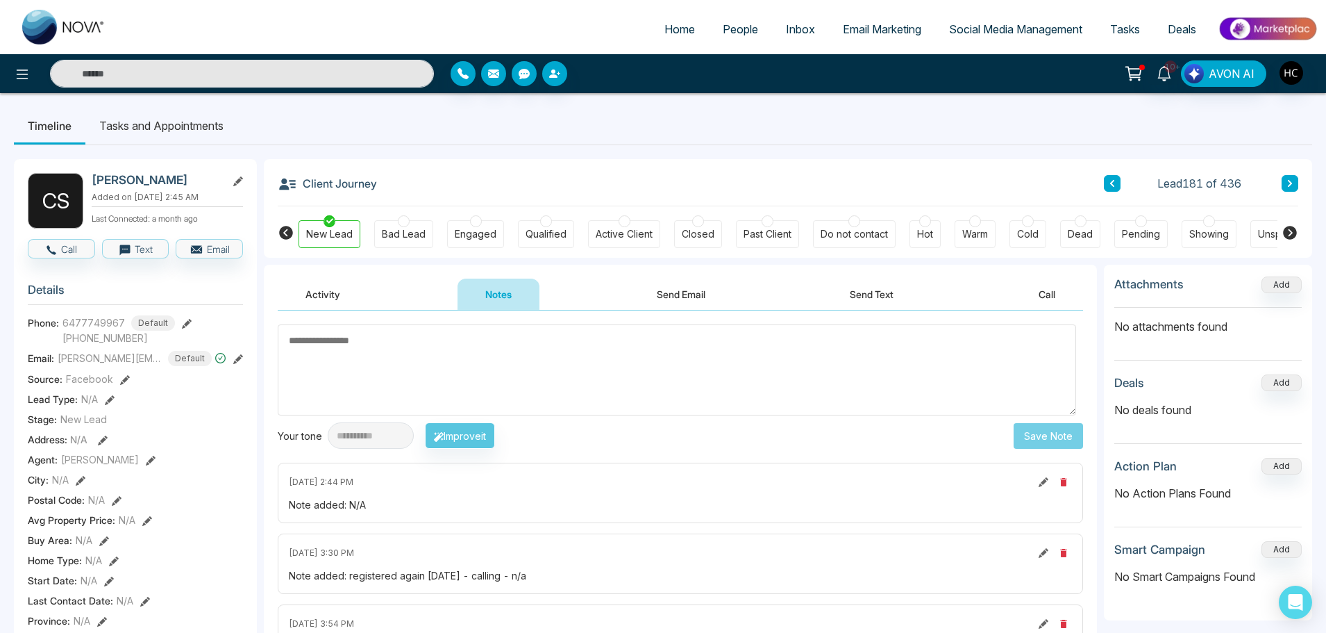
click at [356, 356] on textarea at bounding box center [677, 369] width 799 height 91
click at [1296, 180] on button at bounding box center [1290, 183] width 17 height 17
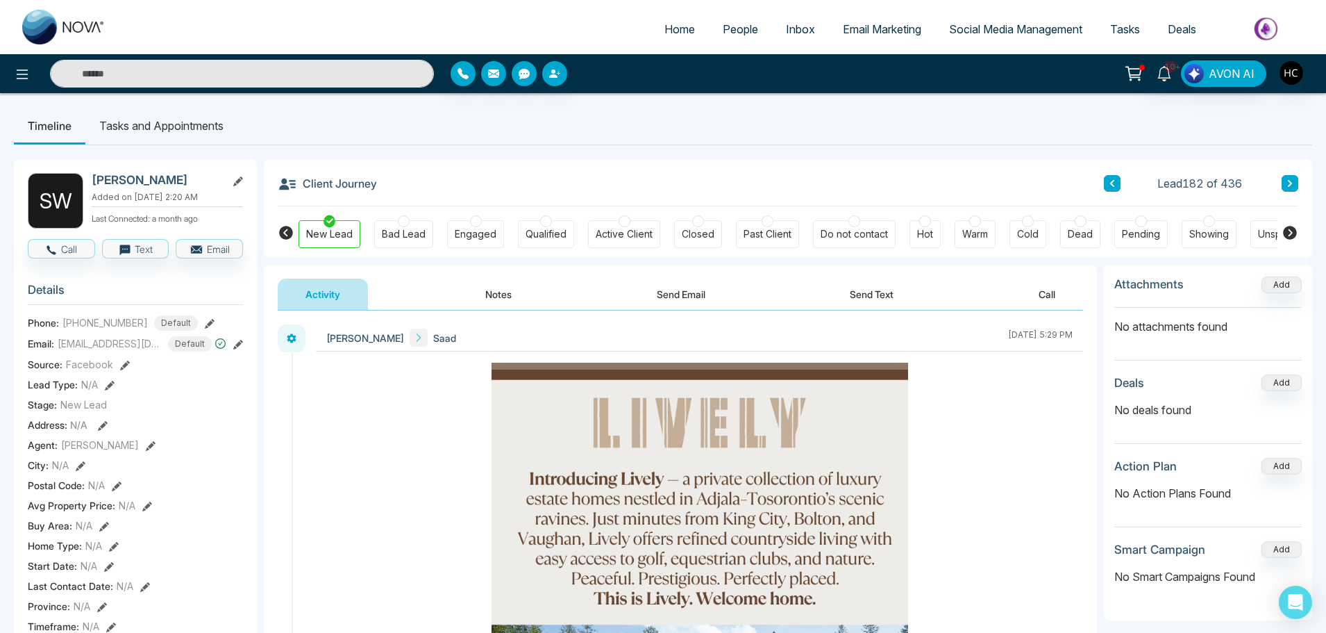
click at [487, 297] on button "Notes" at bounding box center [499, 293] width 82 height 31
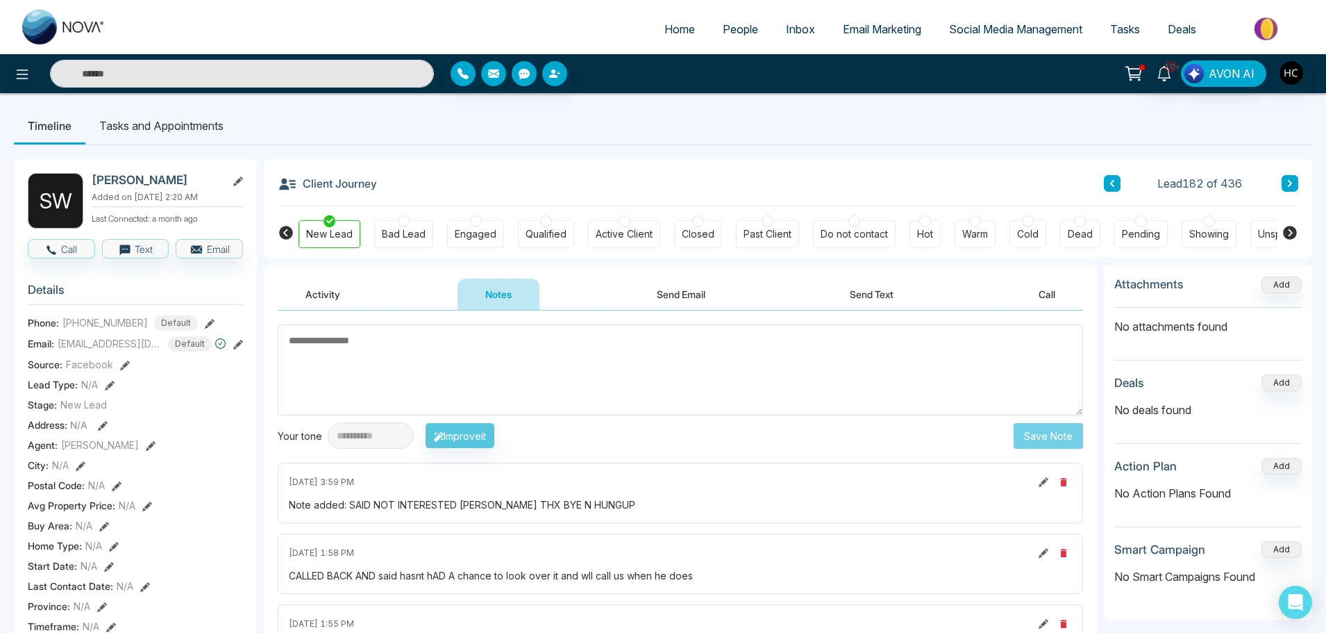
click at [1296, 183] on button at bounding box center [1290, 183] width 17 height 17
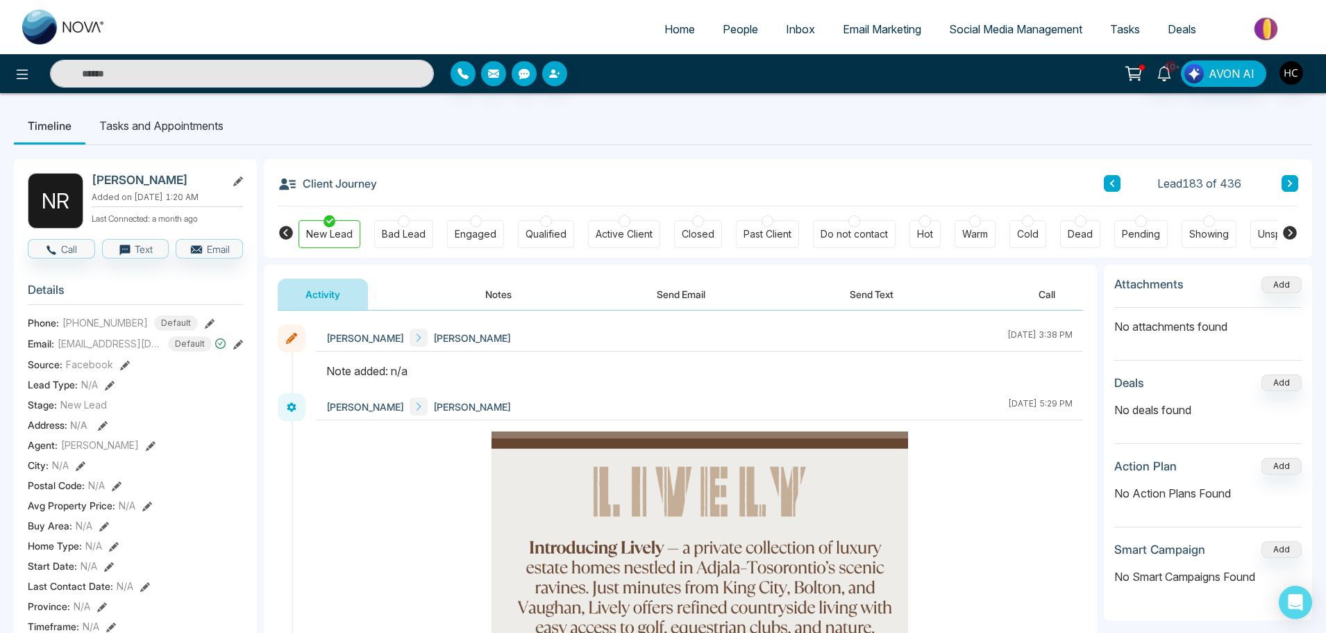
click at [524, 297] on button "Notes" at bounding box center [499, 293] width 82 height 31
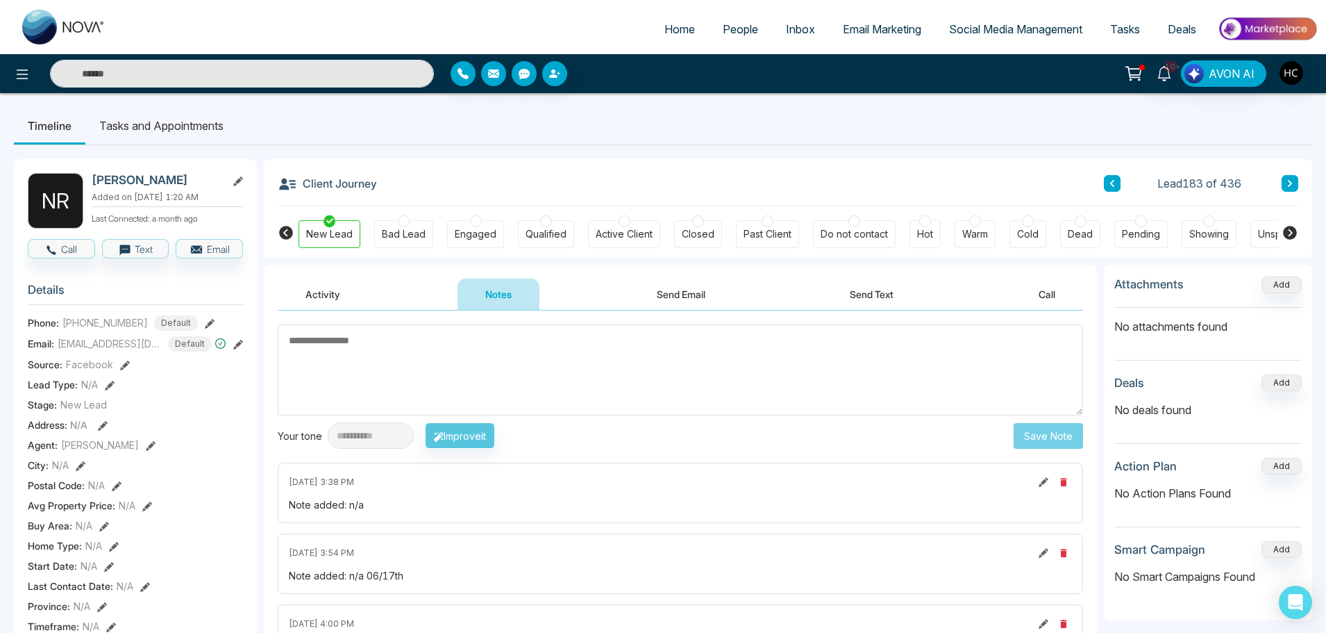
click at [414, 347] on textarea at bounding box center [681, 369] width 806 height 91
type textarea "***"
click at [1014, 435] on button "Save Note" at bounding box center [1048, 436] width 69 height 26
click at [1288, 179] on icon at bounding box center [1290, 183] width 7 height 8
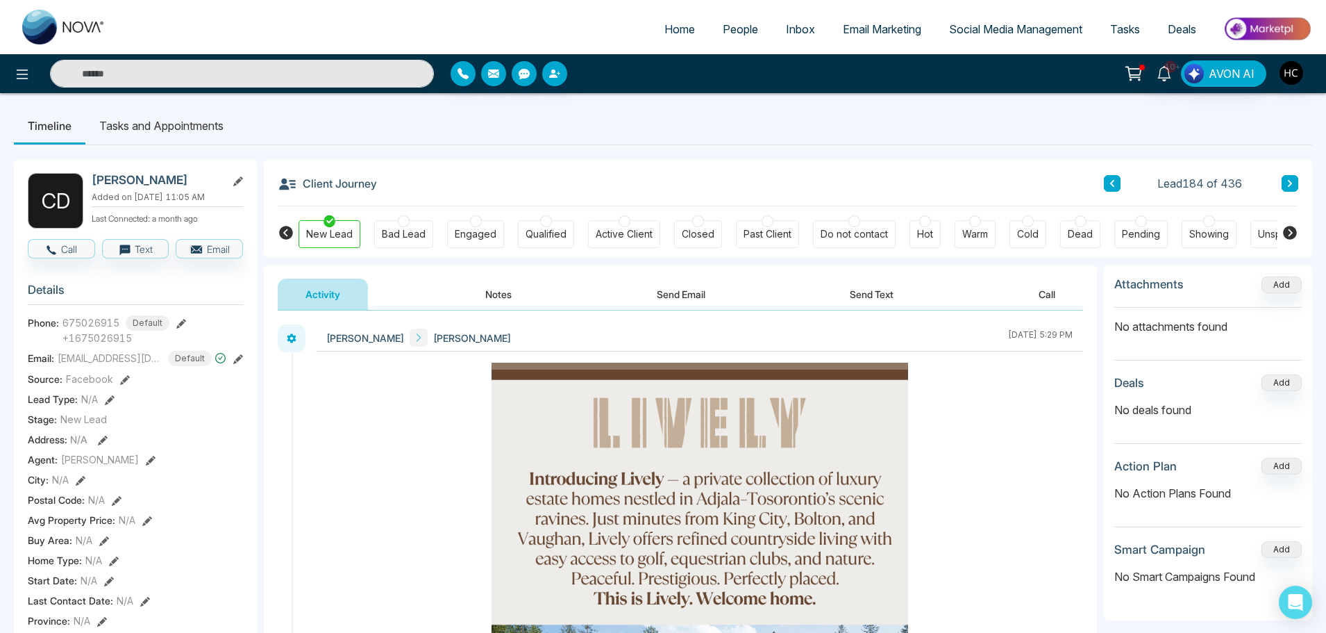
click at [498, 297] on button "Notes" at bounding box center [499, 293] width 82 height 31
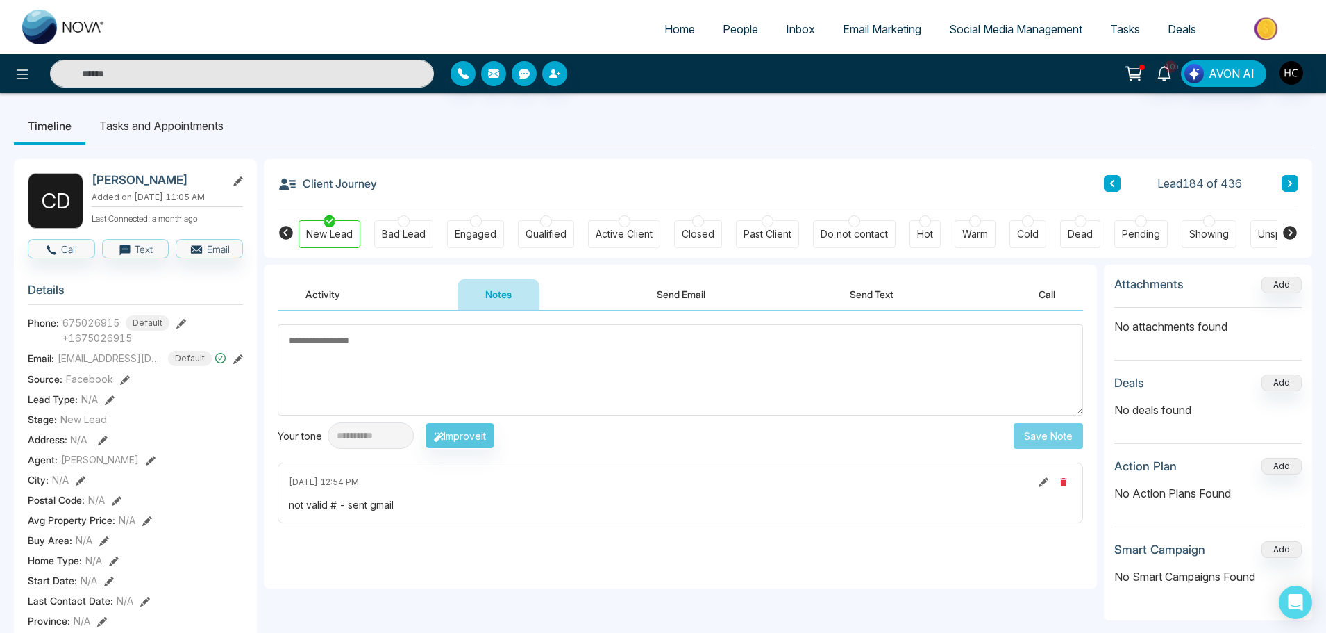
click at [1298, 181] on button at bounding box center [1290, 183] width 17 height 17
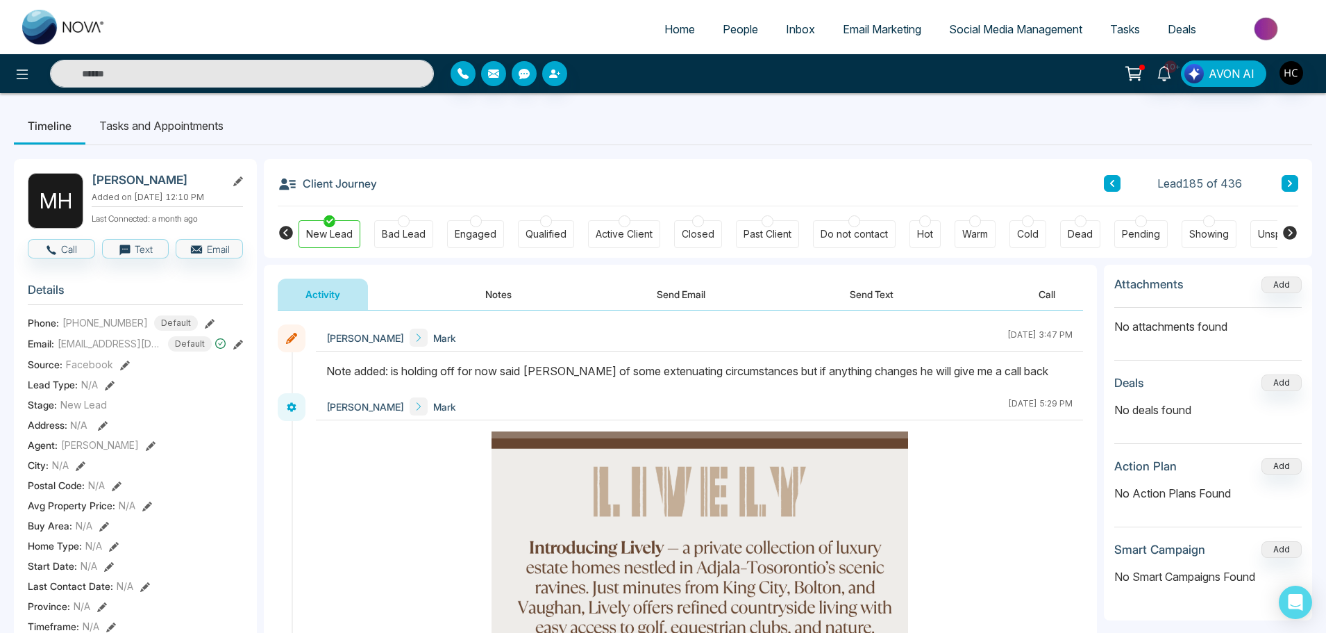
click at [510, 287] on button "Notes" at bounding box center [499, 293] width 82 height 31
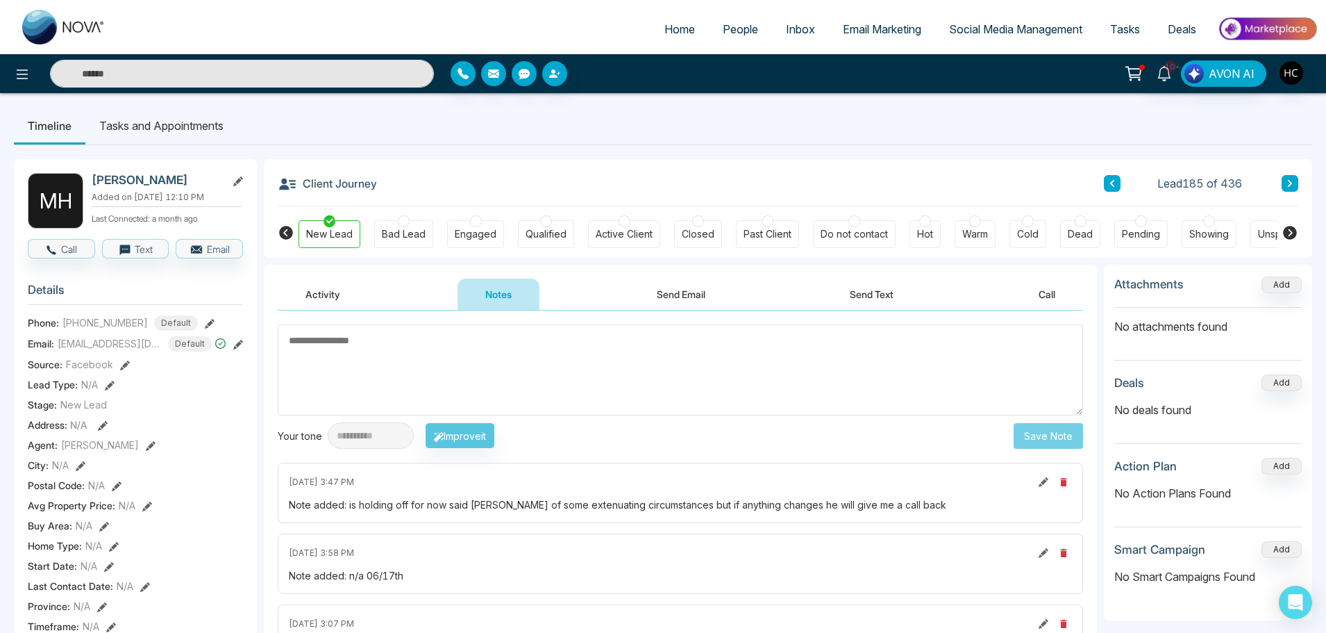
click at [1293, 182] on icon at bounding box center [1290, 183] width 7 height 8
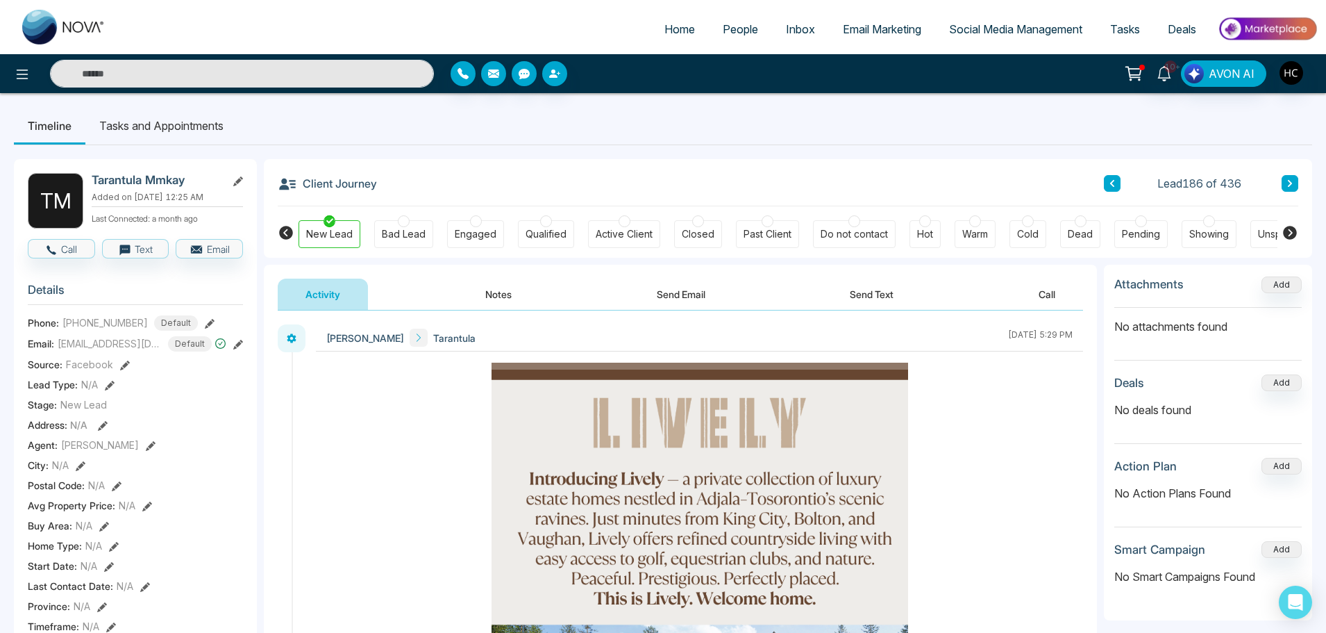
click at [488, 294] on button "Notes" at bounding box center [499, 293] width 82 height 31
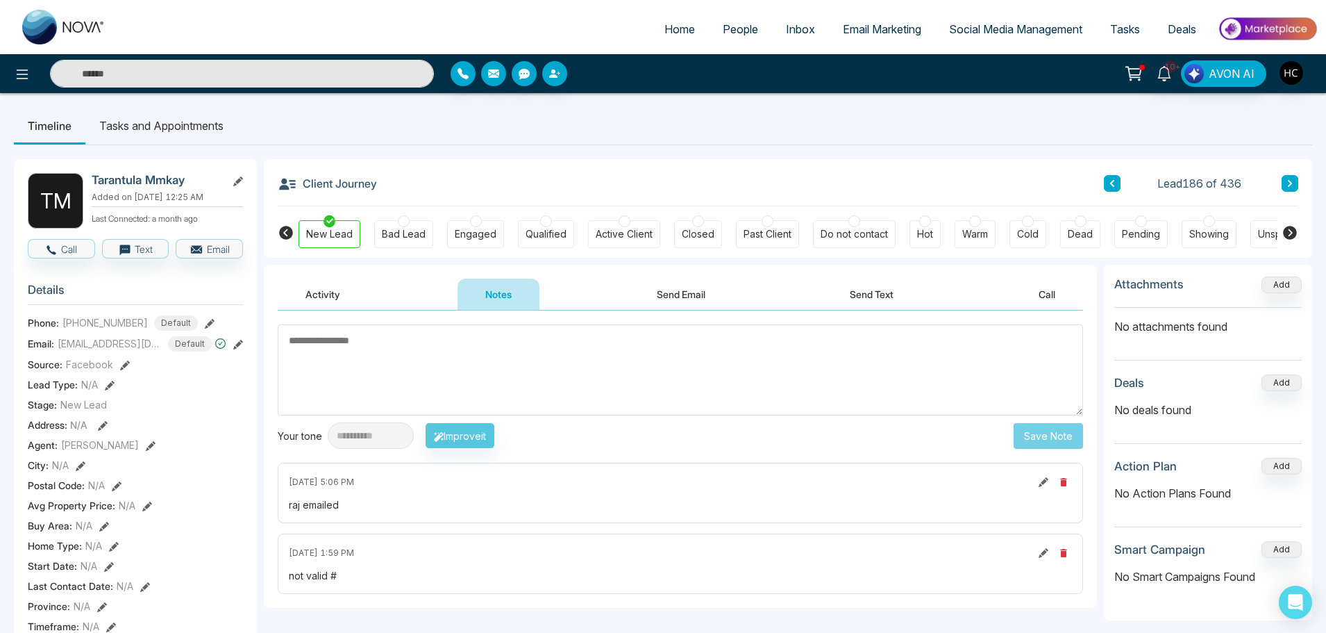
click at [1292, 183] on icon at bounding box center [1290, 183] width 4 height 7
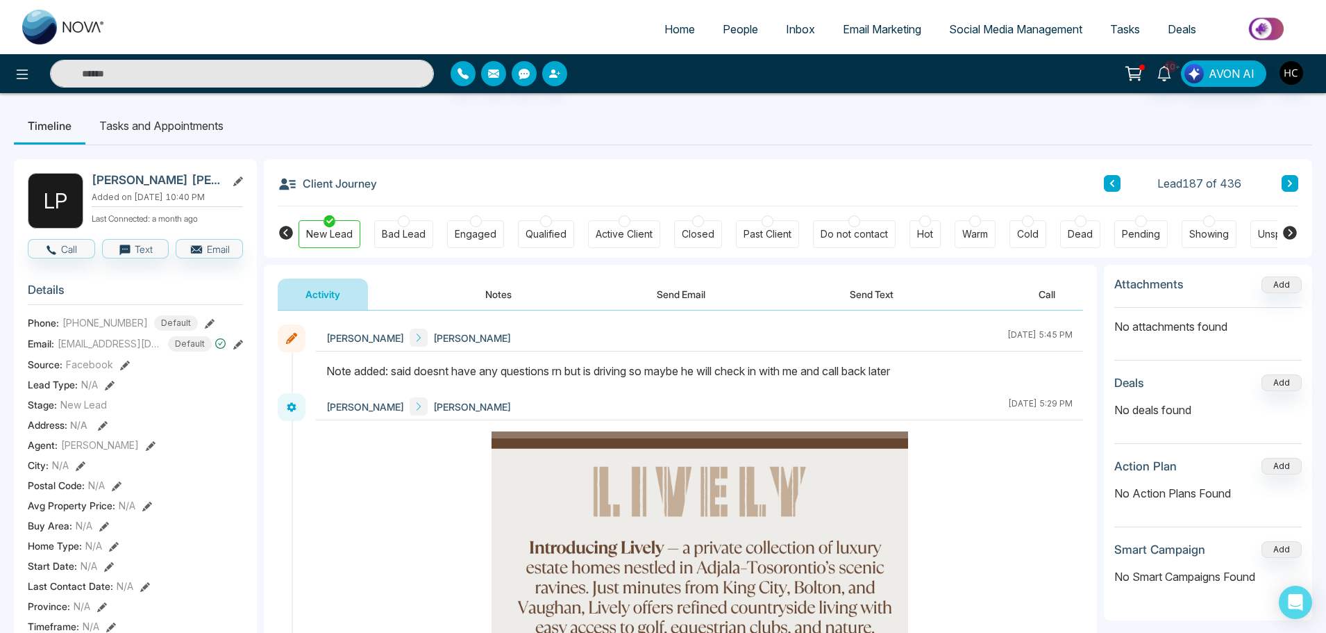
click at [510, 290] on button "Notes" at bounding box center [499, 293] width 82 height 31
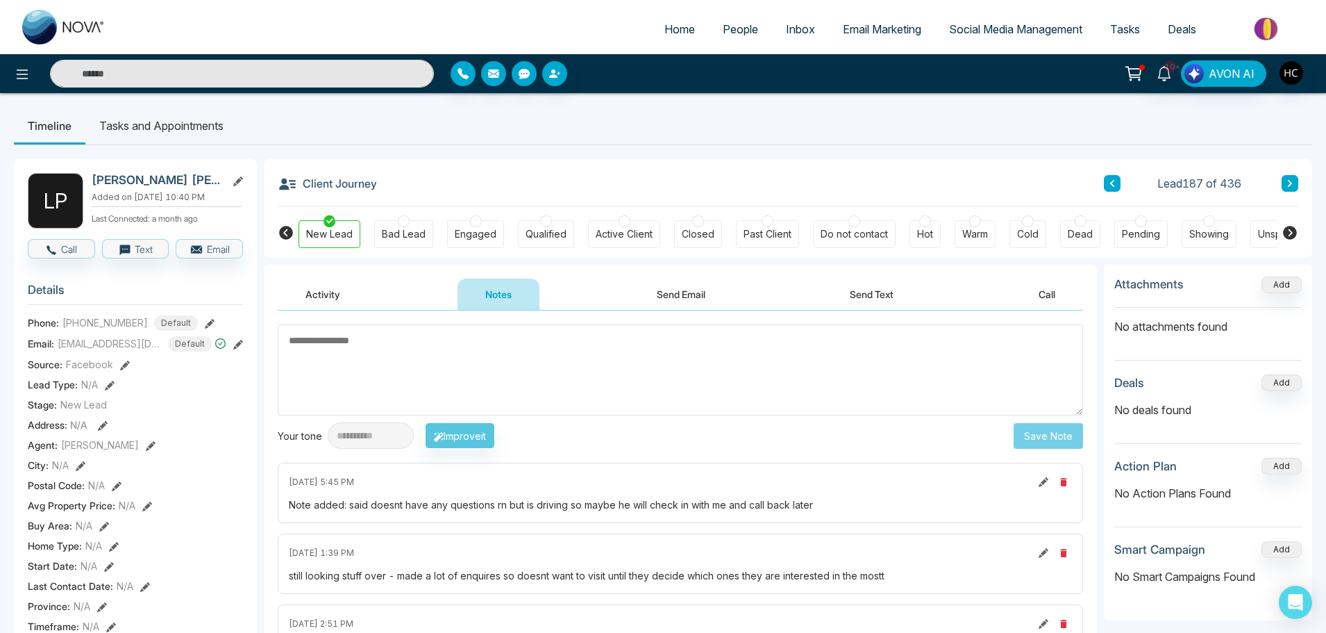
click at [1292, 181] on icon at bounding box center [1290, 183] width 7 height 8
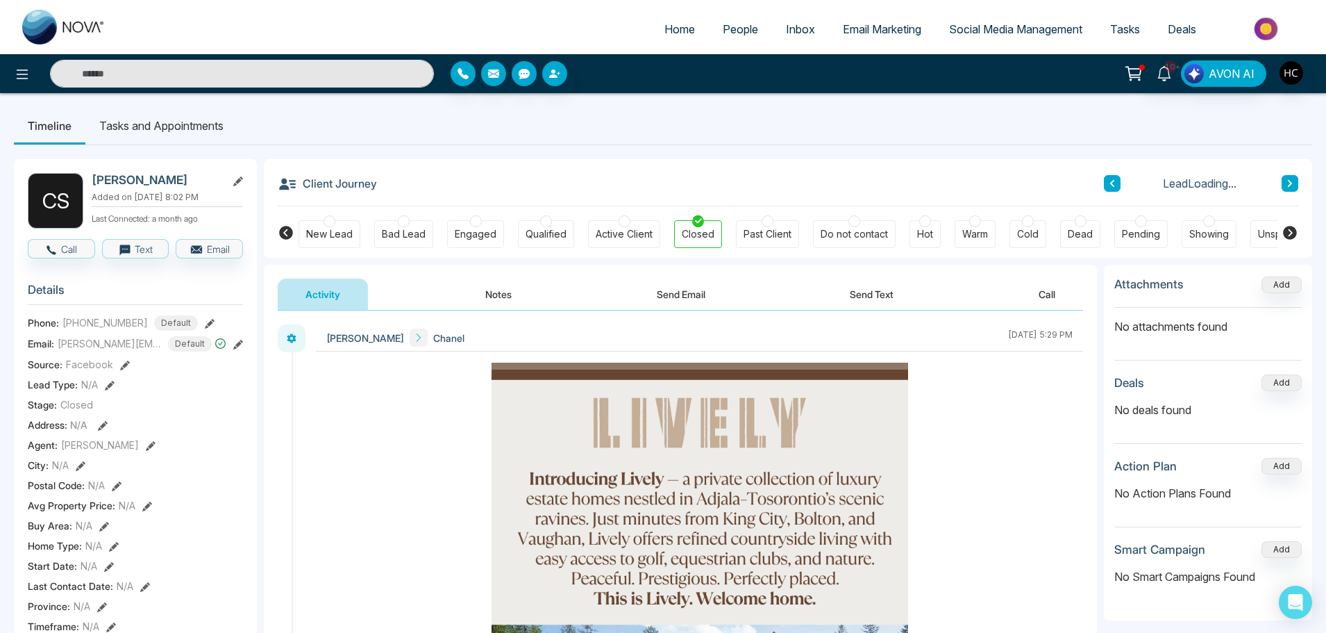
click at [503, 289] on button "Notes" at bounding box center [499, 293] width 82 height 31
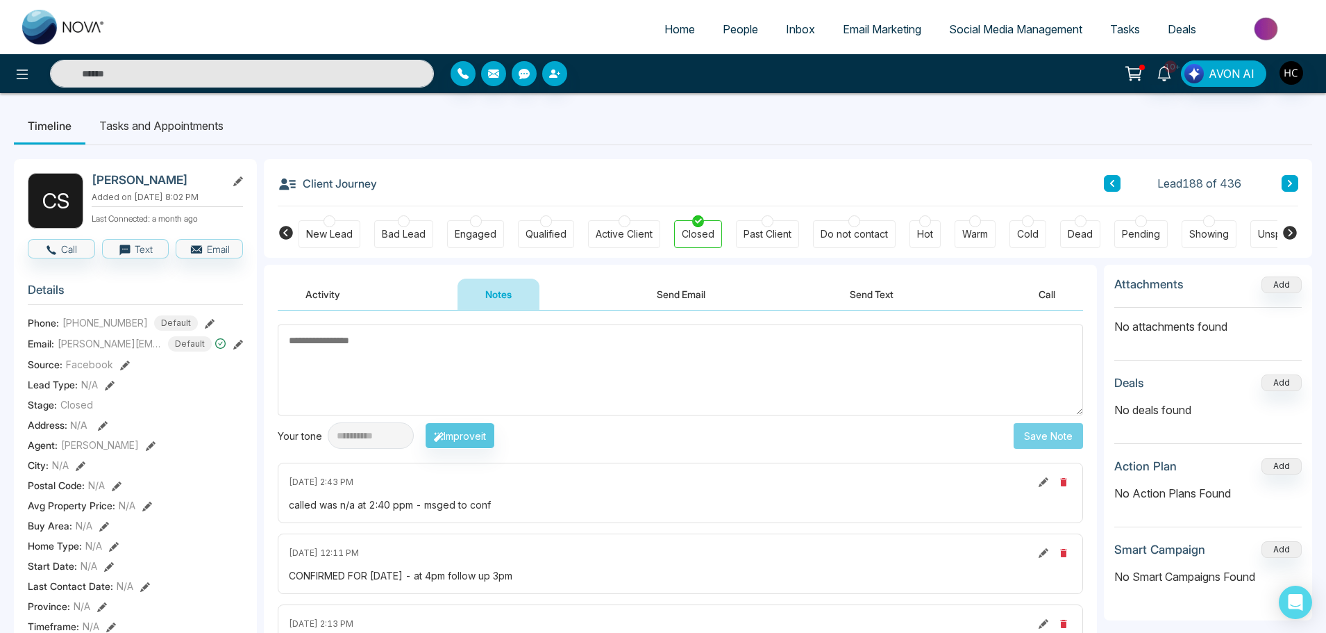
click at [1290, 183] on icon at bounding box center [1290, 183] width 4 height 7
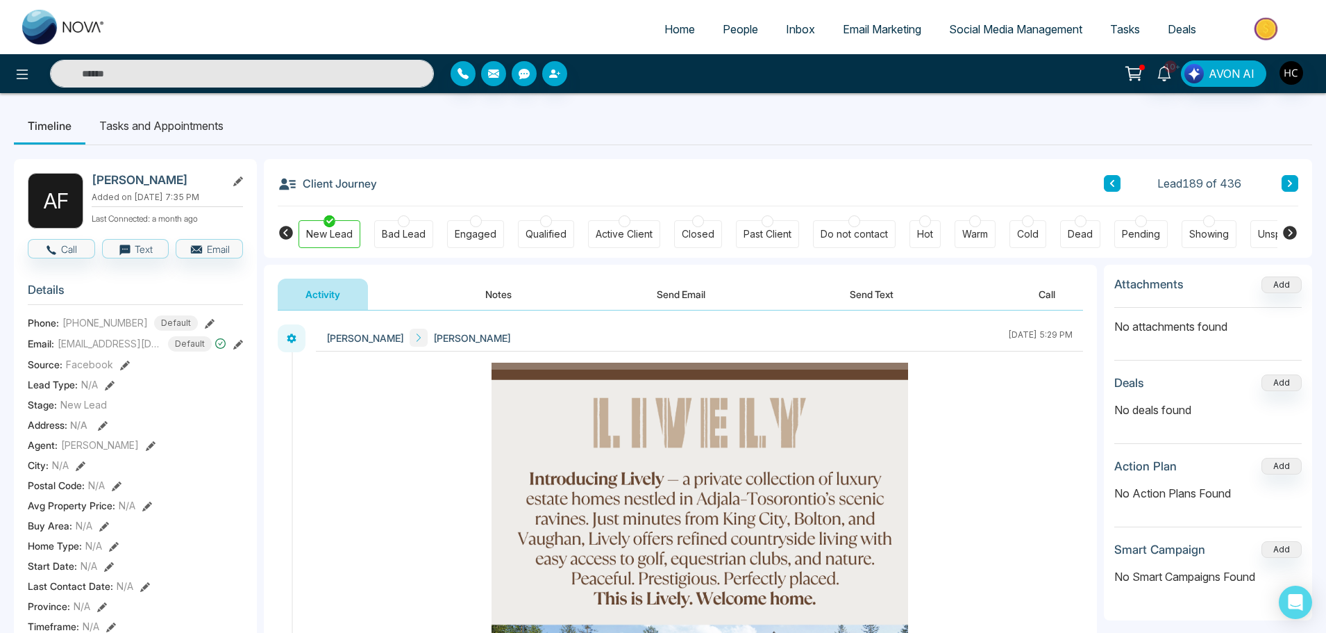
click at [515, 294] on button "Notes" at bounding box center [499, 293] width 82 height 31
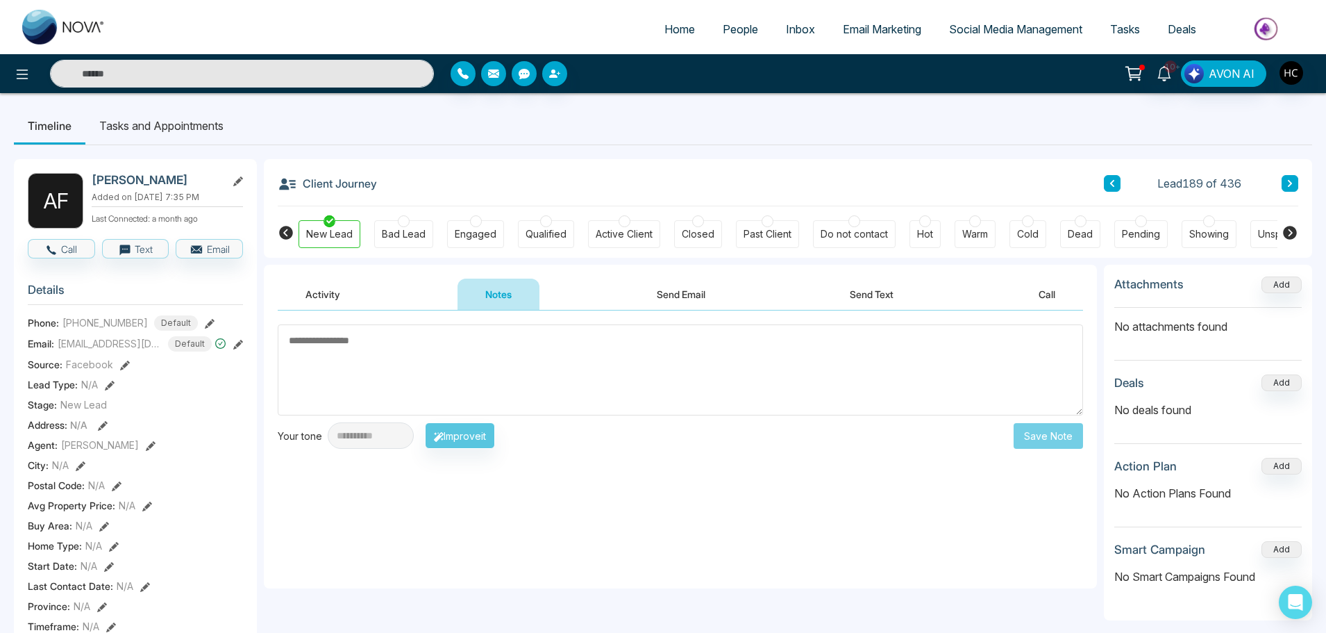
scroll to position [69, 0]
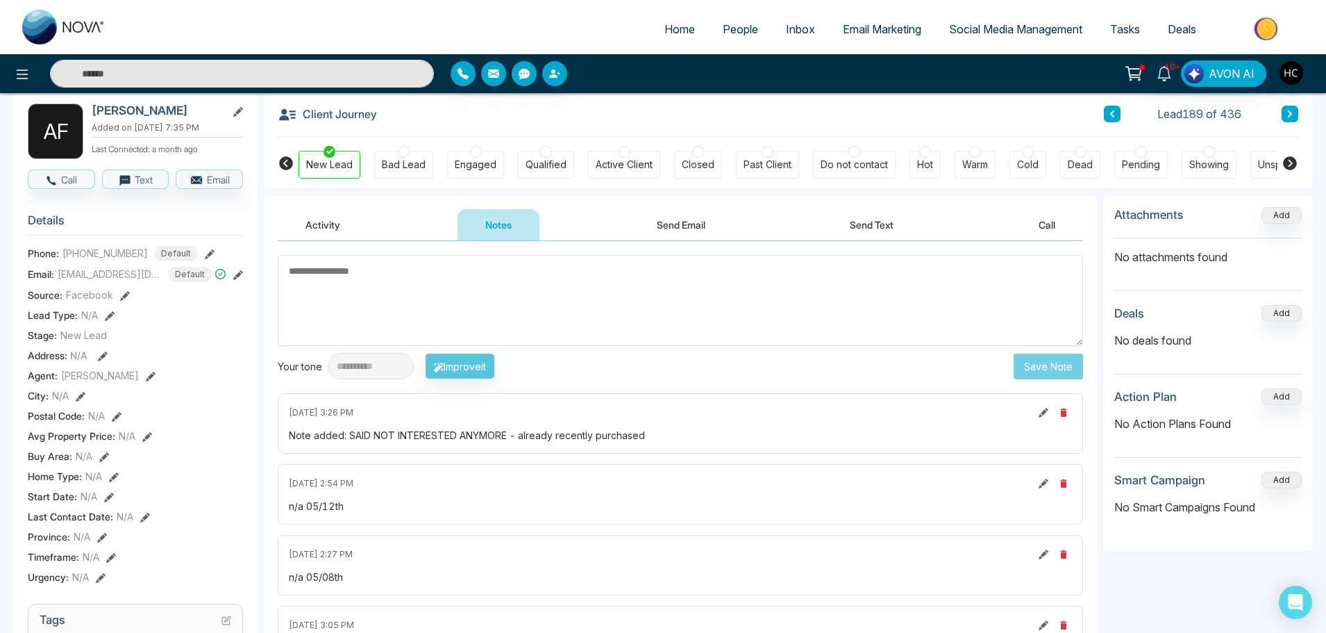
click at [1284, 110] on button at bounding box center [1290, 114] width 17 height 17
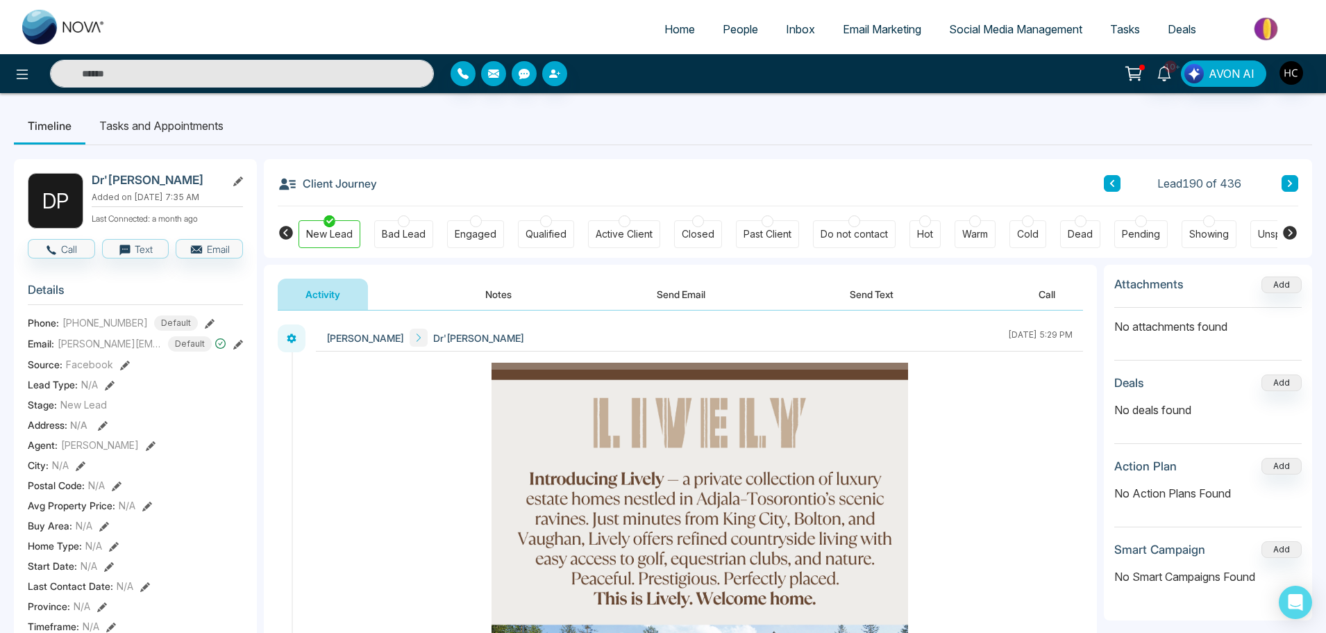
click at [512, 290] on button "Notes" at bounding box center [499, 293] width 82 height 31
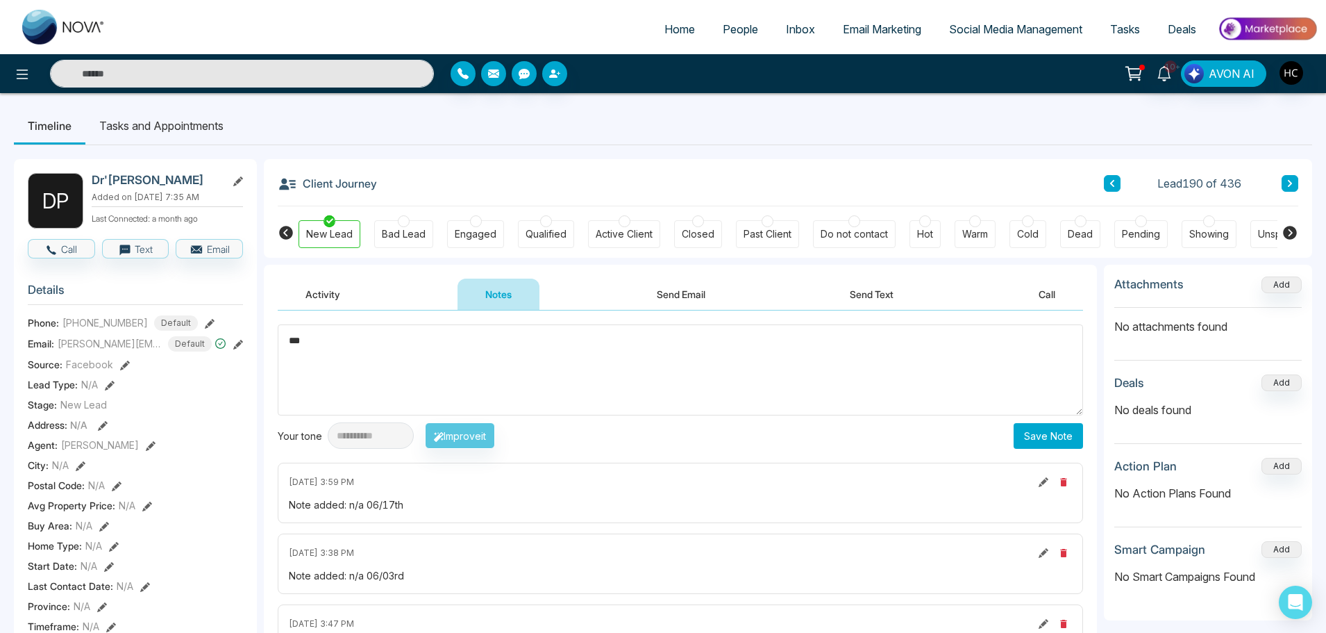
type textarea "***"
click at [1069, 434] on button "Save Note" at bounding box center [1048, 436] width 69 height 26
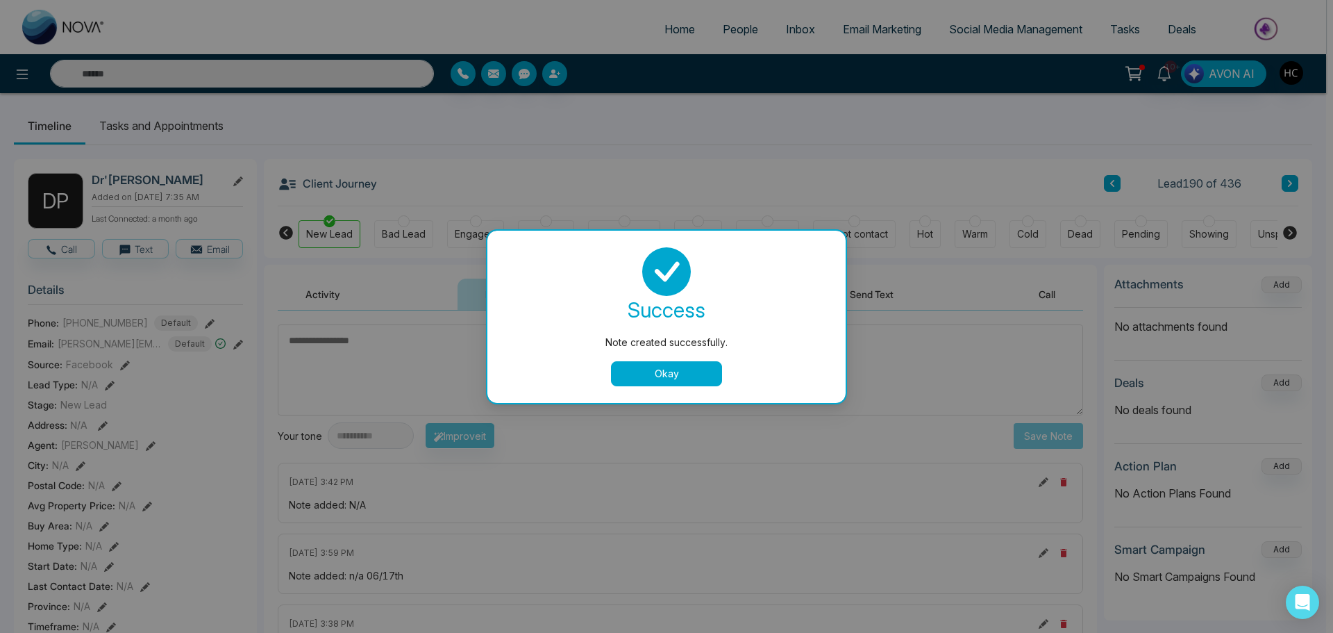
click at [686, 376] on button "Okay" at bounding box center [666, 373] width 111 height 25
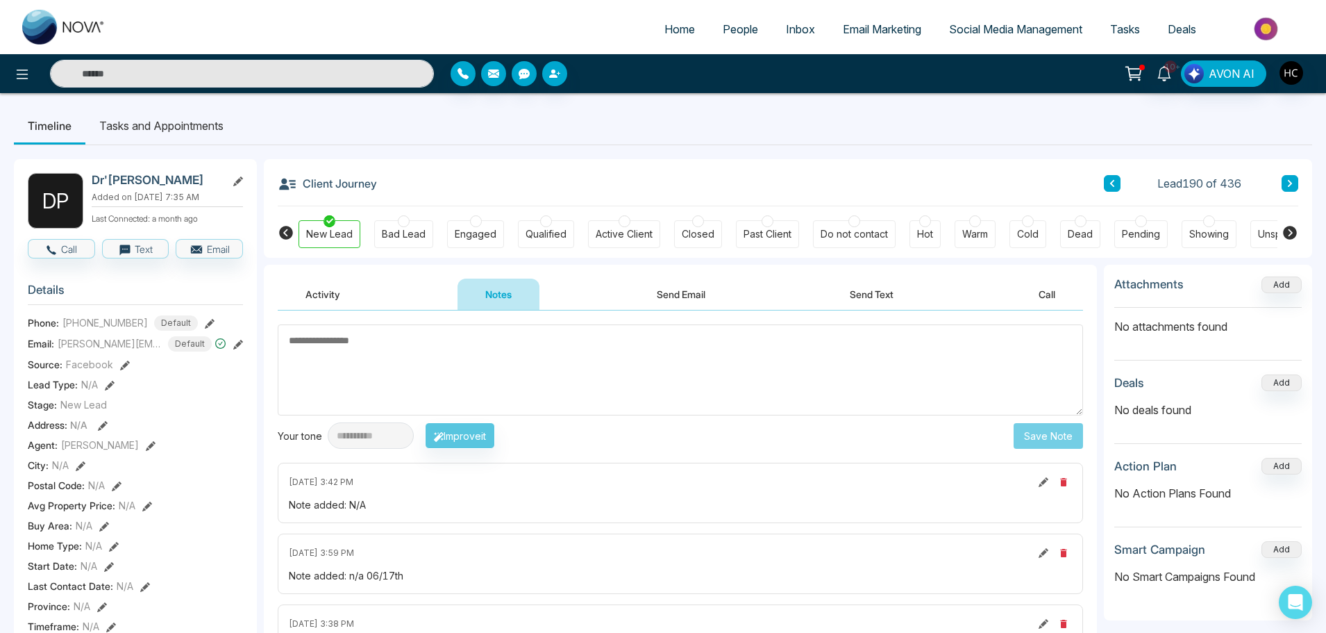
click at [1292, 180] on icon at bounding box center [1290, 183] width 7 height 8
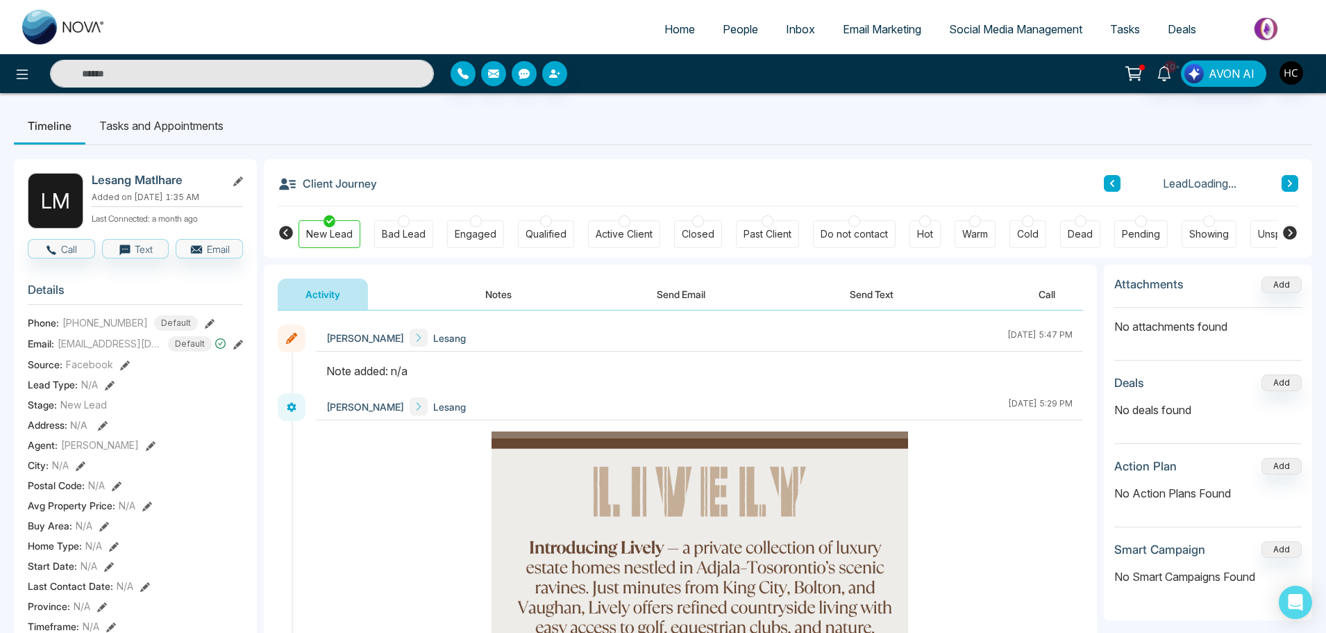
click at [507, 292] on button "Notes" at bounding box center [499, 293] width 82 height 31
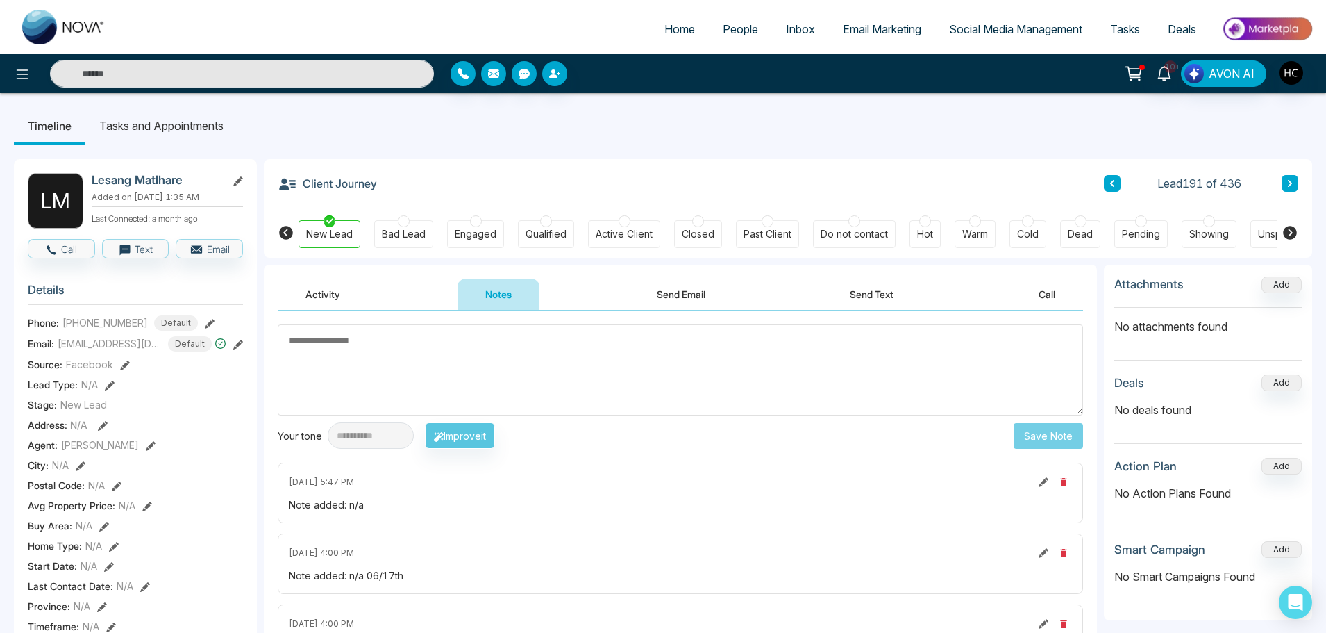
click at [508, 353] on textarea at bounding box center [681, 369] width 806 height 91
type textarea "***"
click at [1051, 442] on button "Save Note" at bounding box center [1048, 436] width 69 height 26
click at [1292, 184] on icon at bounding box center [1290, 183] width 4 height 7
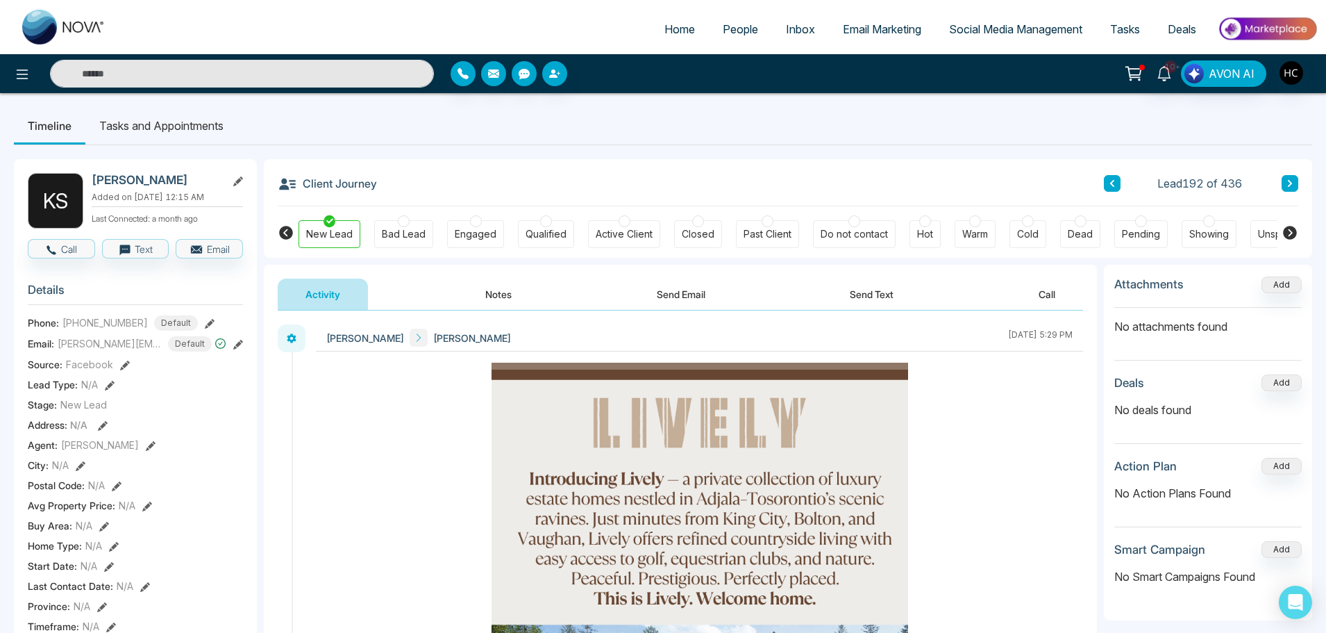
click at [515, 288] on button "Notes" at bounding box center [499, 293] width 82 height 31
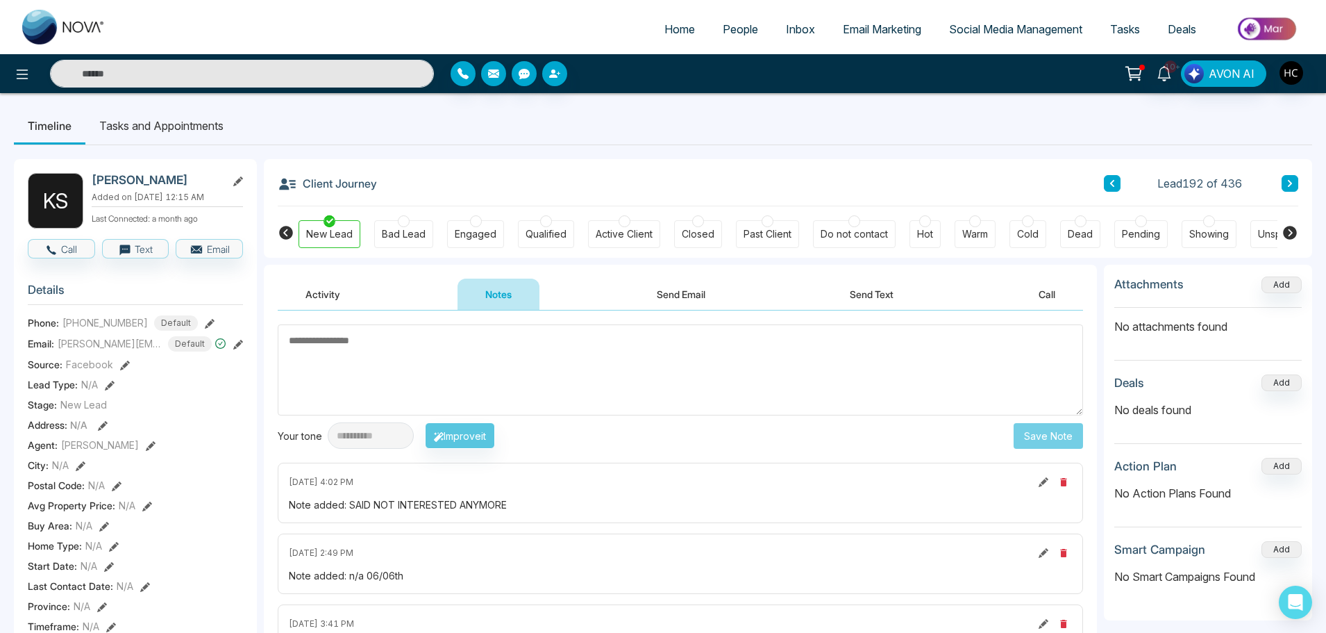
click at [1279, 176] on div "Lead 192 of 436" at bounding box center [1201, 183] width 194 height 17
click at [1292, 186] on icon at bounding box center [1290, 183] width 7 height 8
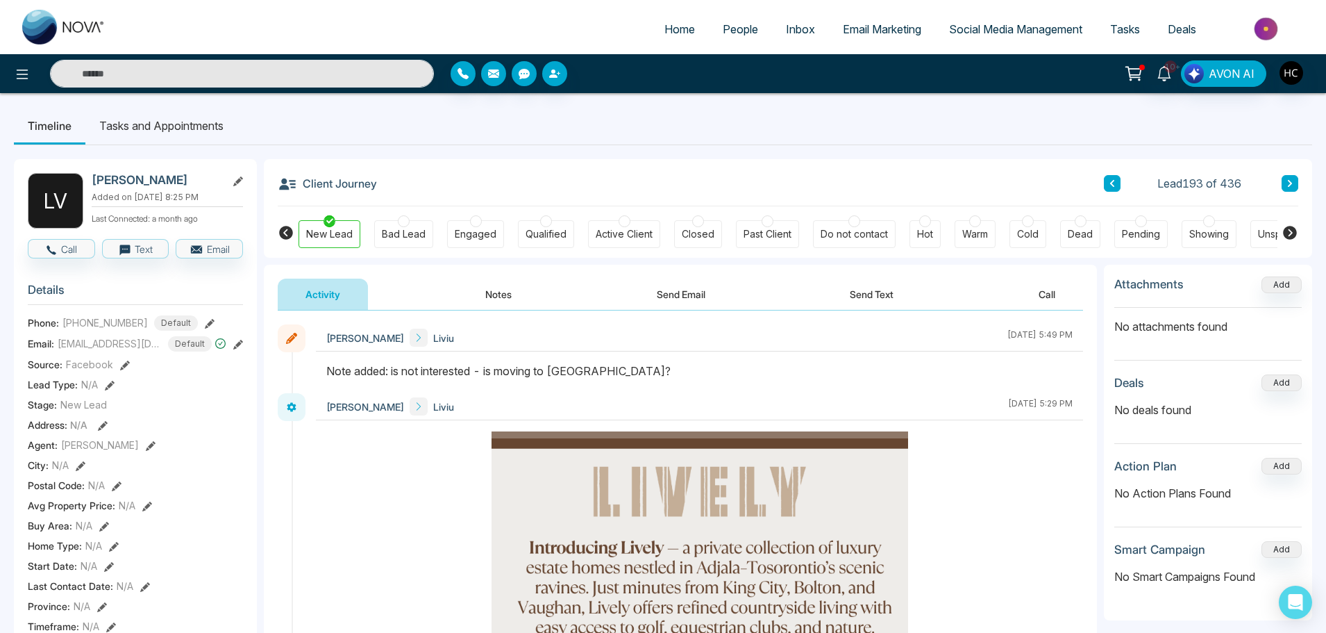
click at [1298, 181] on button at bounding box center [1290, 183] width 17 height 17
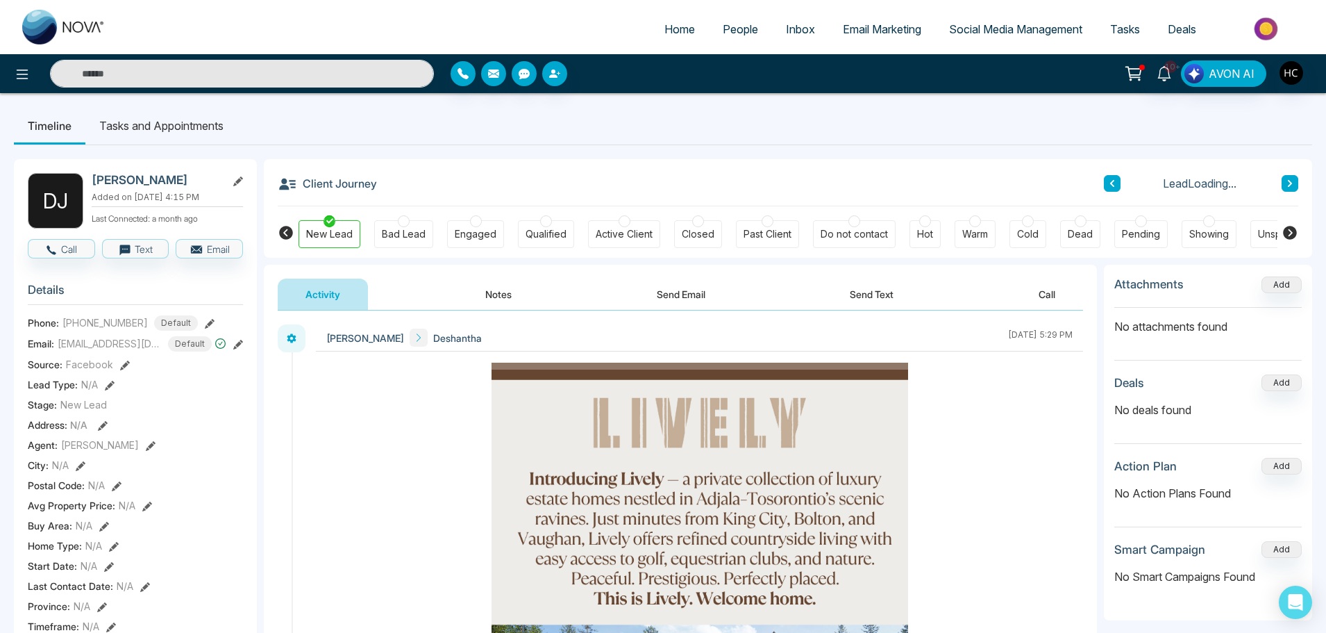
click at [488, 296] on button "Notes" at bounding box center [499, 293] width 82 height 31
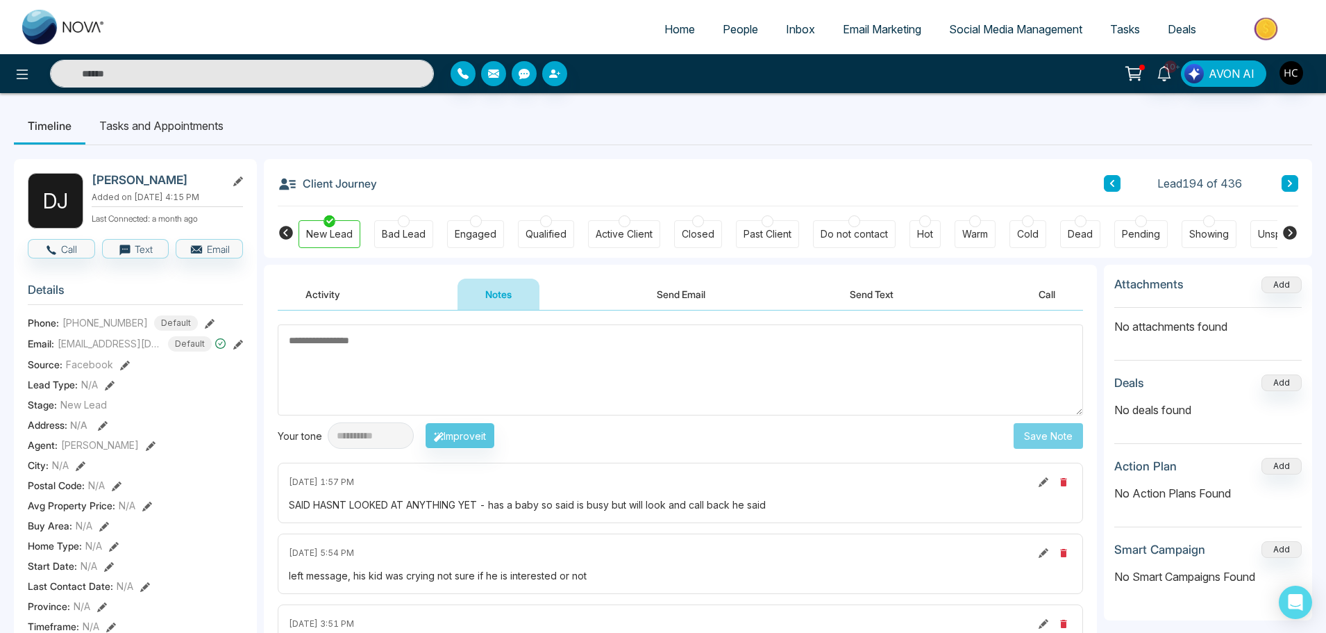
click at [1296, 182] on button at bounding box center [1290, 183] width 17 height 17
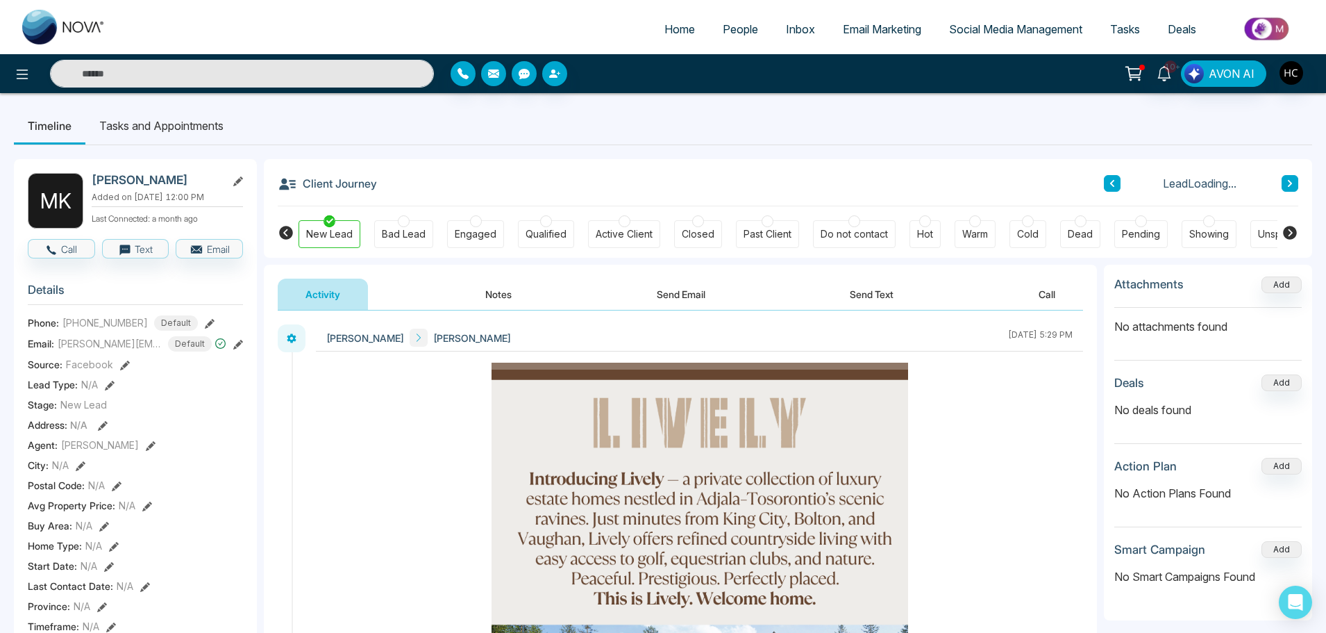
click at [506, 298] on button "Notes" at bounding box center [499, 293] width 82 height 31
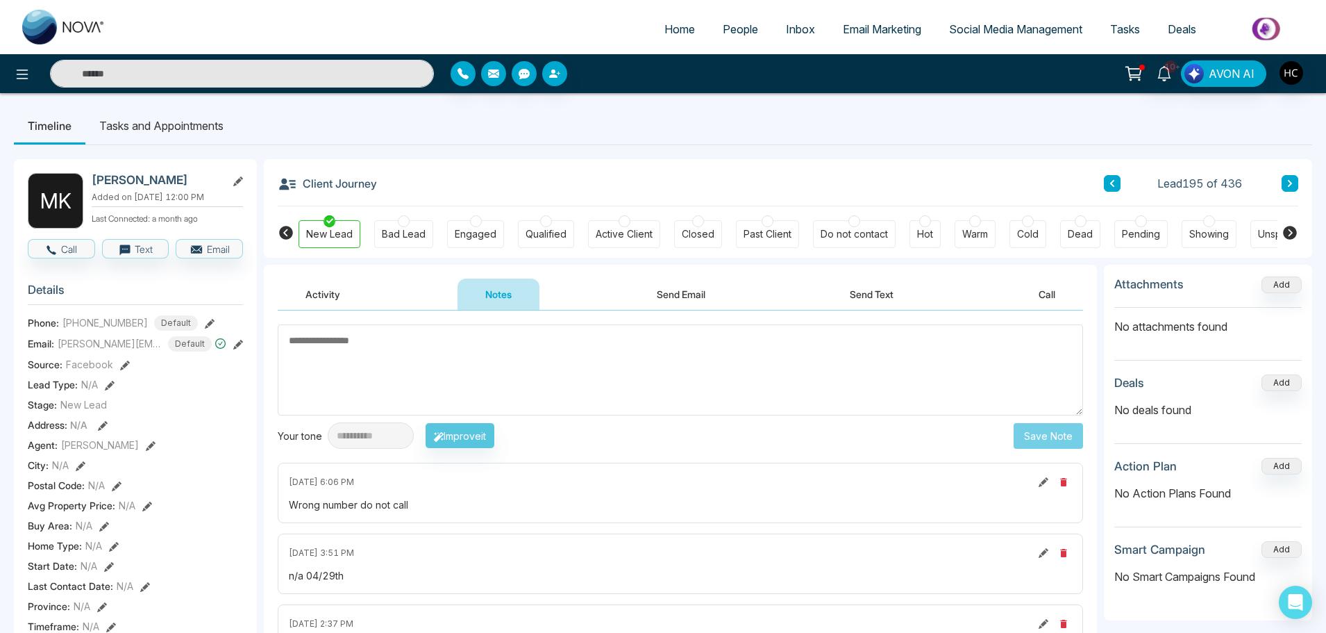
click at [1294, 180] on button at bounding box center [1290, 183] width 17 height 17
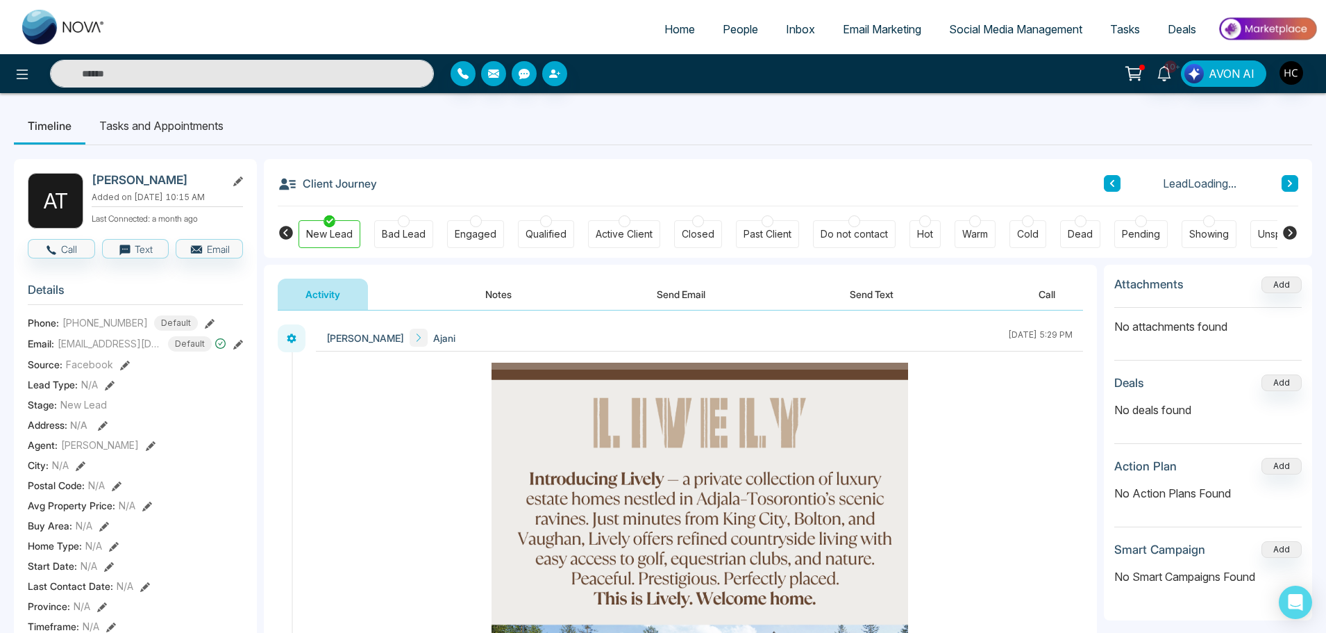
click at [512, 284] on button "Notes" at bounding box center [499, 293] width 82 height 31
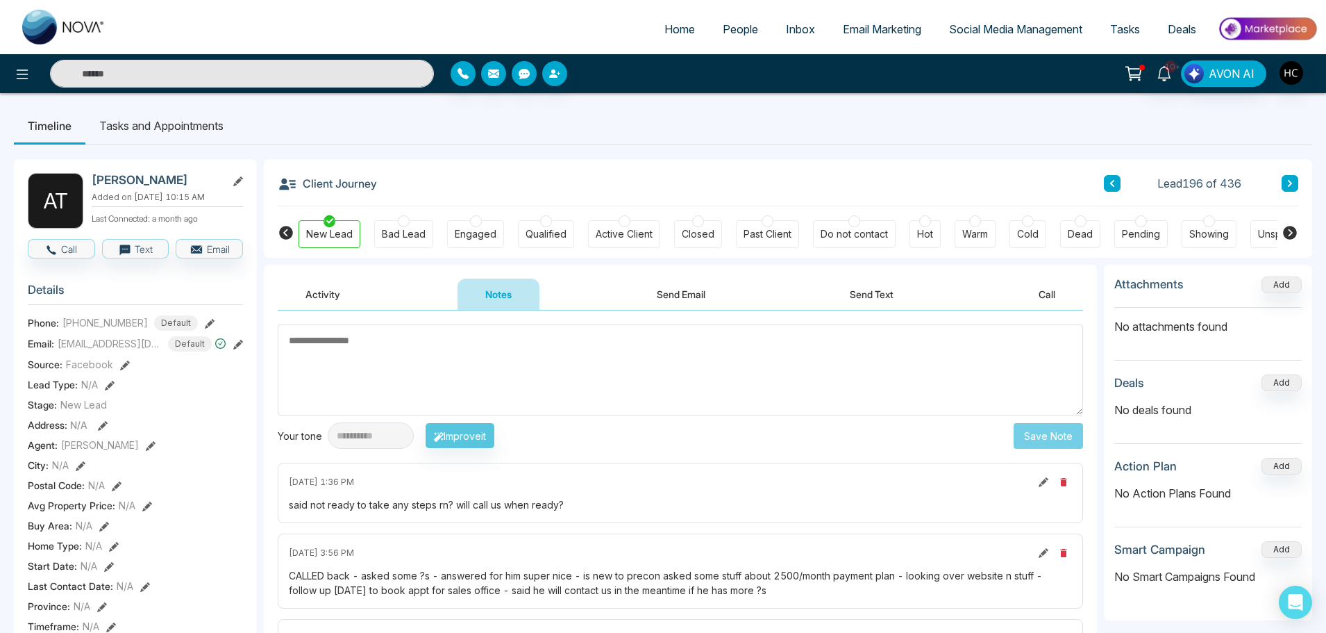
click at [1301, 178] on div "Client Journey Lead 196 of 436 New Lead Bad Lead Engaged Qualified Active Clien…" at bounding box center [788, 208] width 1049 height 99
click at [1290, 184] on icon at bounding box center [1290, 183] width 4 height 7
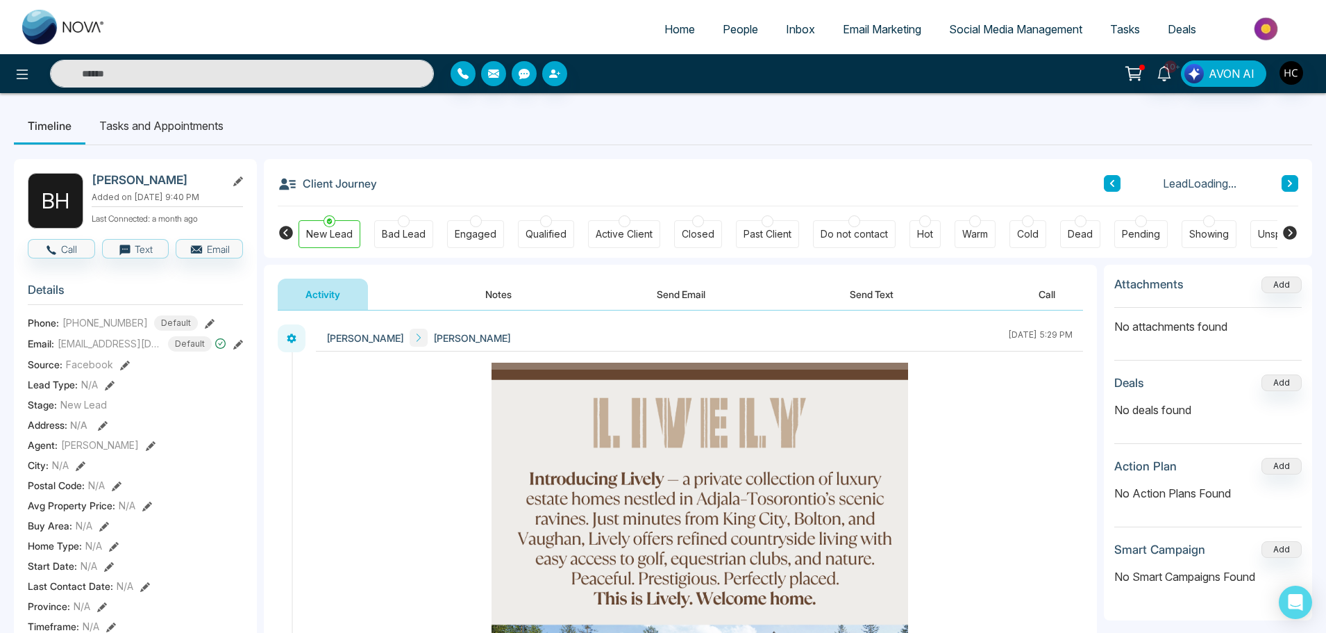
click at [501, 298] on button "Notes" at bounding box center [499, 293] width 82 height 31
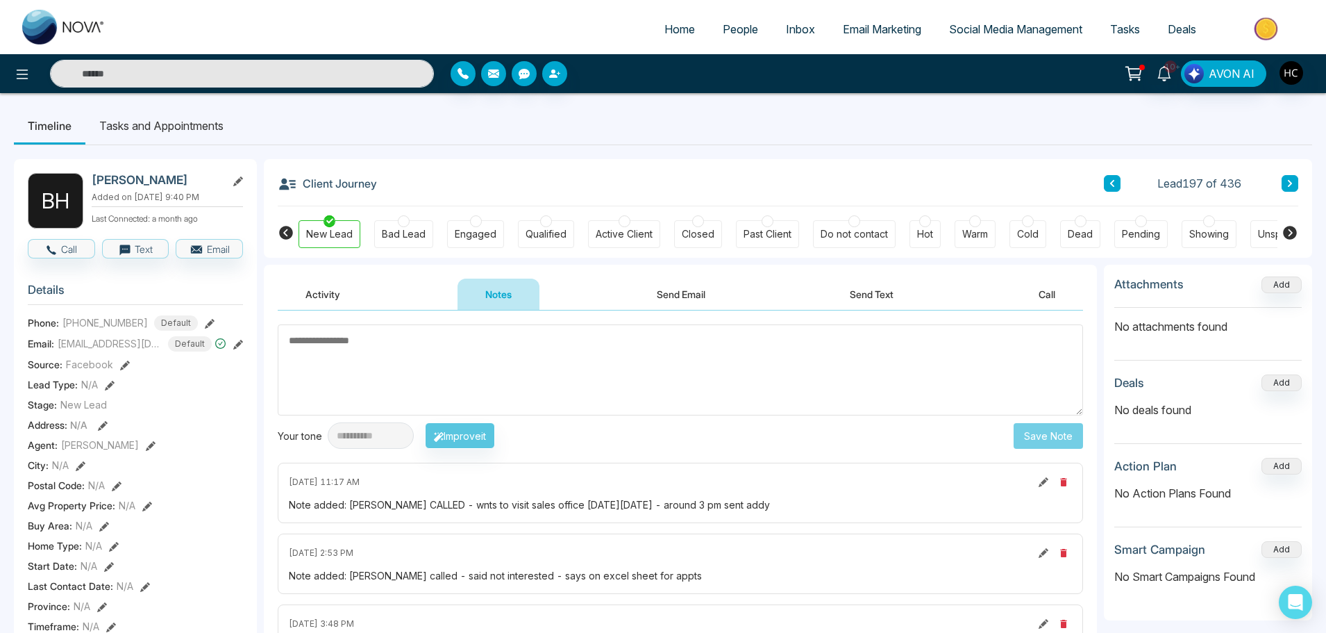
click at [620, 381] on textarea at bounding box center [681, 369] width 806 height 91
click at [585, 382] on textarea at bounding box center [681, 369] width 806 height 91
